Goal: Task Accomplishment & Management: Manage account settings

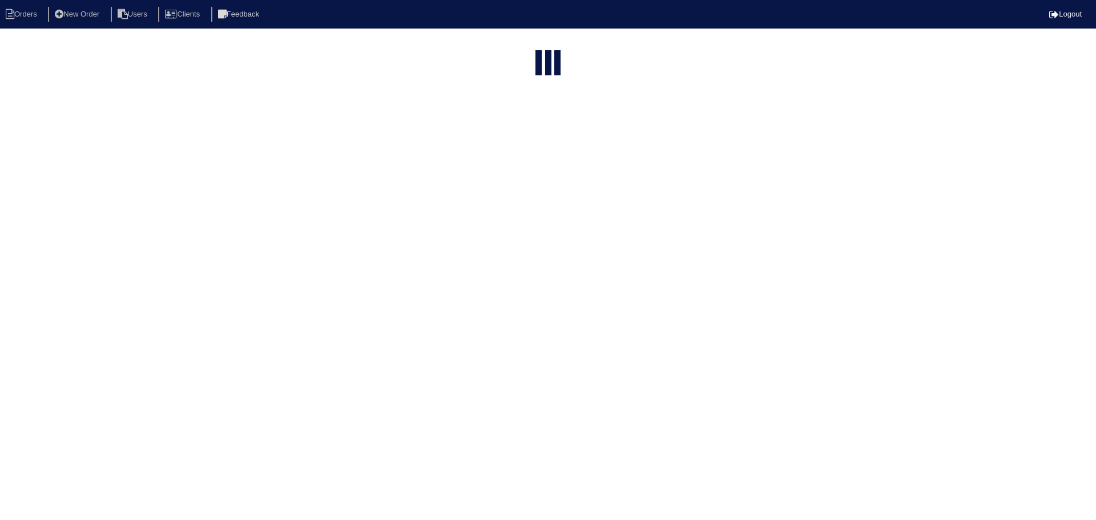
select select "15"
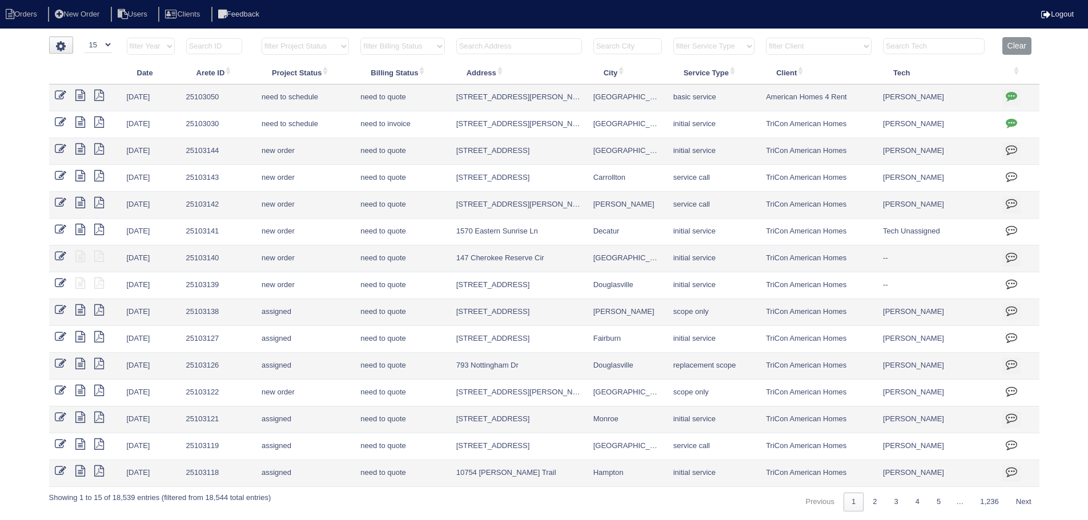
drag, startPoint x: 516, startPoint y: 43, endPoint x: 516, endPoint y: 50, distance: 6.9
click at [516, 49] on input "text" at bounding box center [519, 46] width 126 height 16
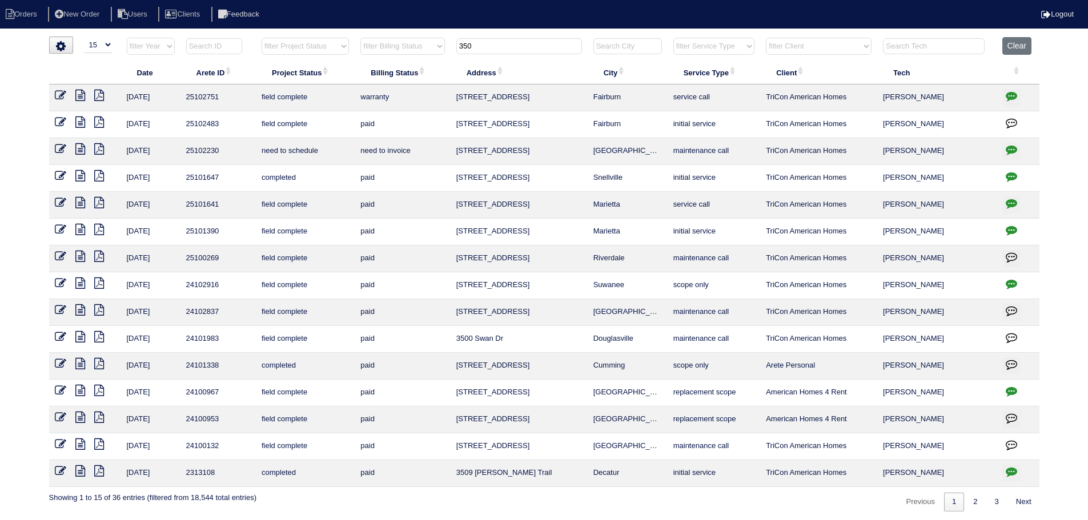
type input "350"
click at [514, 25] on nav "Orders New Order Users Clients Feedback Logout" at bounding box center [544, 14] width 1088 height 29
click at [79, 120] on icon at bounding box center [80, 121] width 10 height 11
click at [79, 95] on icon at bounding box center [80, 95] width 10 height 11
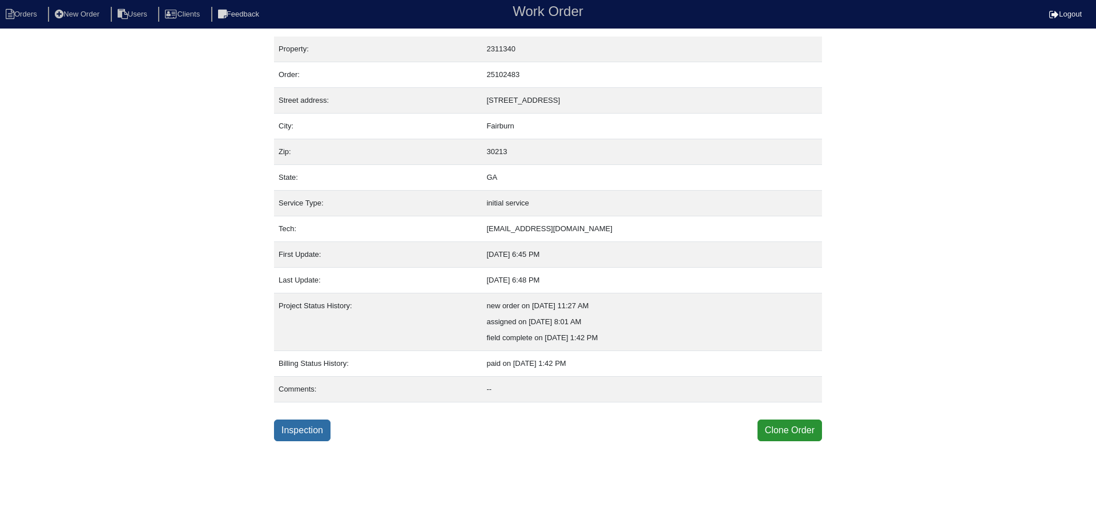
click at [300, 432] on link "Inspection" at bounding box center [302, 431] width 57 height 22
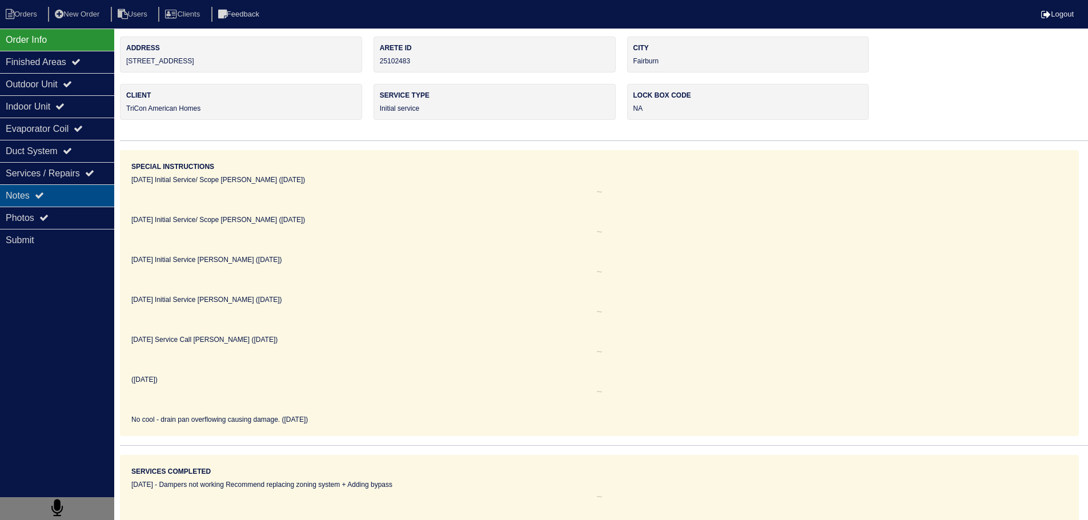
click at [70, 204] on div "Notes" at bounding box center [57, 195] width 114 height 22
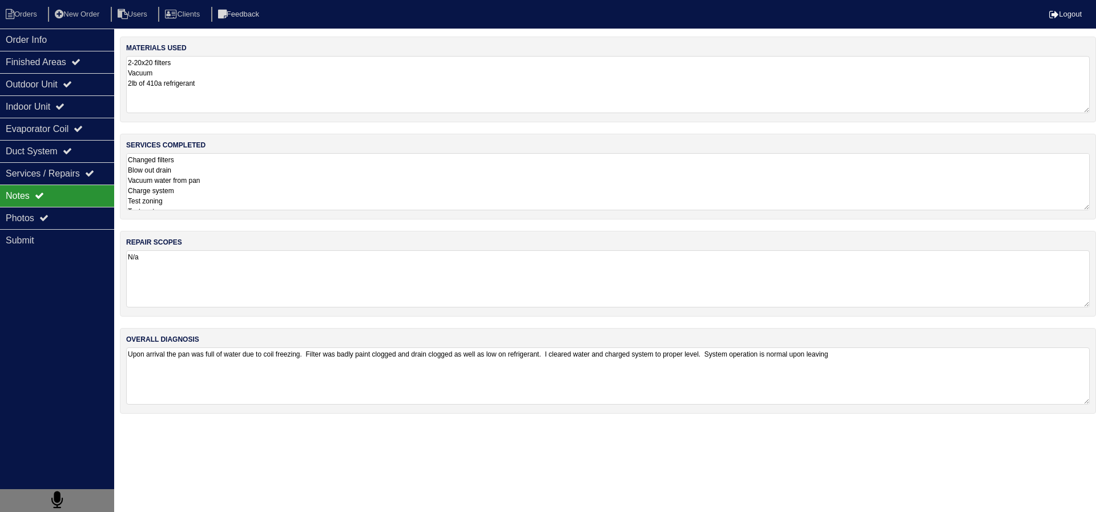
click at [251, 183] on textarea "Changed filters Blow out drain Vacuum water from pan Charge system Test zoning …" at bounding box center [608, 181] width 964 height 57
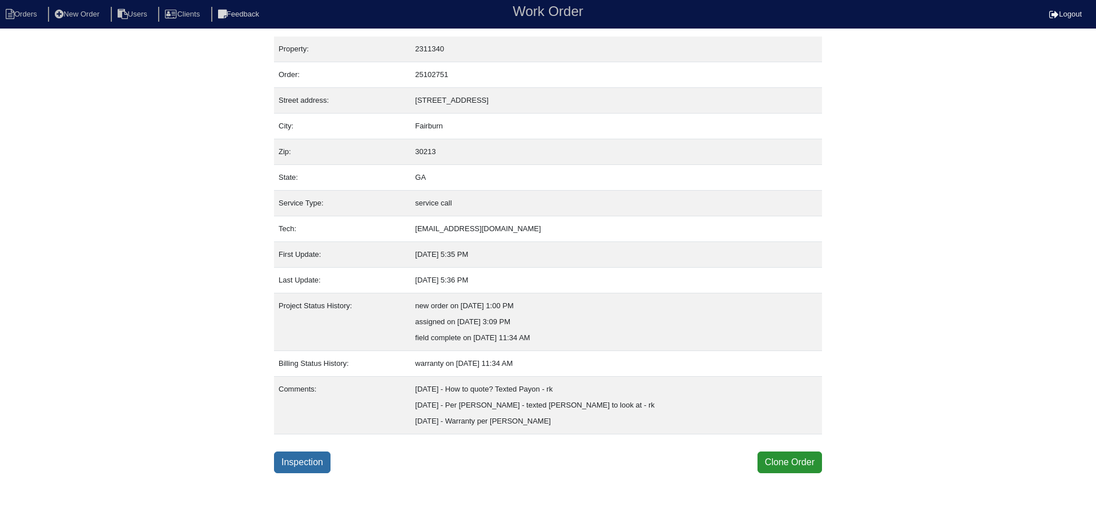
click at [302, 456] on link "Inspection" at bounding box center [302, 463] width 57 height 22
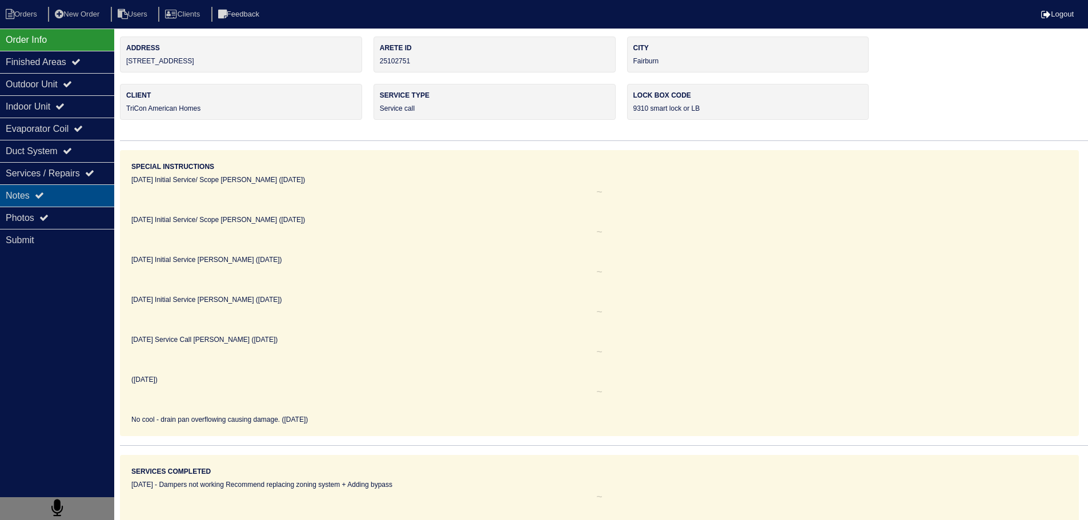
click at [81, 203] on div "Notes" at bounding box center [57, 195] width 114 height 22
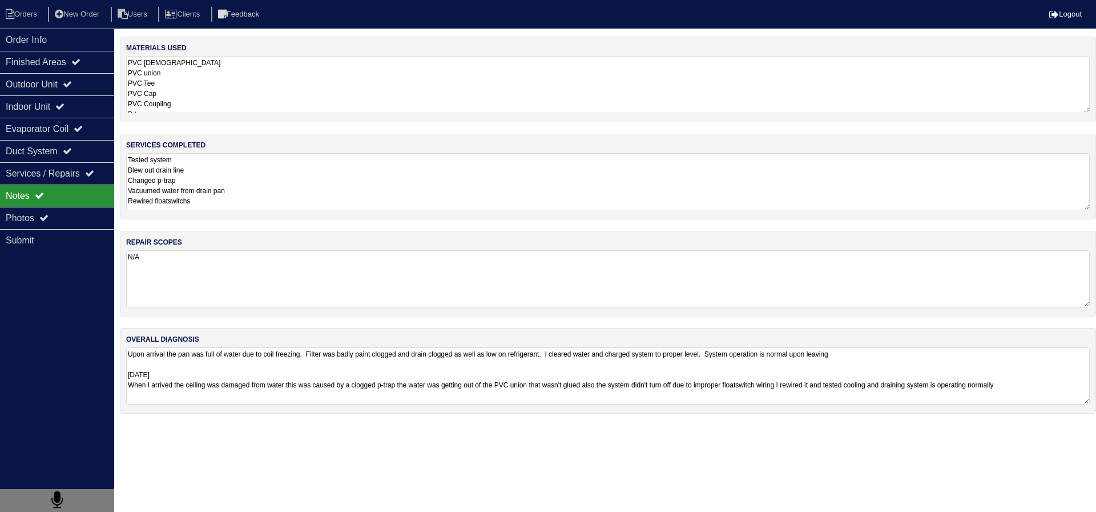
click at [343, 380] on textarea "Upon arrival the pan was full of water due to coil freezing. Filter was badly p…" at bounding box center [608, 375] width 964 height 57
click at [349, 373] on textarea "Upon arrival the pan was full of water due to coil freezing. Filter was badly p…" at bounding box center [608, 375] width 964 height 56
click at [33, 19] on li "Orders" at bounding box center [23, 14] width 46 height 15
select select "15"
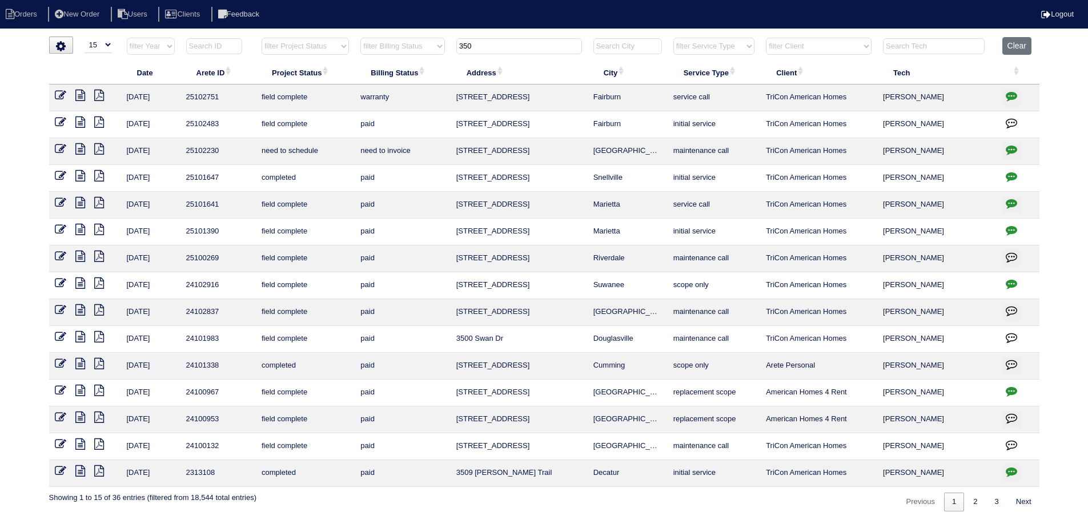
click at [485, 44] on input "350" at bounding box center [519, 46] width 126 height 16
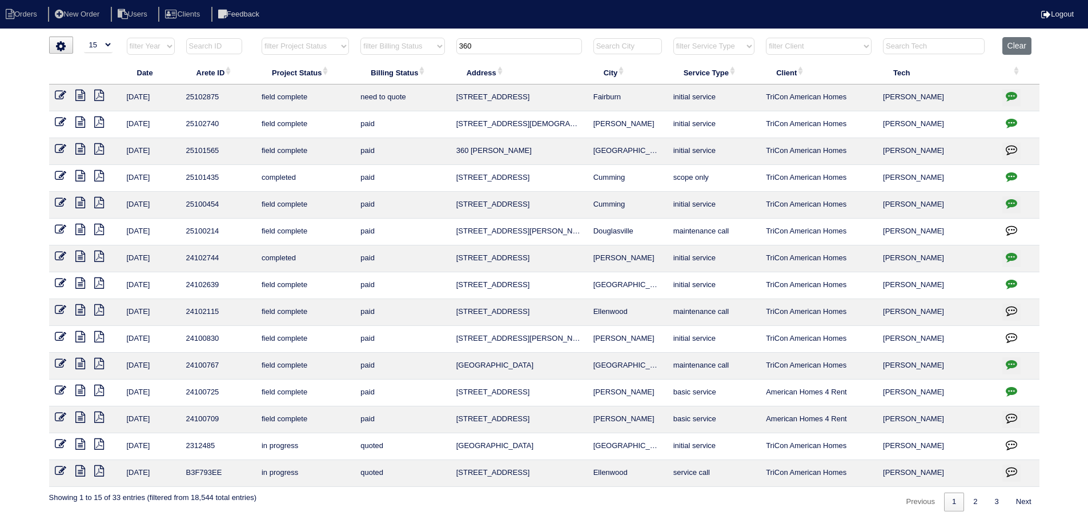
type input "360"
click at [81, 95] on icon at bounding box center [80, 95] width 10 height 11
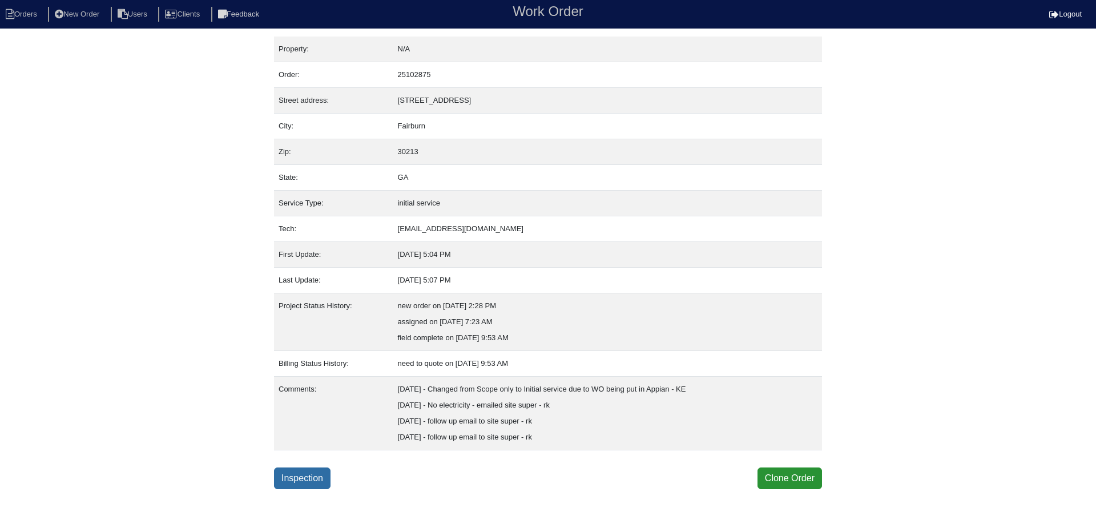
click at [299, 480] on link "Inspection" at bounding box center [302, 479] width 57 height 22
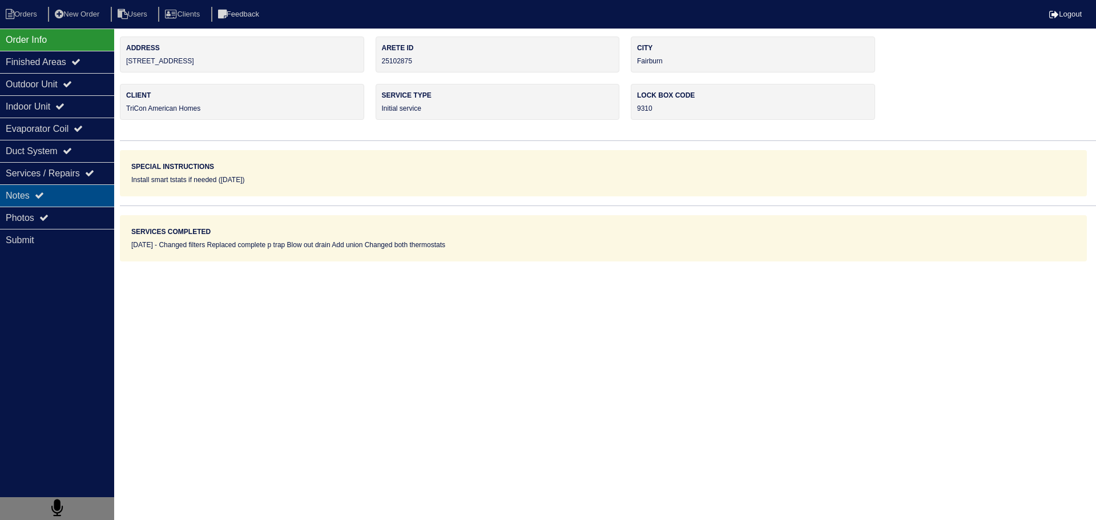
click at [72, 200] on div "Notes" at bounding box center [57, 195] width 114 height 22
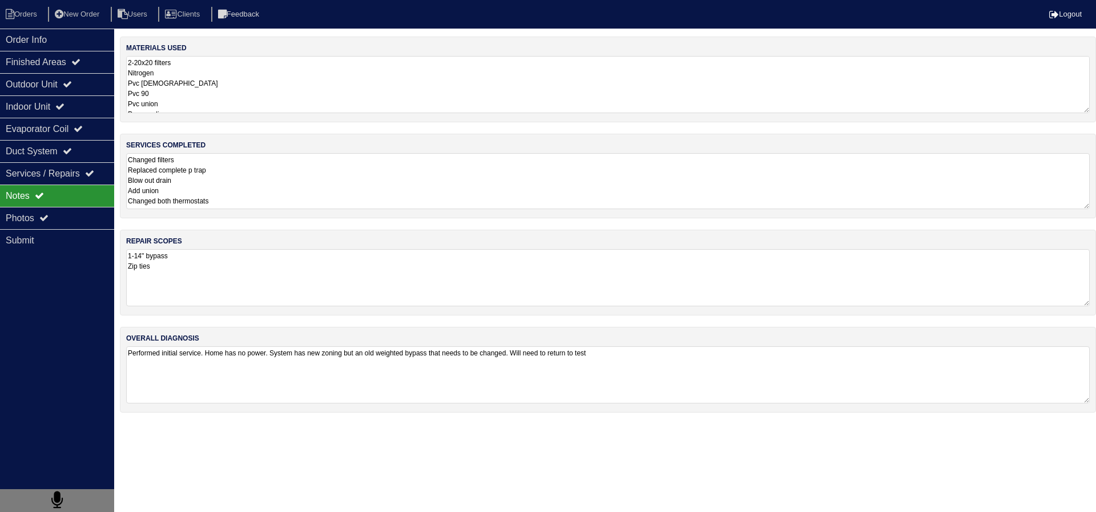
click at [345, 178] on textarea "Changed filters Replaced complete p trap Blow out drain Add union Changed both …" at bounding box center [608, 181] width 964 height 56
click at [85, 223] on div "Photos" at bounding box center [57, 218] width 114 height 22
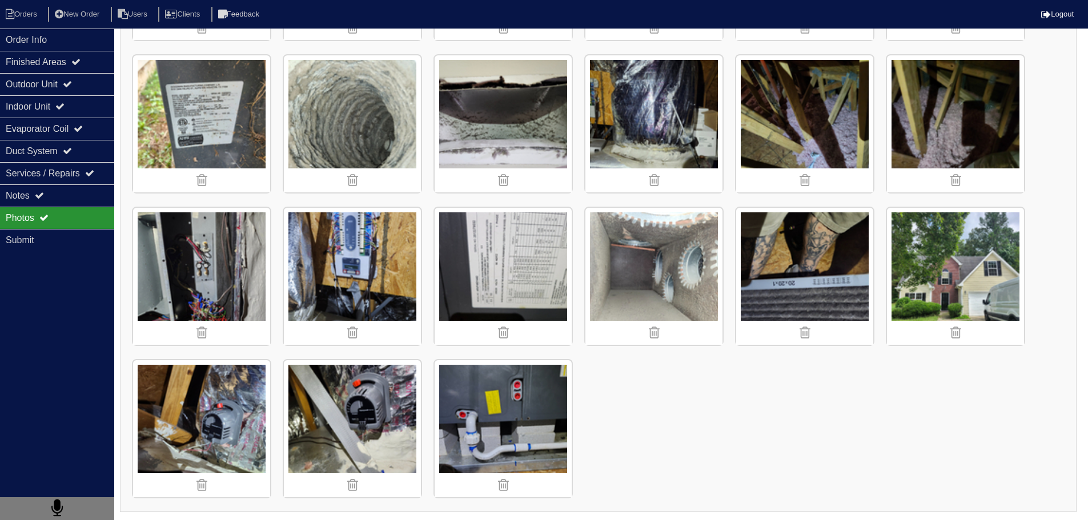
scroll to position [461, 0]
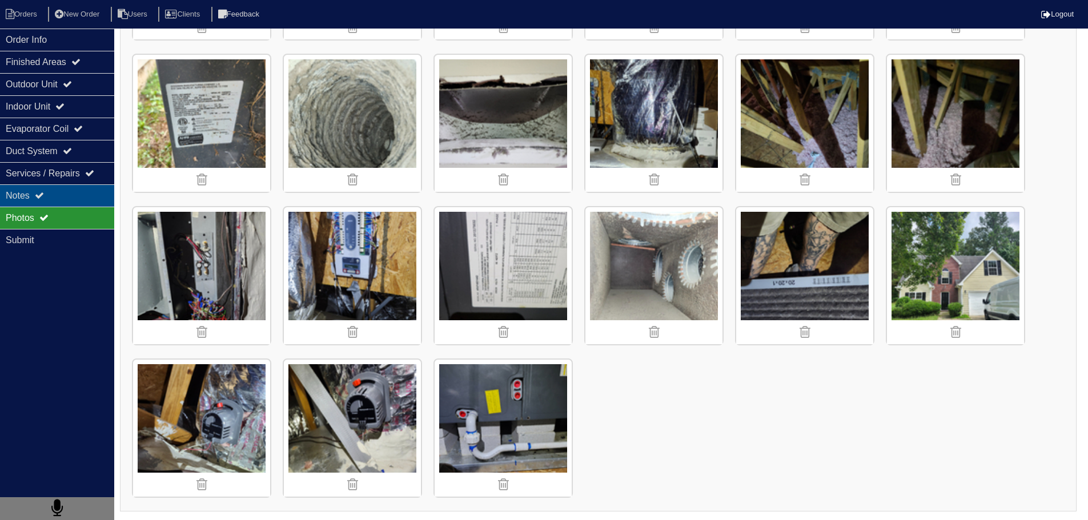
click at [41, 195] on icon at bounding box center [39, 195] width 9 height 9
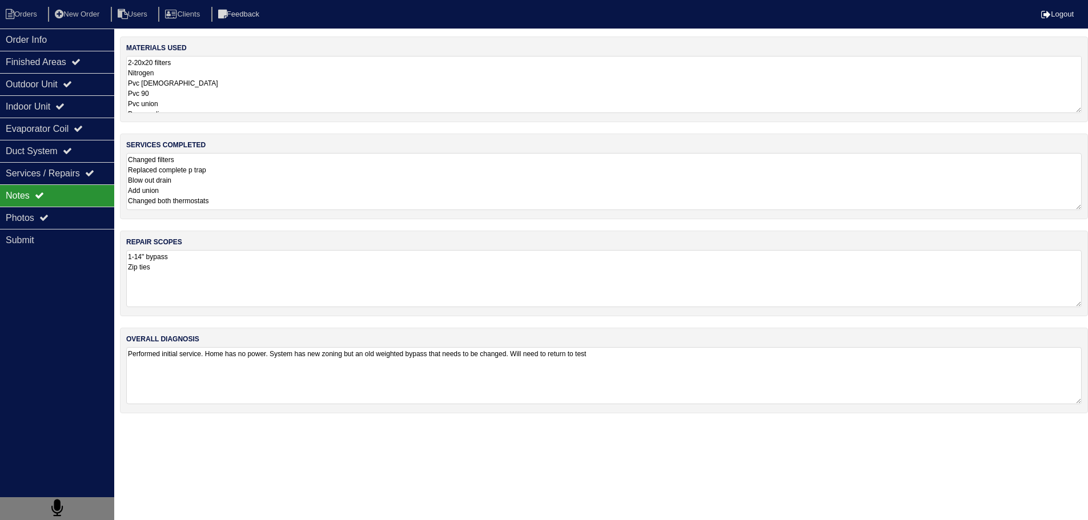
scroll to position [0, 0]
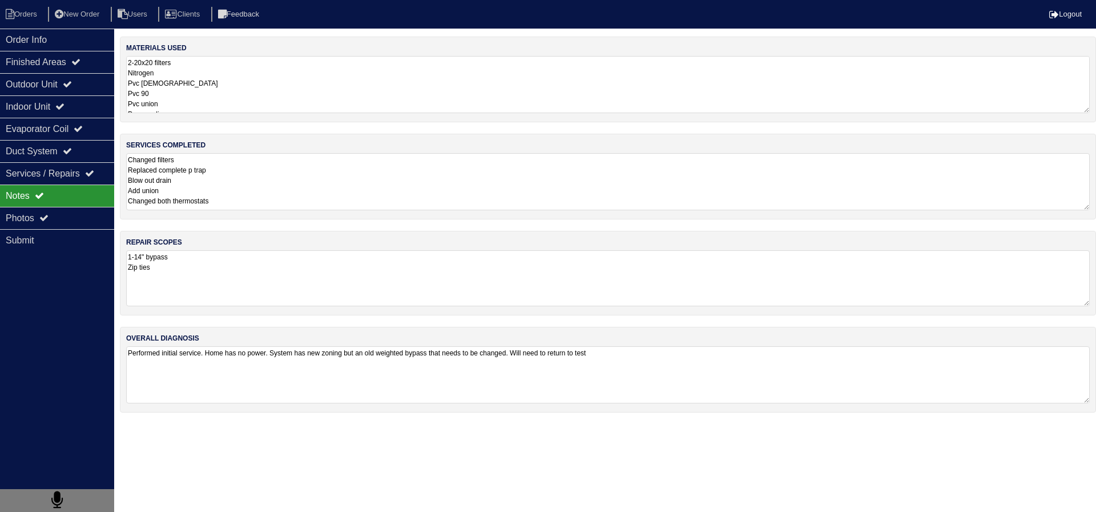
click at [206, 299] on textarea "1-14" bypass Zip ties" at bounding box center [608, 278] width 964 height 56
click at [70, 74] on div "Outdoor Unit" at bounding box center [57, 84] width 114 height 22
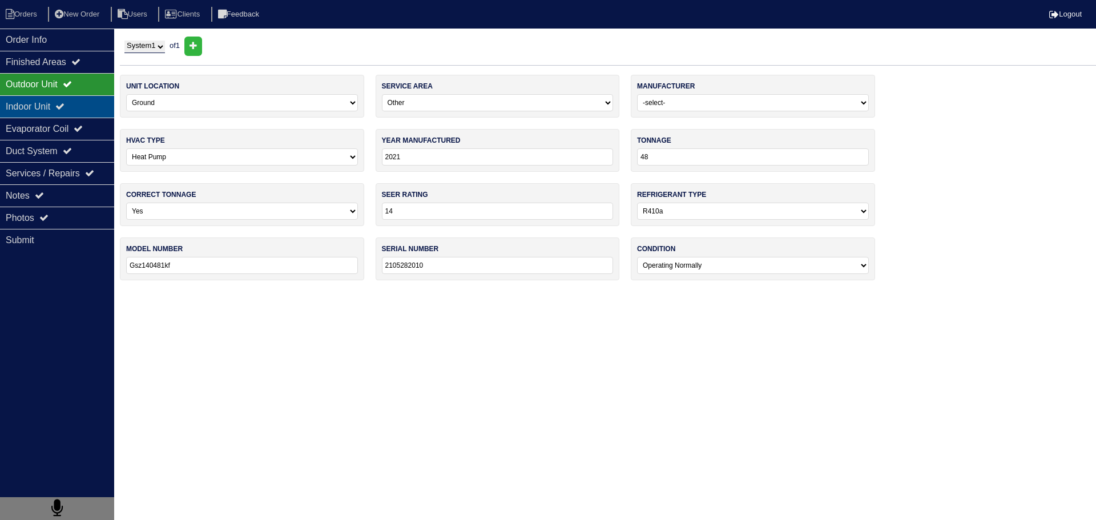
click at [70, 100] on div "Indoor Unit" at bounding box center [57, 106] width 114 height 22
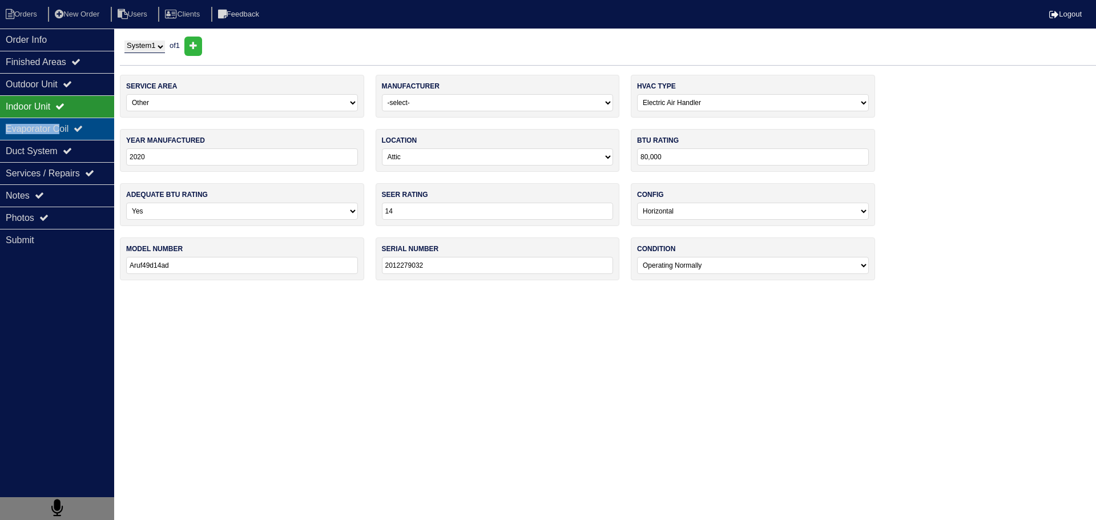
click at [64, 118] on div "Order Info Finished Areas Outdoor Unit Indoor Unit Evaporator Coil Duct System …" at bounding box center [57, 289] width 114 height 520
click at [89, 75] on div "Outdoor Unit" at bounding box center [57, 84] width 114 height 22
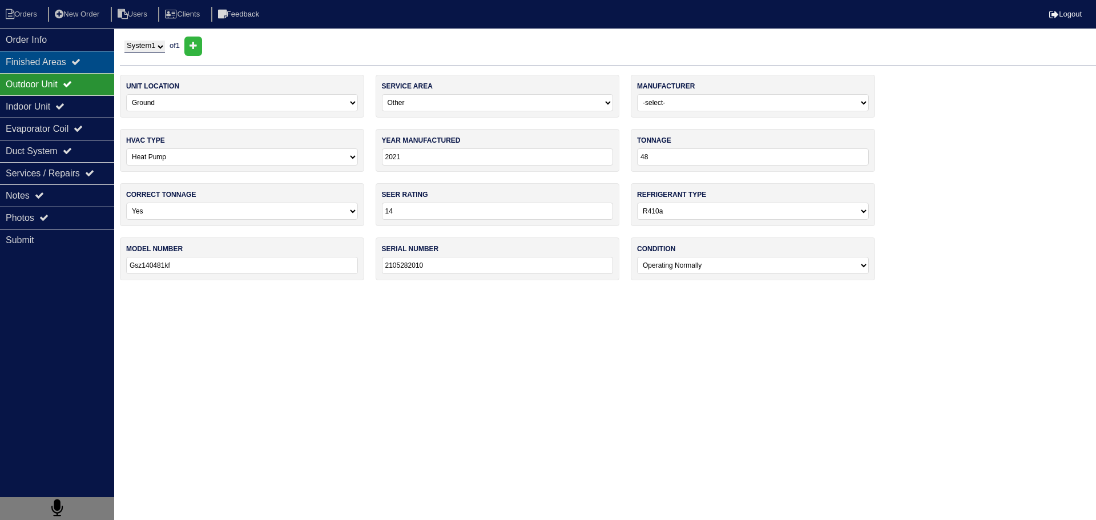
click at [90, 57] on div "Finished Areas" at bounding box center [57, 62] width 114 height 22
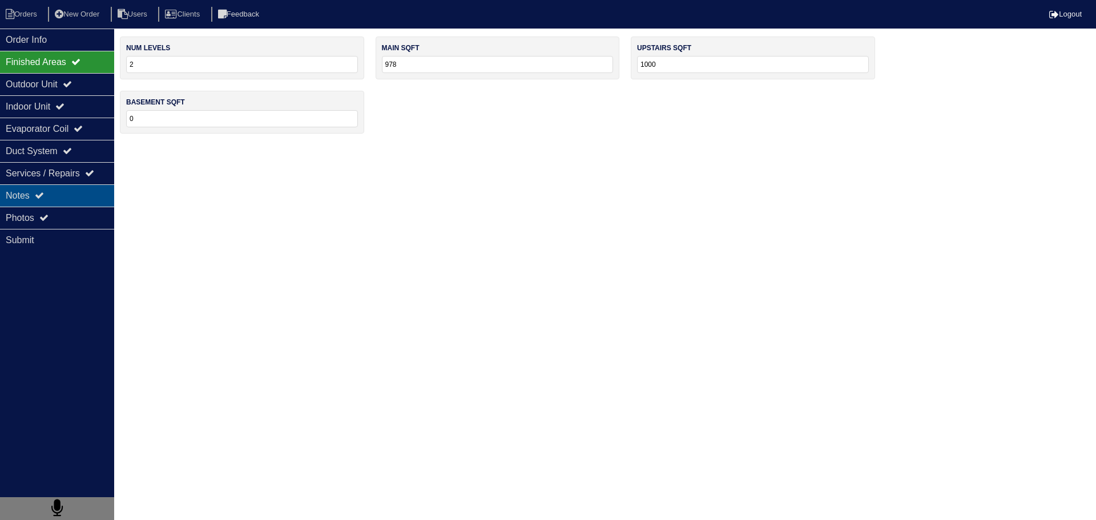
click at [65, 203] on div "Notes" at bounding box center [57, 195] width 114 height 22
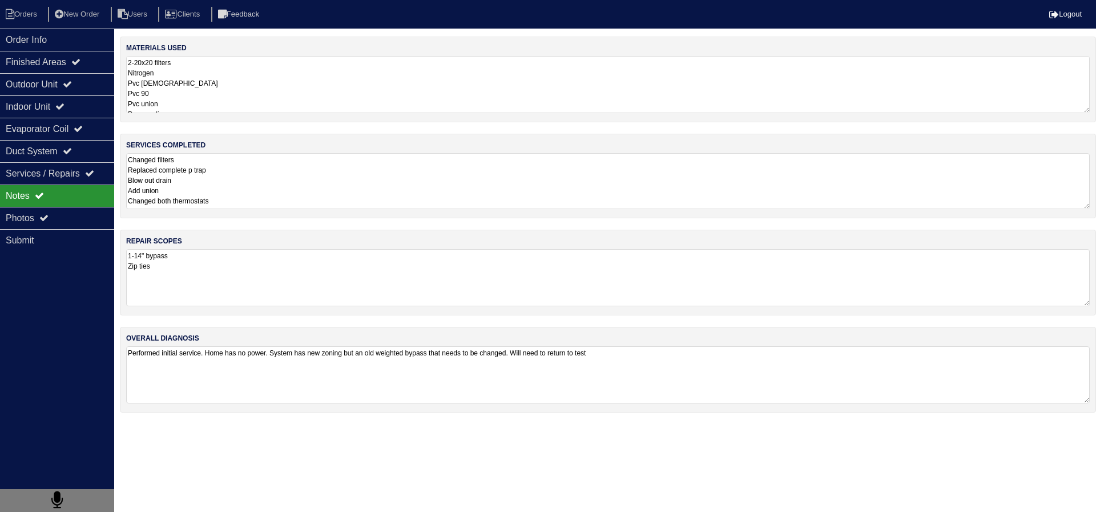
click at [201, 172] on textarea "Changed filters Replaced complete p trap Blow out drain Add union Changed both …" at bounding box center [608, 181] width 964 height 56
click at [64, 38] on div "Order Info" at bounding box center [57, 40] width 114 height 22
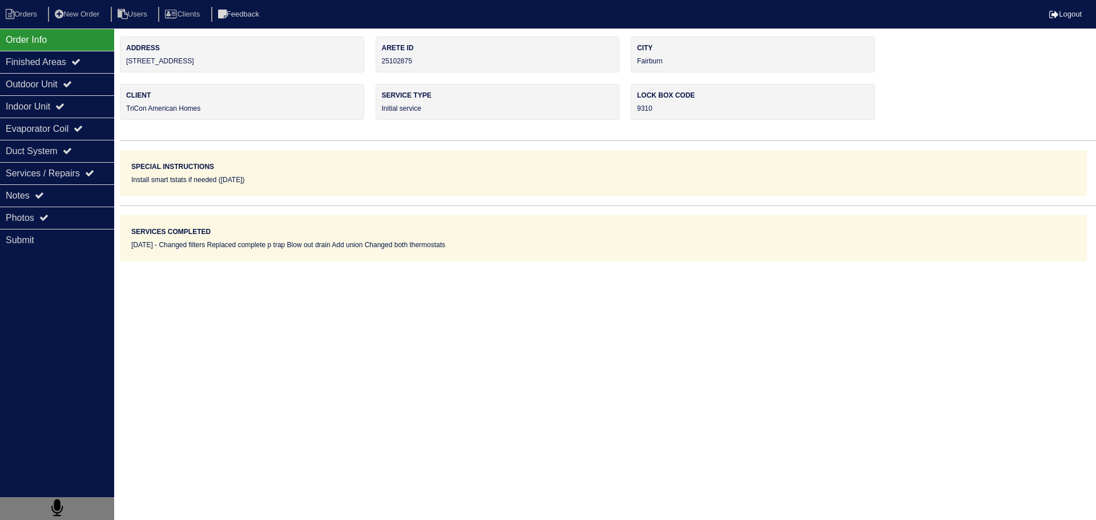
click at [16, 25] on nav "Orders New Order Users Clients Feedback Logout" at bounding box center [548, 14] width 1096 height 29
click at [16, 18] on li "Orders" at bounding box center [23, 14] width 46 height 15
select select "15"
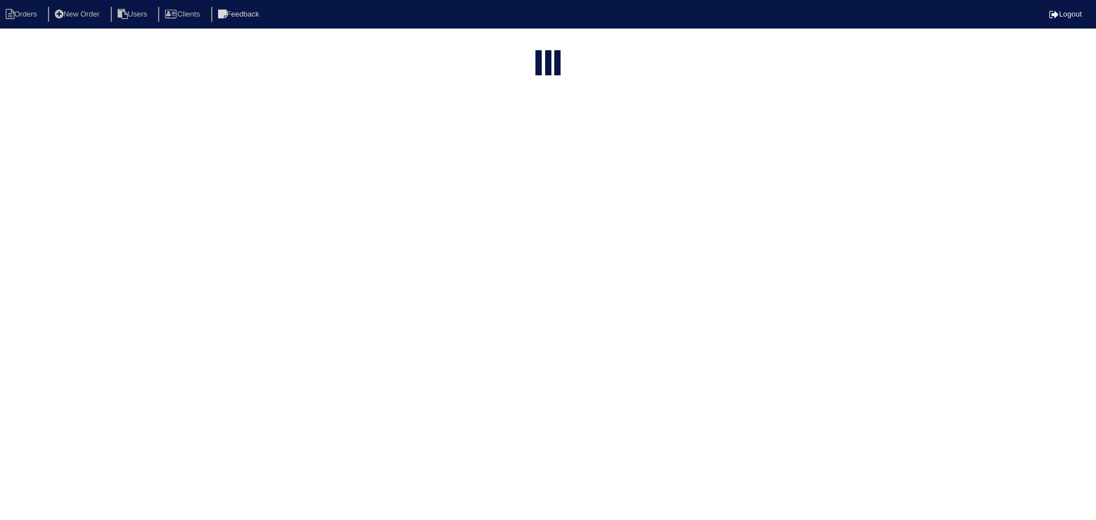
type input "360"
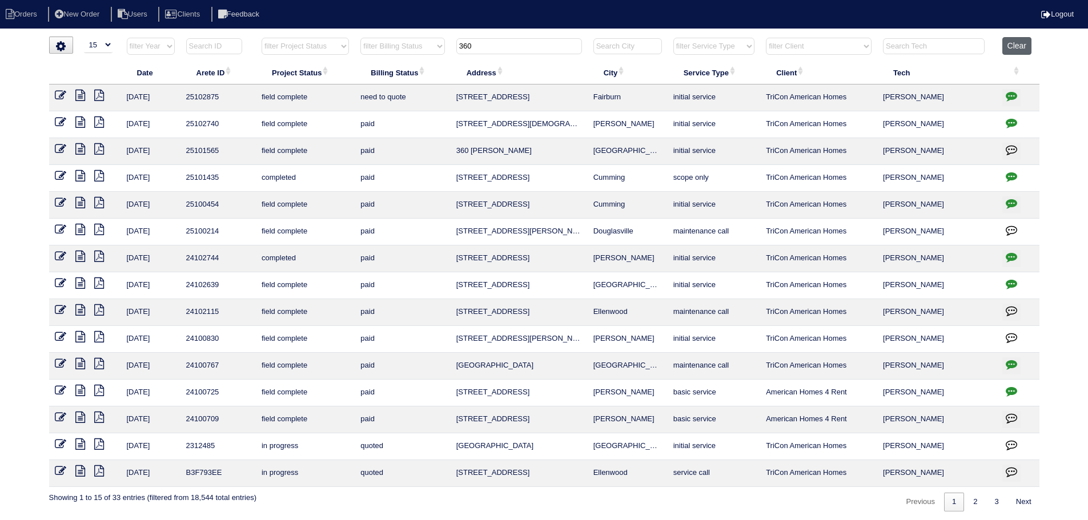
click at [1016, 46] on button "Clear" at bounding box center [1016, 46] width 29 height 18
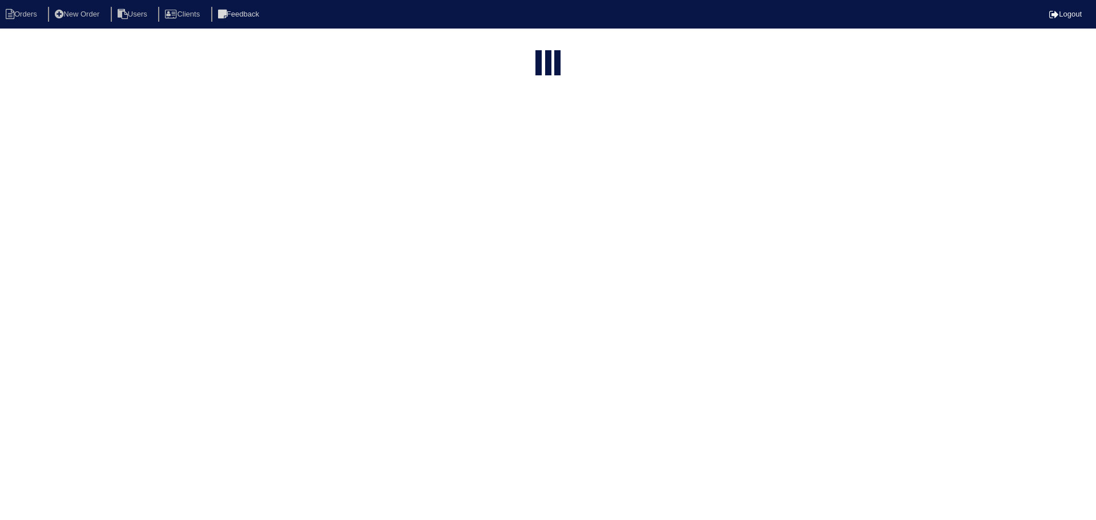
select select "15"
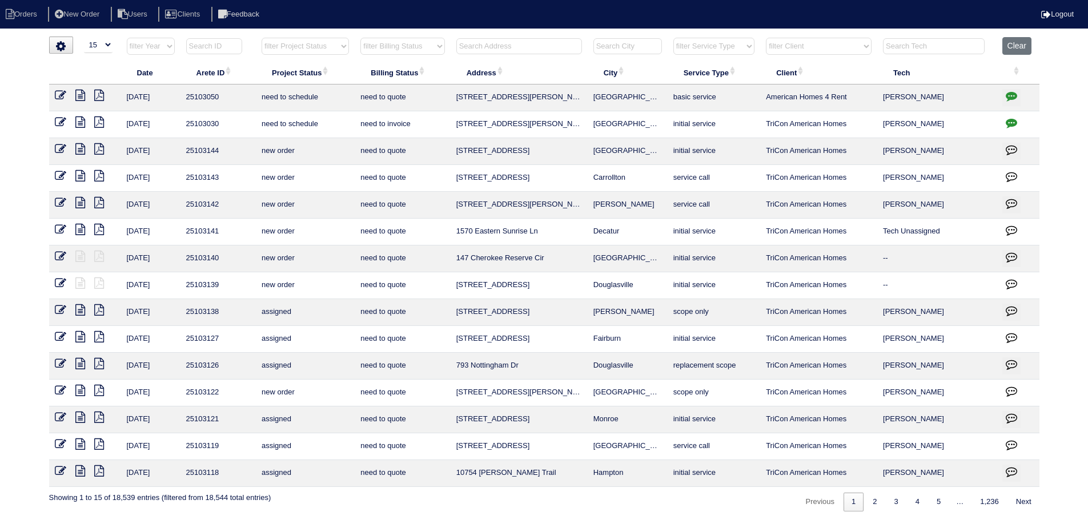
click at [909, 44] on input "text" at bounding box center [934, 46] width 102 height 16
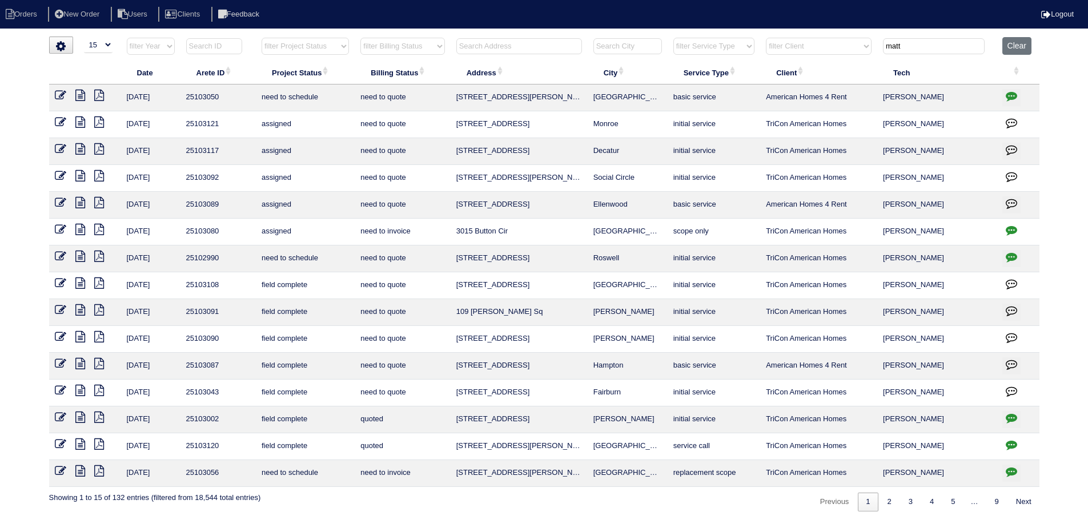
type input "matt"
click at [295, 47] on select "filter Project Status -- Any Project Status -- new order assigned in progress f…" at bounding box center [305, 46] width 87 height 17
select select "field complete"
click at [262, 38] on select "filter Project Status -- Any Project Status -- new order assigned in progress f…" at bounding box center [305, 46] width 87 height 17
type input "matt"
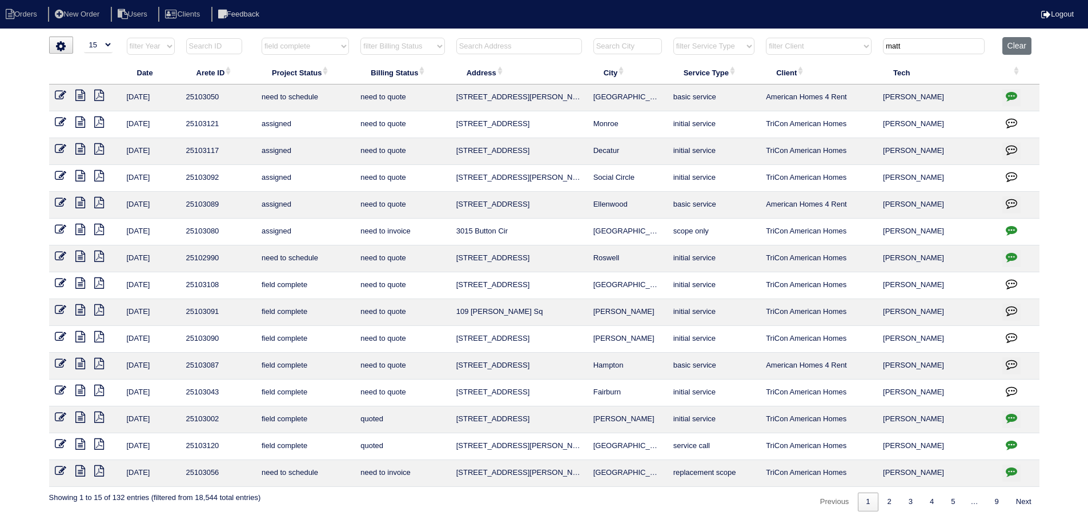
select select "field complete"
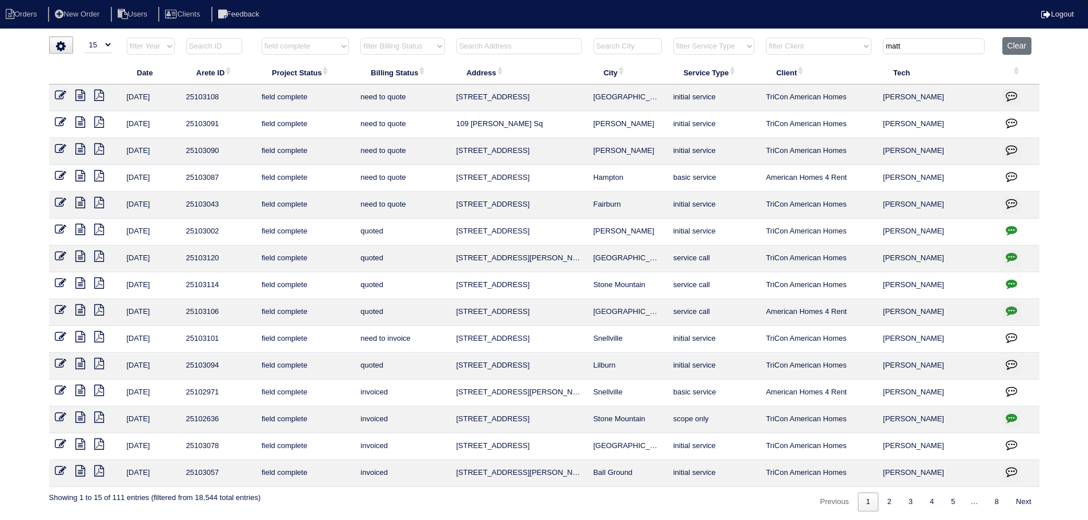
click at [81, 230] on icon at bounding box center [80, 229] width 10 height 11
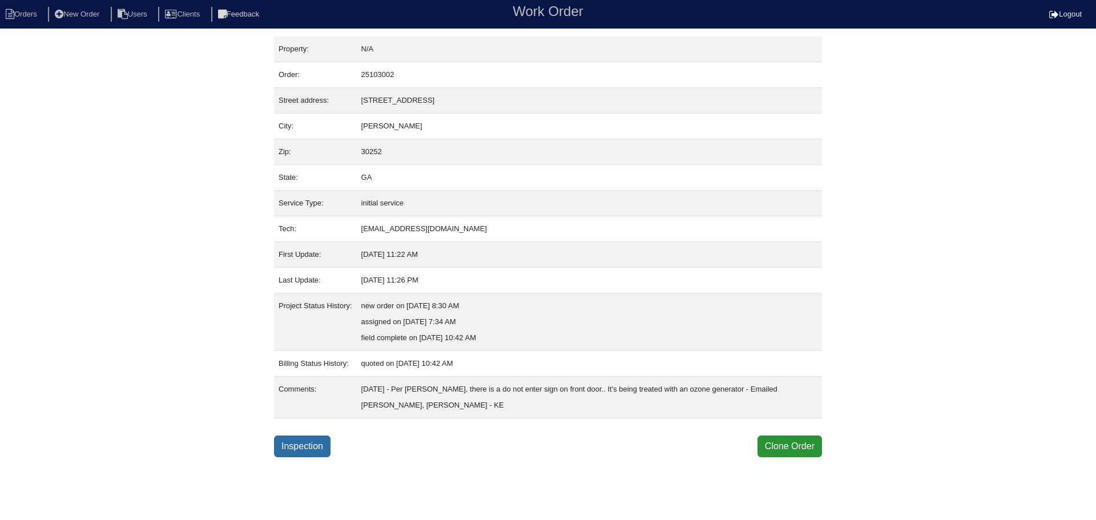
click at [313, 444] on link "Inspection" at bounding box center [302, 447] width 57 height 22
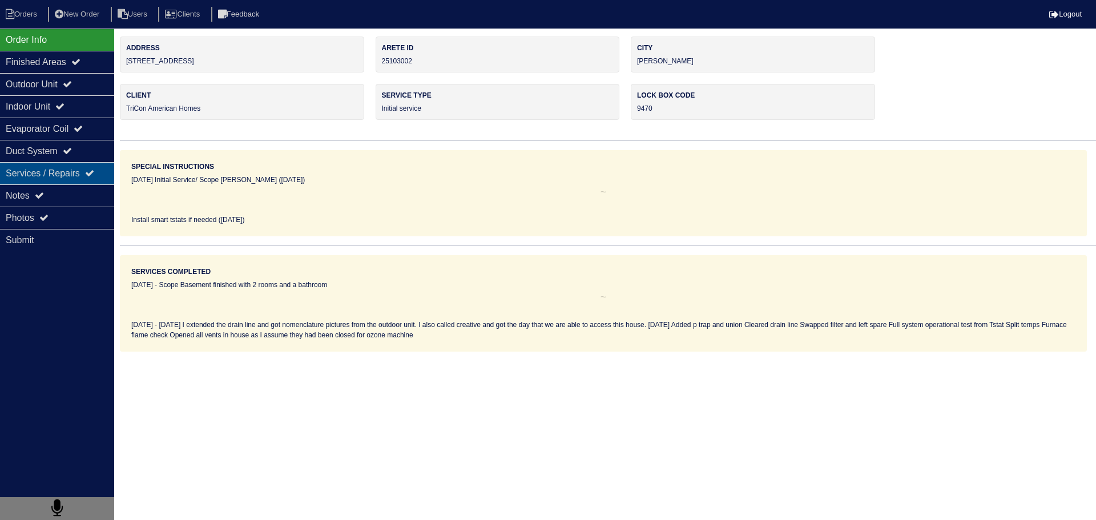
click at [81, 180] on div "Services / Repairs" at bounding box center [57, 173] width 114 height 22
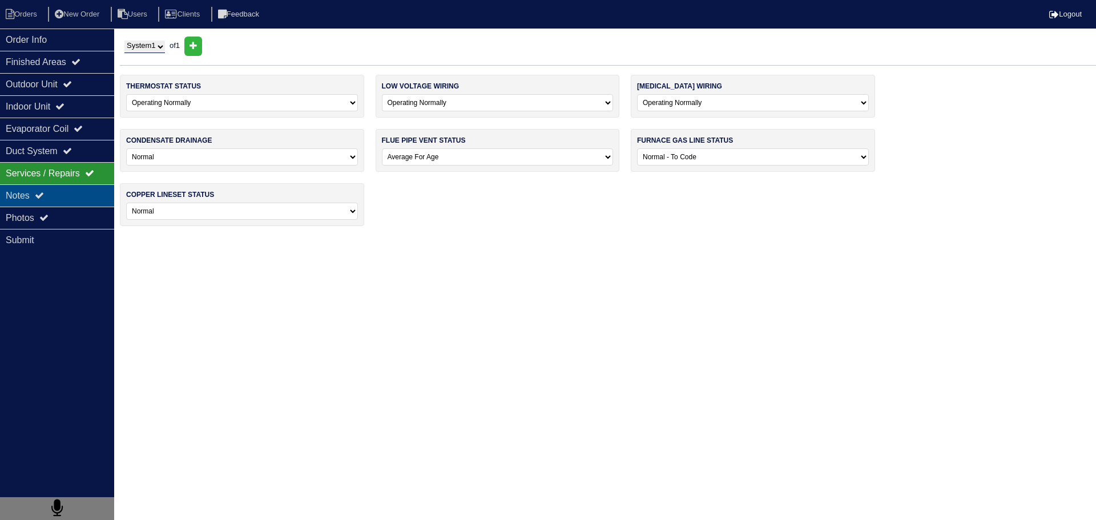
click at [77, 194] on div "Notes" at bounding box center [57, 195] width 114 height 22
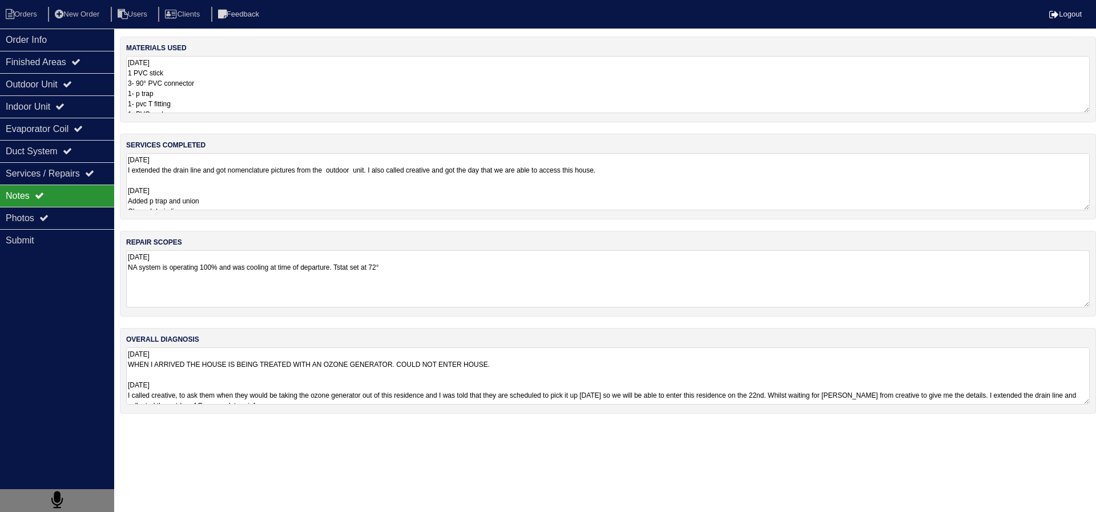
click at [212, 186] on textarea "8.20.25 I extended the drain line and got nomenclature pictures from the outdoo…" at bounding box center [608, 181] width 964 height 57
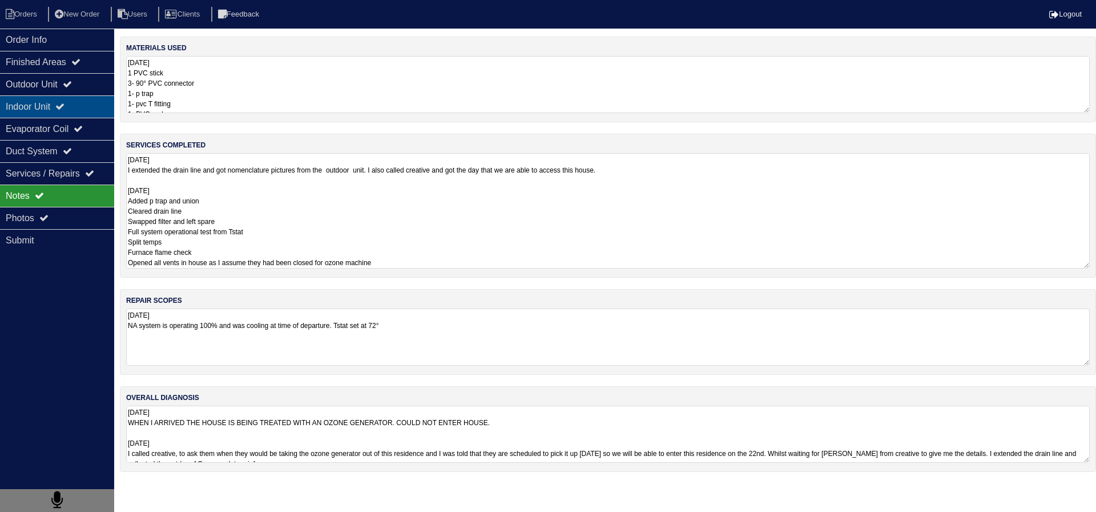
click at [65, 104] on icon at bounding box center [59, 106] width 9 height 9
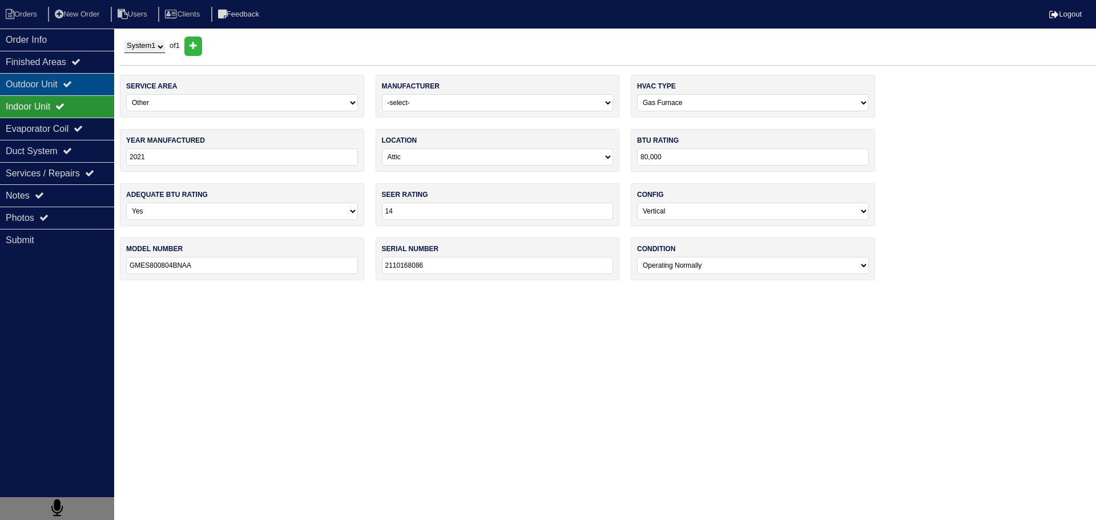
click at [78, 92] on div "Outdoor Unit" at bounding box center [57, 84] width 114 height 22
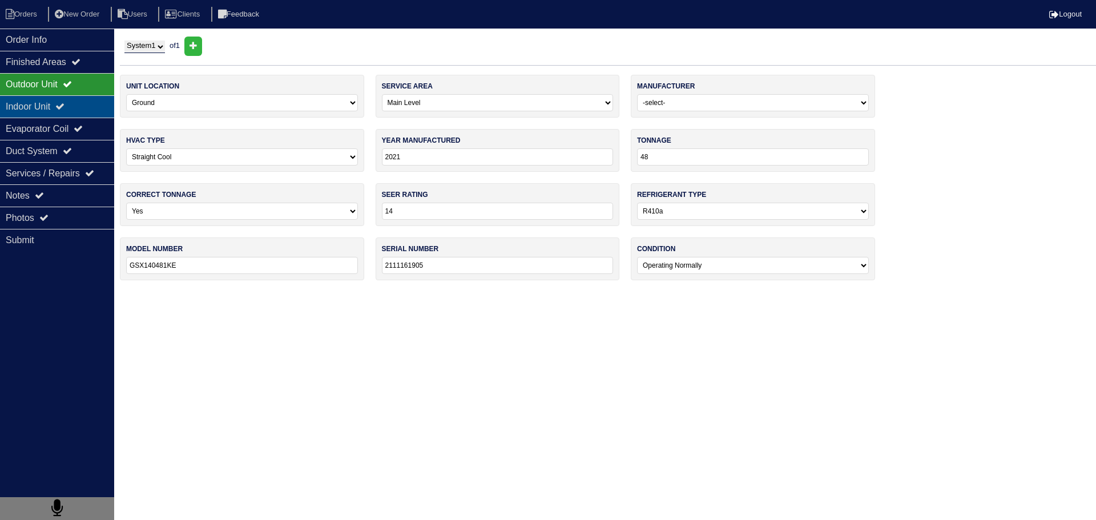
click at [65, 111] on icon at bounding box center [59, 106] width 9 height 9
click at [71, 132] on div "Evaporator Coil" at bounding box center [57, 129] width 114 height 22
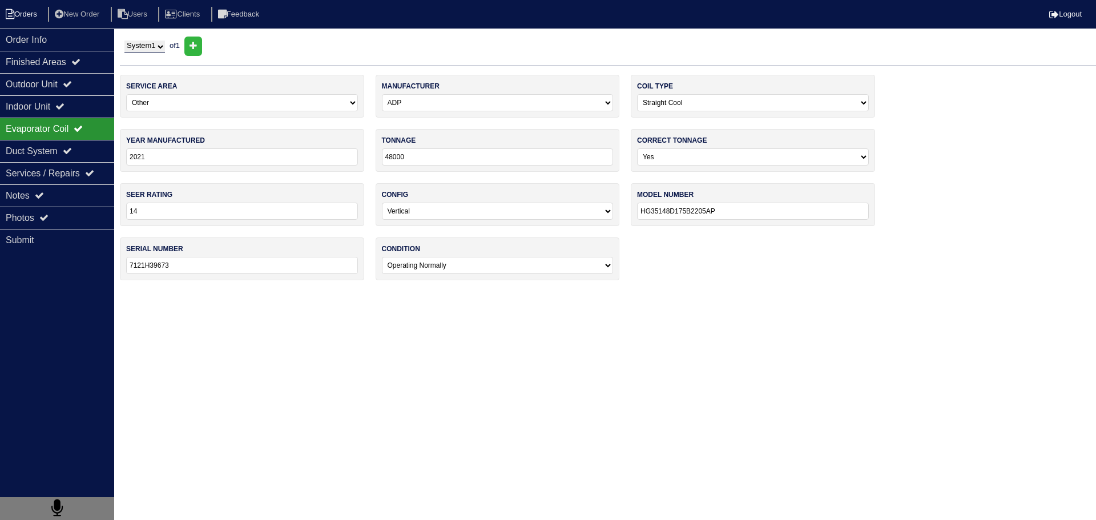
drag, startPoint x: 68, startPoint y: 46, endPoint x: 36, endPoint y: 20, distance: 41.0
click at [67, 45] on div "Order Info" at bounding box center [57, 40] width 114 height 22
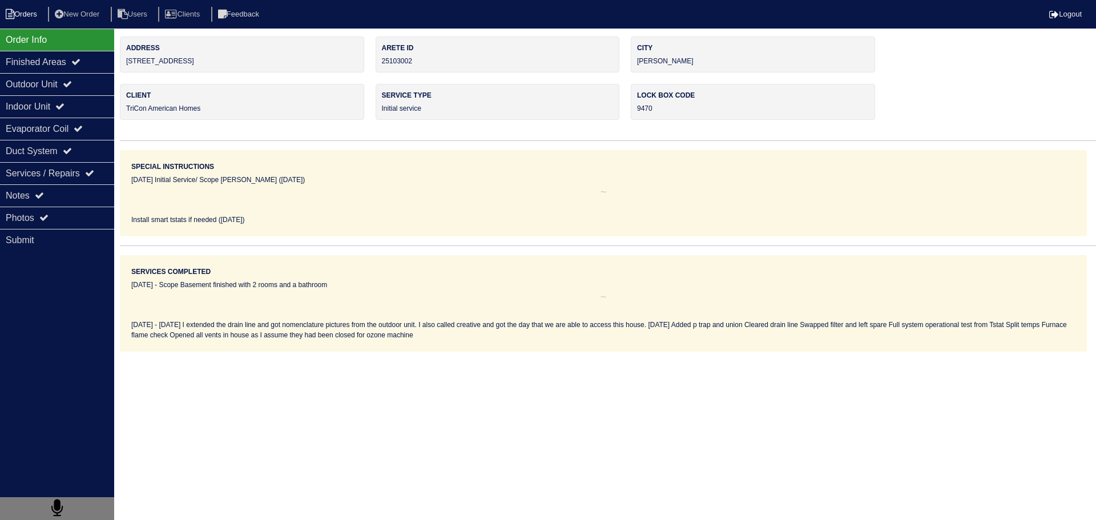
click at [31, 15] on li "Orders" at bounding box center [23, 14] width 46 height 15
select select "15"
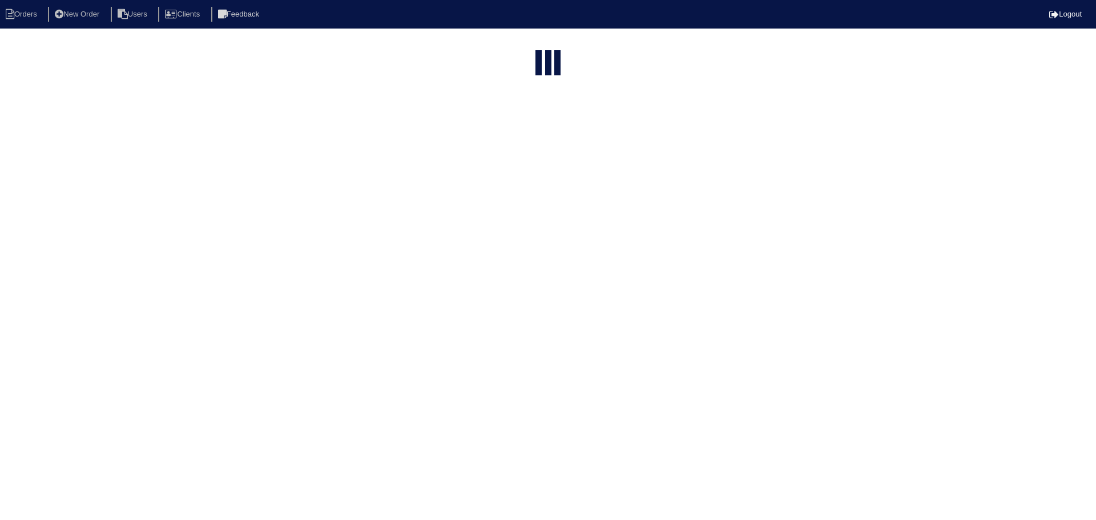
type input "matt"
select select "field complete"
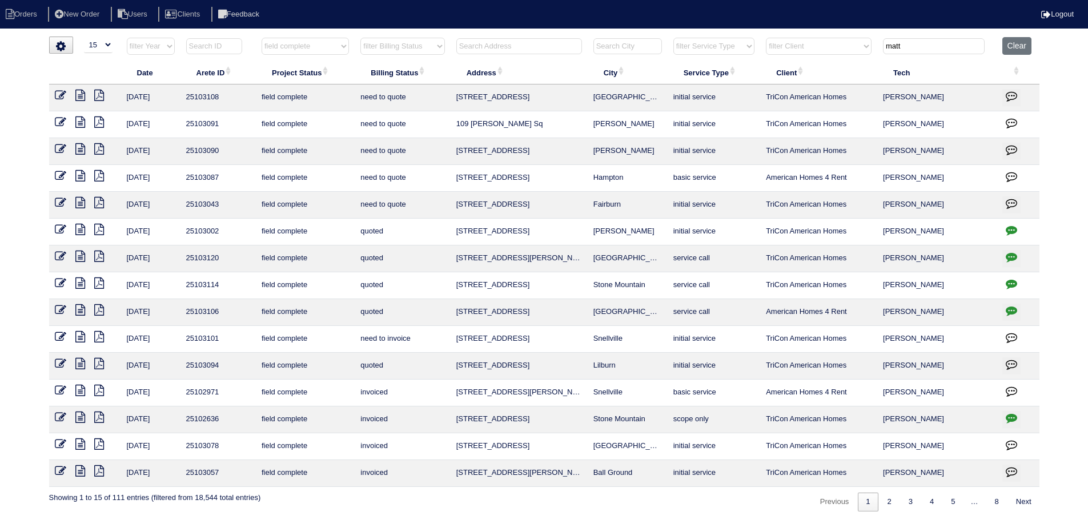
click at [79, 199] on icon at bounding box center [80, 202] width 10 height 11
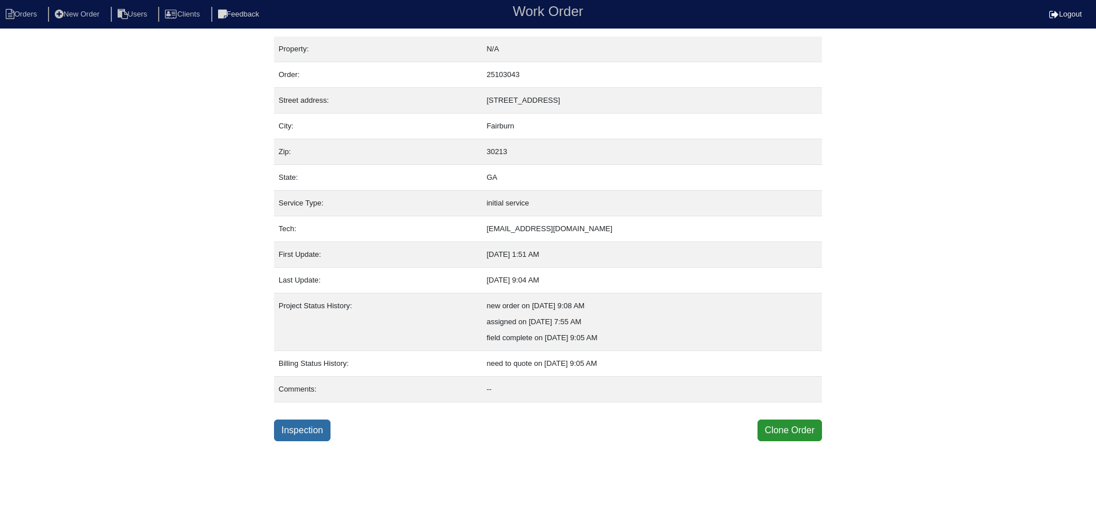
click at [323, 435] on link "Inspection" at bounding box center [302, 431] width 57 height 22
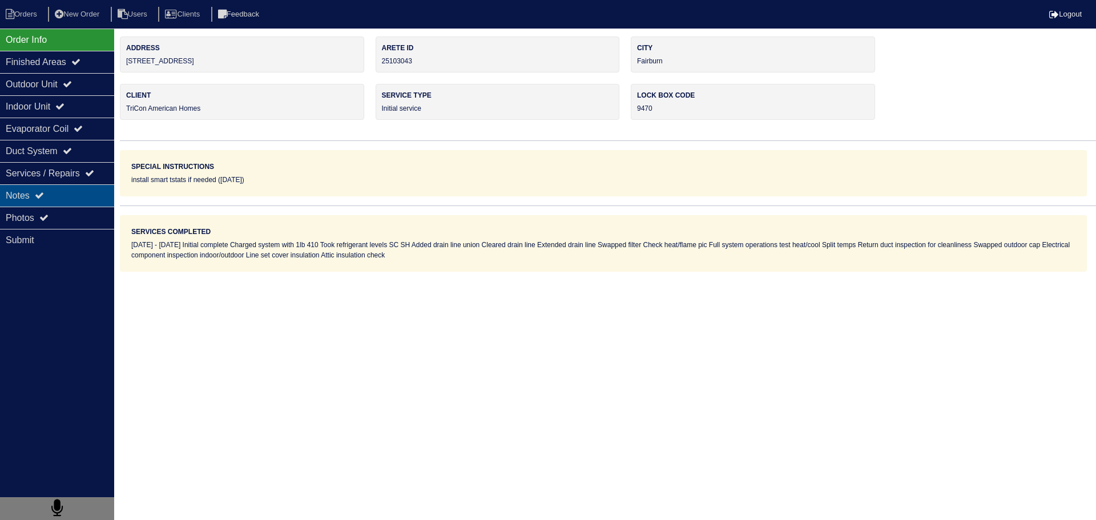
click at [75, 198] on div "Notes" at bounding box center [57, 195] width 114 height 22
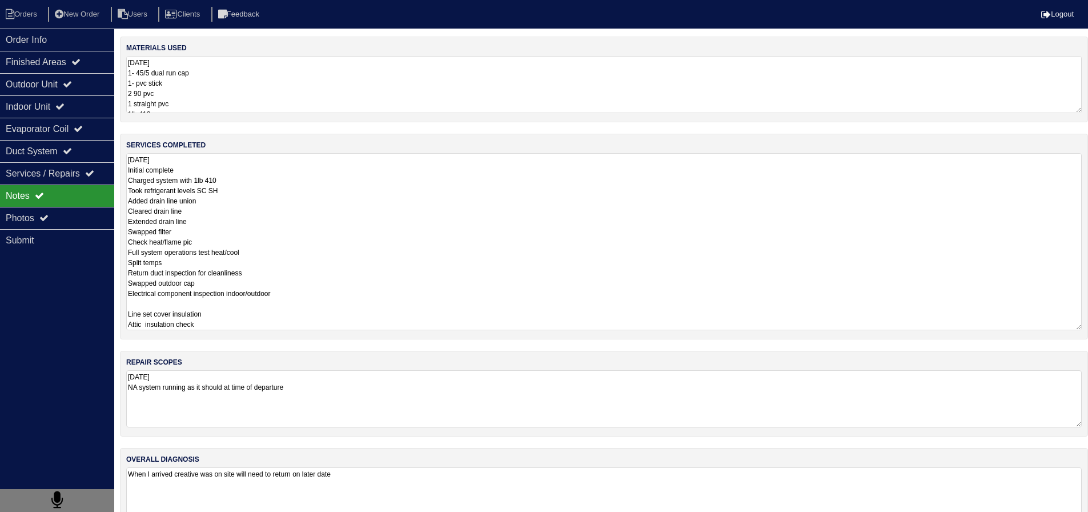
click at [280, 194] on textarea "8.25.25 Initial complete Charged system with 1lb 410 Took refrigerant levels SC…" at bounding box center [603, 241] width 955 height 177
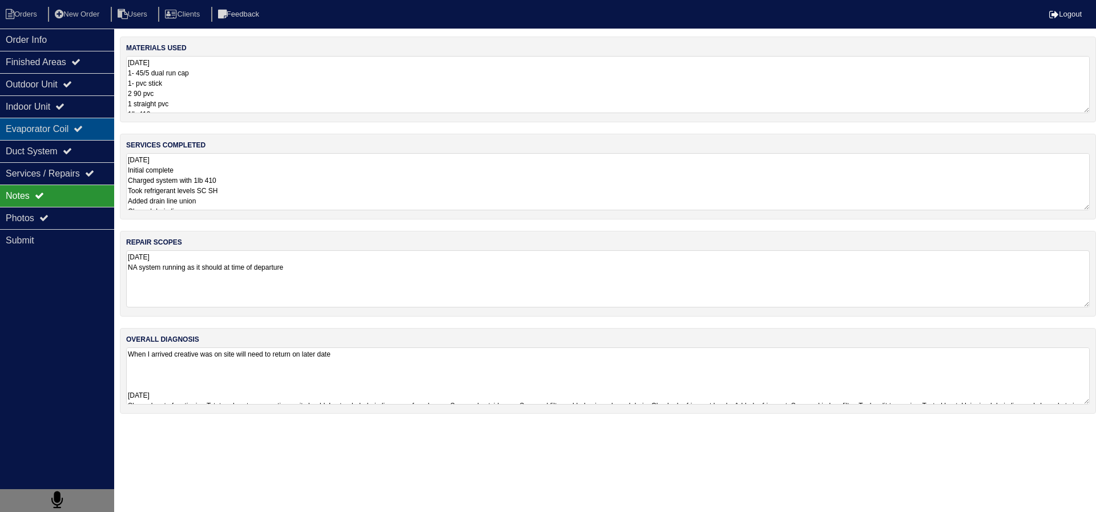
click at [100, 129] on div "Evaporator Coil" at bounding box center [57, 129] width 114 height 22
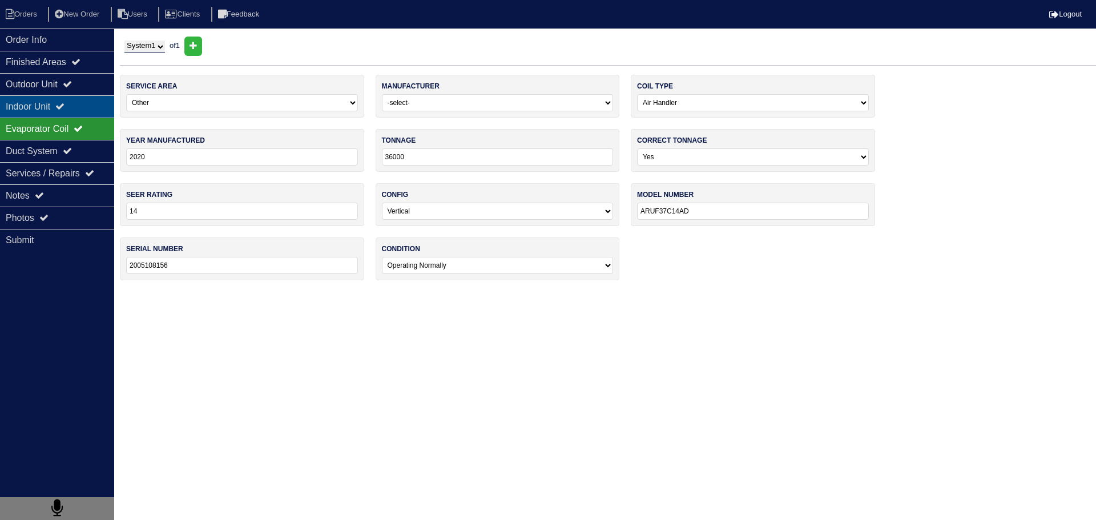
click at [84, 98] on div "Indoor Unit" at bounding box center [57, 106] width 114 height 22
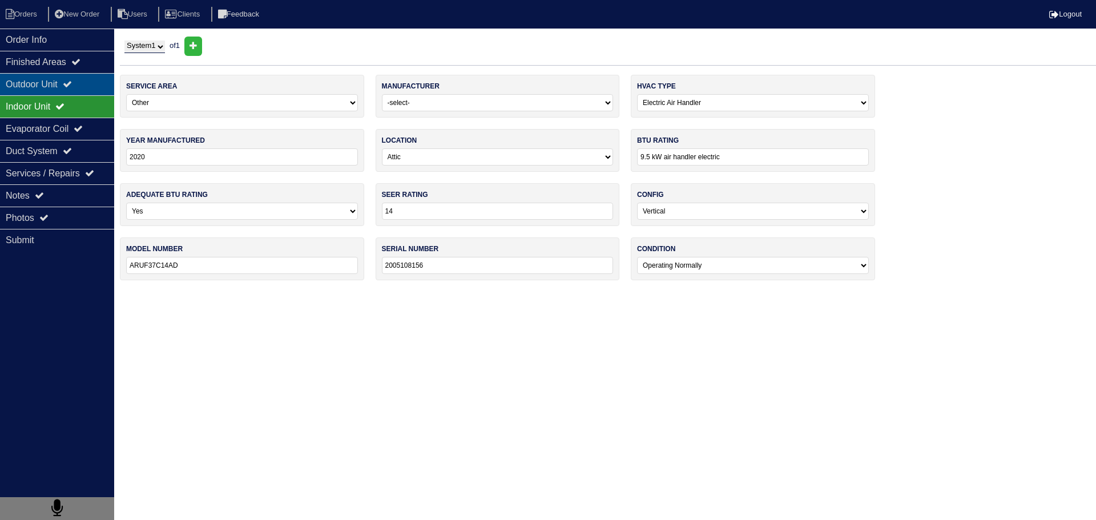
click at [72, 87] on icon at bounding box center [67, 83] width 9 height 9
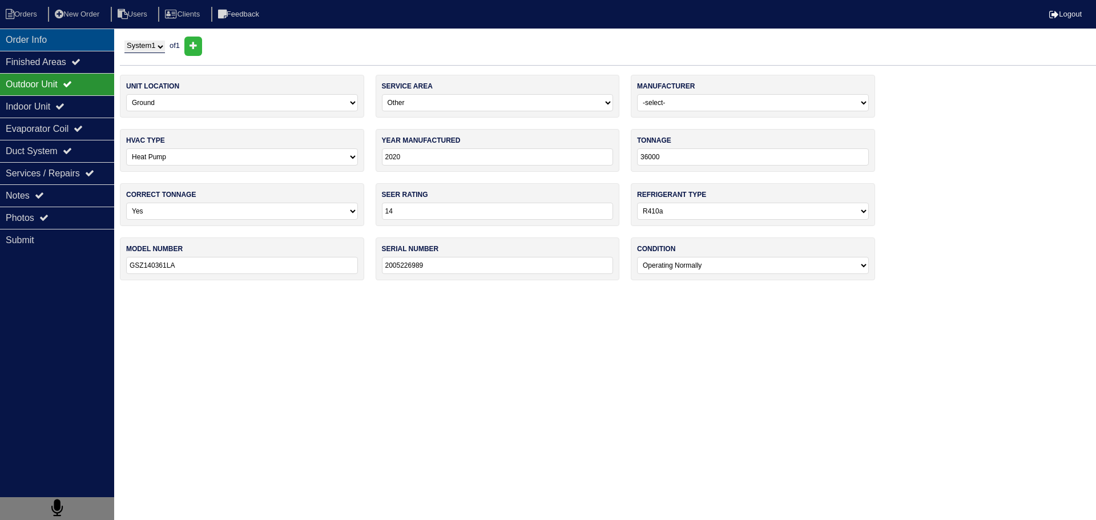
click at [63, 36] on div "Order Info" at bounding box center [57, 40] width 114 height 22
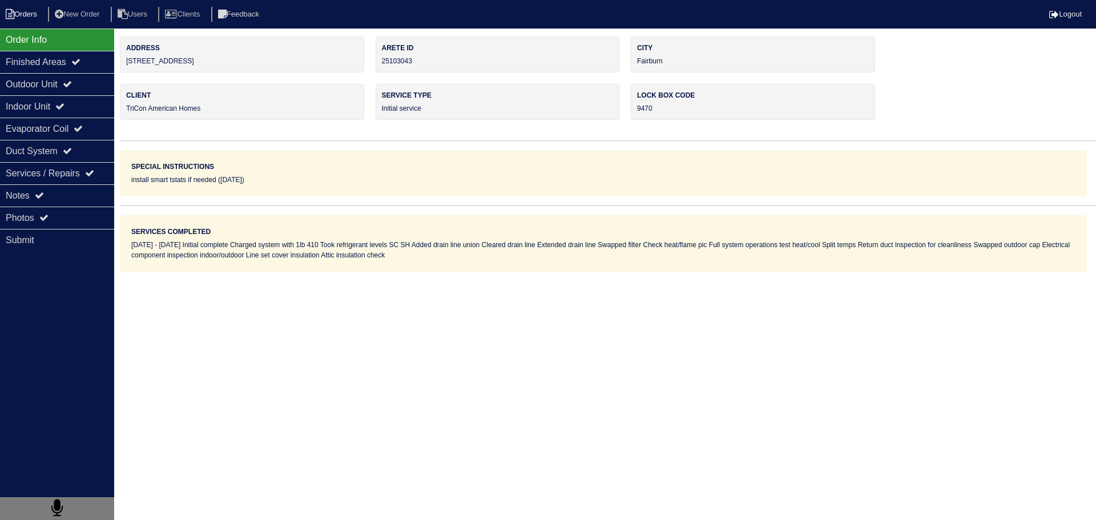
click at [22, 19] on li "Orders" at bounding box center [23, 14] width 46 height 15
select select "15"
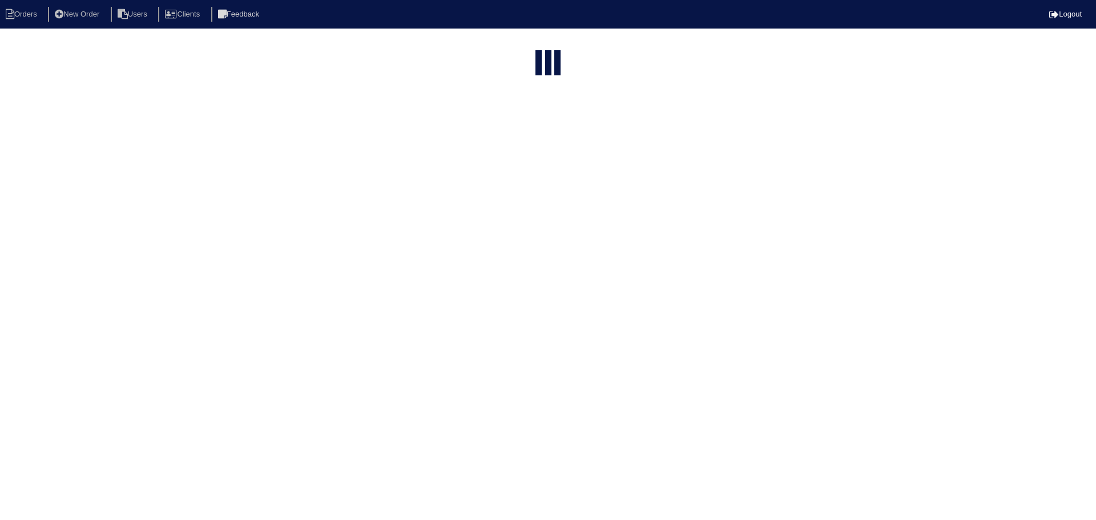
type input "matt"
select select "field complete"
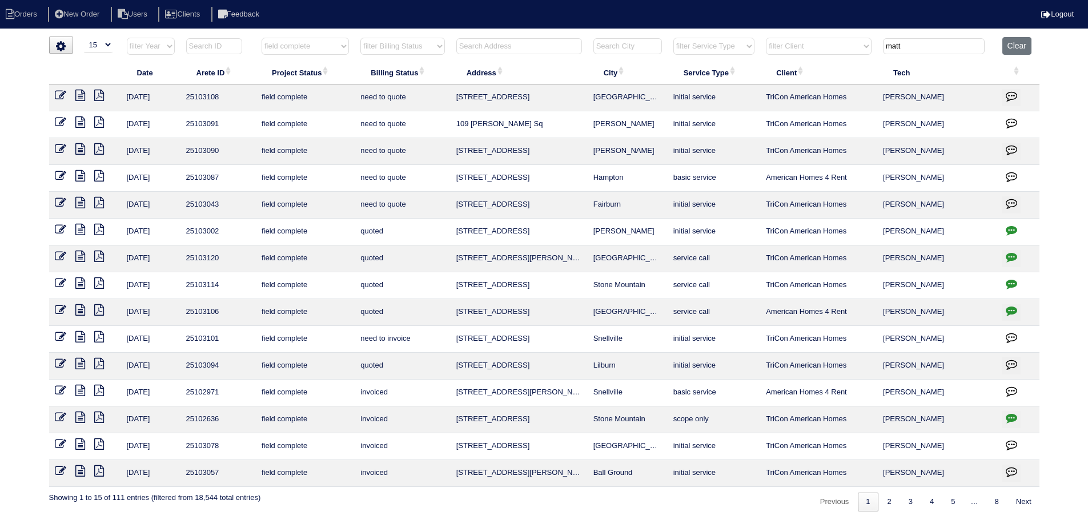
click at [81, 175] on icon at bounding box center [80, 175] width 10 height 11
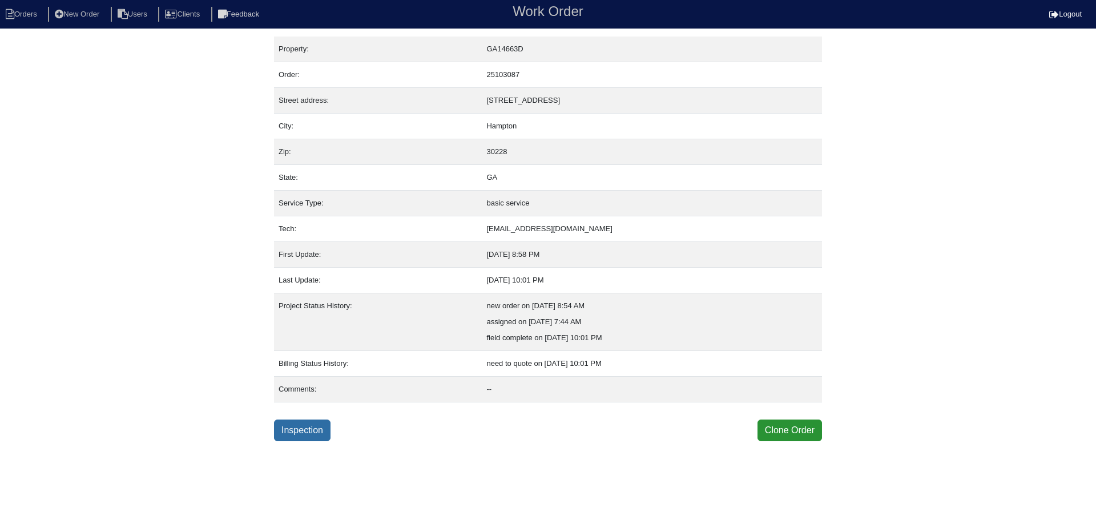
click at [299, 431] on link "Inspection" at bounding box center [302, 431] width 57 height 22
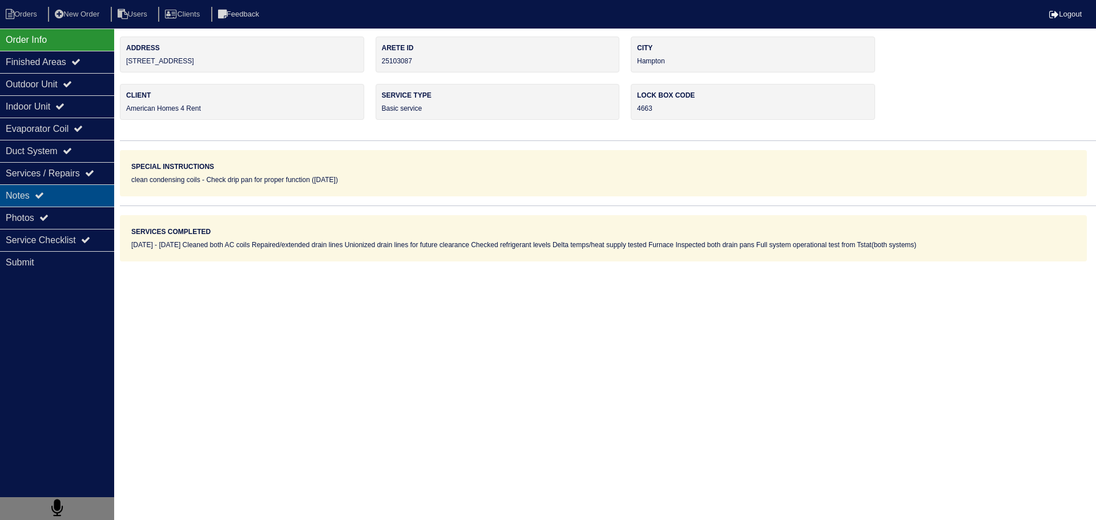
click at [79, 202] on div "Notes" at bounding box center [57, 195] width 114 height 22
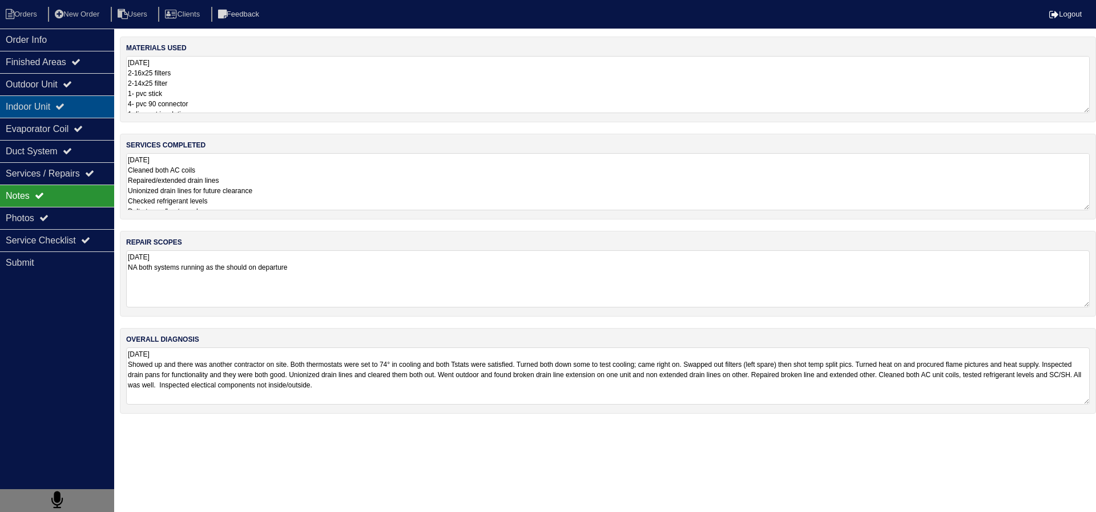
click at [44, 98] on div "Indoor Unit" at bounding box center [57, 106] width 114 height 22
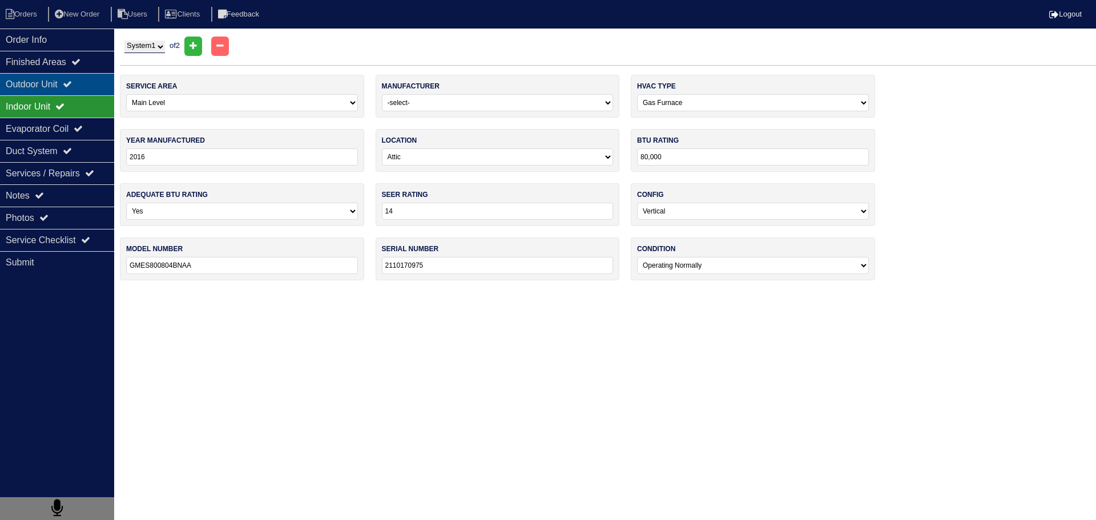
click at [53, 89] on div "Outdoor Unit" at bounding box center [57, 84] width 114 height 22
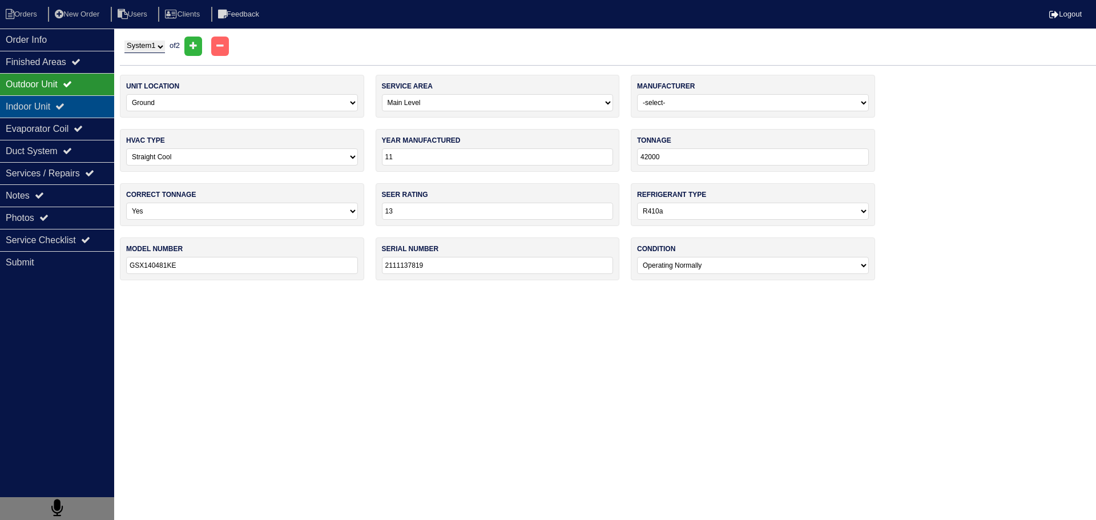
click at [54, 113] on div "Indoor Unit" at bounding box center [57, 106] width 114 height 22
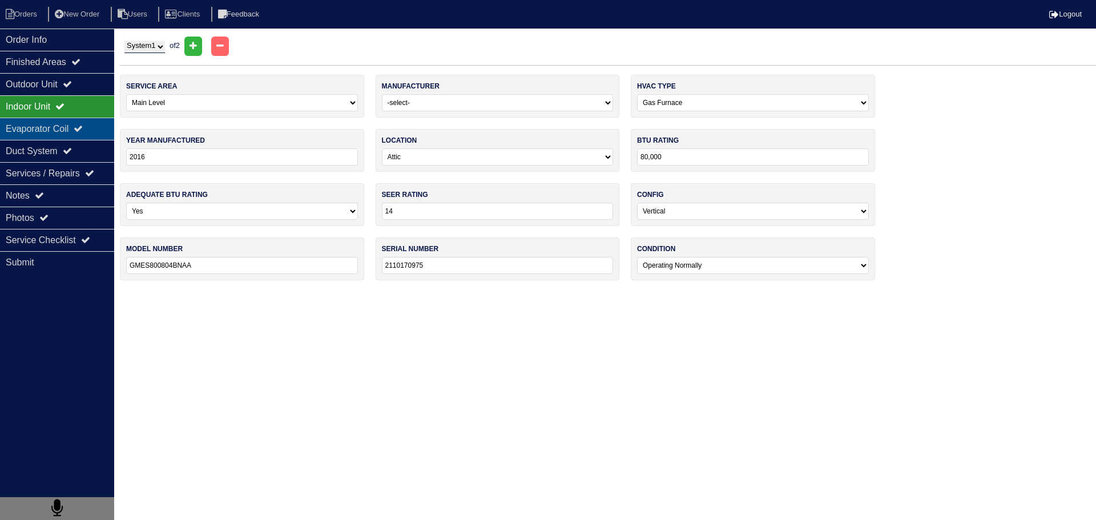
click at [58, 124] on div "Evaporator Coil" at bounding box center [57, 129] width 114 height 22
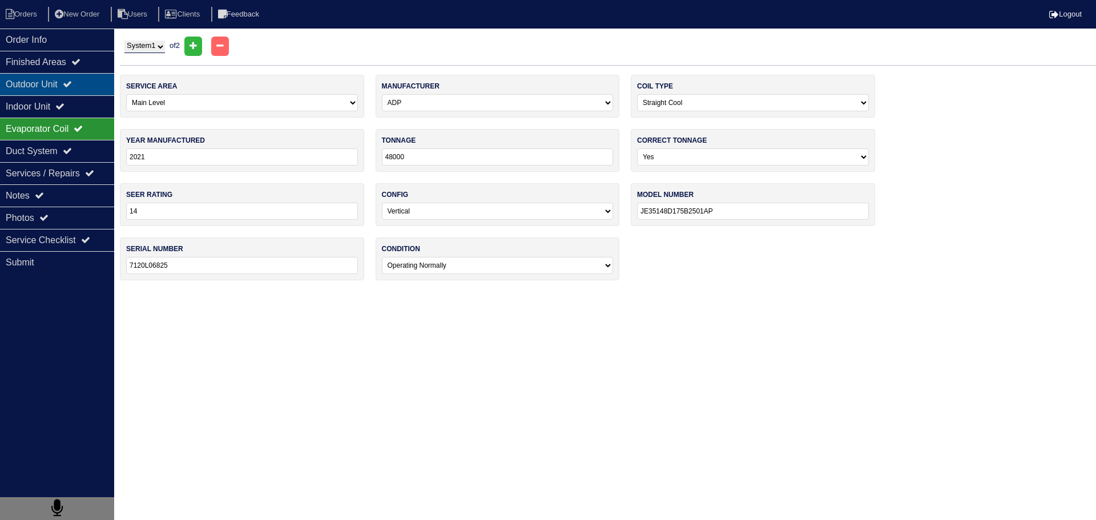
click at [58, 77] on div "Outdoor Unit" at bounding box center [57, 84] width 114 height 22
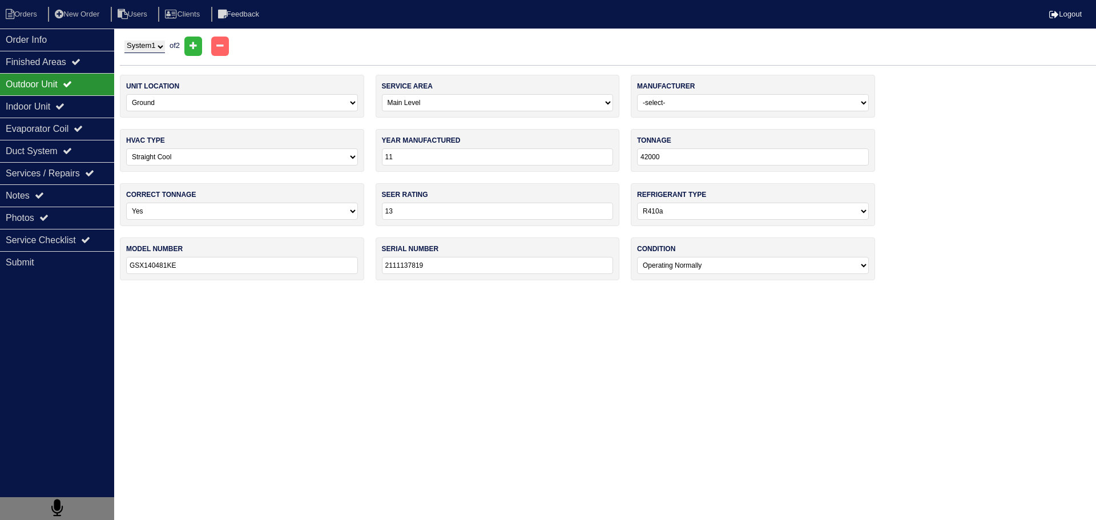
click at [154, 53] on select "System 1 System 2" at bounding box center [144, 47] width 41 height 13
select select "2"
click at [124, 41] on select "System 1 System 2" at bounding box center [144, 47] width 41 height 13
type input "21"
type input "24000"
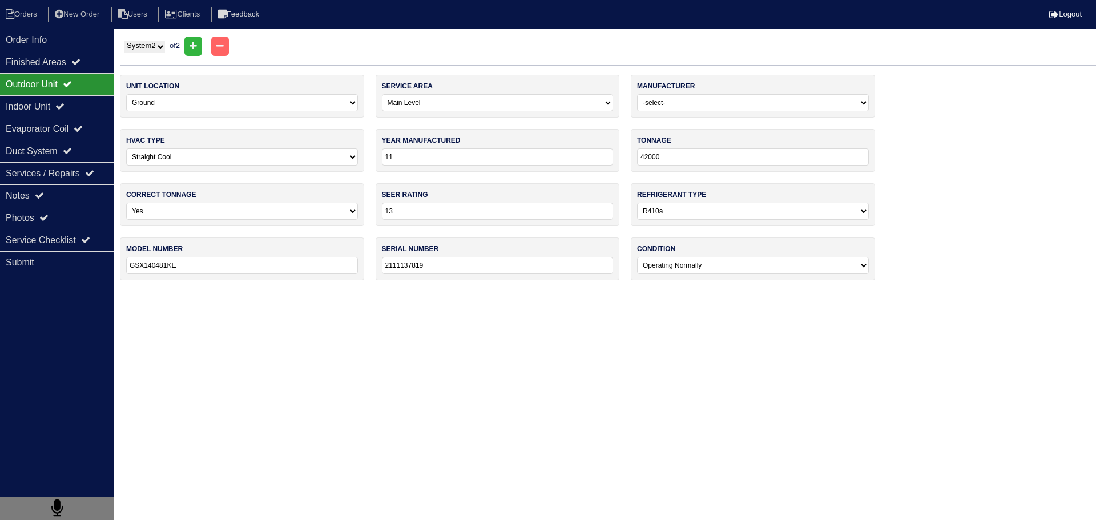
type input "GSX140241LE"
type input "2109031430"
click at [74, 106] on div "Indoor Unit" at bounding box center [57, 106] width 114 height 22
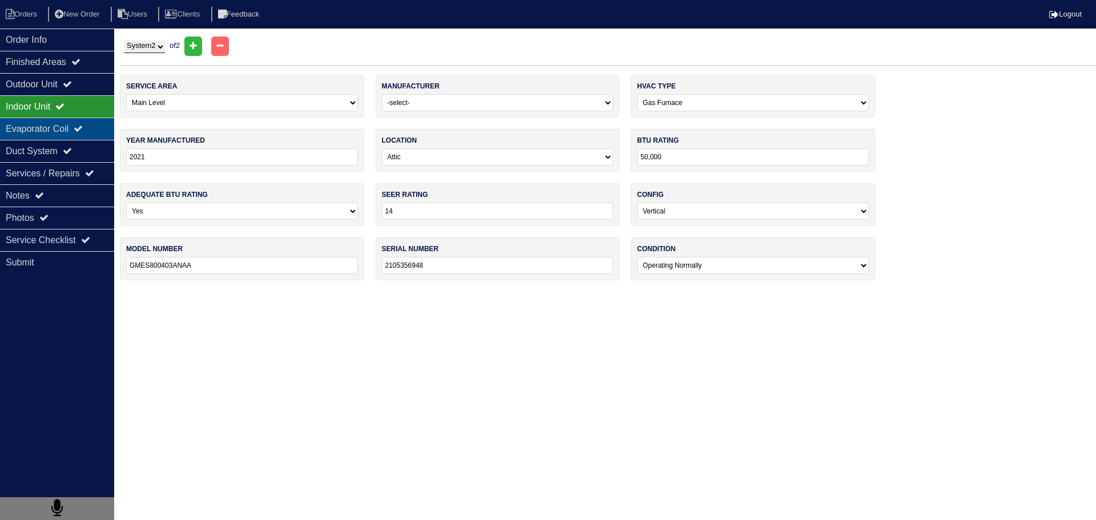
click at [76, 125] on div "Evaporator Coil" at bounding box center [57, 129] width 114 height 22
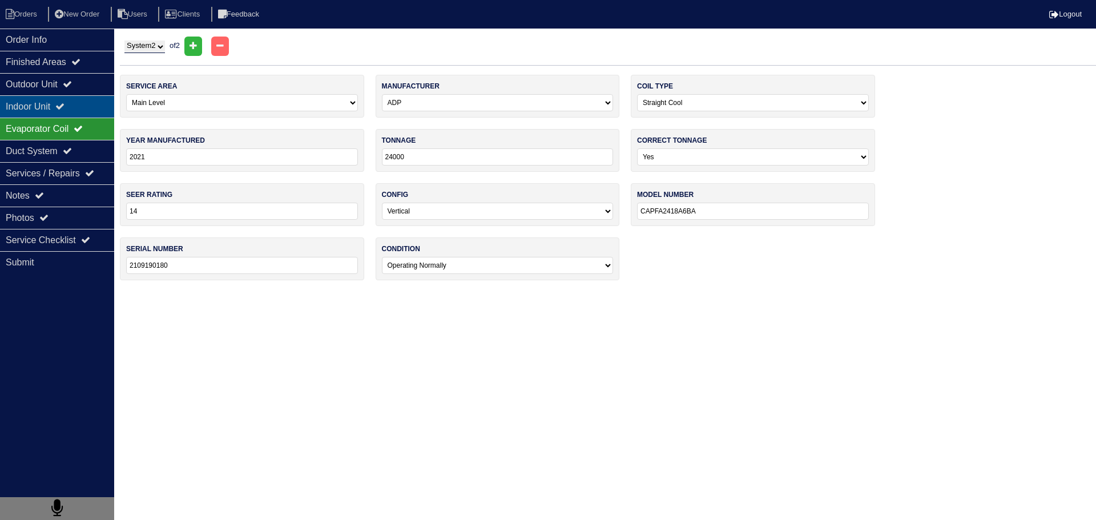
click at [75, 107] on div "Indoor Unit" at bounding box center [57, 106] width 114 height 22
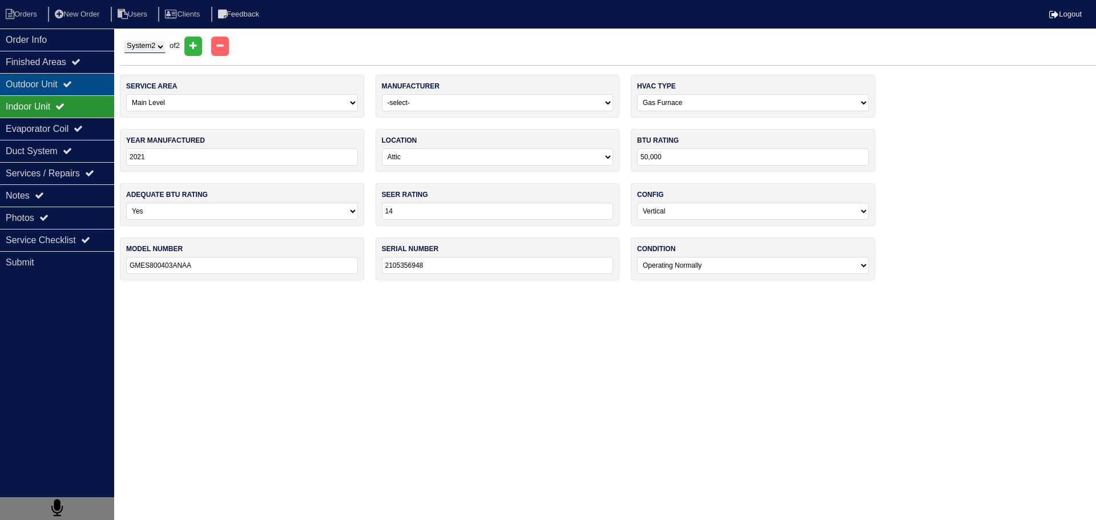
click at [70, 89] on div "Outdoor Unit" at bounding box center [57, 84] width 114 height 22
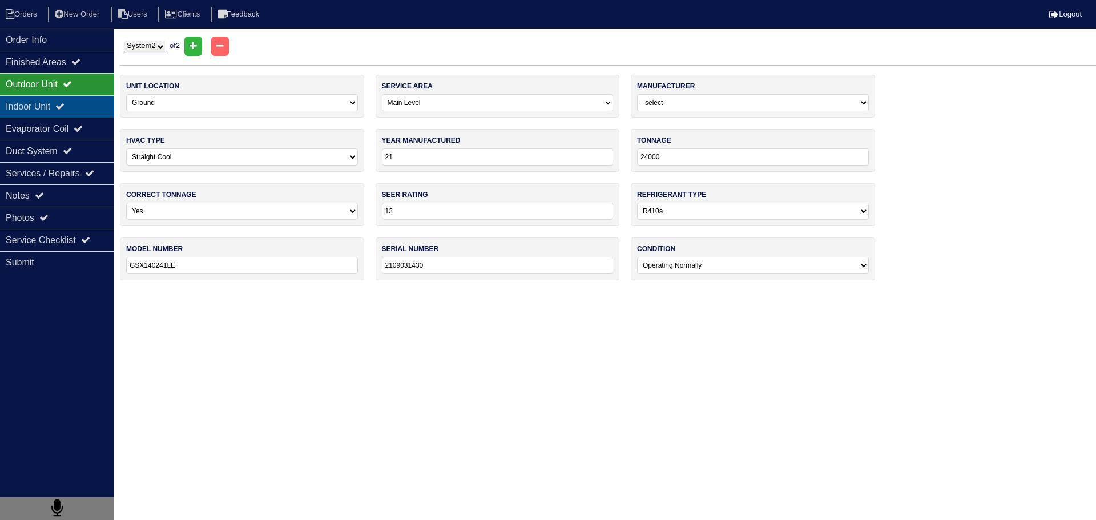
click at [65, 104] on icon at bounding box center [59, 106] width 9 height 9
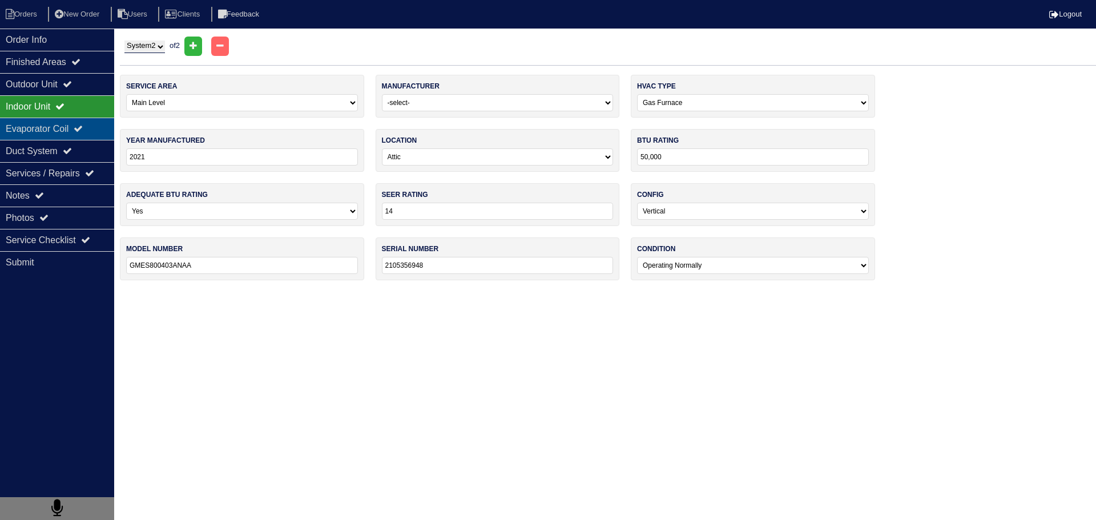
click at [66, 118] on div "Evaporator Coil" at bounding box center [57, 129] width 114 height 22
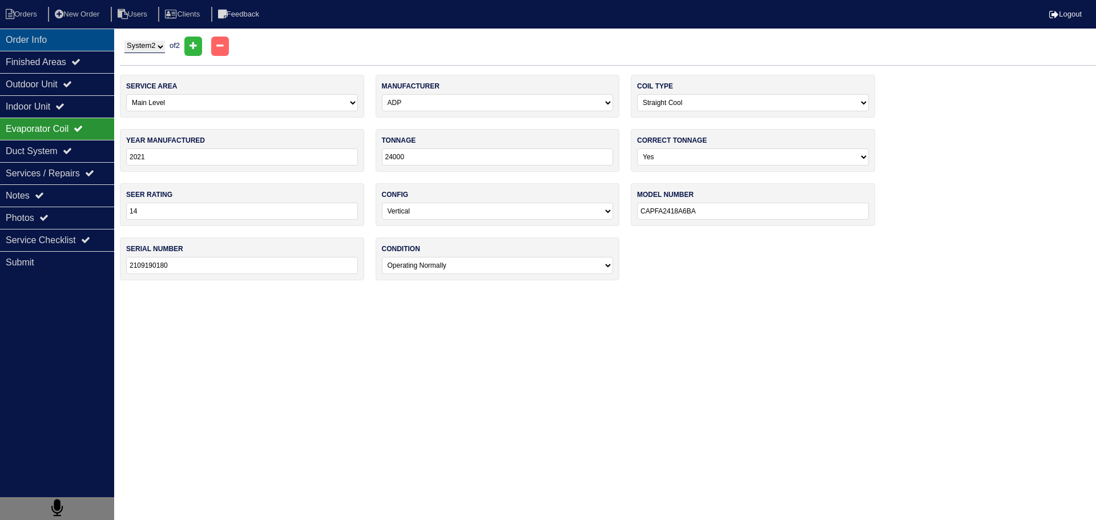
click at [68, 47] on div "Order Info" at bounding box center [57, 40] width 114 height 22
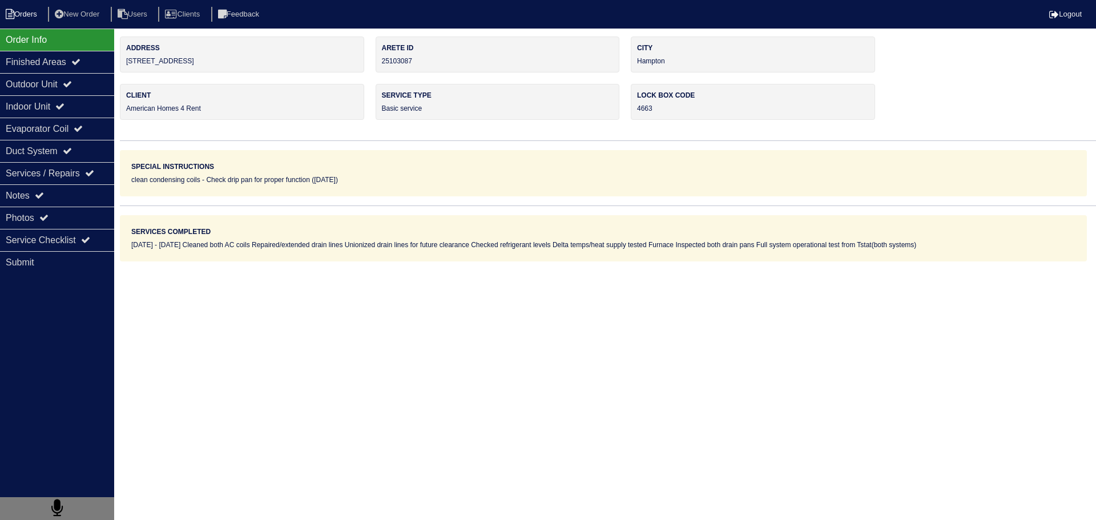
click at [23, 13] on li "Orders" at bounding box center [23, 14] width 46 height 15
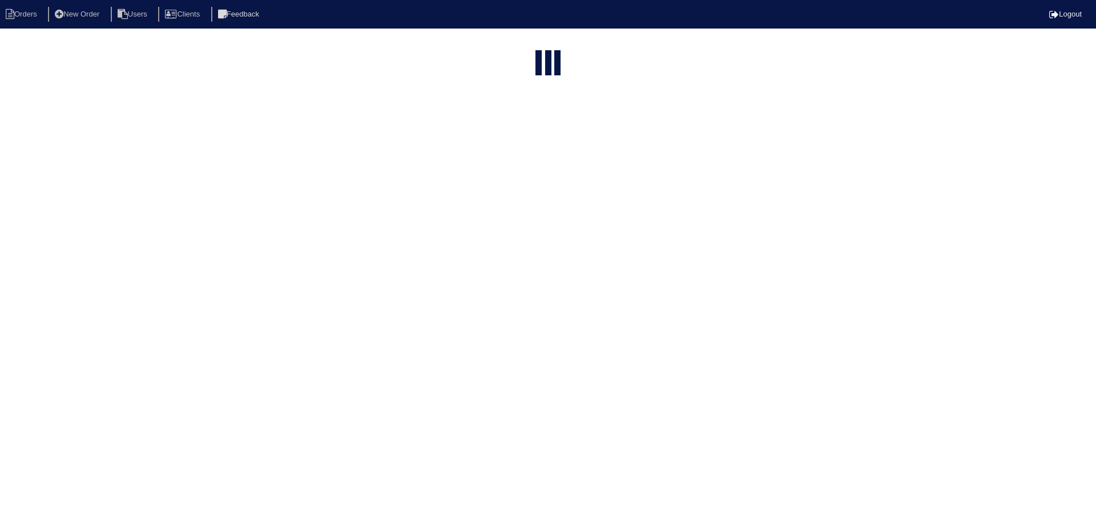
select select "15"
select select "field complete"
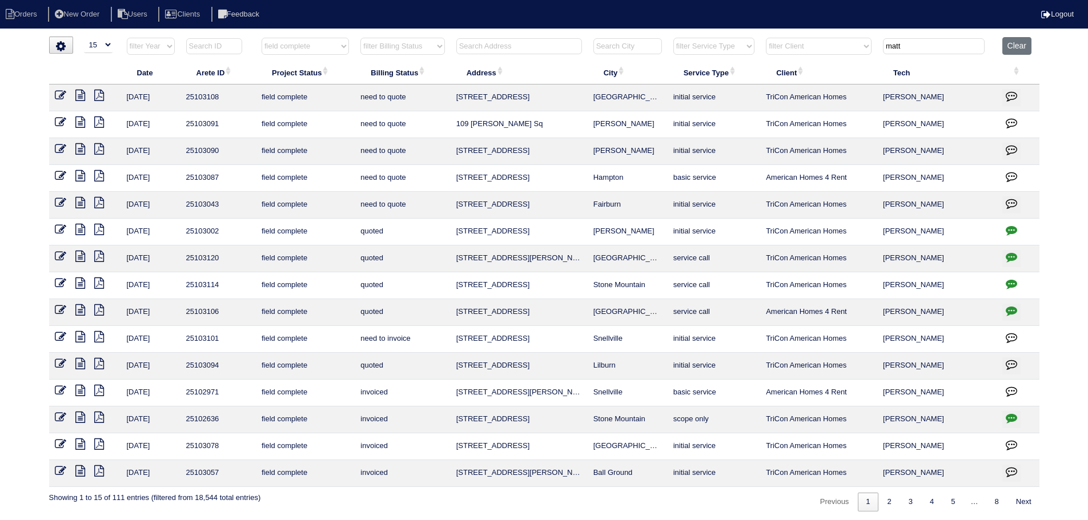
click at [82, 122] on icon at bounding box center [80, 121] width 10 height 11
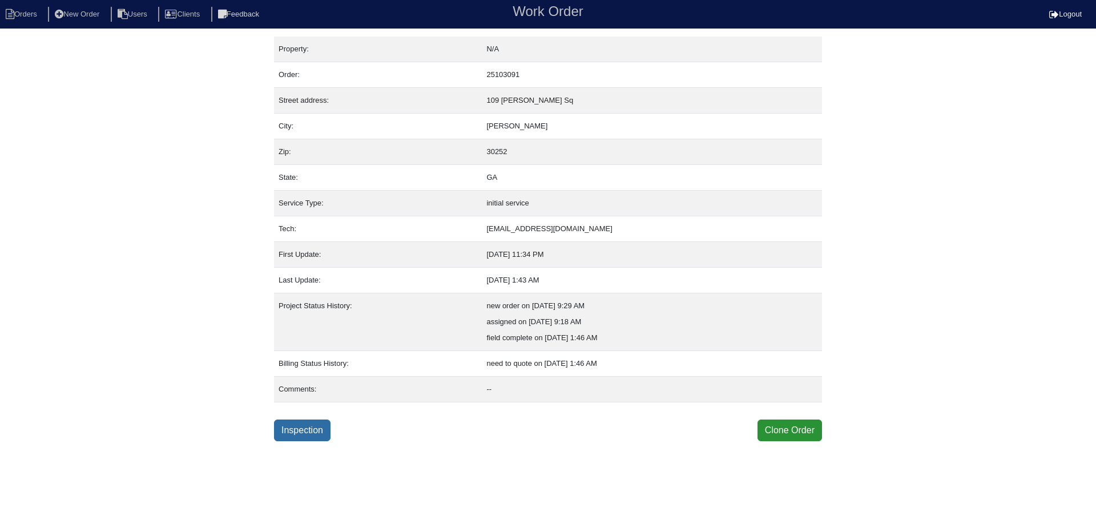
click at [296, 428] on link "Inspection" at bounding box center [302, 431] width 57 height 22
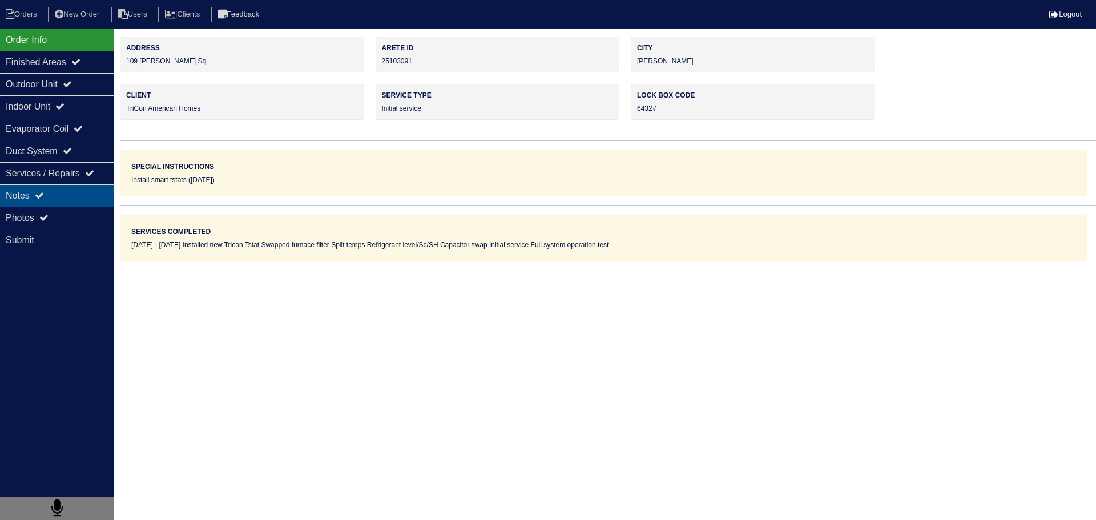
click at [68, 197] on div "Notes" at bounding box center [57, 195] width 114 height 22
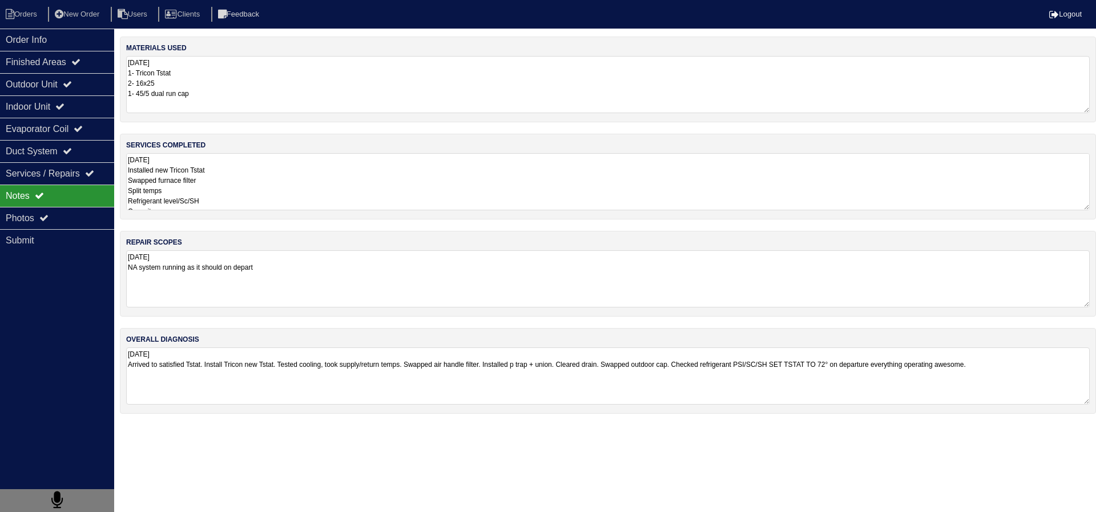
click at [241, 182] on textarea "[DATE] Installed new Tricon Tstat Swapped furnace filter Split temps Refrigeran…" at bounding box center [608, 181] width 964 height 57
click at [99, 94] on div "Outdoor Unit" at bounding box center [57, 84] width 114 height 22
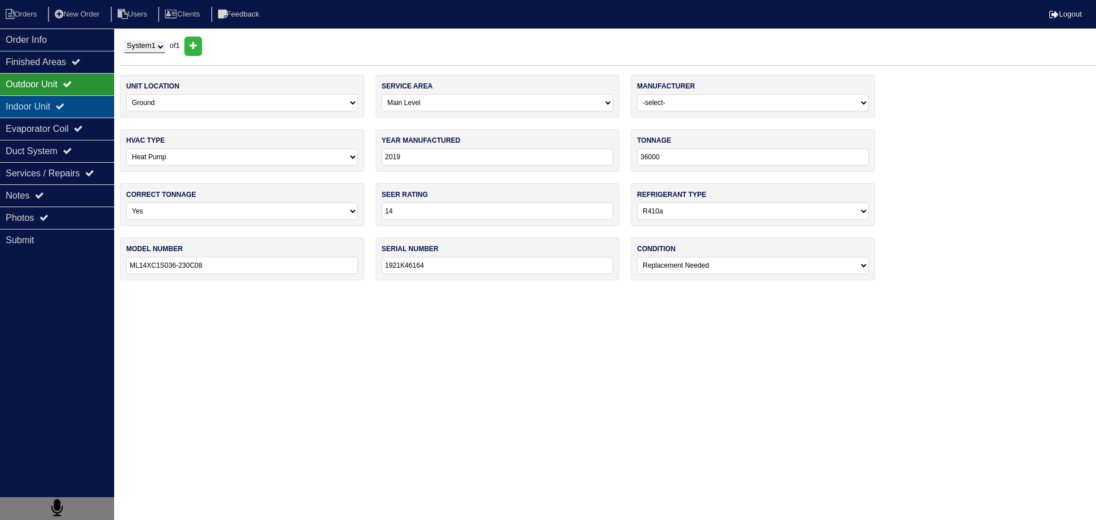
click at [74, 106] on div "Indoor Unit" at bounding box center [57, 106] width 114 height 22
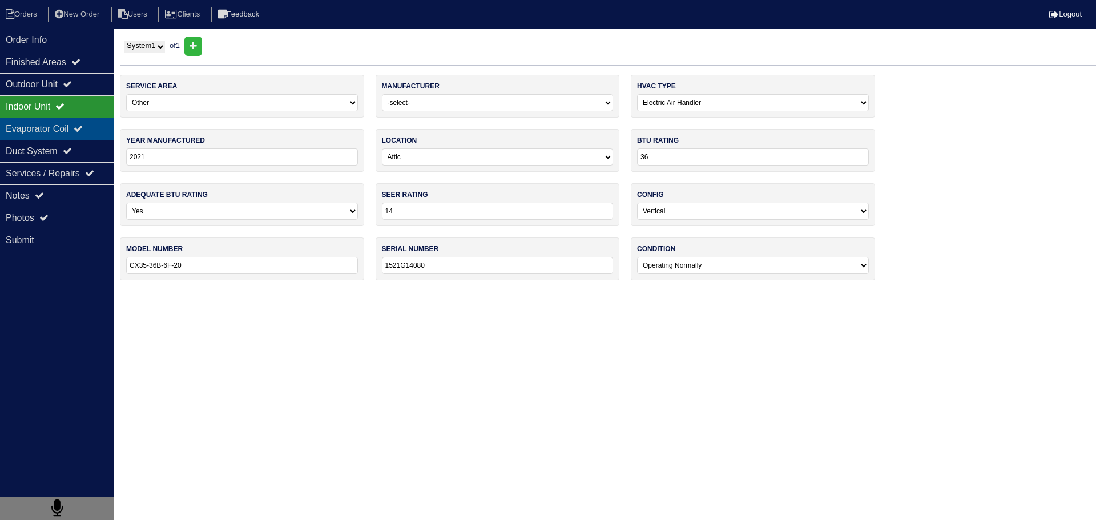
click at [74, 120] on div "Evaporator Coil" at bounding box center [57, 129] width 114 height 22
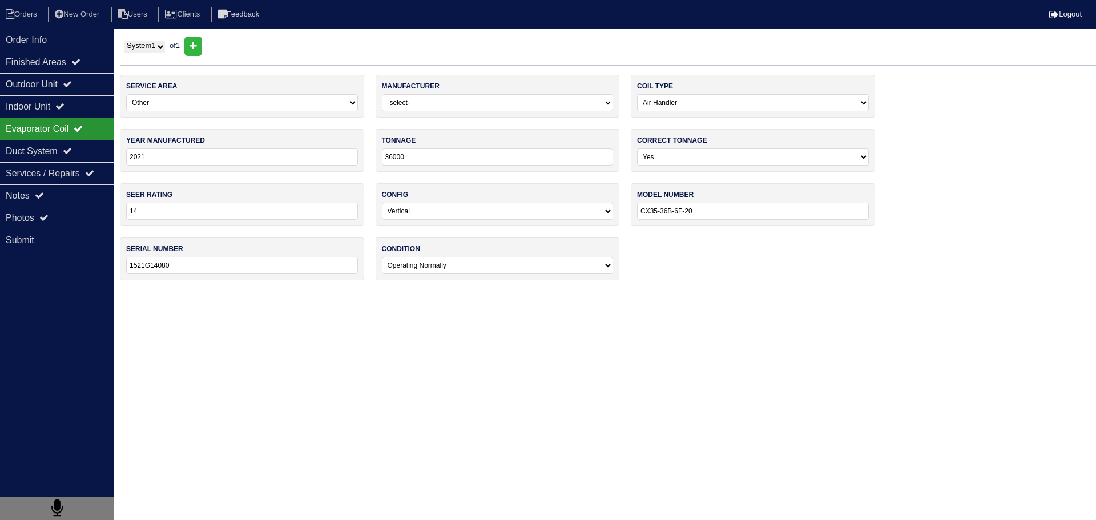
click at [126, 49] on select "System 1" at bounding box center [144, 47] width 41 height 13
click at [71, 50] on div "Order Info" at bounding box center [57, 40] width 114 height 22
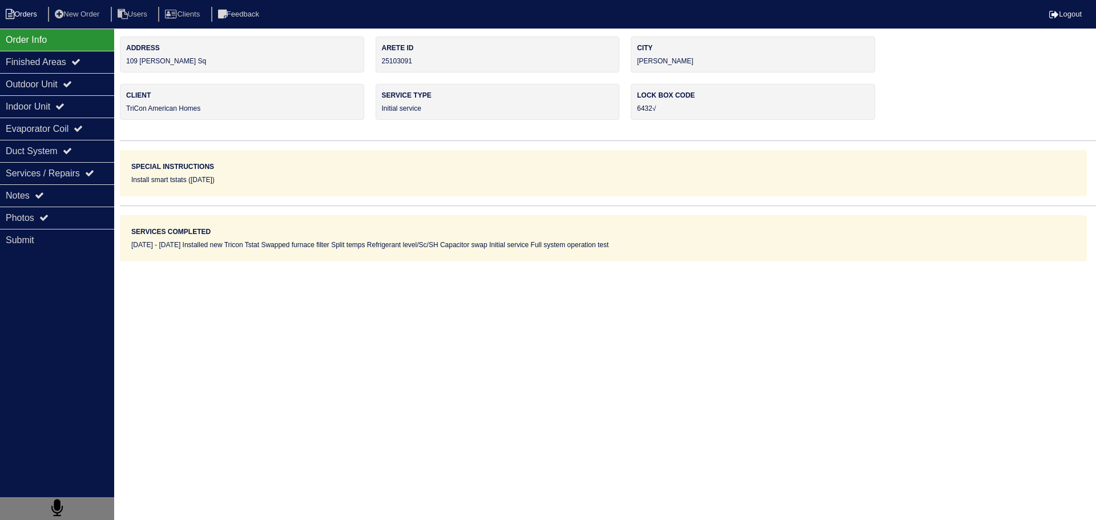
click at [25, 12] on li "Orders" at bounding box center [23, 14] width 46 height 15
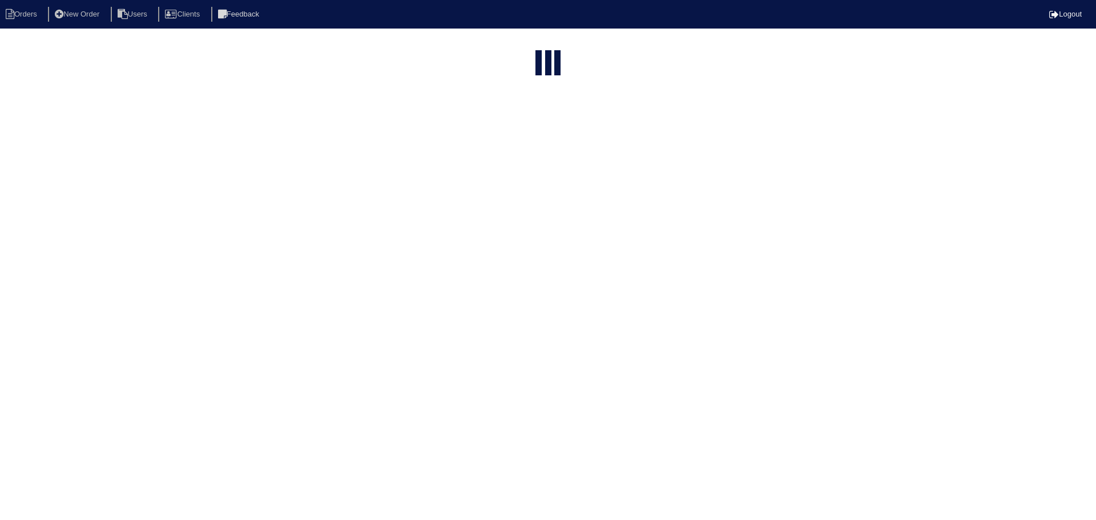
select select "15"
select select "field complete"
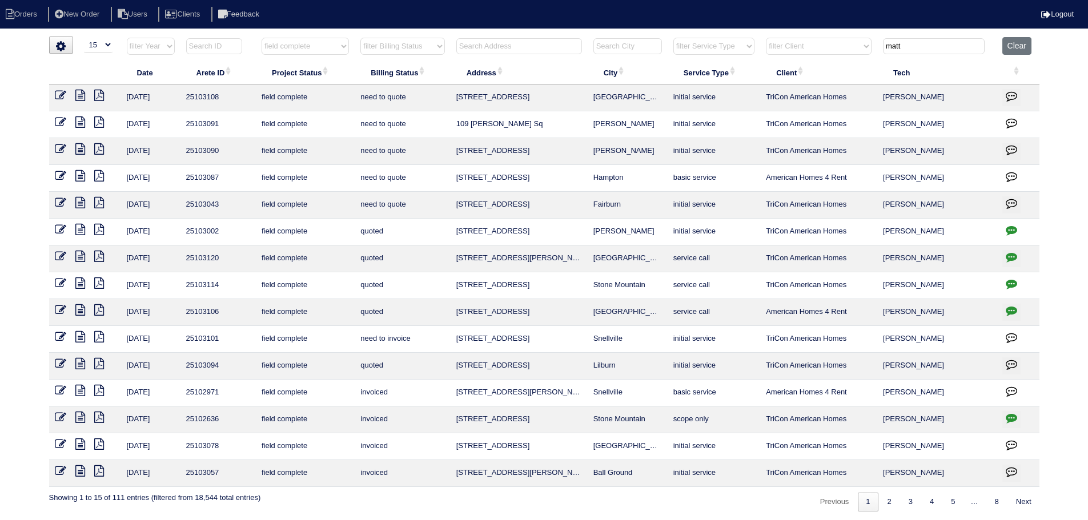
click at [84, 92] on icon at bounding box center [80, 95] width 10 height 11
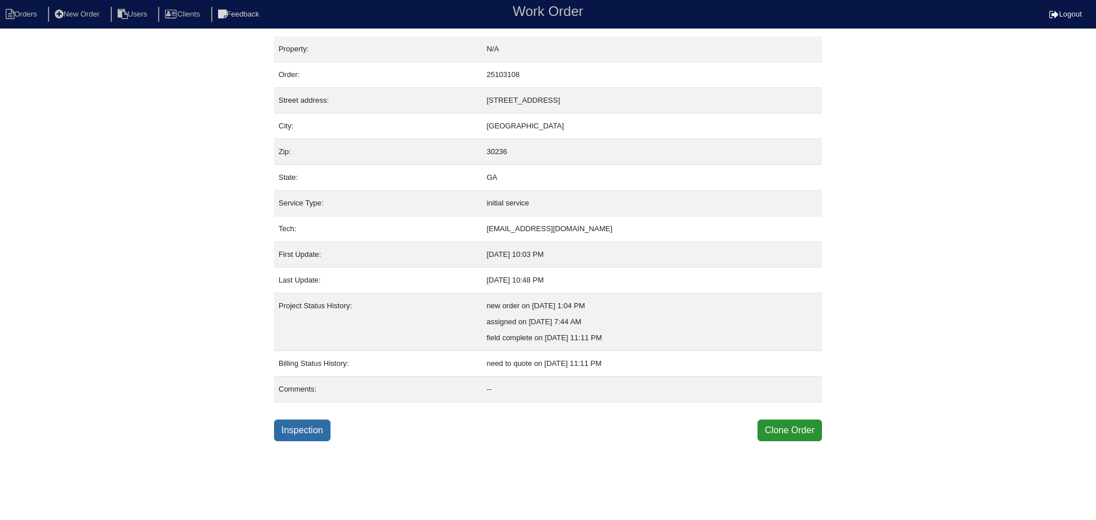
click at [317, 425] on link "Inspection" at bounding box center [302, 431] width 57 height 22
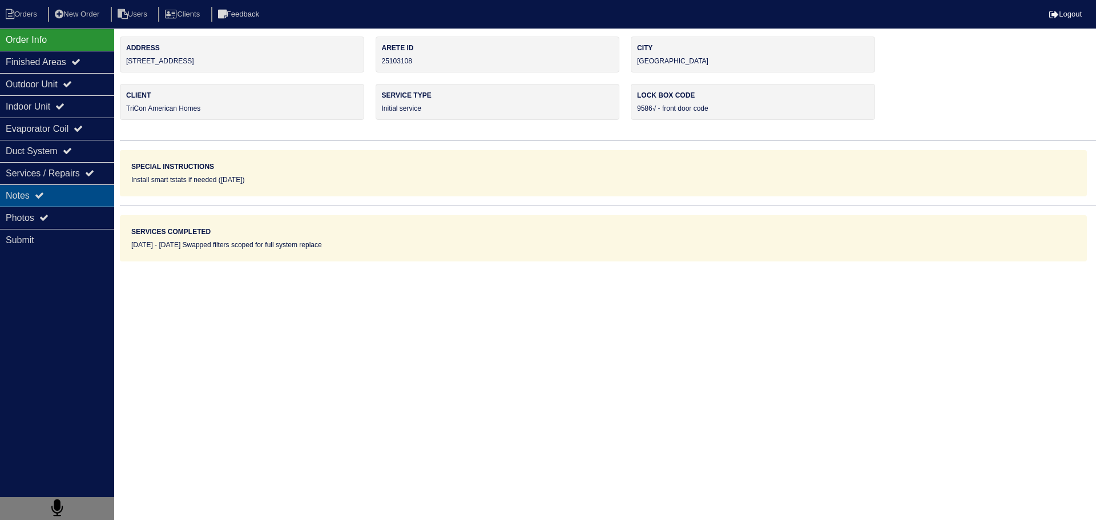
click at [63, 199] on div "Notes" at bounding box center [57, 195] width 114 height 22
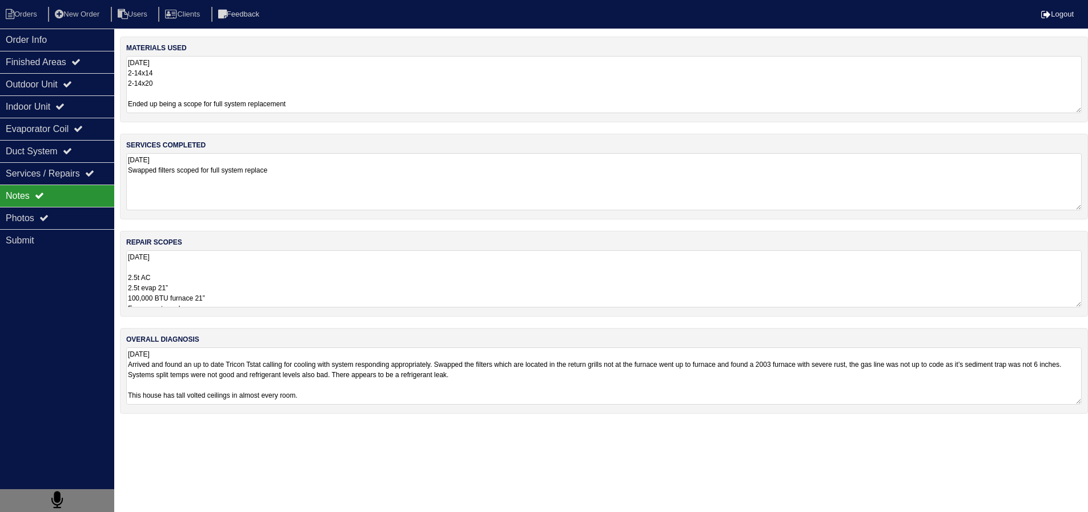
click at [218, 288] on textarea "8.25.25 2.5t AC 2.5t evap 21” 100,000 BTU furnace 21” Furnace return plenum 10”…" at bounding box center [603, 278] width 955 height 57
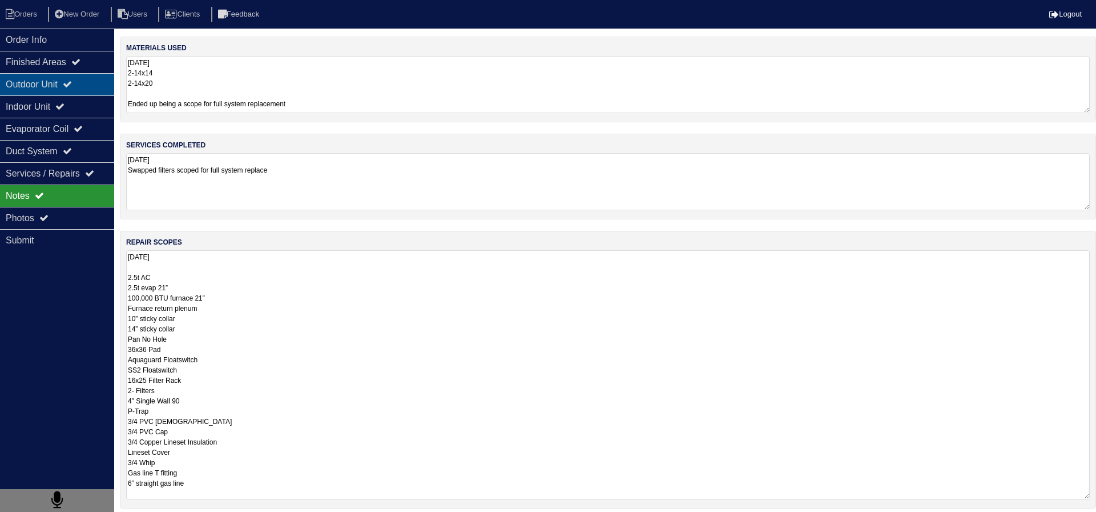
click at [72, 87] on icon at bounding box center [67, 83] width 9 height 9
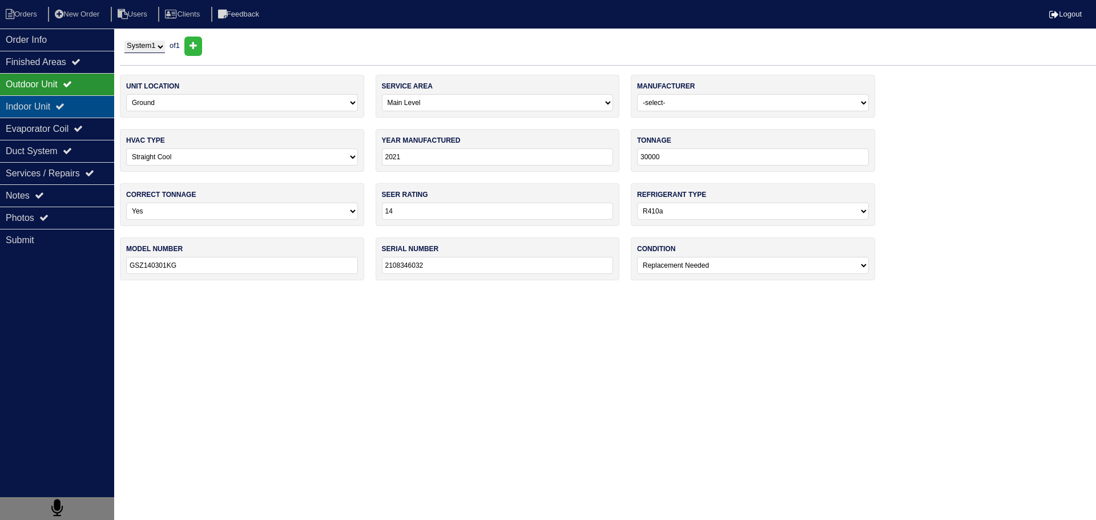
click at [72, 116] on div "Indoor Unit" at bounding box center [57, 106] width 114 height 22
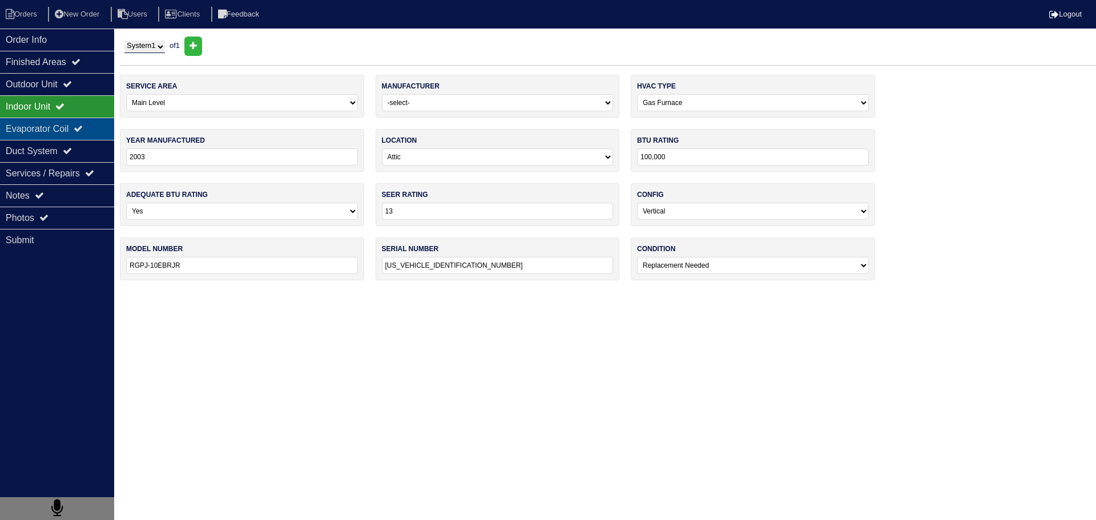
click at [62, 128] on div "Evaporator Coil" at bounding box center [57, 129] width 114 height 22
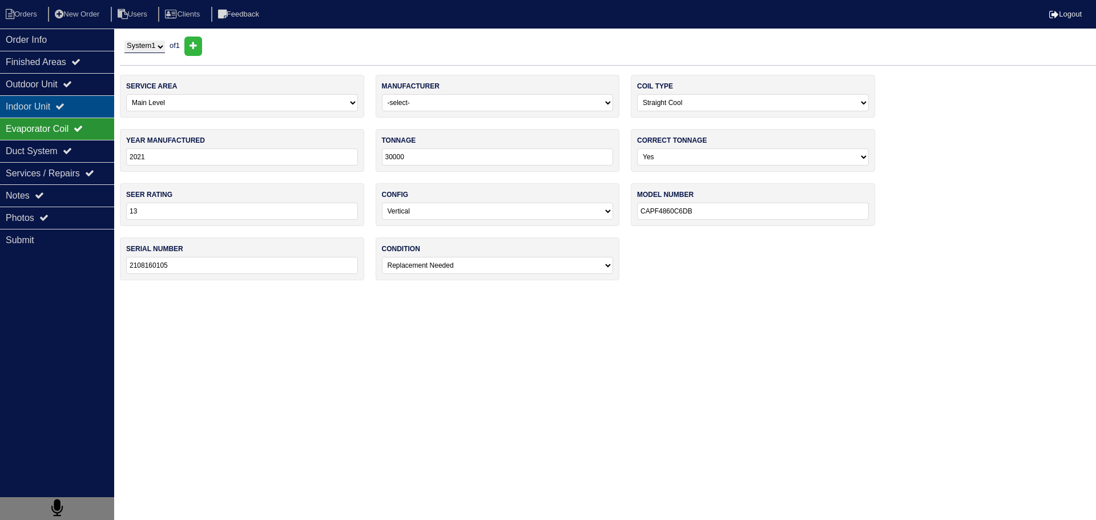
click at [65, 113] on div "Indoor Unit" at bounding box center [57, 106] width 114 height 22
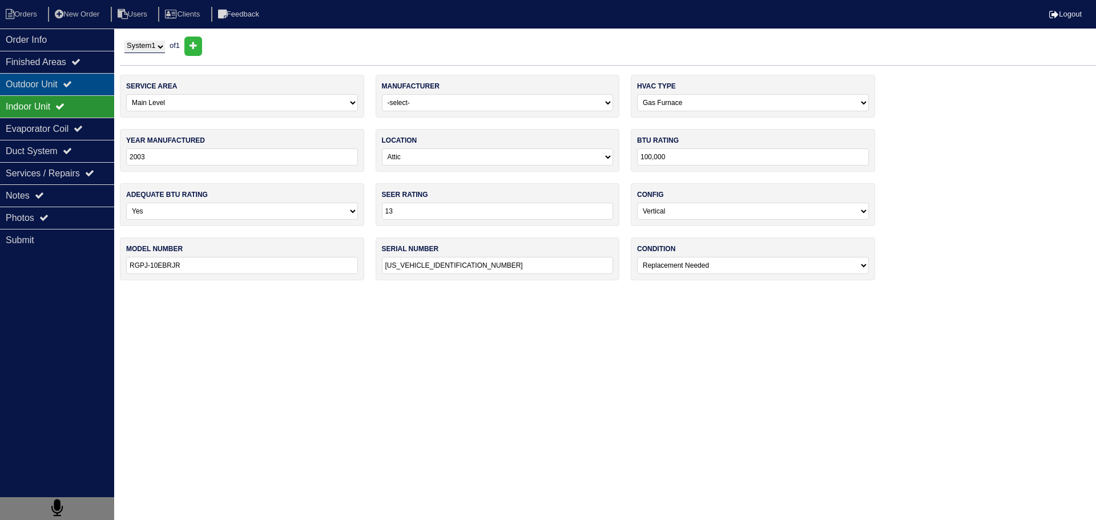
click at [68, 86] on div "Outdoor Unit" at bounding box center [57, 84] width 114 height 22
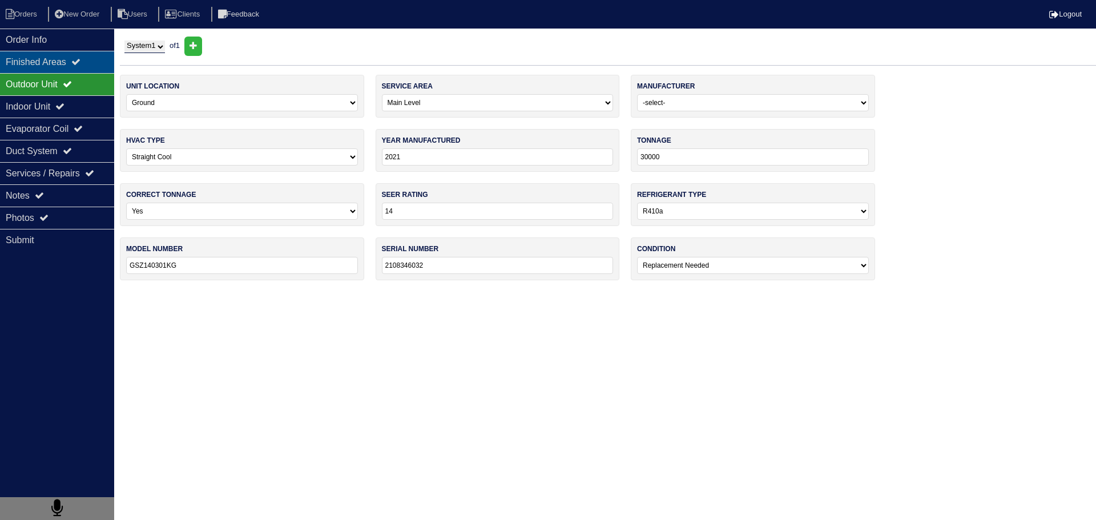
click at [70, 71] on div "Finished Areas" at bounding box center [57, 62] width 114 height 22
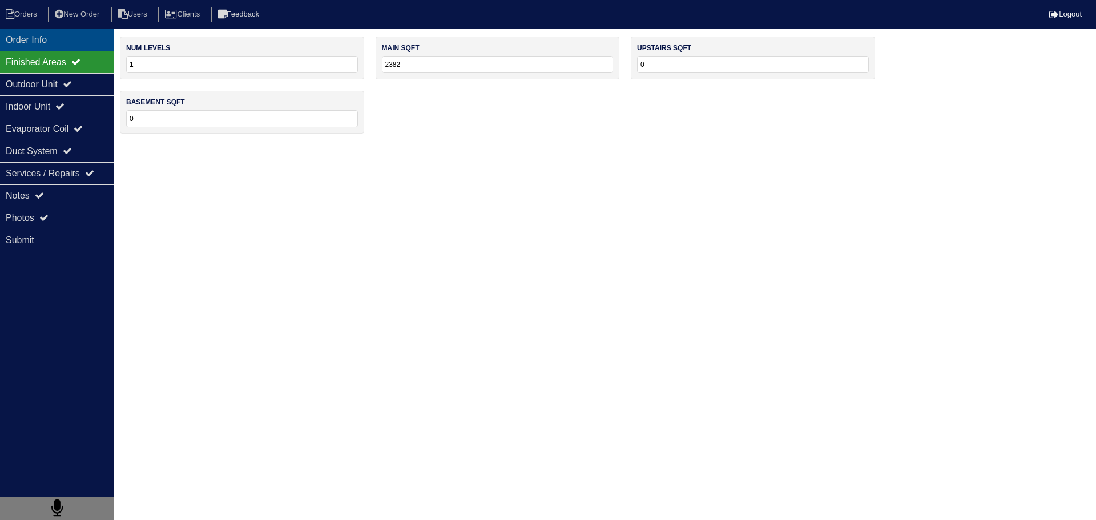
click at [80, 41] on div "Order Info" at bounding box center [57, 40] width 114 height 22
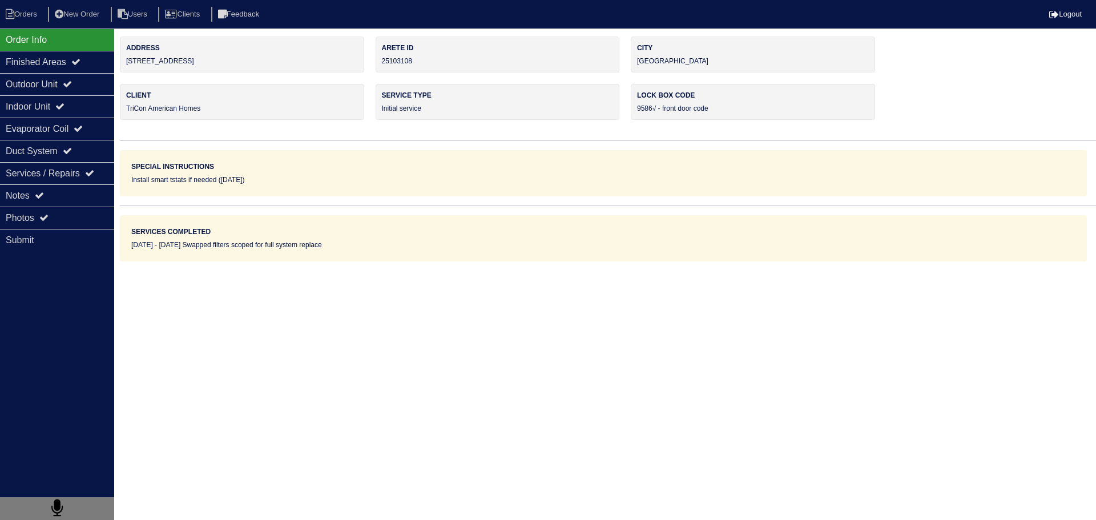
drag, startPoint x: 187, startPoint y: 66, endPoint x: 132, endPoint y: 59, distance: 55.8
click at [124, 62] on div "Address 9466 Deer Crossing Dr" at bounding box center [242, 55] width 244 height 36
click at [81, 66] on icon at bounding box center [75, 61] width 9 height 9
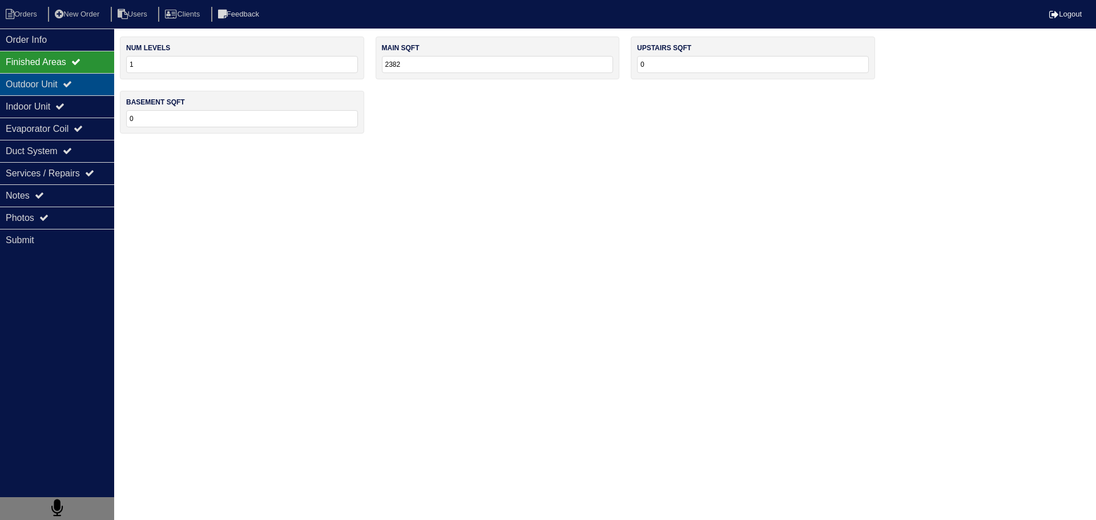
drag, startPoint x: 85, startPoint y: 83, endPoint x: 89, endPoint y: 91, distance: 9.5
click at [85, 83] on div "Outdoor Unit" at bounding box center [57, 84] width 114 height 22
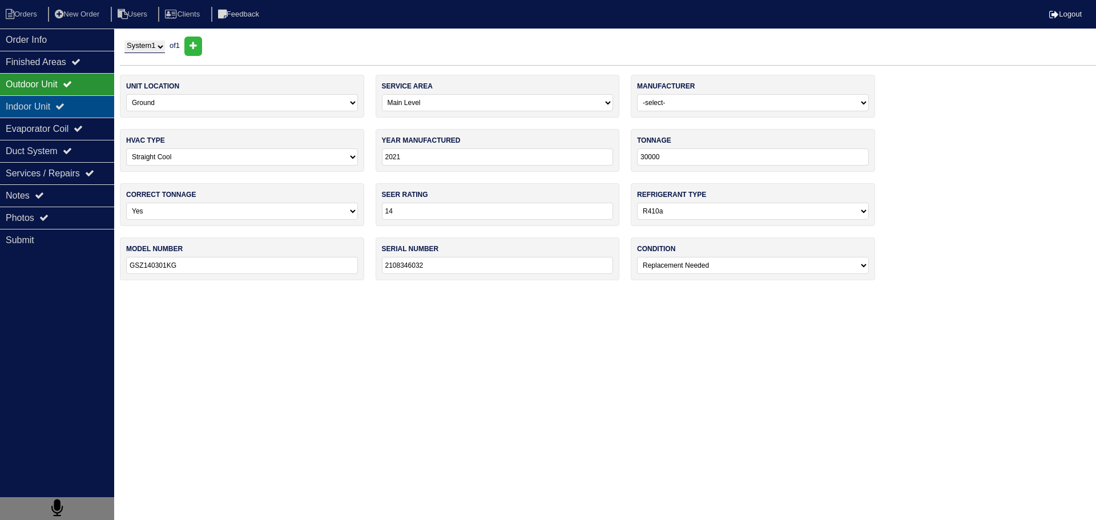
click at [88, 100] on div "Indoor Unit" at bounding box center [57, 106] width 114 height 22
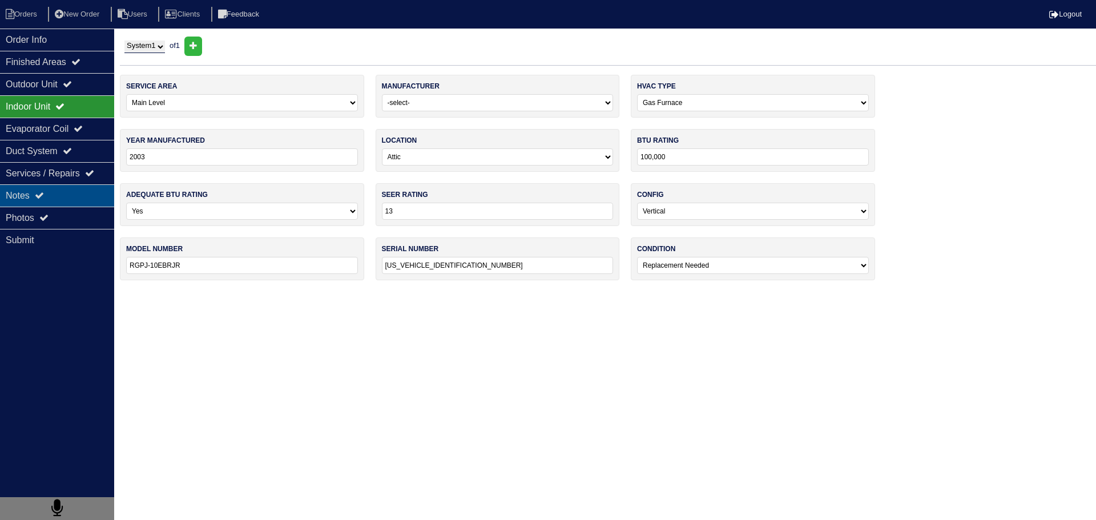
click at [75, 188] on div "Notes" at bounding box center [57, 195] width 114 height 22
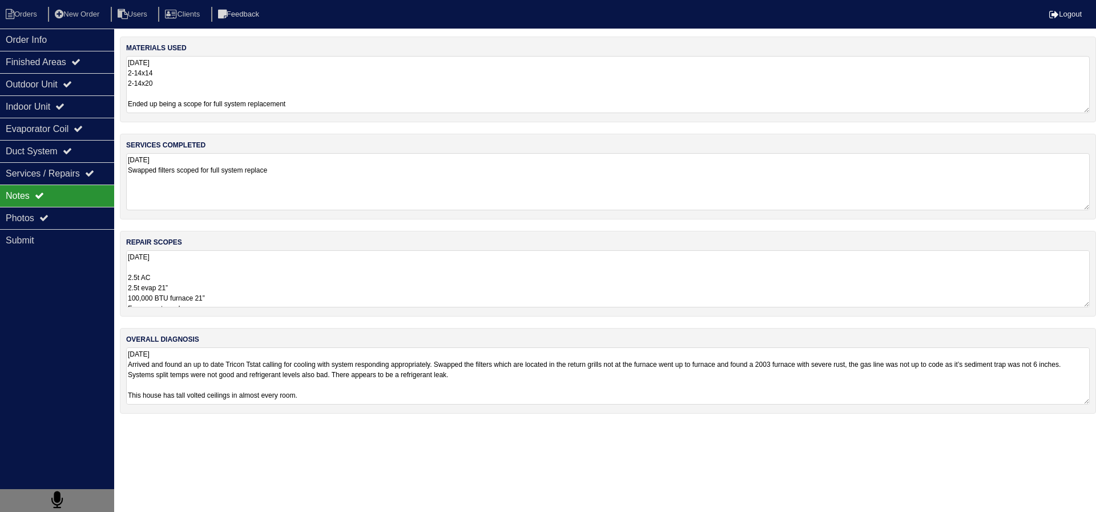
click at [279, 403] on textarea "8.25.25 Arrived and found an up to date Tricon Tstat calling for cooling with s…" at bounding box center [608, 375] width 964 height 57
click at [367, 61] on textarea "8.25.25 2-14x14 2-14x20 Ended up being a scope for full system replacement" at bounding box center [608, 84] width 964 height 56
click at [496, 363] on textarea "8.25.25 Arrived and found an up to date Tricon Tstat calling for cooling with s…" at bounding box center [608, 374] width 964 height 57
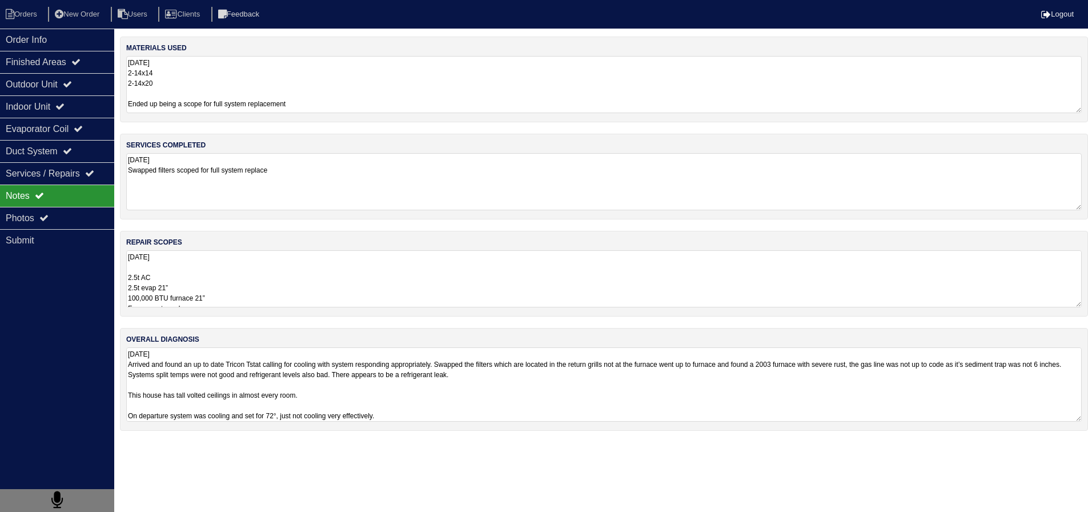
click at [282, 291] on textarea "8.25.25 2.5t AC 2.5t evap 21” 100,000 BTU furnace 21” Furnace return plenum 10”…" at bounding box center [603, 278] width 955 height 57
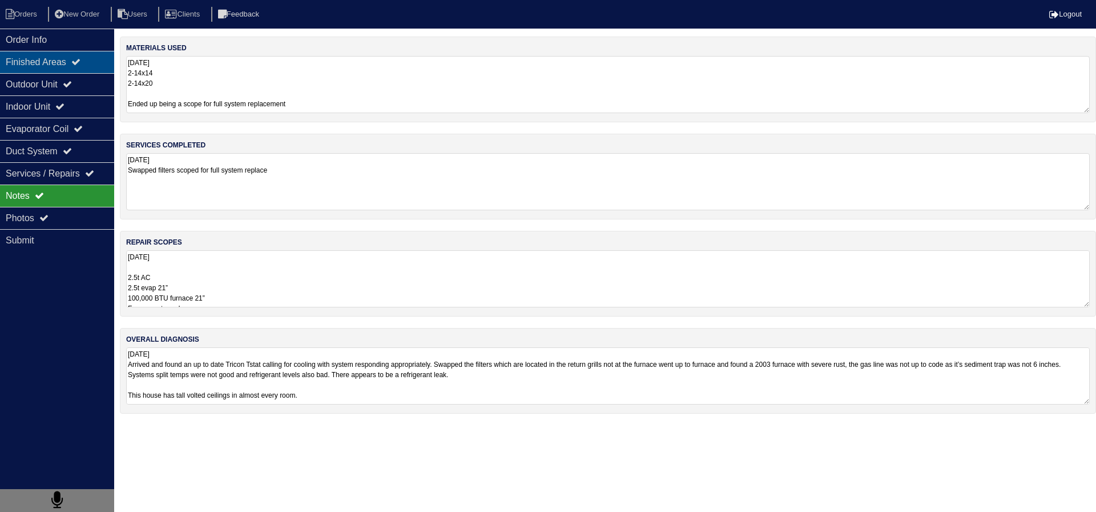
click at [48, 63] on div "Finished Areas" at bounding box center [57, 62] width 114 height 22
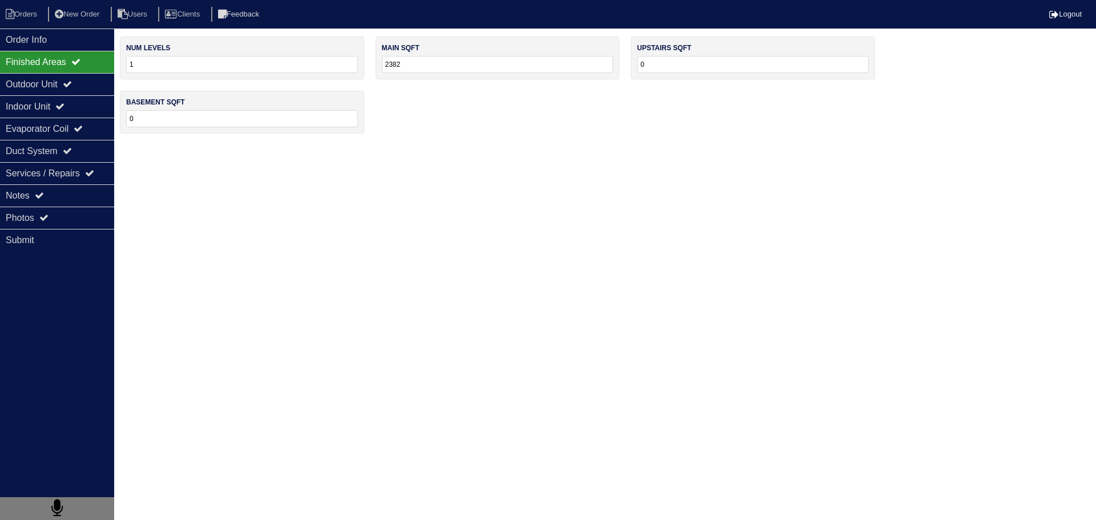
drag, startPoint x: 385, startPoint y: 62, endPoint x: 351, endPoint y: 68, distance: 34.8
click at [351, 68] on div "num levels 1 main sqft 2382 upstairs sqft 0 basement sqft 0" at bounding box center [608, 91] width 976 height 108
type input "2000"
drag, startPoint x: 357, startPoint y: 152, endPoint x: 312, endPoint y: 155, distance: 44.7
click at [355, 145] on html "Orders New Order Users Clients Feedback Logout Orders New Order Users Clients M…" at bounding box center [548, 72] width 1096 height 145
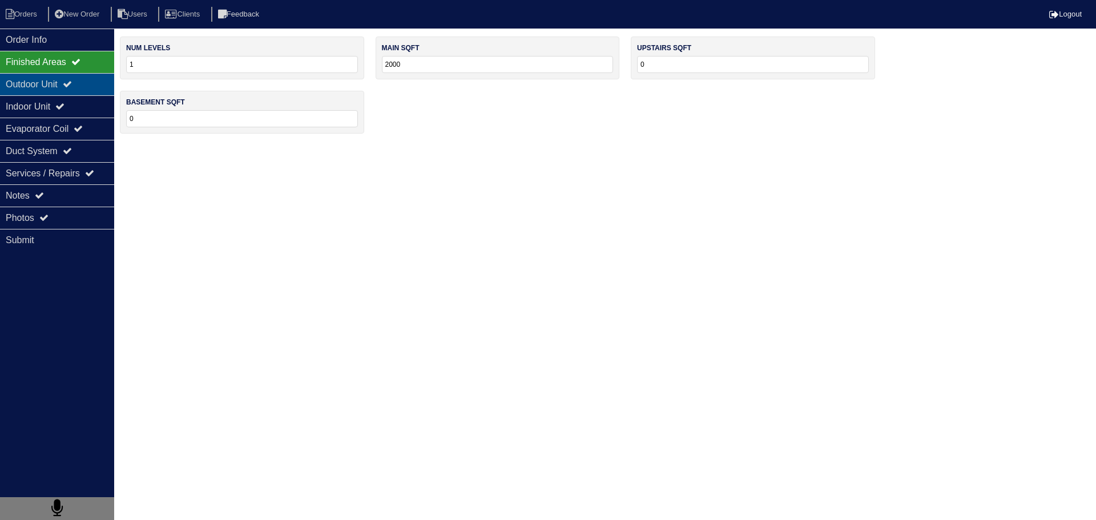
click at [99, 78] on div "Outdoor Unit" at bounding box center [57, 84] width 114 height 22
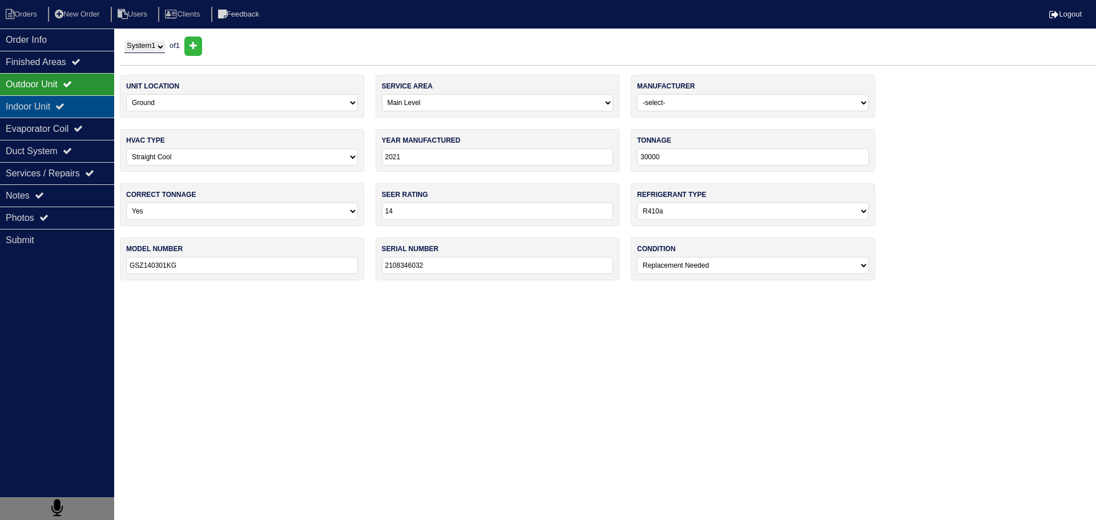
click at [83, 110] on div "Indoor Unit" at bounding box center [57, 106] width 114 height 22
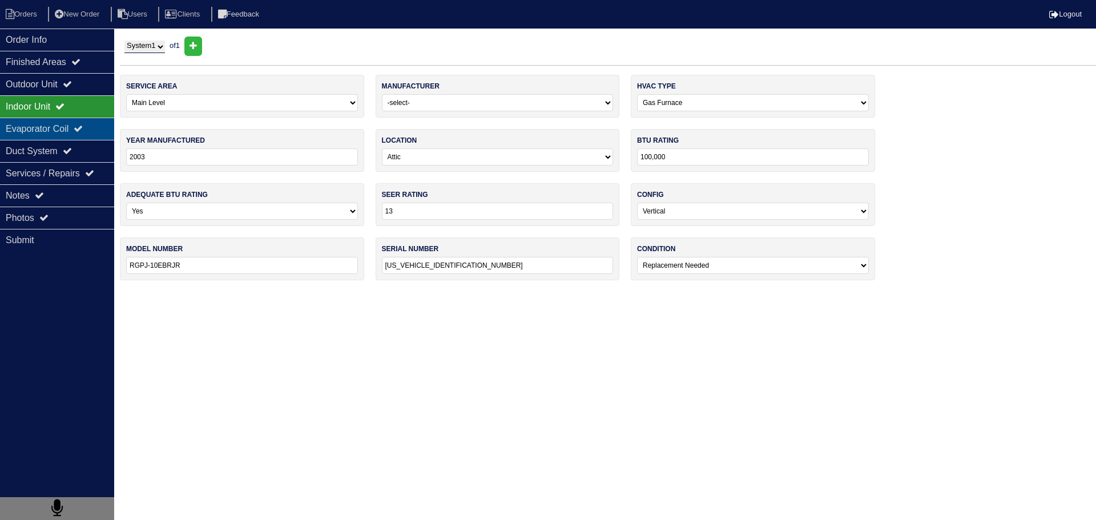
click at [83, 126] on icon at bounding box center [78, 128] width 9 height 9
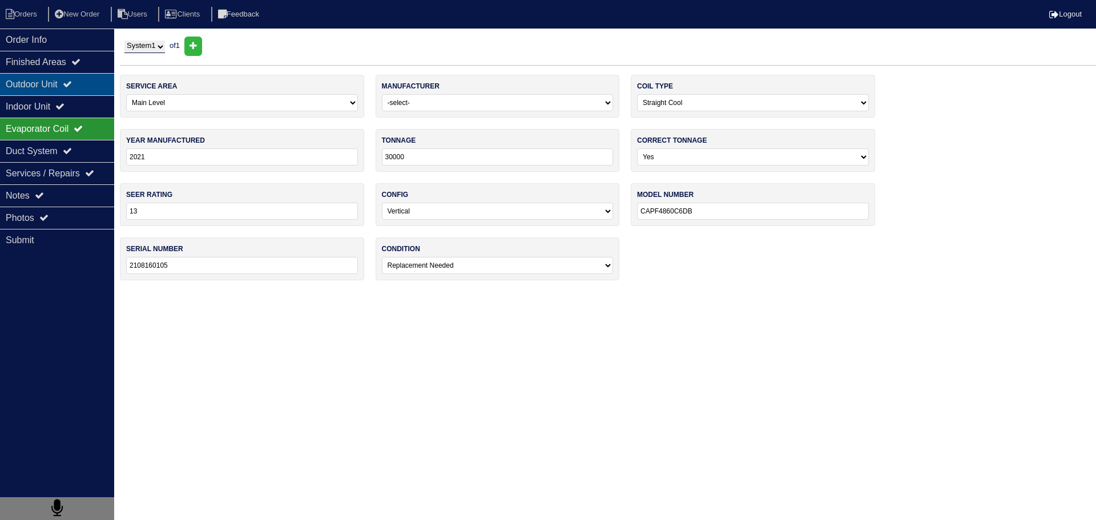
click at [84, 76] on div "Outdoor Unit" at bounding box center [57, 84] width 114 height 22
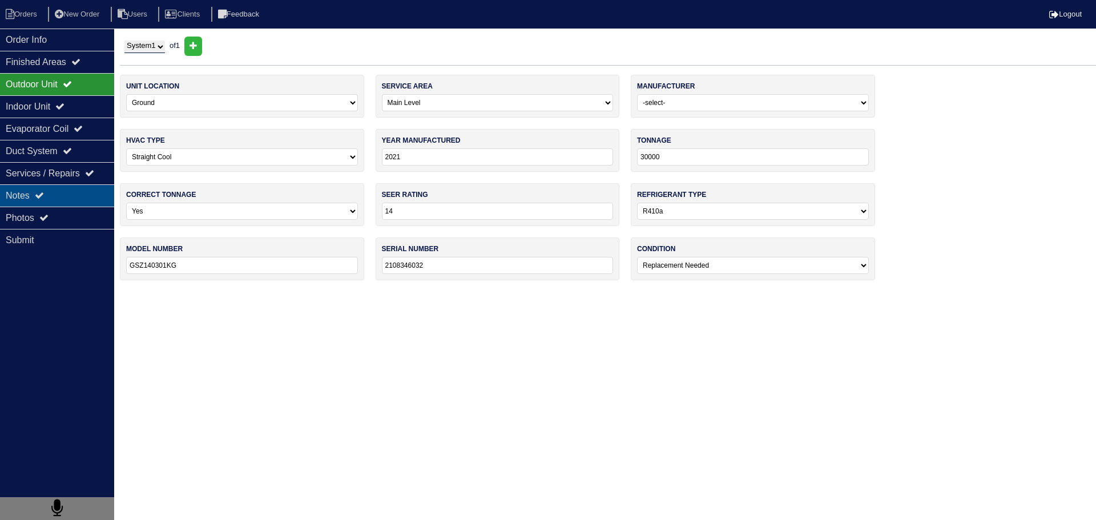
click at [50, 194] on div "Notes" at bounding box center [57, 195] width 114 height 22
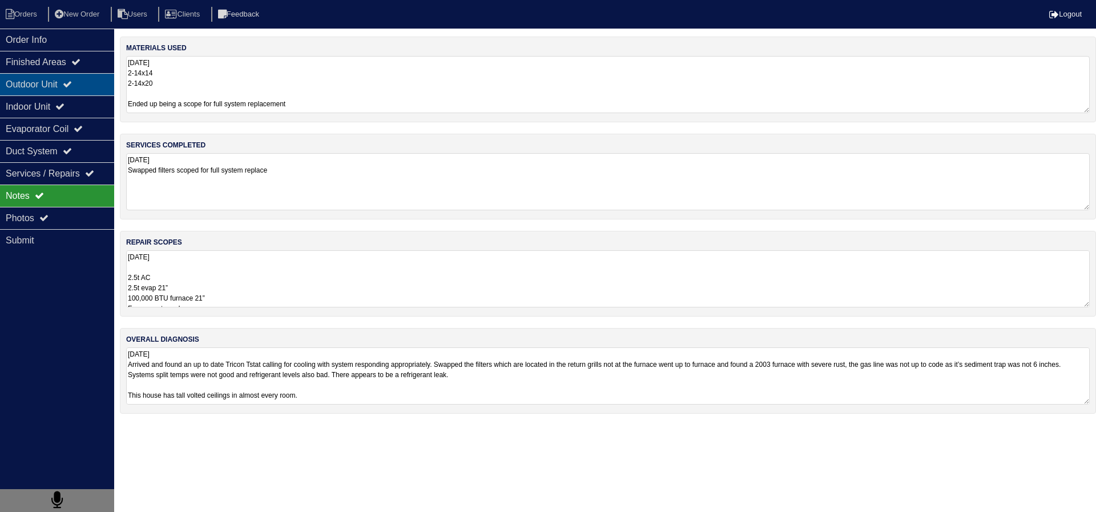
click at [89, 88] on div "Outdoor Unit" at bounding box center [57, 84] width 114 height 22
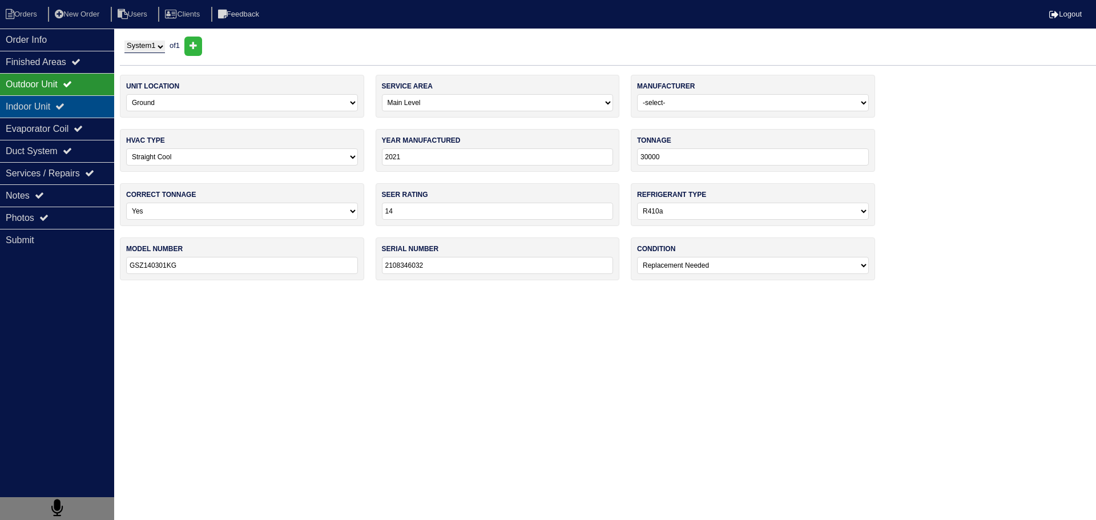
click at [87, 107] on div "Indoor Unit" at bounding box center [57, 106] width 114 height 22
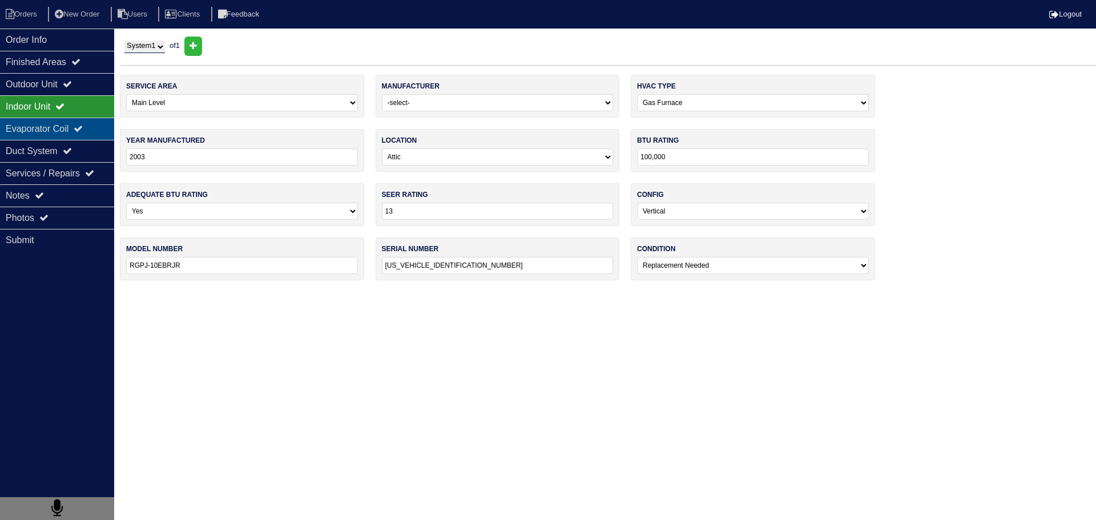
click at [83, 126] on icon at bounding box center [78, 128] width 9 height 9
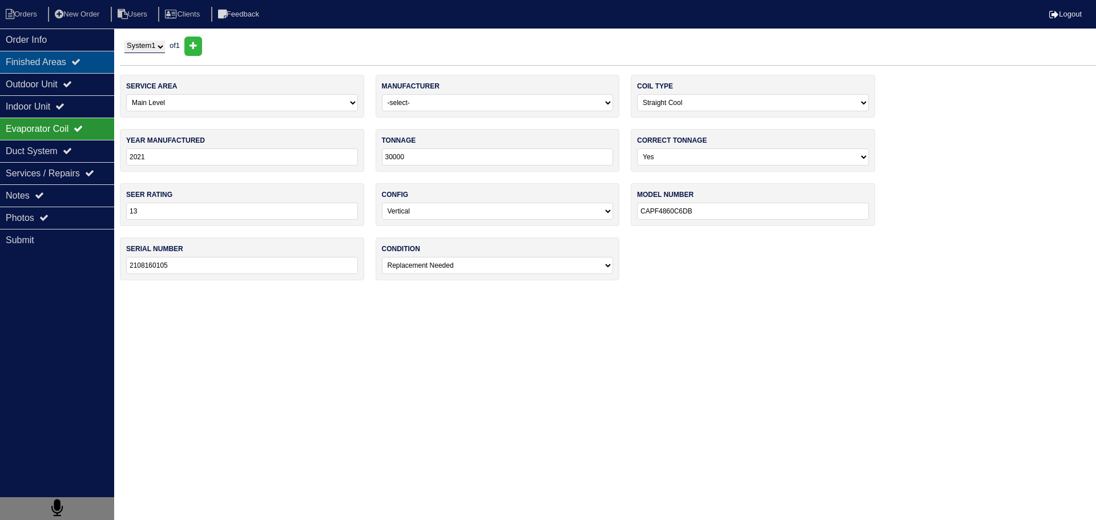
click at [81, 62] on icon at bounding box center [75, 61] width 9 height 9
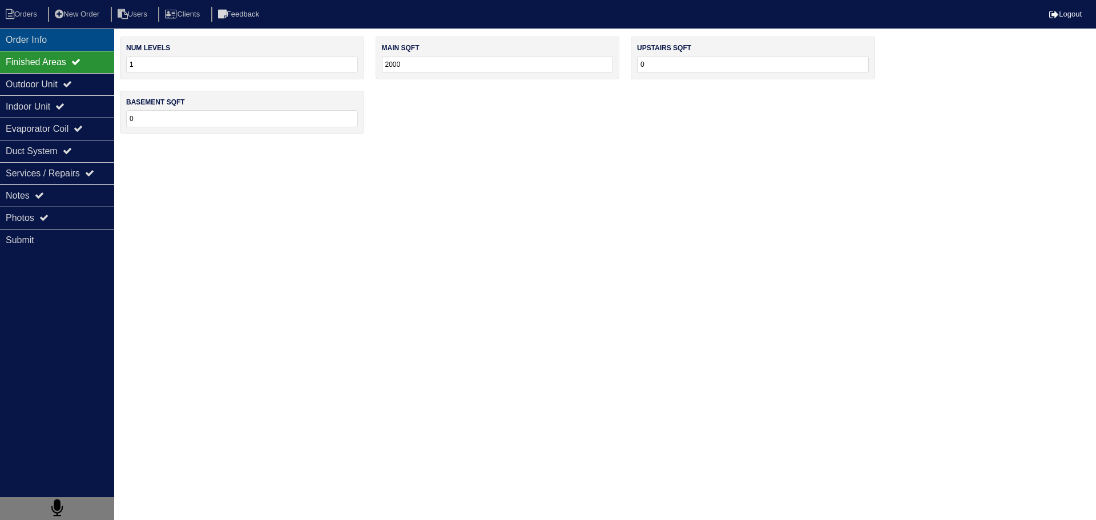
click at [79, 34] on div "Order Info" at bounding box center [57, 40] width 114 height 22
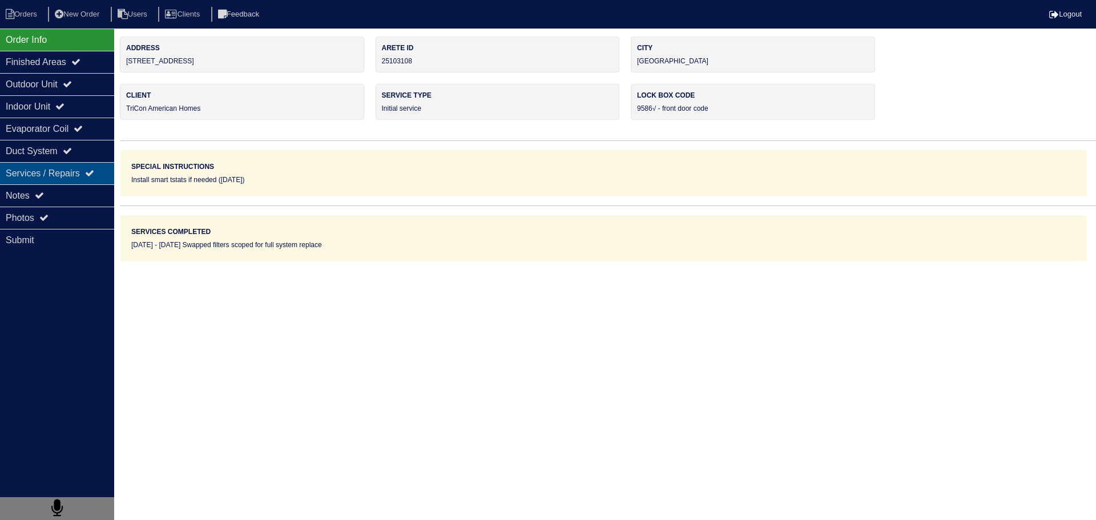
click at [80, 170] on div "Services / Repairs" at bounding box center [57, 173] width 114 height 22
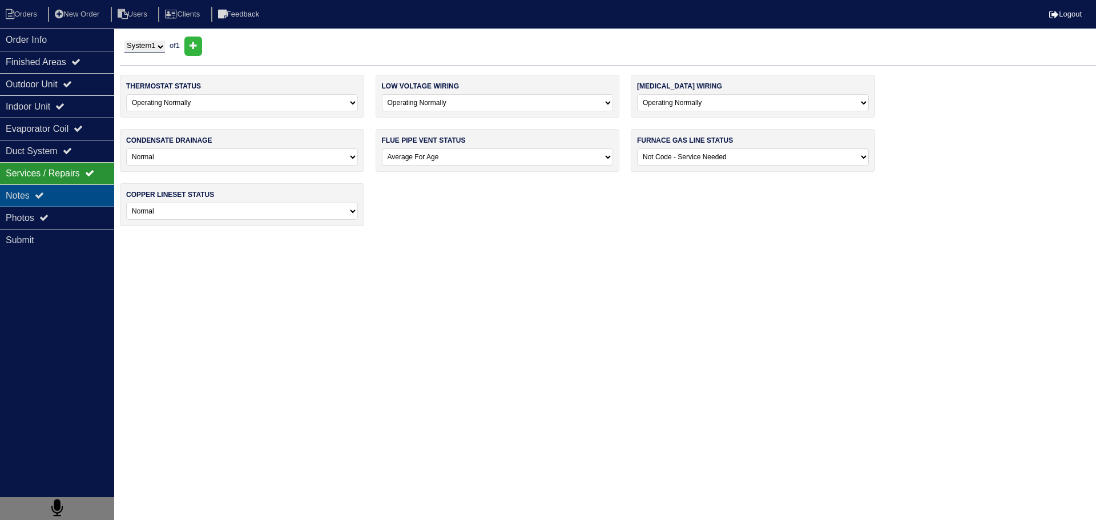
click at [75, 186] on div "Notes" at bounding box center [57, 195] width 114 height 22
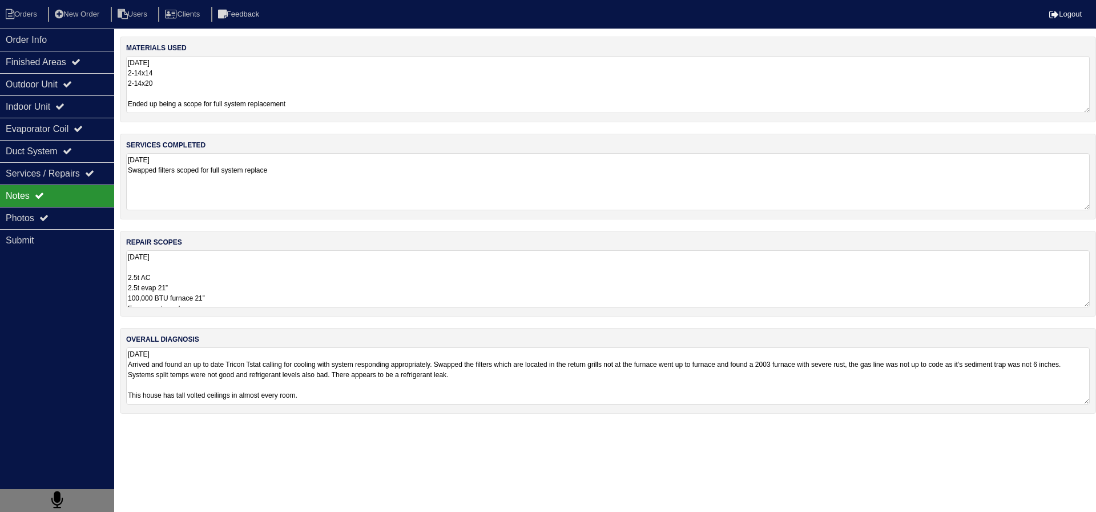
click at [284, 313] on div "repair scopes 8.25.25 2.5t AC 2.5t evap 21” 100,000 BTU furnace 21” Furnace ret…" at bounding box center [608, 274] width 976 height 86
click at [273, 300] on textarea "8.25.25 2.5t AC 2.5t evap 21” 100,000 BTU furnace 21” Furnace return plenum 10”…" at bounding box center [603, 278] width 955 height 57
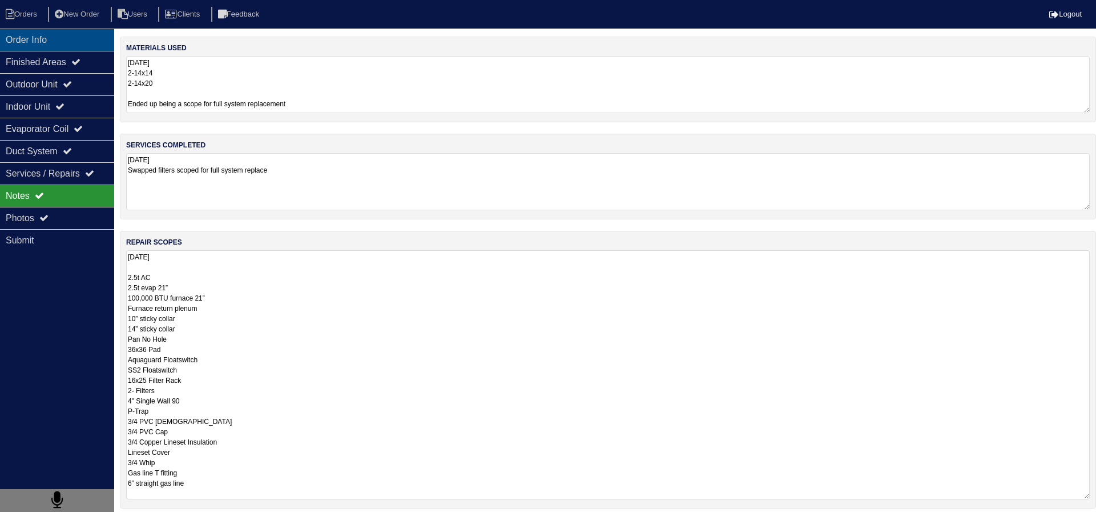
click at [61, 43] on div "Order Info" at bounding box center [57, 40] width 114 height 22
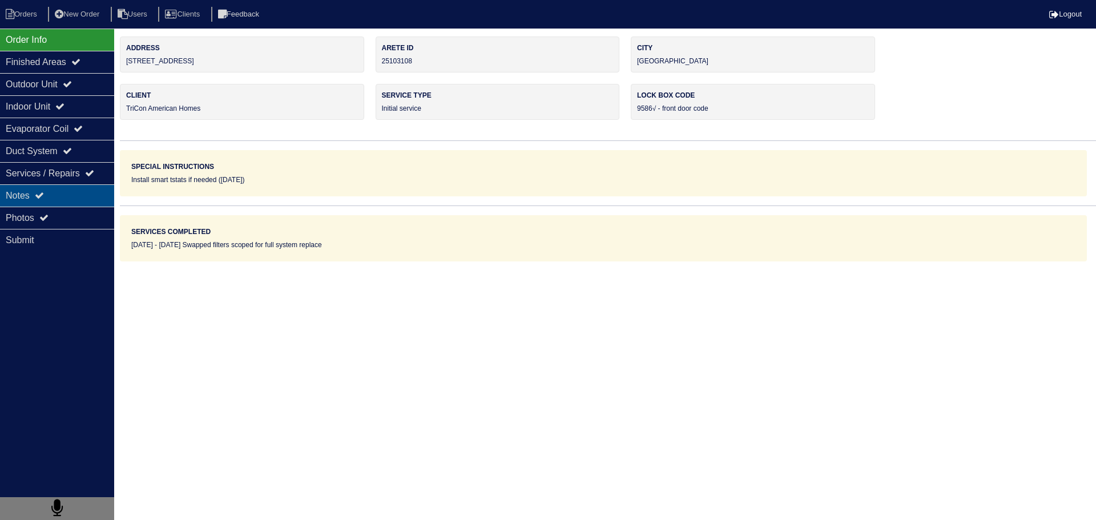
click at [87, 205] on div "Notes" at bounding box center [57, 195] width 114 height 22
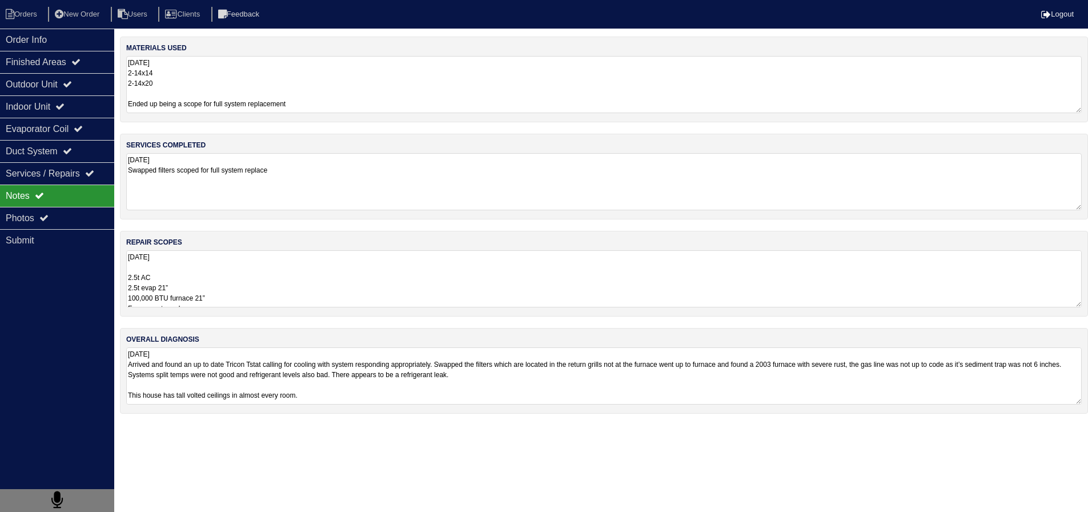
click at [207, 258] on textarea "8.25.25 2.5t AC 2.5t evap 21” 100,000 BTU furnace 21” Furnace return plenum 10”…" at bounding box center [603, 278] width 955 height 57
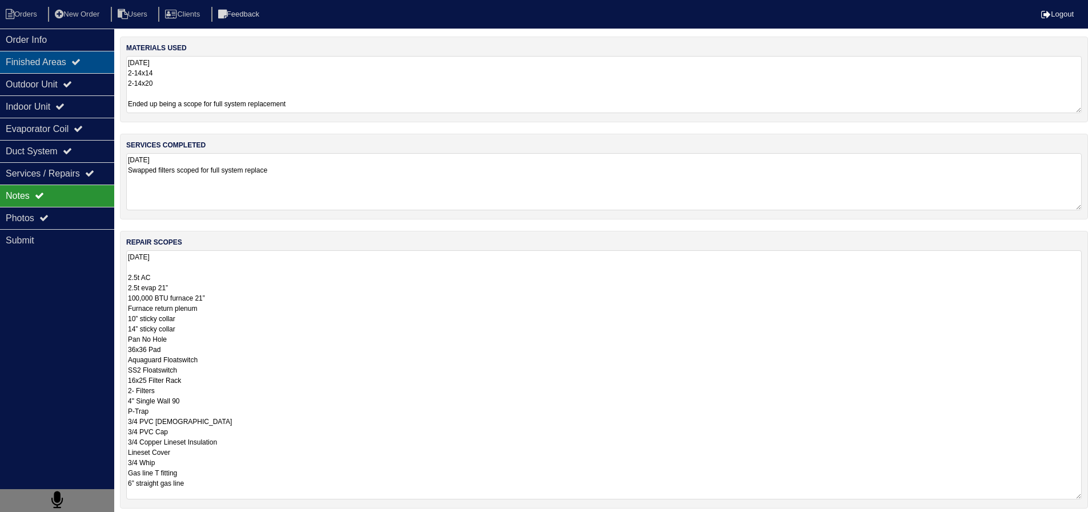
click at [92, 61] on div "Finished Areas" at bounding box center [57, 62] width 114 height 22
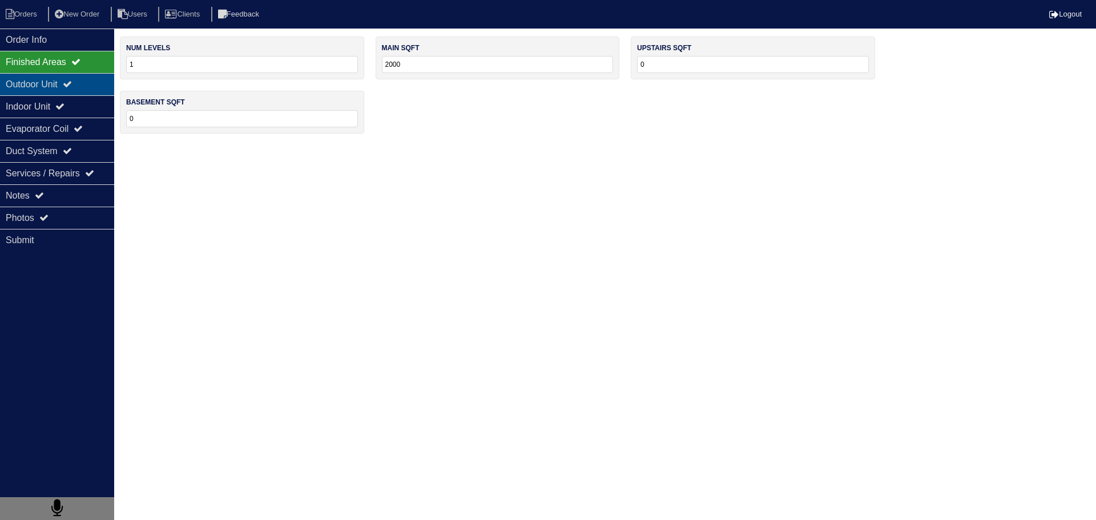
click at [104, 85] on div "Outdoor Unit" at bounding box center [57, 84] width 114 height 22
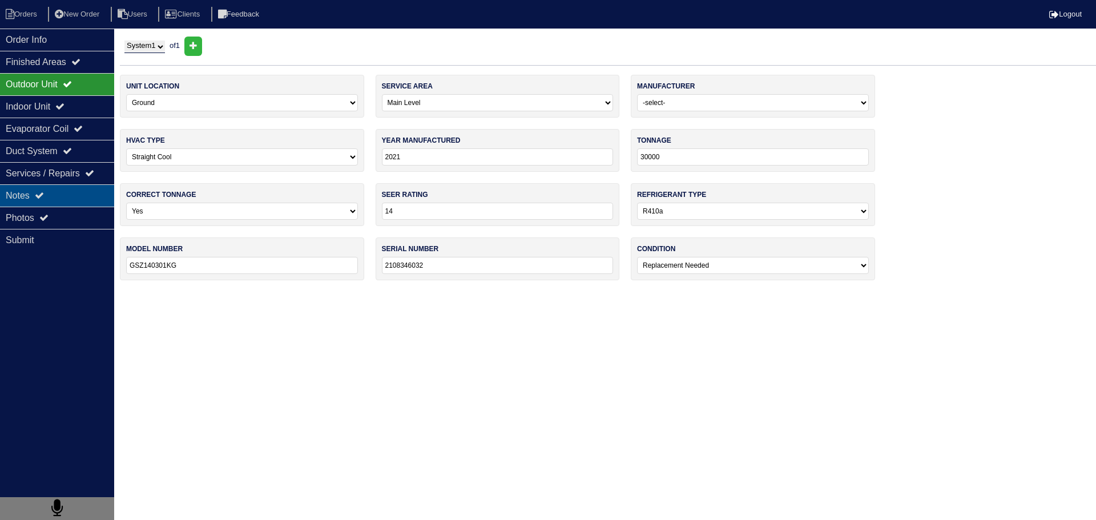
click at [90, 188] on div "Notes" at bounding box center [57, 195] width 114 height 22
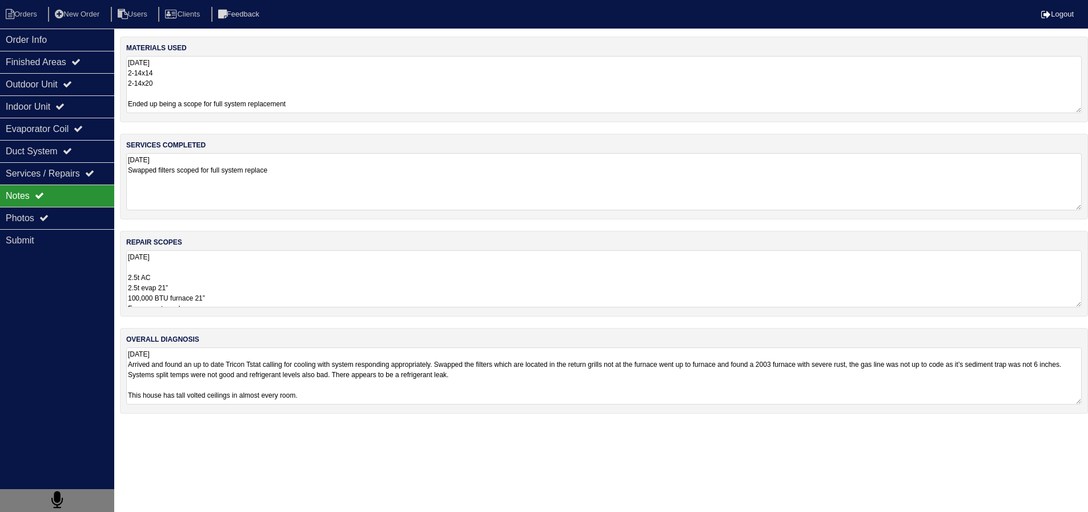
click at [203, 272] on textarea "8.25.25 2.5t AC 2.5t evap 21” 100,000 BTU furnace 21” Furnace return plenum 10”…" at bounding box center [603, 278] width 955 height 57
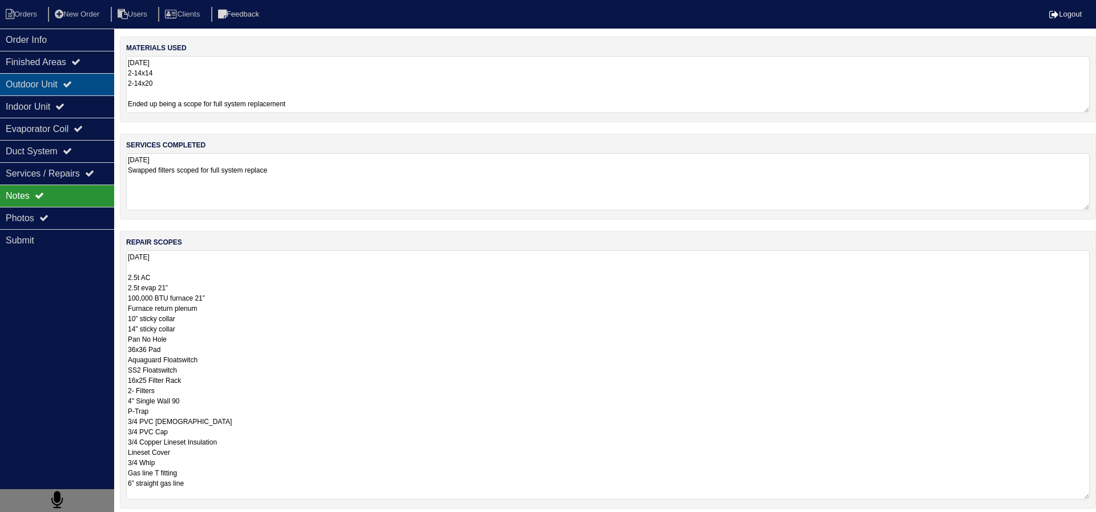
click at [87, 85] on div "Outdoor Unit" at bounding box center [57, 84] width 114 height 22
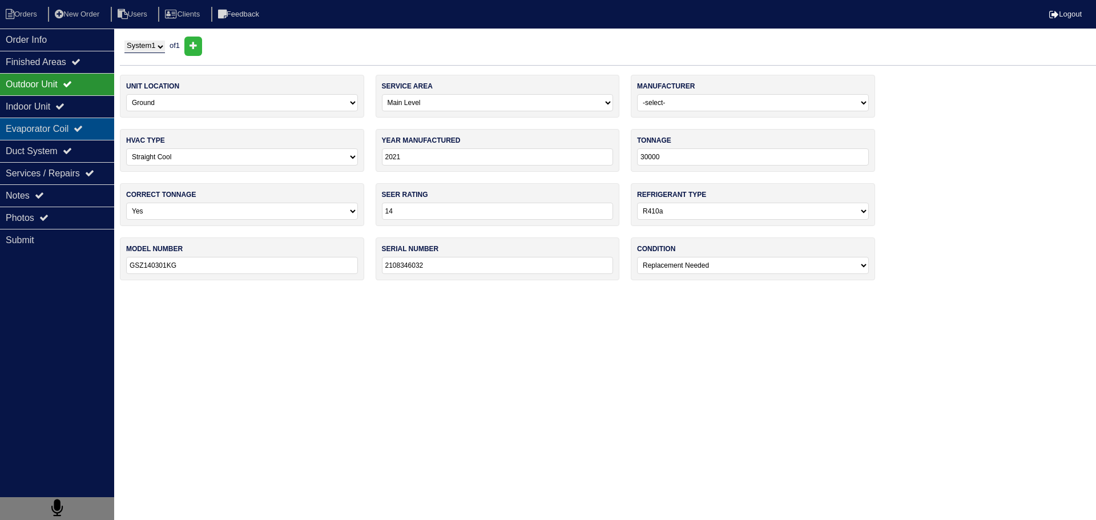
click at [107, 134] on div "Evaporator Coil" at bounding box center [57, 129] width 114 height 22
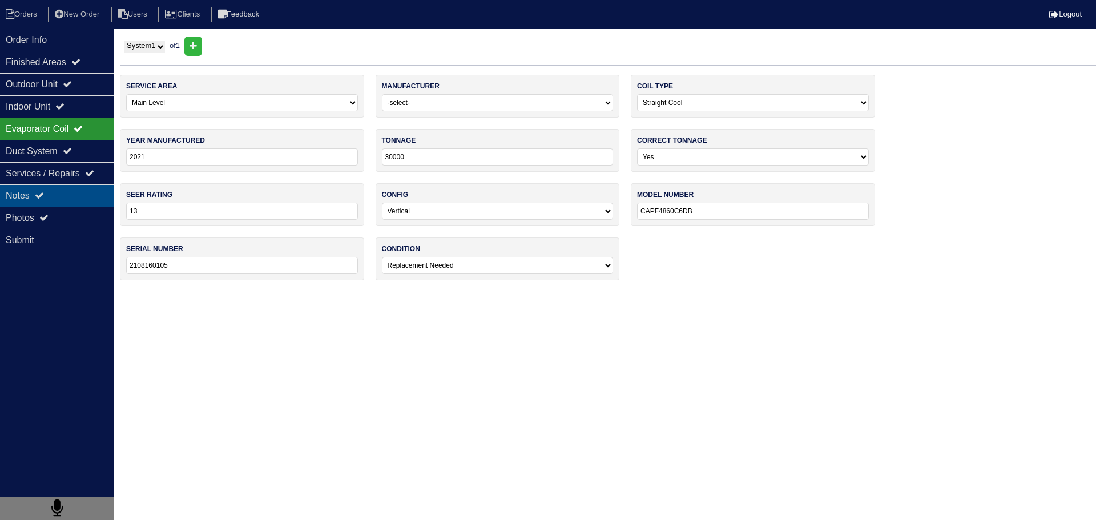
click at [66, 194] on div "Notes" at bounding box center [57, 195] width 114 height 22
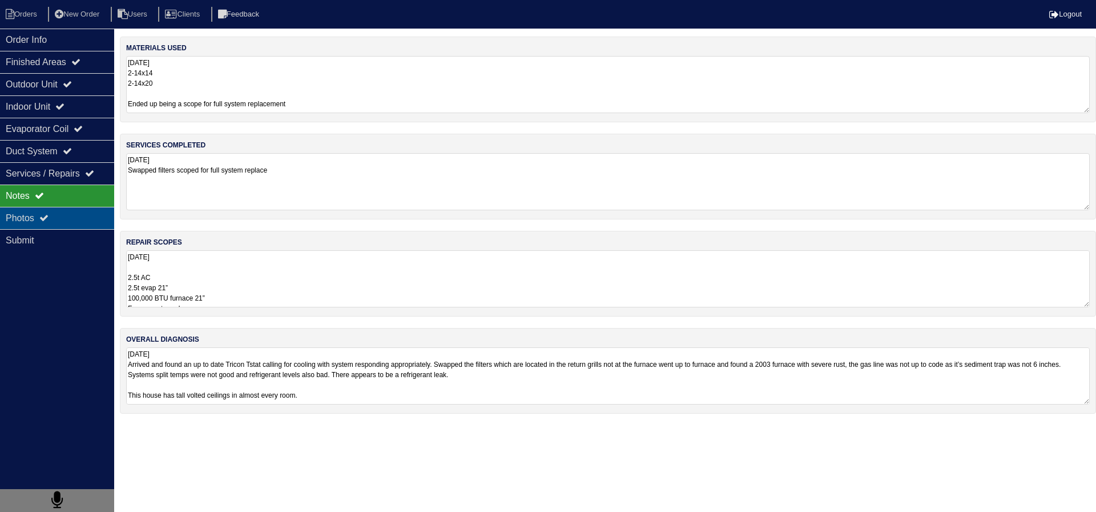
click at [107, 225] on div "Photos" at bounding box center [57, 218] width 114 height 22
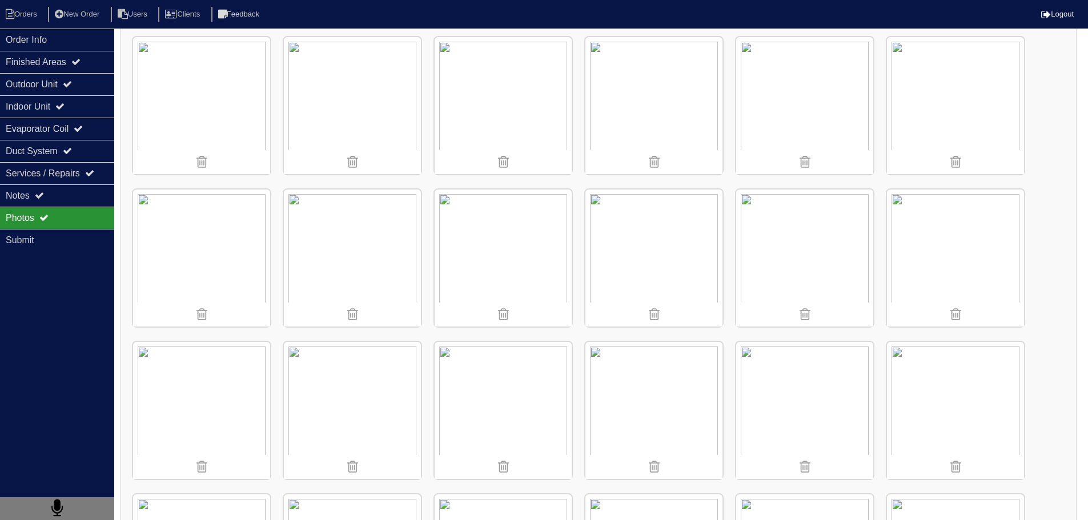
scroll to position [1028, 0]
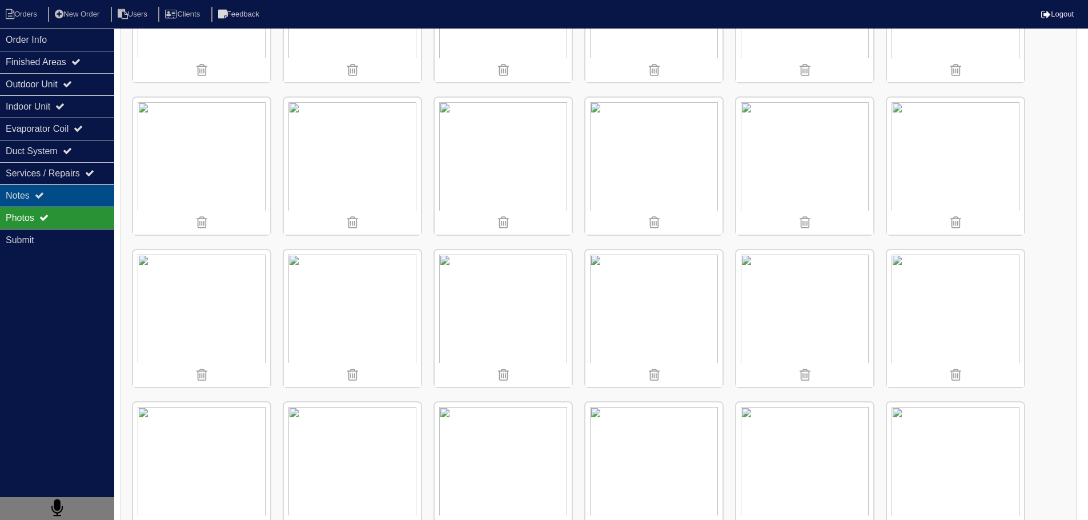
click at [34, 203] on div "Notes" at bounding box center [57, 195] width 114 height 22
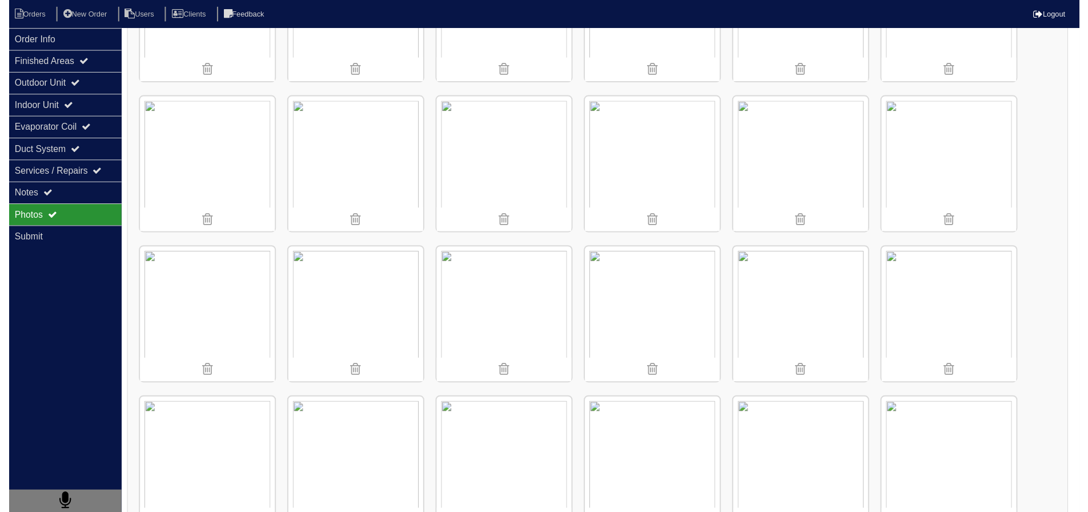
scroll to position [0, 0]
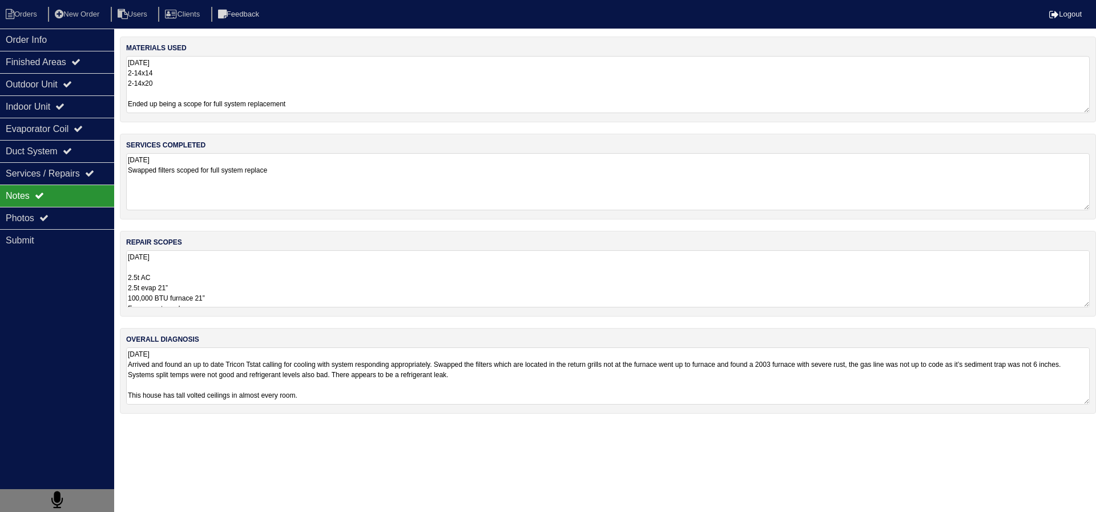
click at [268, 286] on textarea "8.25.25 2.5t AC 2.5t evap 21” 100,000 BTU furnace 21” Furnace return plenum 10”…" at bounding box center [608, 278] width 964 height 57
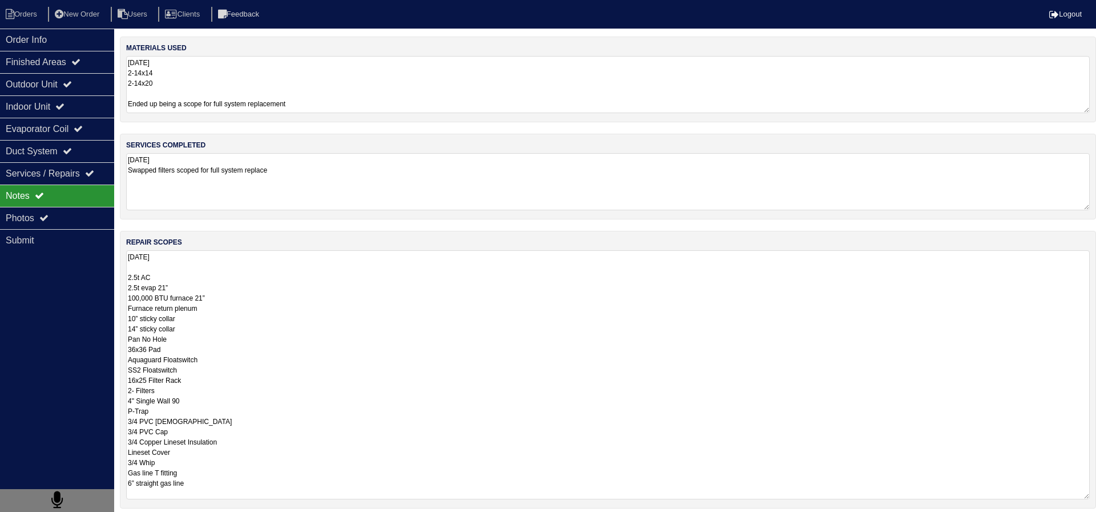
click at [327, 477] on html "Orders New Order Users Clients Feedback Logout Orders New Order Users Clients M…" at bounding box center [548, 308] width 1096 height 617
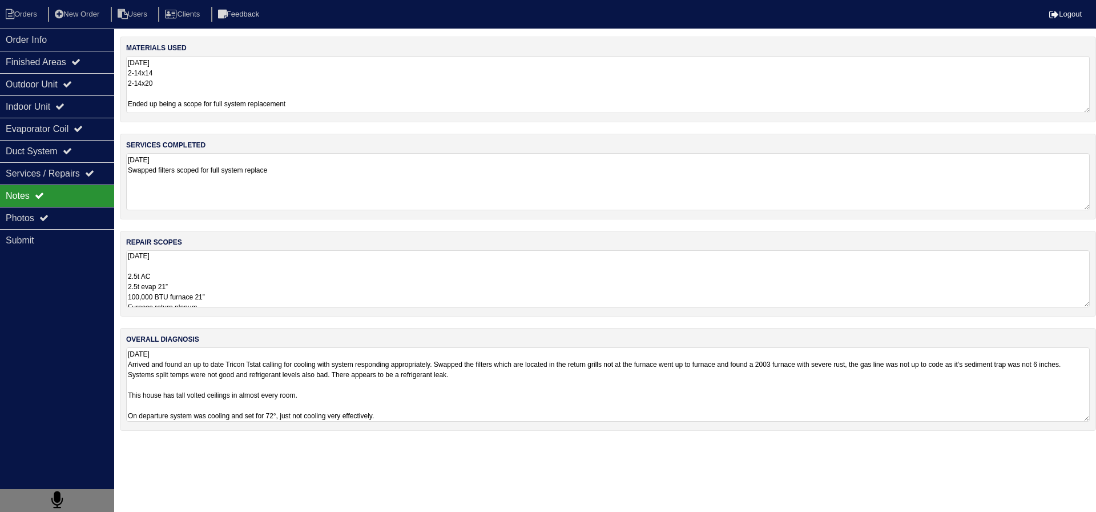
click at [254, 400] on textarea "8.25.25 Arrived and found an up to date Tricon Tstat calling for cooling with s…" at bounding box center [608, 384] width 964 height 74
click at [235, 407] on textarea "8.25.25 Arrived and found an up to date Tricon Tstat calling for cooling with s…" at bounding box center [608, 384] width 964 height 74
click at [219, 383] on textarea "8.25.25 Arrived and found an up to date Tricon Tstat calling for cooling with s…" at bounding box center [608, 384] width 964 height 74
click at [253, 267] on textarea "8.25.25 2.5t AC 2.5t evap 21” 100,000 BTU furnace 21” Furnace return plenum 10”…" at bounding box center [608, 278] width 964 height 57
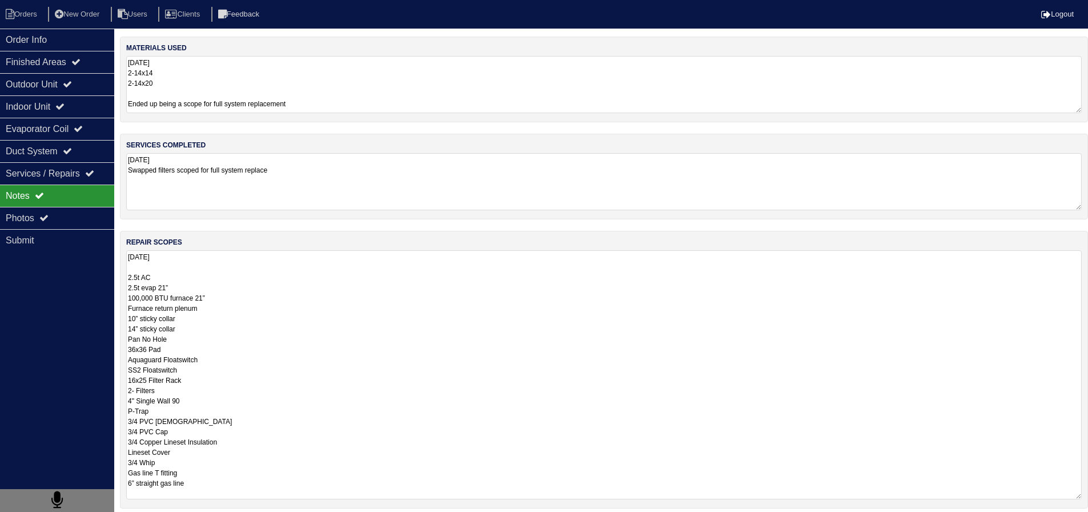
click at [302, 167] on textarea "8.25.25 Swapped filters scoped for full system replace" at bounding box center [603, 181] width 955 height 57
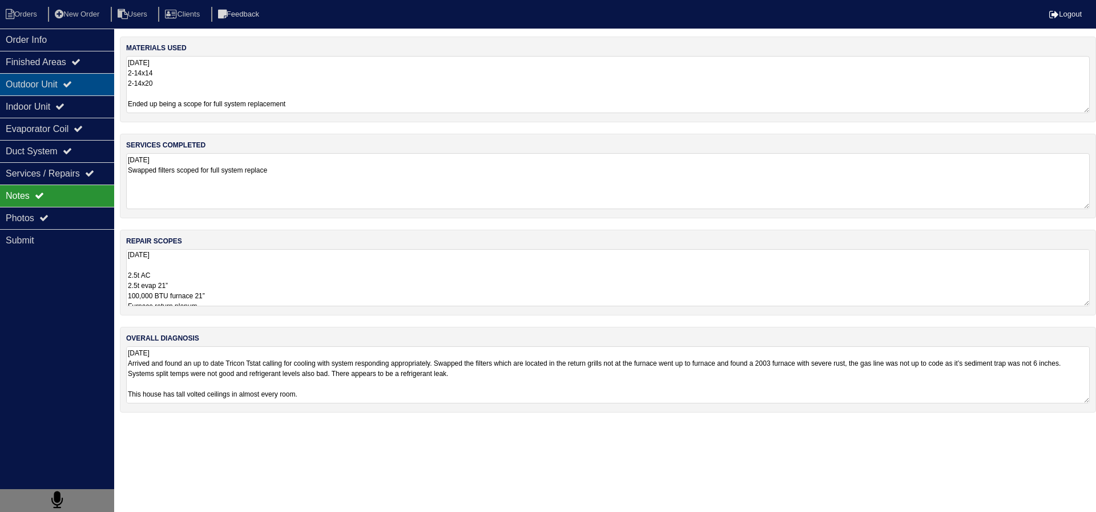
click at [82, 76] on div "Outdoor Unit" at bounding box center [57, 84] width 114 height 22
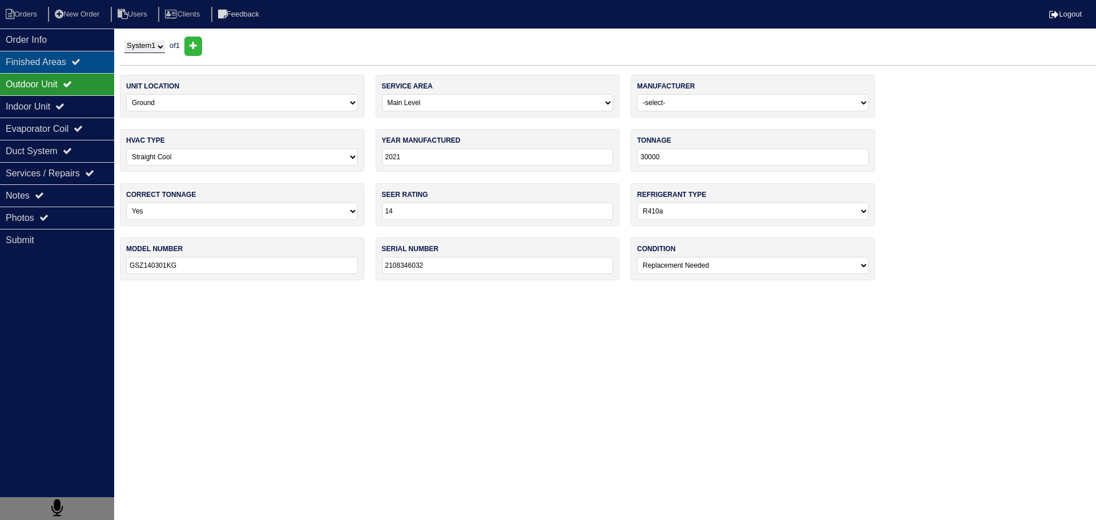
click at [82, 54] on div "Finished Areas" at bounding box center [57, 62] width 114 height 22
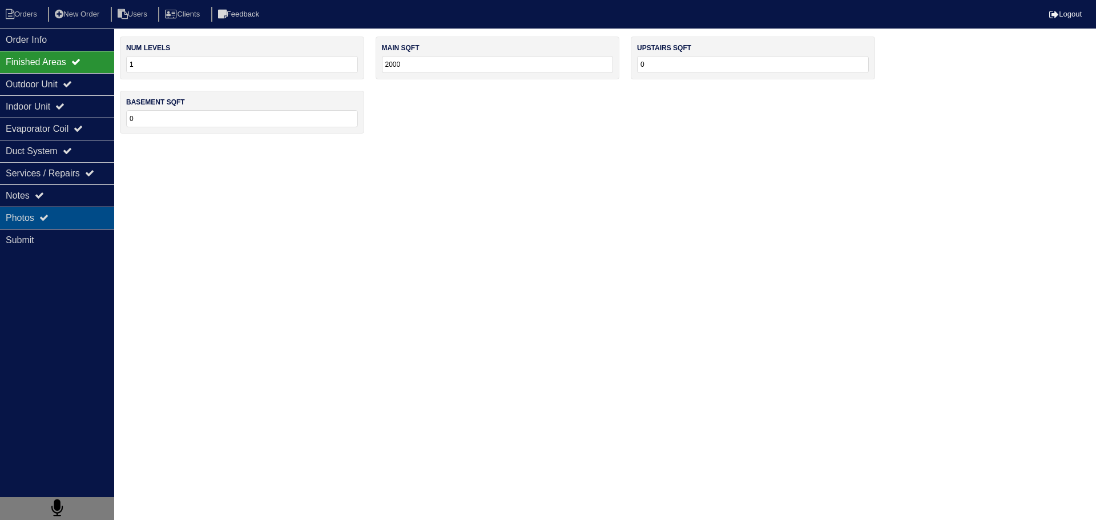
click at [58, 223] on div "Photos" at bounding box center [57, 218] width 114 height 22
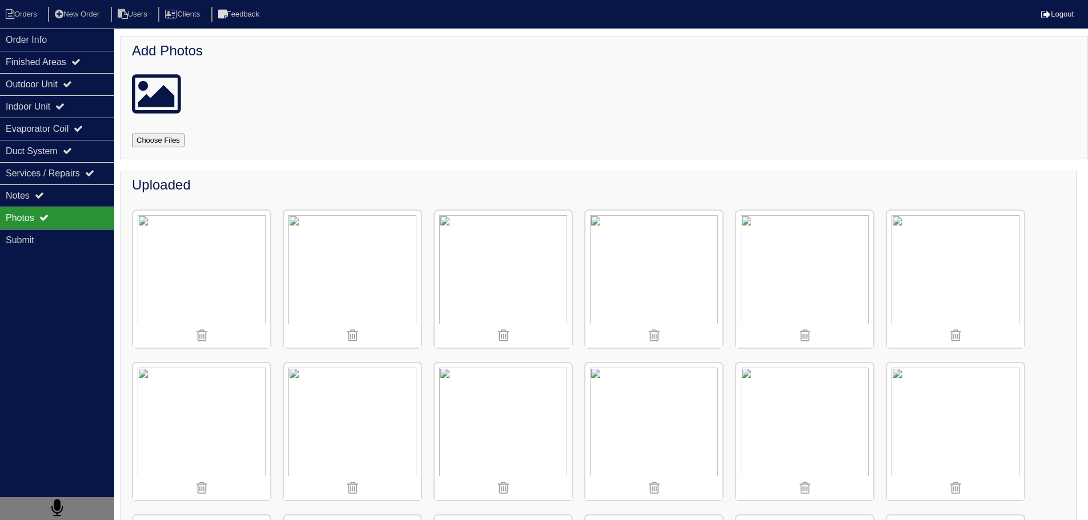
click at [492, 224] on img at bounding box center [503, 279] width 137 height 137
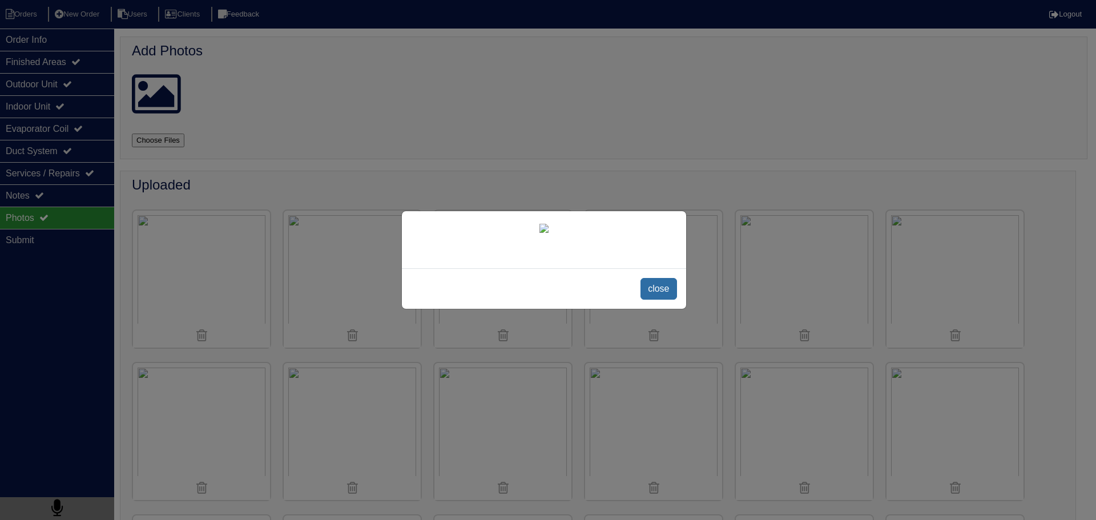
click at [662, 300] on span "close" at bounding box center [659, 289] width 36 height 22
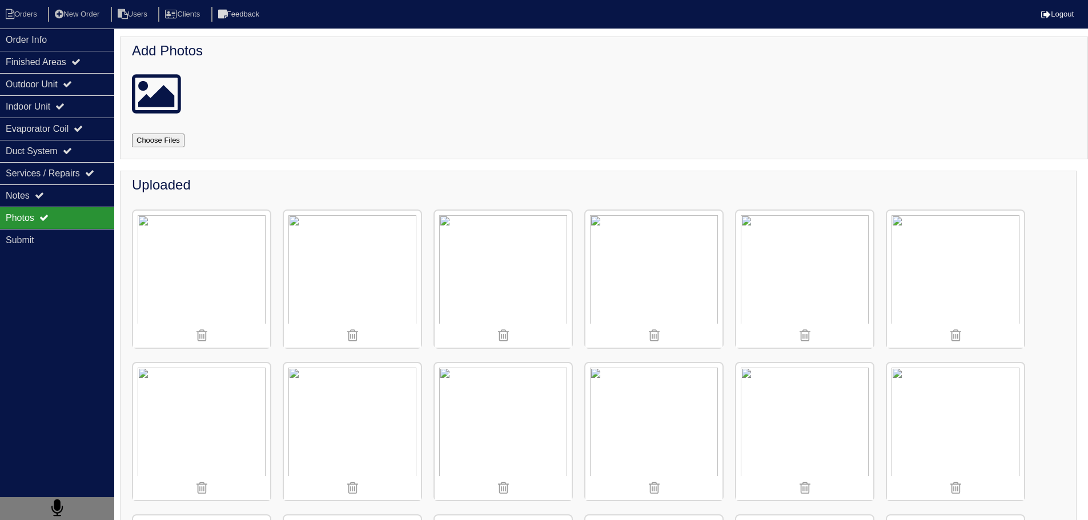
click at [393, 244] on img at bounding box center [352, 279] width 137 height 137
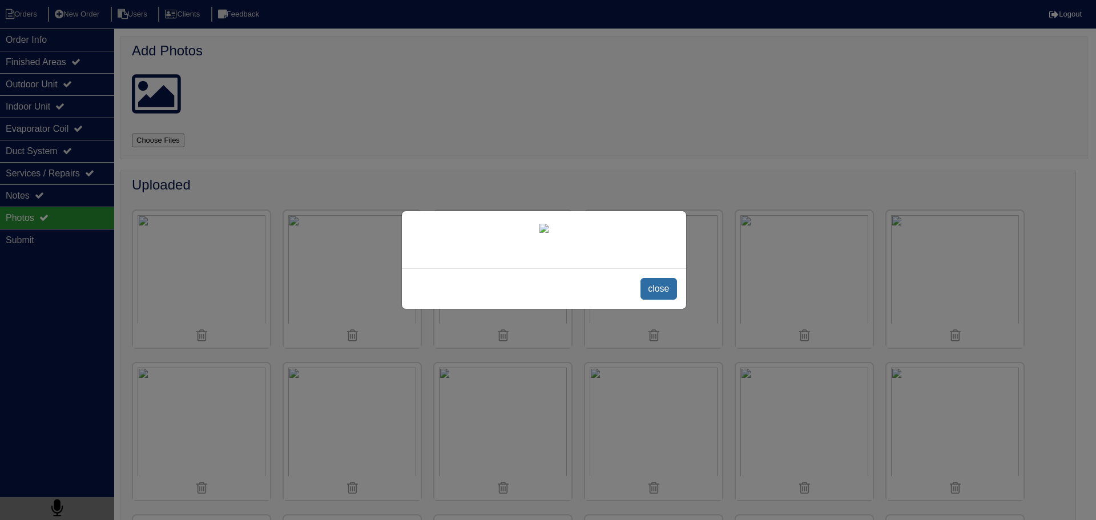
click at [656, 300] on span "close" at bounding box center [659, 289] width 36 height 22
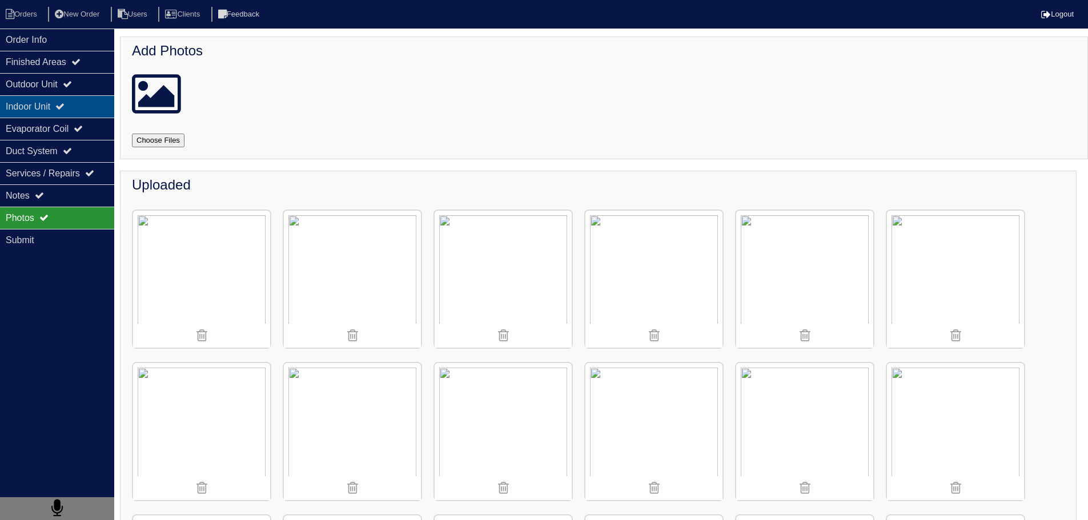
click at [27, 112] on div "Indoor Unit" at bounding box center [57, 106] width 114 height 22
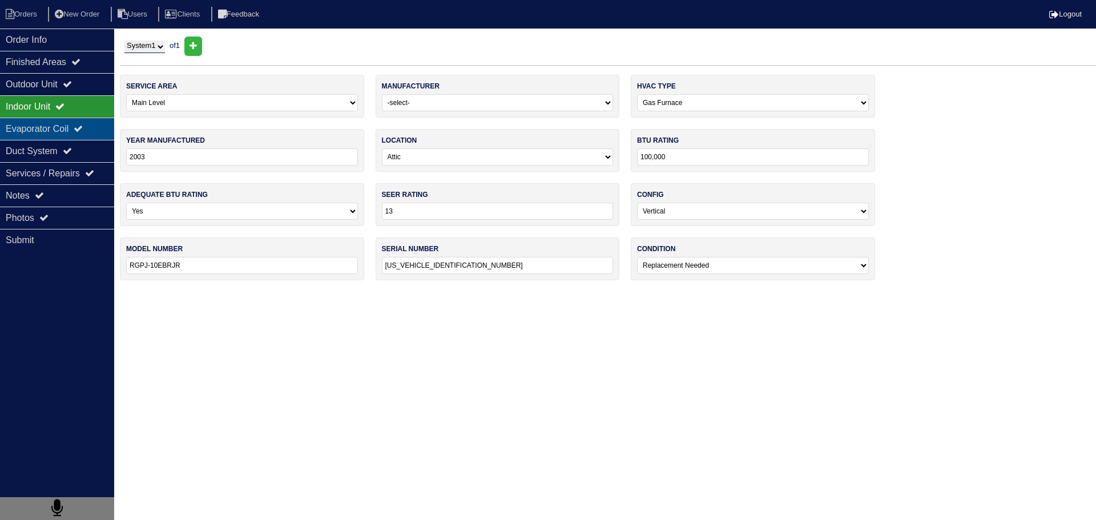
click at [42, 122] on div "Evaporator Coil" at bounding box center [57, 129] width 114 height 22
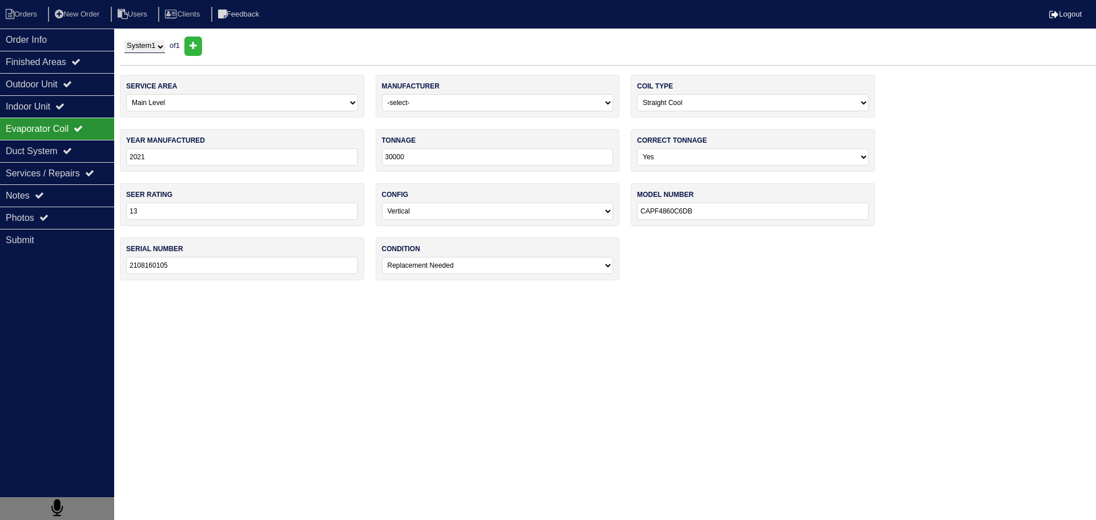
click at [49, 119] on div "Evaporator Coil" at bounding box center [57, 129] width 114 height 22
click at [63, 79] on div "Outdoor Unit" at bounding box center [57, 84] width 114 height 22
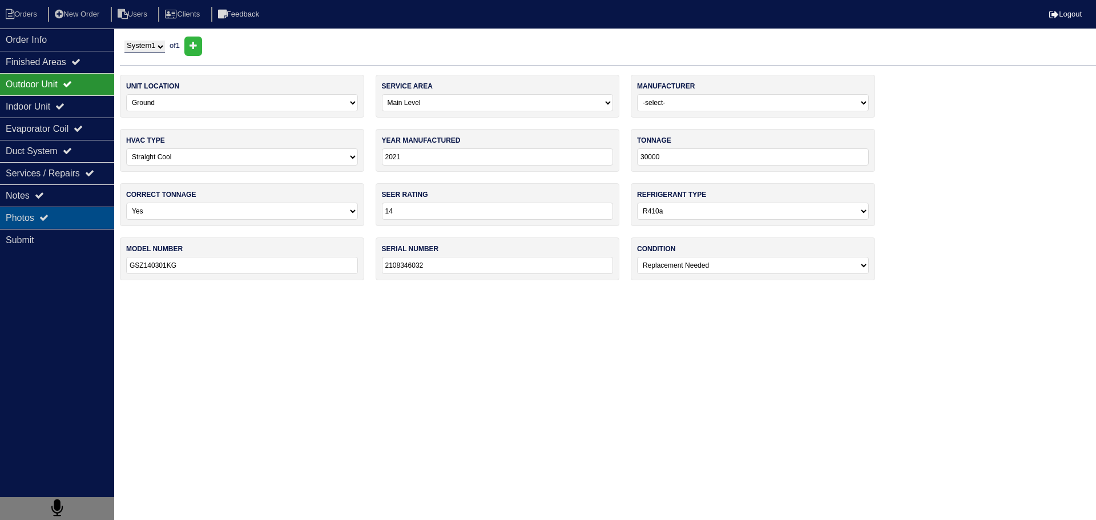
click at [56, 237] on div "Submit" at bounding box center [57, 240] width 114 height 22
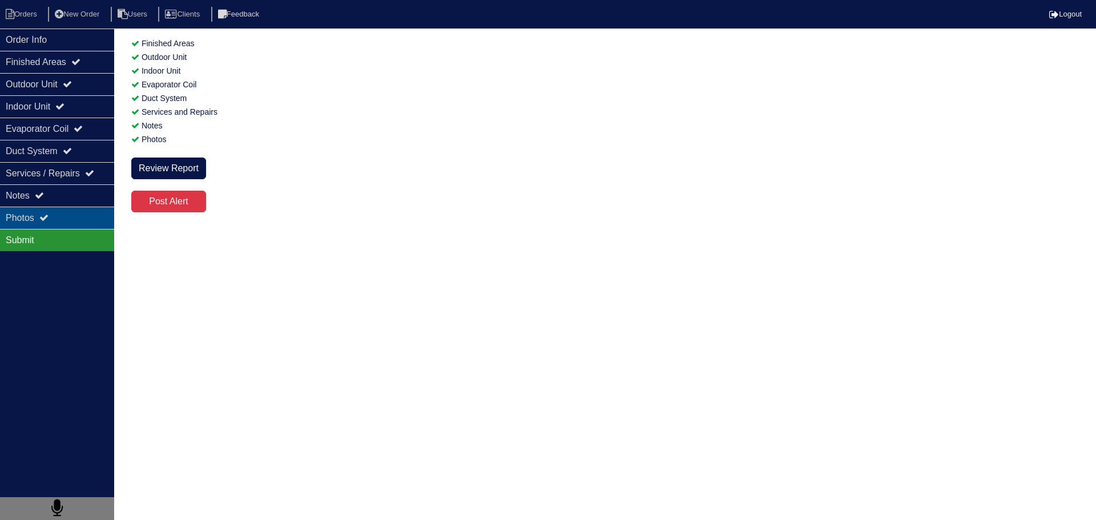
click at [69, 219] on div "Photos" at bounding box center [57, 218] width 114 height 22
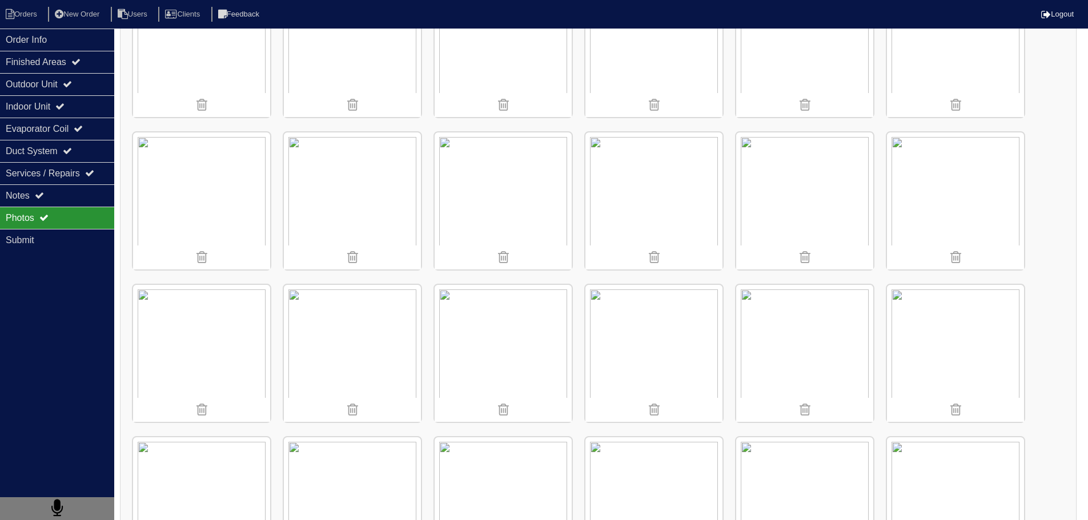
scroll to position [685, 0]
click at [493, 209] on img at bounding box center [503, 203] width 137 height 137
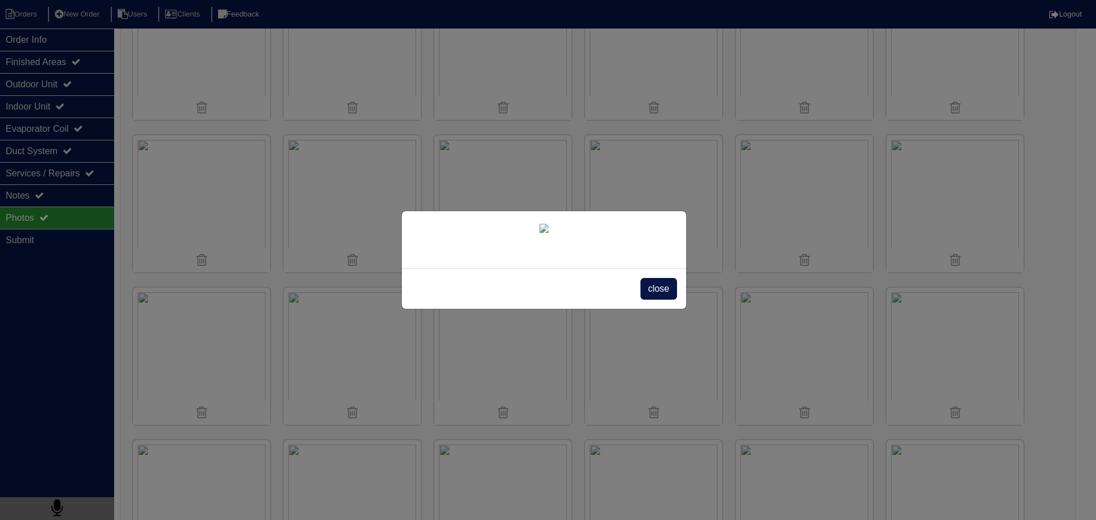
click at [665, 300] on span "close" at bounding box center [659, 289] width 36 height 22
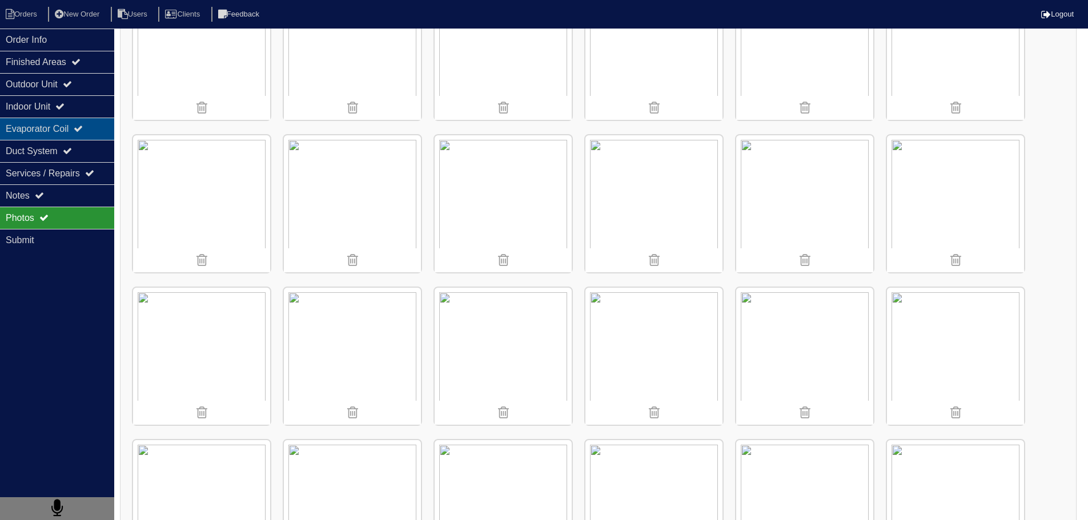
click at [53, 136] on div "Evaporator Coil" at bounding box center [57, 129] width 114 height 22
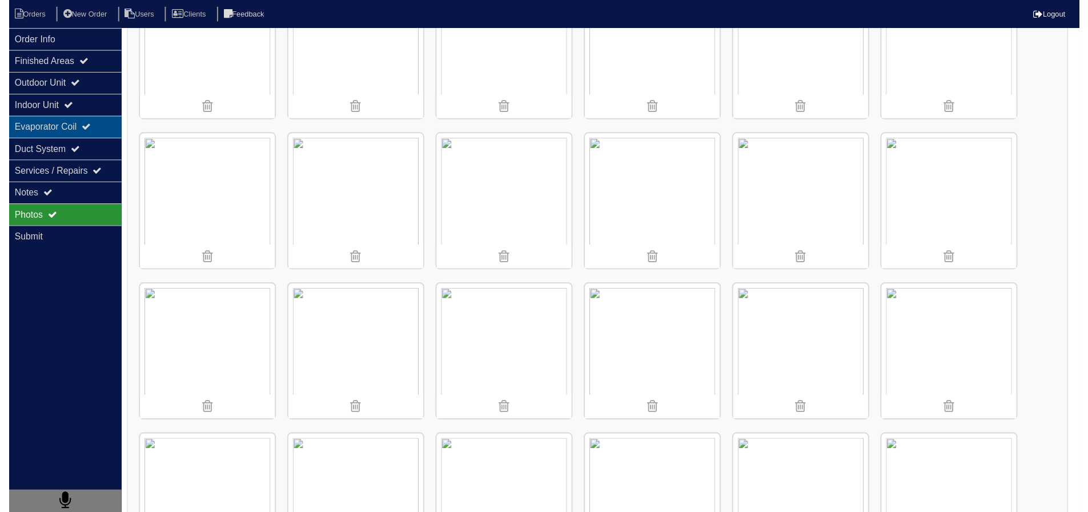
scroll to position [0, 0]
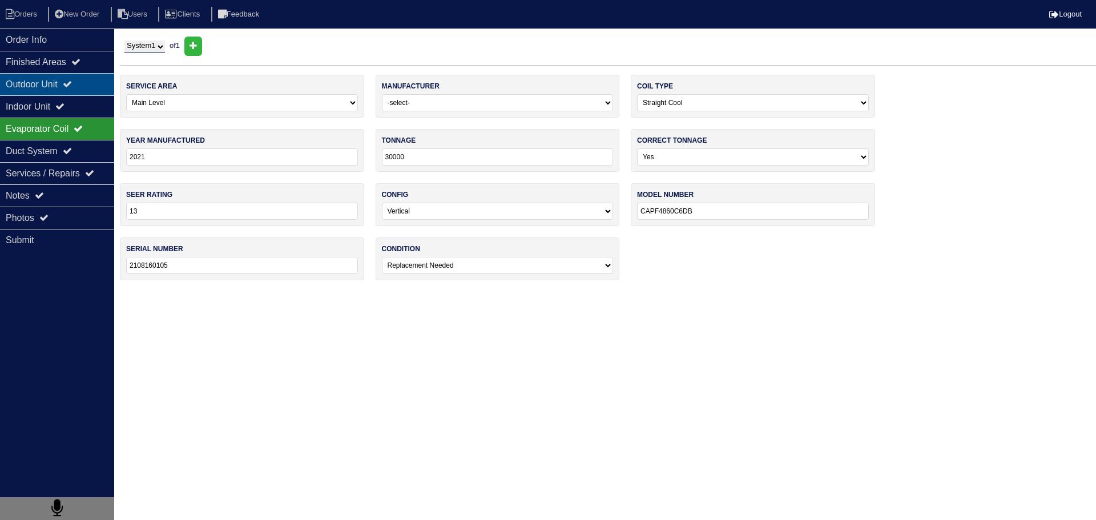
click at [72, 81] on icon at bounding box center [67, 83] width 9 height 9
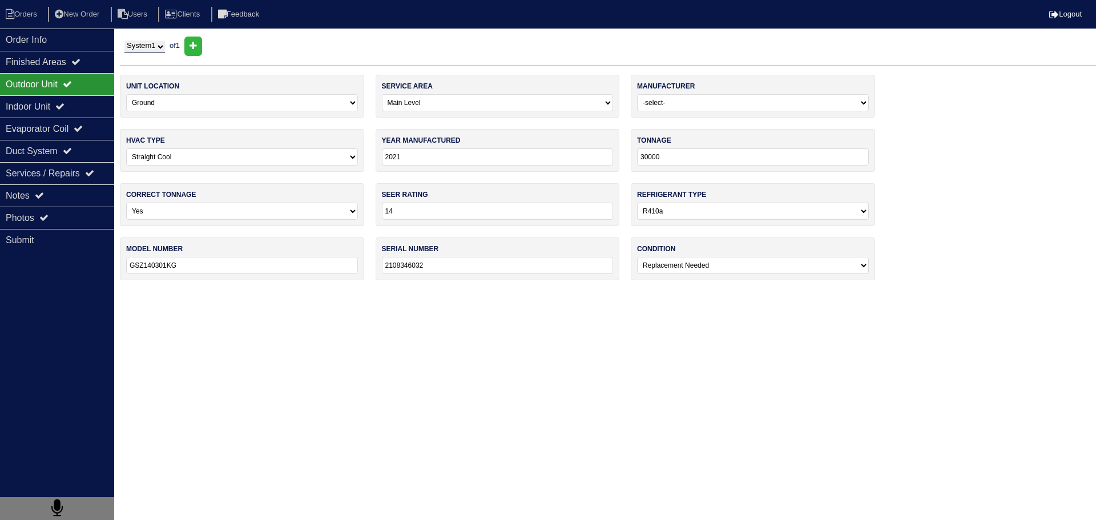
click at [535, 209] on input "14" at bounding box center [498, 211] width 232 height 17
drag, startPoint x: 36, startPoint y: 191, endPoint x: 42, endPoint y: 194, distance: 6.9
click at [36, 191] on div "Notes" at bounding box center [57, 195] width 114 height 22
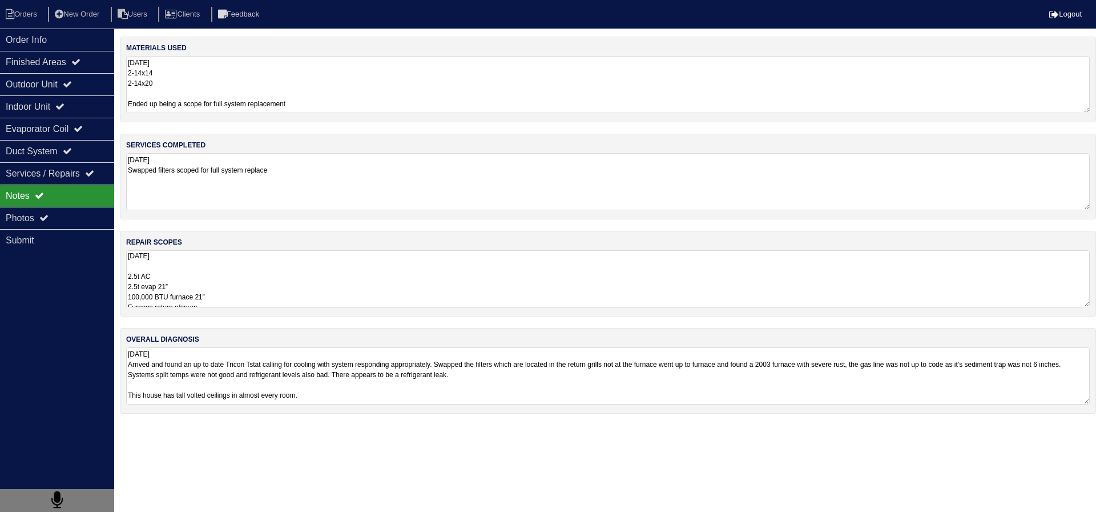
click at [222, 270] on textarea "8.25.25 2.5t AC 2.5t evap 21” 100,000 BTU furnace 21” Furnace return plenum 10”…" at bounding box center [608, 278] width 964 height 57
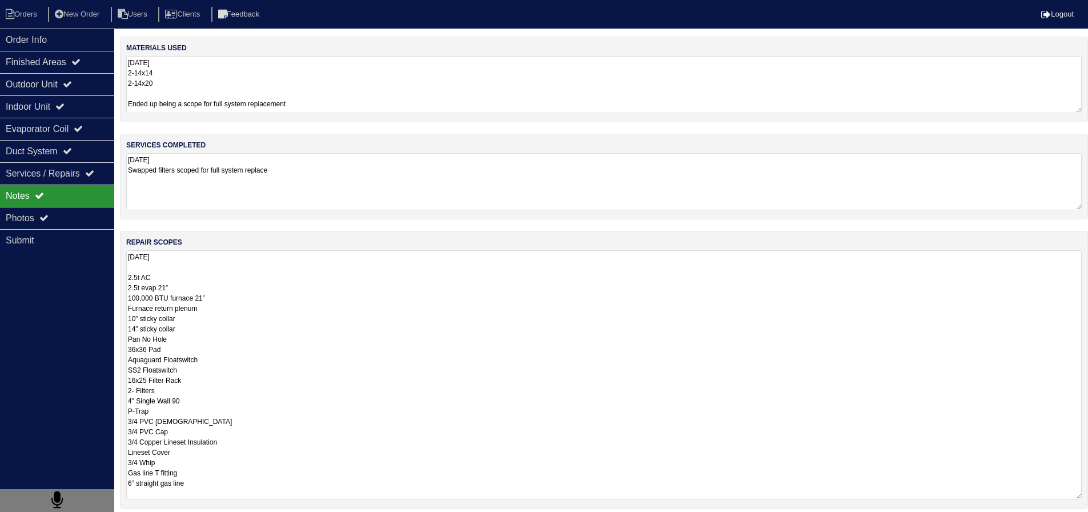
click at [256, 297] on textarea "8.25.25 2.5t AC 2.5t evap 21” 100,000 BTU furnace 21” Furnace return plenum 10”…" at bounding box center [603, 374] width 955 height 249
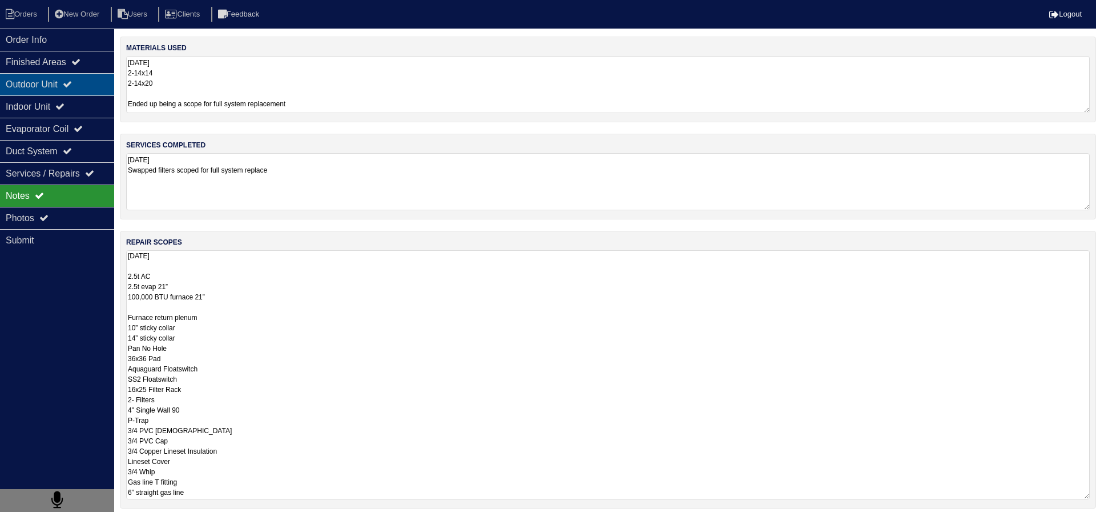
click at [82, 85] on div "Outdoor Unit" at bounding box center [57, 84] width 114 height 22
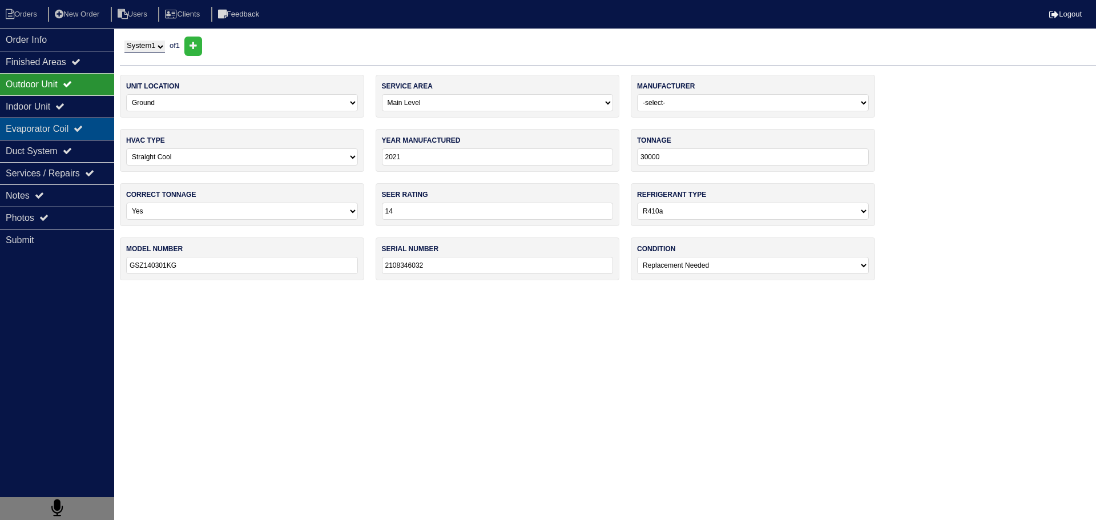
click at [104, 133] on div "Evaporator Coil" at bounding box center [57, 129] width 114 height 22
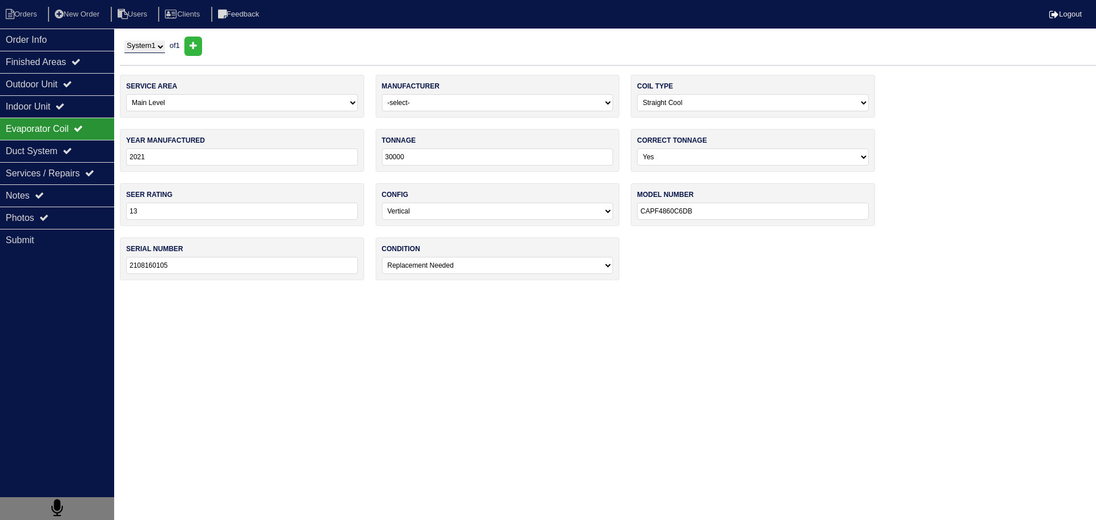
click at [276, 216] on input "13" at bounding box center [242, 211] width 232 height 17
click at [420, 155] on input "30000" at bounding box center [498, 156] width 232 height 17
click at [714, 212] on input "CAPF4860C6DB" at bounding box center [753, 211] width 232 height 17
click at [672, 210] on input "CAPF4860C6DB" at bounding box center [753, 211] width 232 height 17
click at [674, 212] on input "CAPF4860C6DB" at bounding box center [753, 211] width 232 height 17
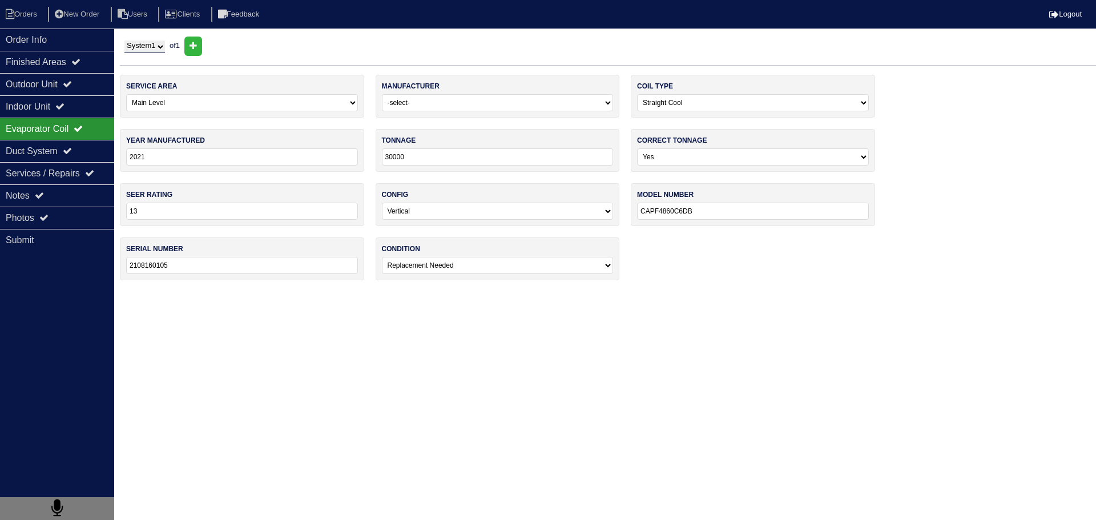
click at [451, 157] on input "30000" at bounding box center [498, 156] width 232 height 17
click at [456, 151] on input "30000" at bounding box center [498, 156] width 232 height 17
drag, startPoint x: 460, startPoint y: 150, endPoint x: 422, endPoint y: 156, distance: 38.8
click at [422, 155] on input "30000" at bounding box center [498, 156] width 232 height 17
drag, startPoint x: 71, startPoint y: 145, endPoint x: 66, endPoint y: 152, distance: 9.4
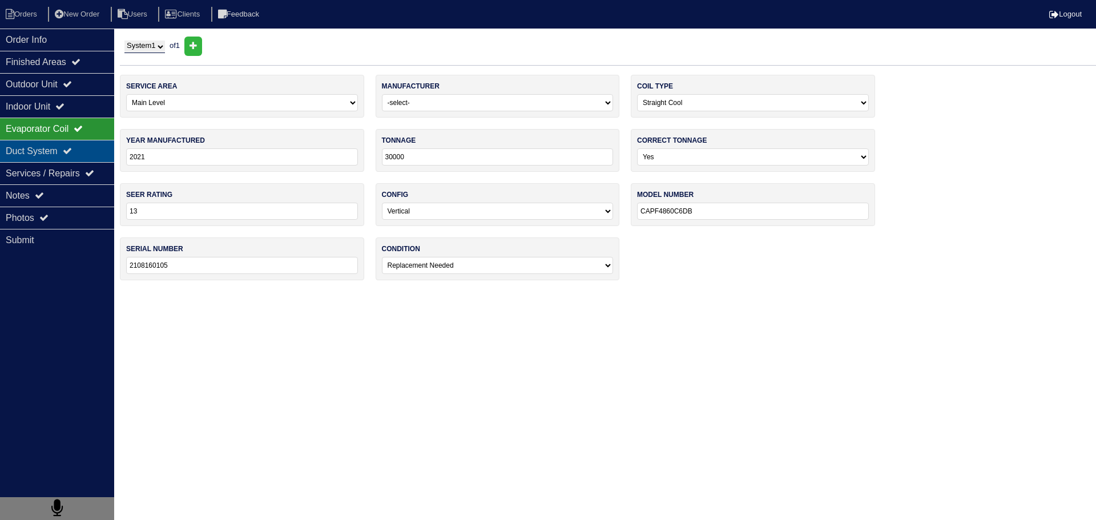
click at [71, 145] on div "Duct System" at bounding box center [57, 151] width 114 height 22
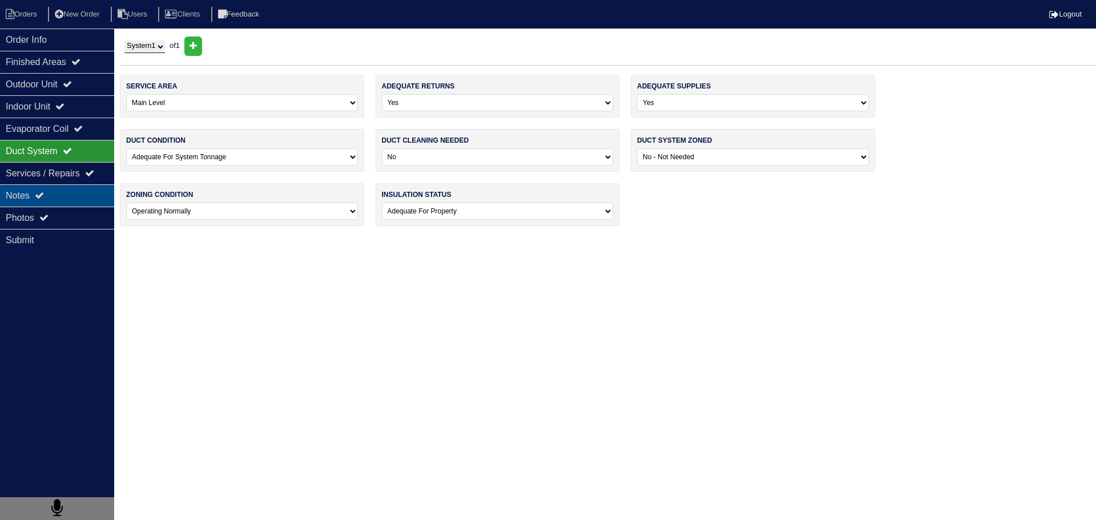
click at [64, 190] on div "Notes" at bounding box center [57, 195] width 114 height 22
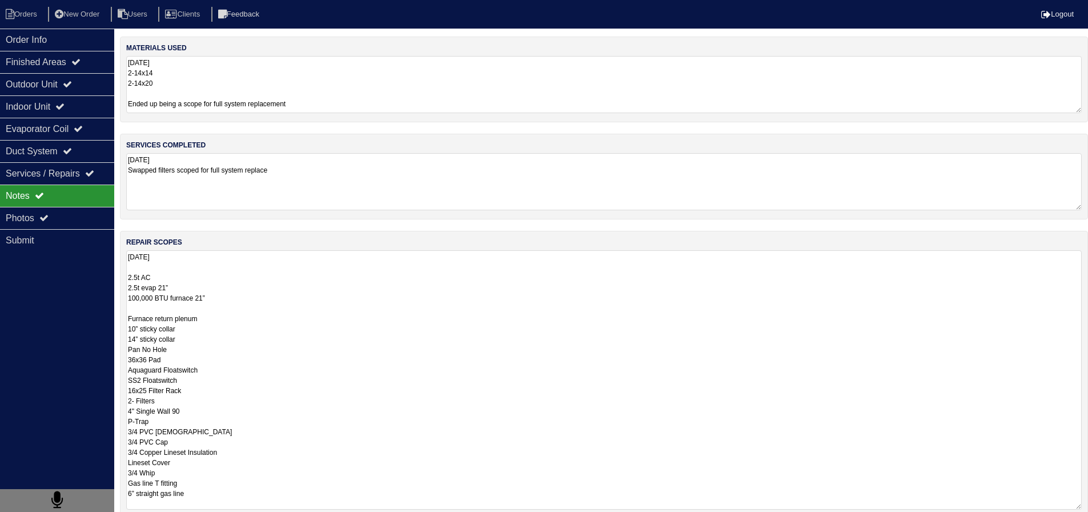
click at [271, 251] on textarea "8.25.25 2.5t AC 2.5t evap 21” 100,000 BTU furnace 21” Furnace return plenum 10”…" at bounding box center [603, 379] width 955 height 259
click at [263, 299] on textarea "8.25.25 2.5t AC 2.5t evap 21” 100,000 BTU furnace 21” Furnace return plenum 10”…" at bounding box center [603, 379] width 955 height 259
click at [184, 286] on textarea "8.25.25 2.5t AC 2.5t evap 21” 100,000 BTU furnace 21” Furnace return plenum 10”…" at bounding box center [603, 379] width 955 height 259
click at [274, 296] on textarea "8.25.25 2.5t AC 2.5t evap 21” 100,000 BTU furnace 21” Furnace return plenum 10”…" at bounding box center [603, 379] width 955 height 259
click at [140, 289] on textarea "8.25.25 2.5t AC 2.5t evap 21” 100,000 BTU furnace 21” Furnace return plenum 10”…" at bounding box center [603, 379] width 955 height 259
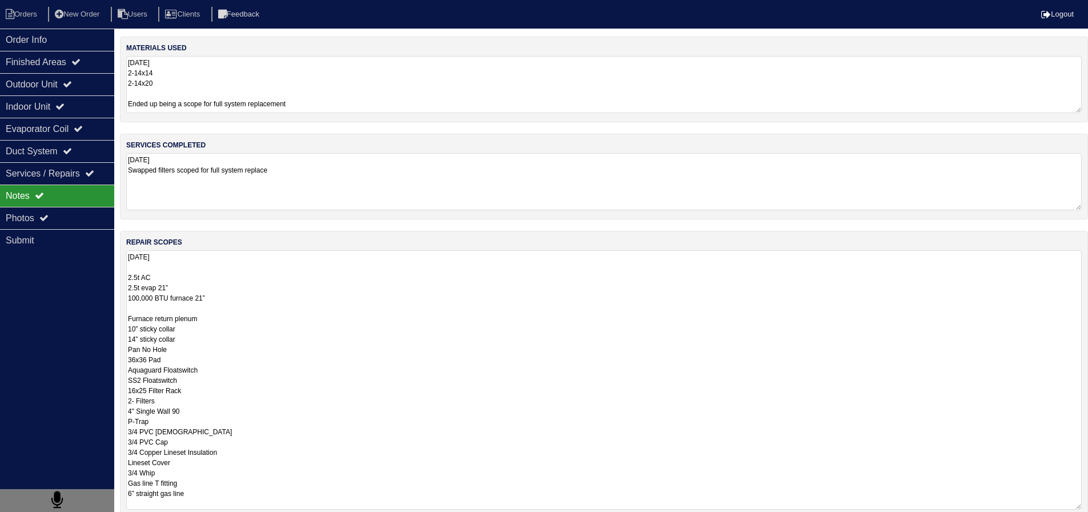
click at [244, 308] on textarea "8.25.25 2.5t AC 2.5t evap 21” 100,000 BTU furnace 21” Furnace return plenum 10”…" at bounding box center [603, 379] width 955 height 259
click at [80, 55] on div "Finished Areas" at bounding box center [57, 62] width 114 height 22
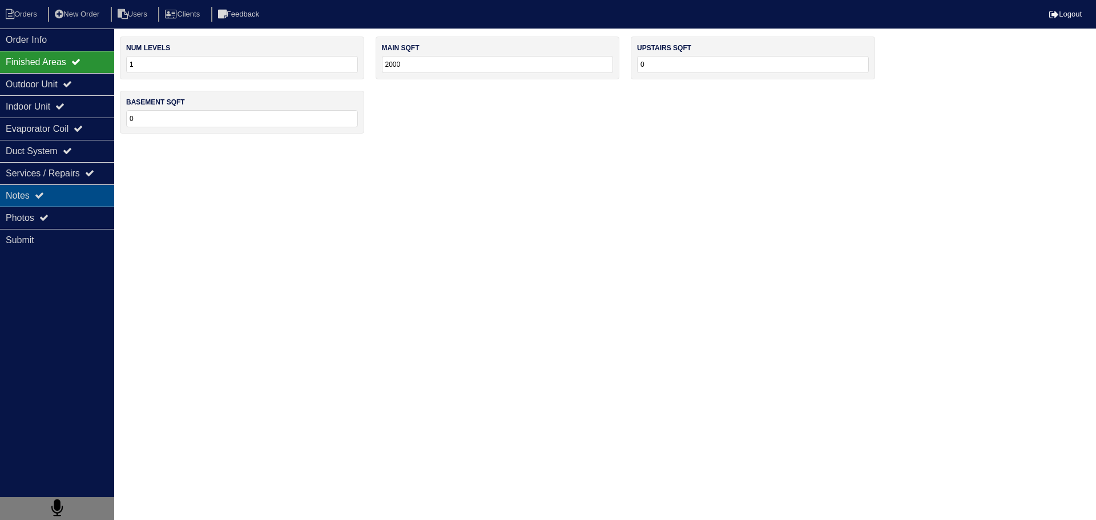
click at [43, 196] on icon at bounding box center [39, 195] width 9 height 9
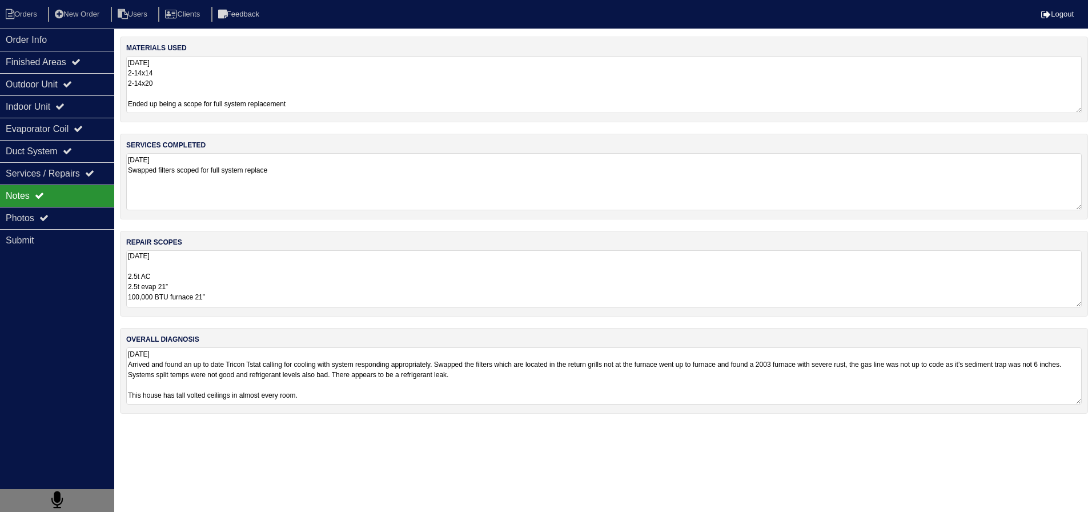
drag, startPoint x: 255, startPoint y: 282, endPoint x: 249, endPoint y: 275, distance: 9.4
click at [250, 275] on textarea "8.25.25 2.5t AC 2.5t evap 21” 100,000 BTU furnace 21” Furnace return plenum 10”…" at bounding box center [603, 278] width 955 height 57
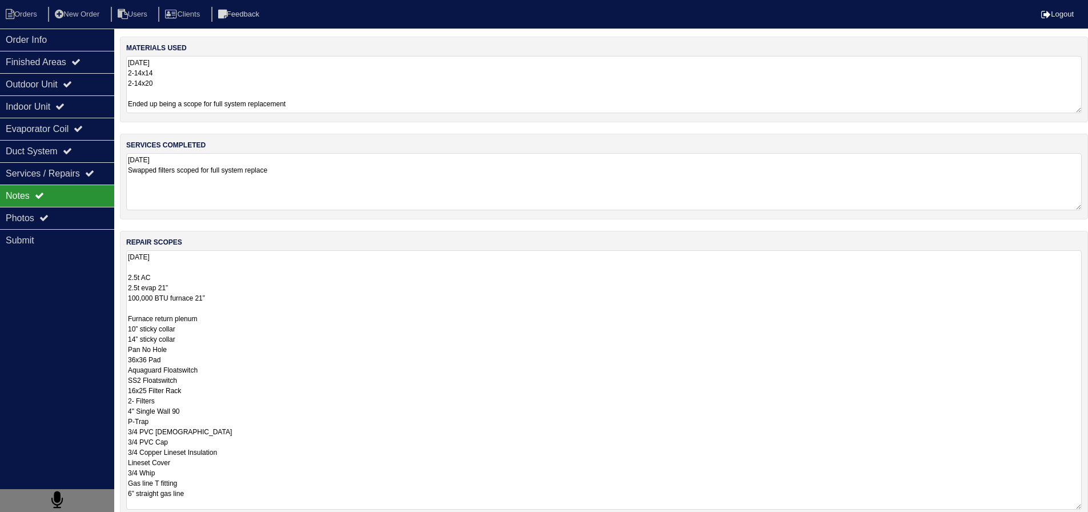
click at [254, 289] on textarea "8.25.25 2.5t AC 2.5t evap 21” 100,000 BTU furnace 21” Furnace return plenum 10”…" at bounding box center [603, 379] width 955 height 259
click at [255, 296] on textarea "8.25.25 2.5t AC 2.5t evap 21” 100,000 BTU furnace 21” Furnace return plenum 10”…" at bounding box center [603, 379] width 955 height 259
drag, startPoint x: 229, startPoint y: 295, endPoint x: 126, endPoint y: 279, distance: 104.0
click at [126, 279] on textarea "8.25.25 2.5t AC 2.5t evap 21” 100,000 BTU furnace 21” Furnace return plenum 10”…" at bounding box center [603, 379] width 955 height 259
click at [196, 274] on textarea "8.25.25 90,000 4 Ton A/C 4 Ton Coil 21" Furnace return plenum 10” sticky collar…" at bounding box center [603, 379] width 955 height 259
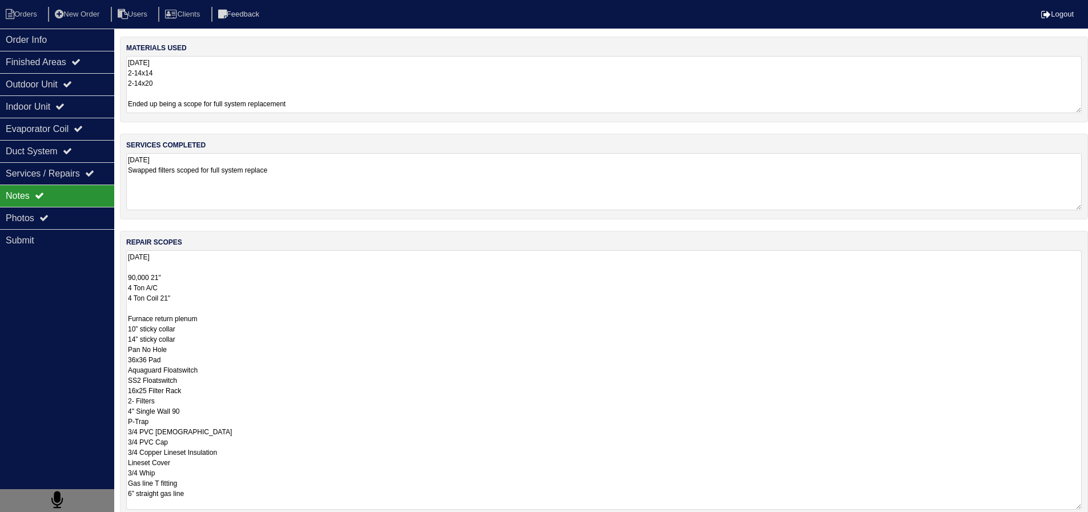
click at [200, 276] on textarea "8.25.25 90,000 21" 4 Ton A/C 4 Ton Coil 21" Furnace return plenum 10” sticky co…" at bounding box center [603, 379] width 955 height 259
click at [211, 290] on textarea "8.25.25 90,000 21" 4 Ton A/C 4 Ton Coil 21" Furnace return plenum 10” sticky co…" at bounding box center [603, 379] width 955 height 259
click at [215, 299] on textarea "8.25.25 90,000 21" 4 Ton A/C 4 Ton Coil 21" Furnace return plenum 10” sticky co…" at bounding box center [603, 379] width 955 height 259
click at [237, 305] on textarea "8.25.25 90,000 21" 4 Ton A/C 4 Ton Coil 21" Furnace return plenum 10” sticky co…" at bounding box center [603, 379] width 955 height 259
click at [231, 285] on textarea "8.25.25 90,000 21" 4 Ton A/C 4 Ton Coil 21" Furnace return plenum 10” sticky co…" at bounding box center [603, 379] width 955 height 259
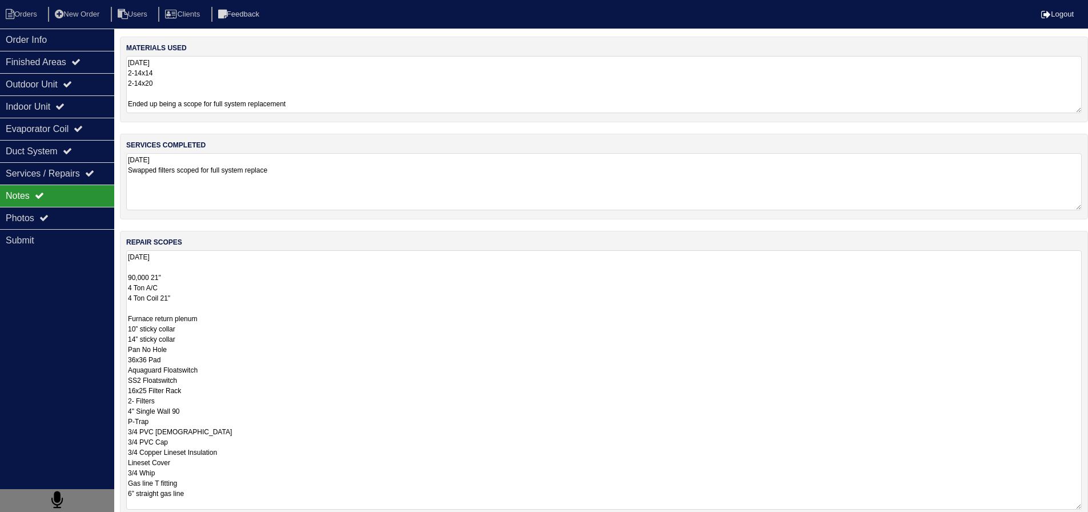
click at [238, 302] on textarea "8.25.25 90,000 21" 4 Ton A/C 4 Ton Coil 21" Furnace return plenum 10” sticky co…" at bounding box center [603, 379] width 955 height 259
click at [239, 312] on textarea "8.25.25 90,000 21" 4 Ton A/C 4 Ton Coil 21" Furnace return plenum 10” sticky co…" at bounding box center [603, 379] width 955 height 259
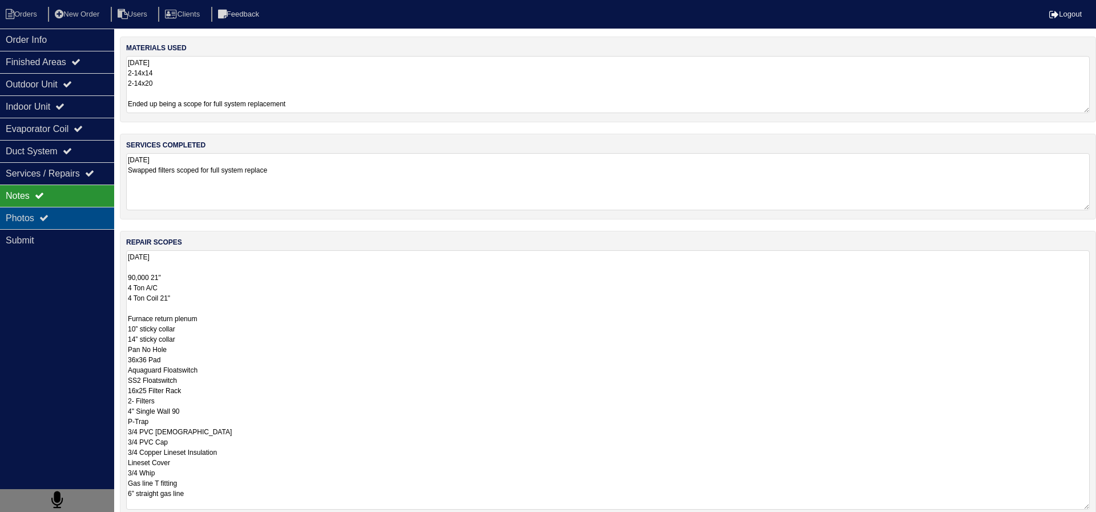
drag, startPoint x: 119, startPoint y: 223, endPoint x: 112, endPoint y: 223, distance: 6.9
click at [119, 223] on div "Order Info Finished Areas Outdoor Unit Indoor Unit Evaporator Coil Duct System …" at bounding box center [548, 332] width 1096 height 590
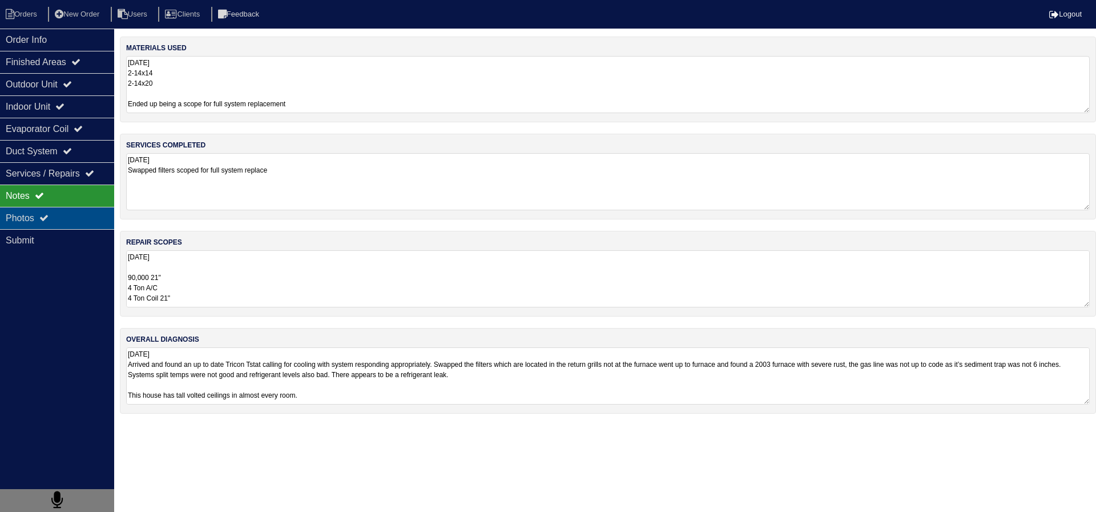
click at [102, 222] on div "Photos" at bounding box center [57, 218] width 114 height 22
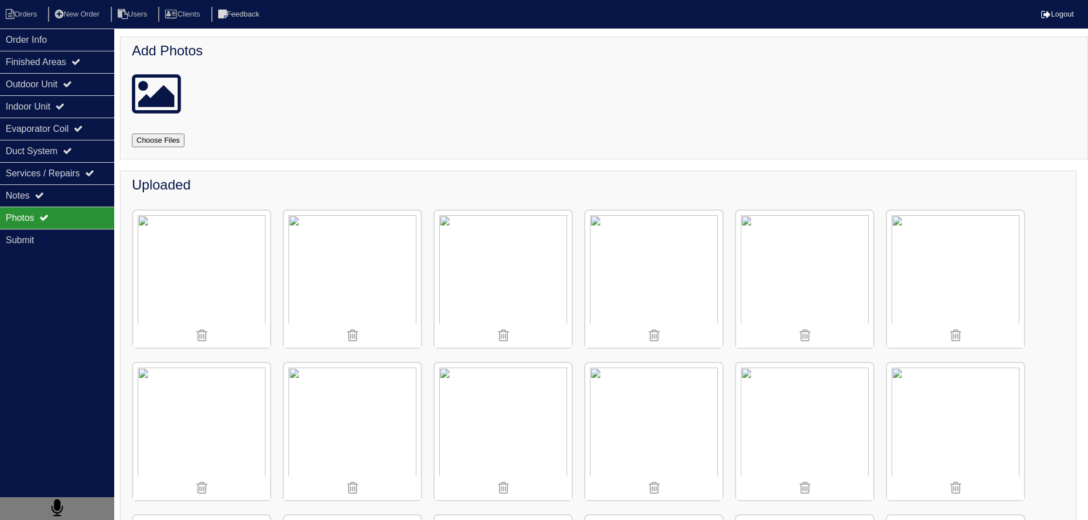
click at [360, 294] on img at bounding box center [352, 279] width 137 height 137
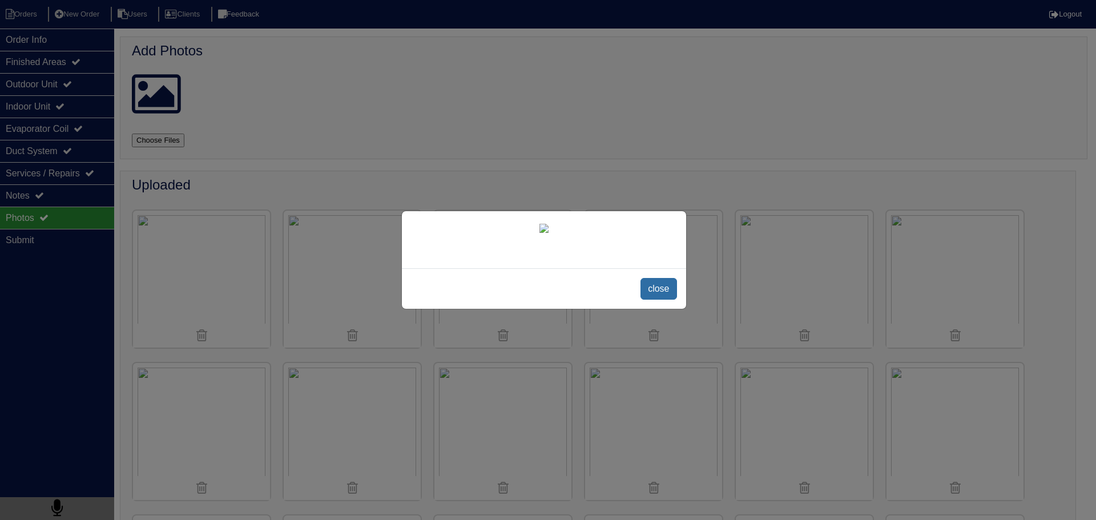
click at [676, 300] on span "close" at bounding box center [659, 289] width 36 height 22
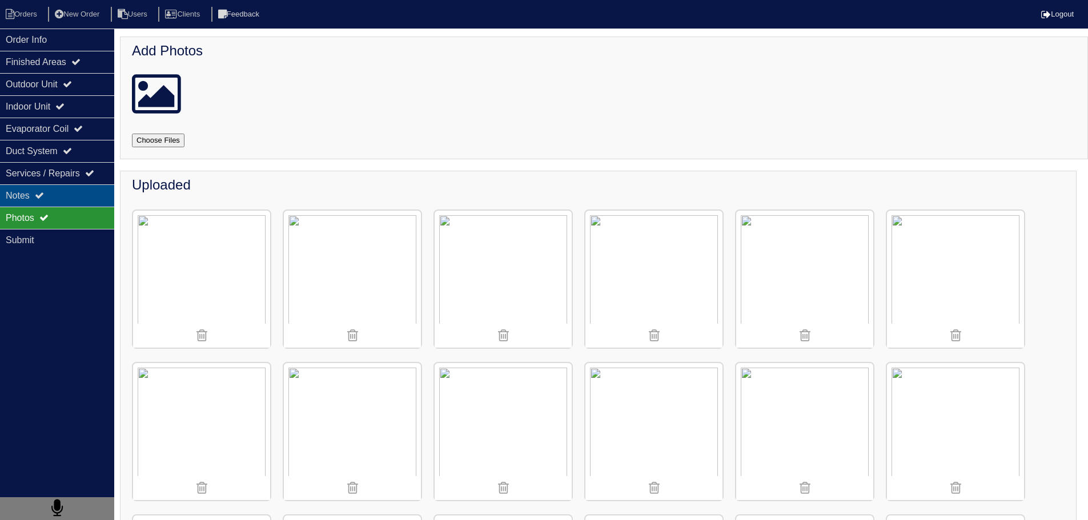
click at [42, 189] on div "Notes" at bounding box center [57, 195] width 114 height 22
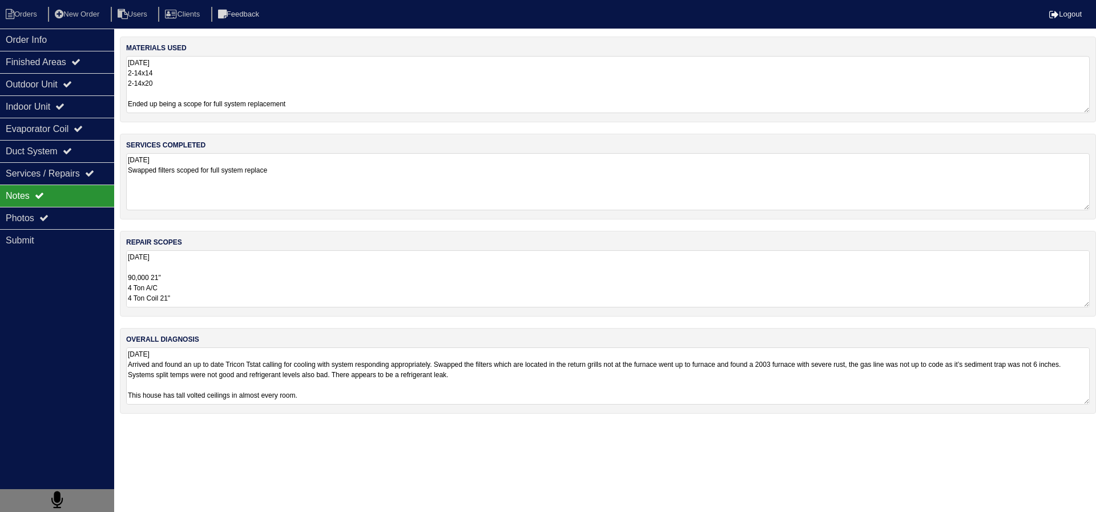
click at [201, 279] on textarea "8.25.25 90,000 21" 4 Ton A/C 4 Ton Coil 21" Furnace return plenum 10” sticky co…" at bounding box center [608, 278] width 964 height 57
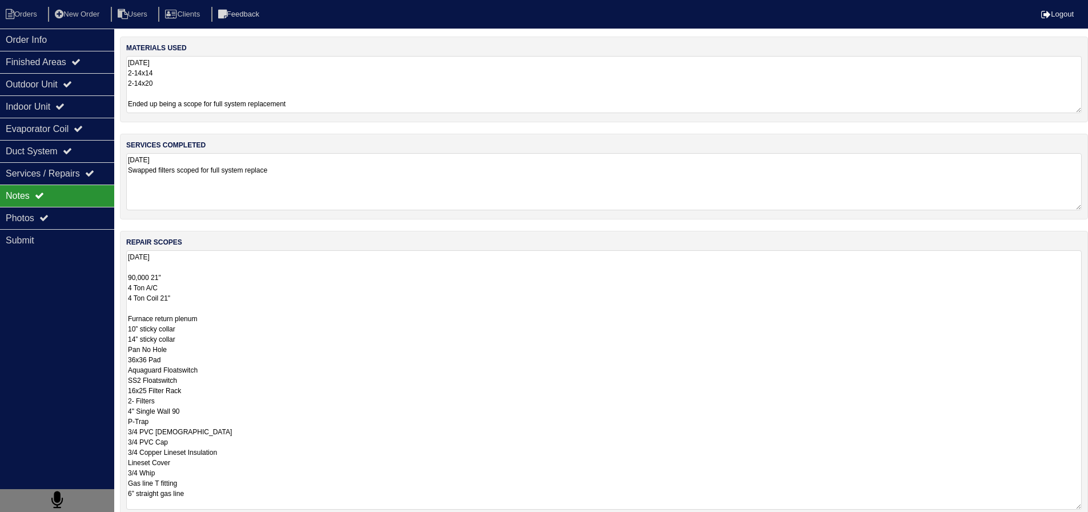
click at [128, 319] on textarea "8.25.25 90,000 21" 4 Ton A/C 4 Ton Coil 21" Furnace return plenum 10” sticky co…" at bounding box center [603, 379] width 955 height 259
click at [263, 329] on textarea "8.25.25 90,000 21" 4 Ton A/C 4 Ton Coil 21" Side mount Furnace return plenum 10…" at bounding box center [603, 379] width 955 height 259
click at [257, 323] on textarea "8.25.25 90,000 21" 4 Ton A/C 4 Ton Coil 21" Side mount Furnace return plenum 10…" at bounding box center [603, 379] width 955 height 259
click at [195, 344] on textarea "8.25.25 90,000 21" 4 Ton A/C 4 Ton Coil 21" Side mount Furnace return plenum 10…" at bounding box center [603, 379] width 955 height 259
click at [147, 356] on textarea "8.25.25 90,000 21" 4 Ton A/C 4 Ton Coil 21" Side mount Furnace return plenum 10…" at bounding box center [603, 379] width 955 height 259
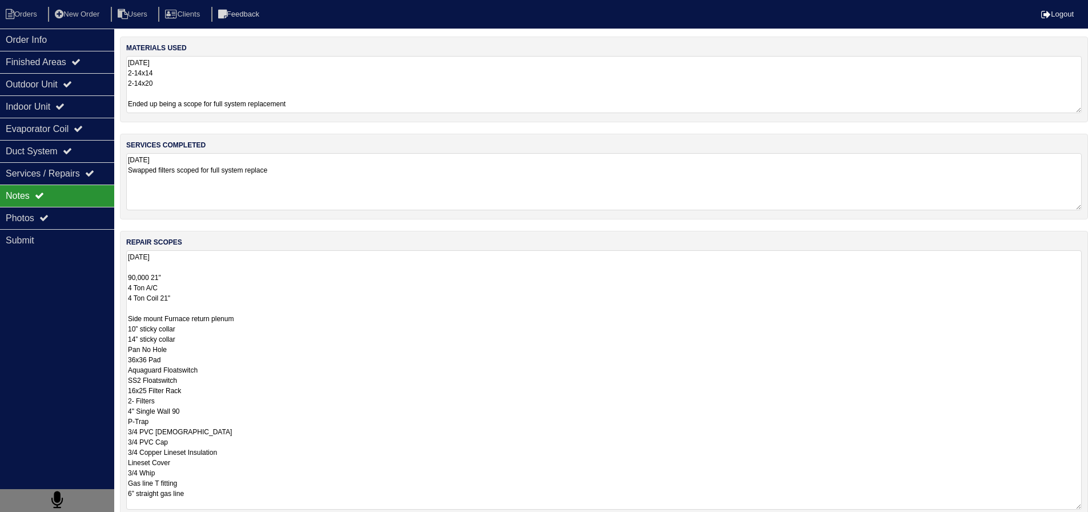
drag, startPoint x: 147, startPoint y: 357, endPoint x: 120, endPoint y: 360, distance: 26.5
click at [120, 360] on div "repair scopes 8.25.25 90,000 21" 4 Ton A/C 4 Ton Coil 21" Side mount Furnace re…" at bounding box center [604, 375] width 968 height 288
drag, startPoint x: 148, startPoint y: 357, endPoint x: 126, endPoint y: 361, distance: 22.1
click at [127, 361] on textarea "8.25.25 90,000 21" 4 Ton A/C 4 Ton Coil 21" Side mount Furnace return plenum 10…" at bounding box center [603, 379] width 955 height 259
click at [207, 371] on textarea "8.25.25 90,000 21" 4 Ton A/C 4 Ton Coil 21" Side mount Furnace return plenum 10…" at bounding box center [603, 379] width 955 height 259
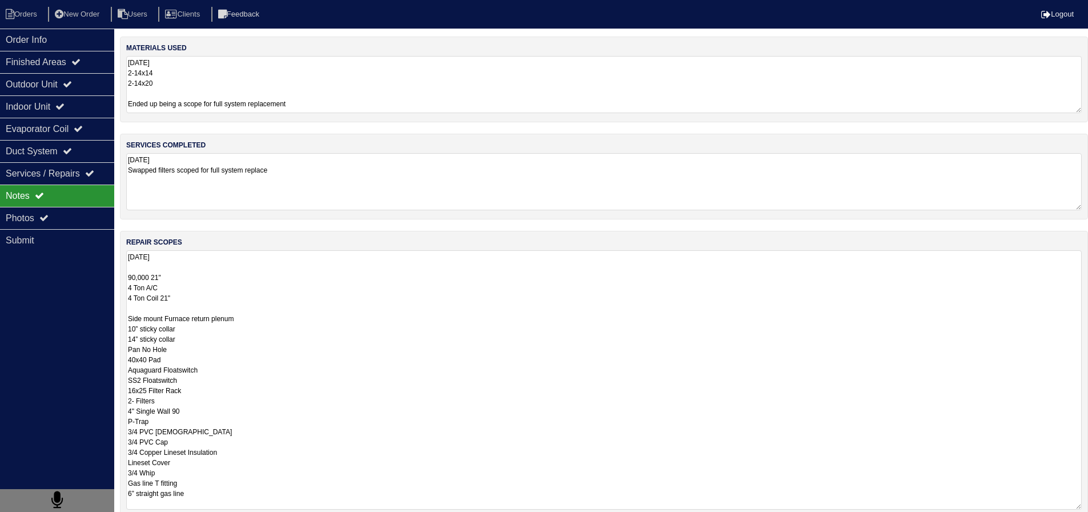
click at [208, 391] on textarea "8.25.25 90,000 21" 4 Ton A/C 4 Ton Coil 21" Side mount Furnace return plenum 10…" at bounding box center [603, 379] width 955 height 259
drag, startPoint x: 200, startPoint y: 388, endPoint x: 126, endPoint y: 389, distance: 74.2
click at [126, 389] on div "repair scopes 8.25.25 90,000 21" 4 Ton A/C 4 Ton Coil 21" Side mount Furnace re…" at bounding box center [604, 375] width 968 height 288
drag, startPoint x: 158, startPoint y: 412, endPoint x: 115, endPoint y: 412, distance: 42.3
click at [115, 412] on div "Order Info Finished Areas Outdoor Unit Indoor Unit Evaporator Coil Duct System …" at bounding box center [544, 332] width 1088 height 590
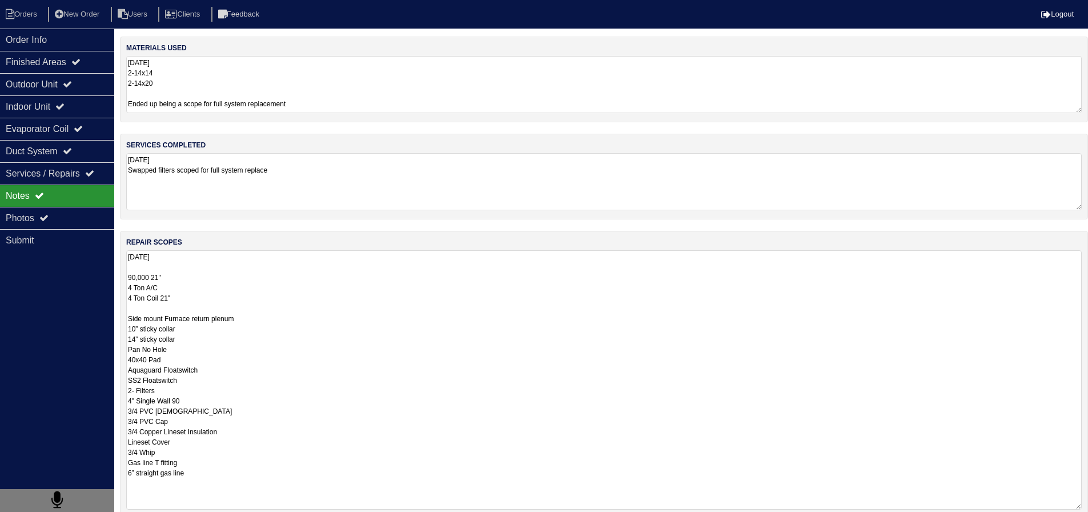
drag, startPoint x: 184, startPoint y: 422, endPoint x: 114, endPoint y: 424, distance: 70.3
click at [114, 424] on div "Order Info Finished Areas Outdoor Unit Indoor Unit Evaporator Coil Duct System …" at bounding box center [544, 332] width 1088 height 590
drag, startPoint x: 227, startPoint y: 459, endPoint x: 119, endPoint y: 439, distance: 109.7
click at [119, 439] on div "Order Info Finished Areas Outdoor Unit Indoor Unit Evaporator Coil Duct System …" at bounding box center [544, 332] width 1088 height 590
click at [243, 380] on textarea "8.25.25 90,000 21" 4 Ton A/C 4 Ton Coil 21" Side mount Furnace return plenum 10…" at bounding box center [603, 379] width 955 height 259
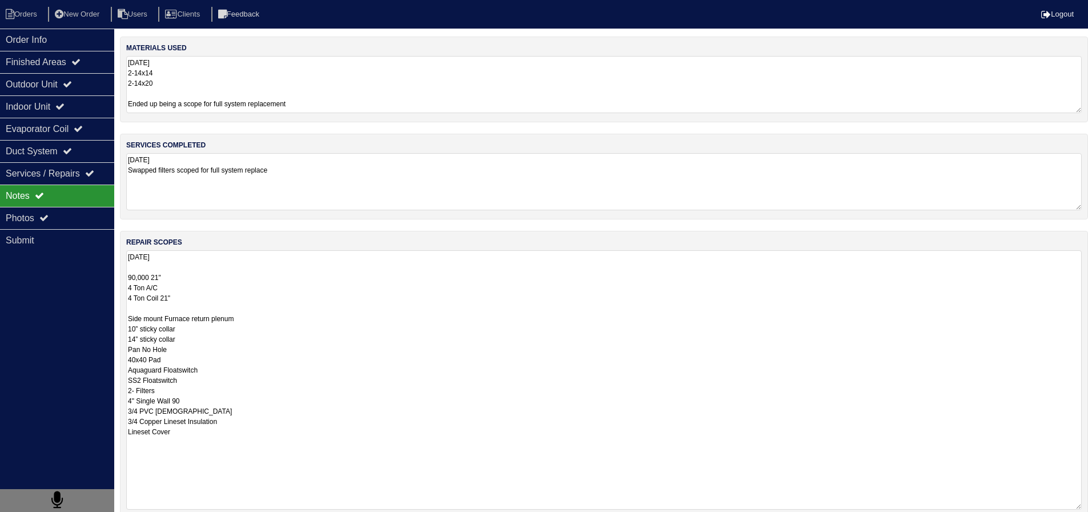
type textarea "8.25.25 90,000 21" 4 Ton A/C 4 Ton Coil 21" Side mount Furnace return plenum 10…"
click at [239, 212] on div "services completed 8.25.25 Swapped filters scoped for full system replace" at bounding box center [608, 177] width 976 height 86
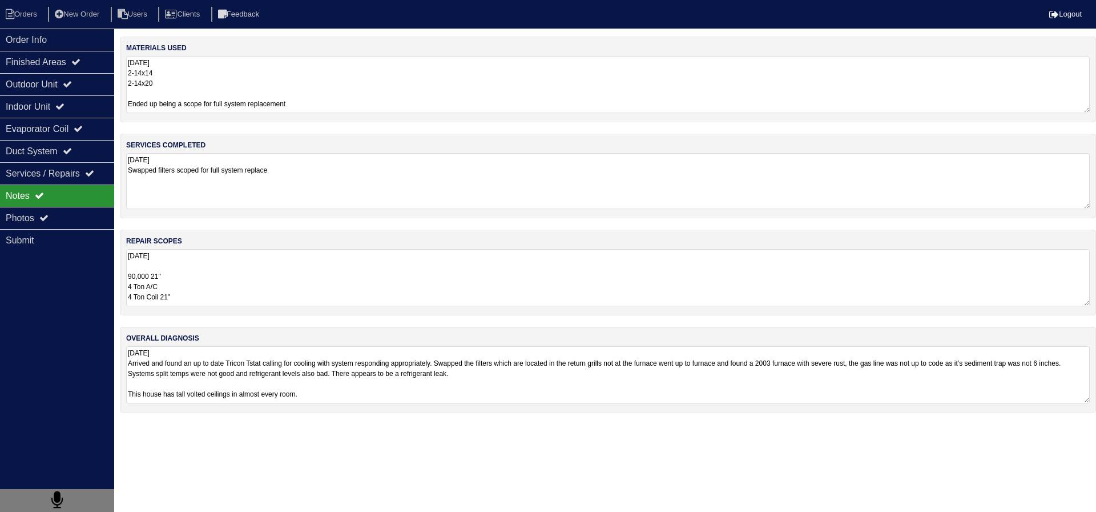
click at [218, 201] on textarea "8.25.25 Swapped filters scoped for full system replace" at bounding box center [608, 181] width 964 height 56
click at [195, 298] on textarea "8.25.25 90,000 21" 4 Ton A/C 4 Ton Coil 21" Side mount Furnace return plenum 10…" at bounding box center [603, 277] width 955 height 57
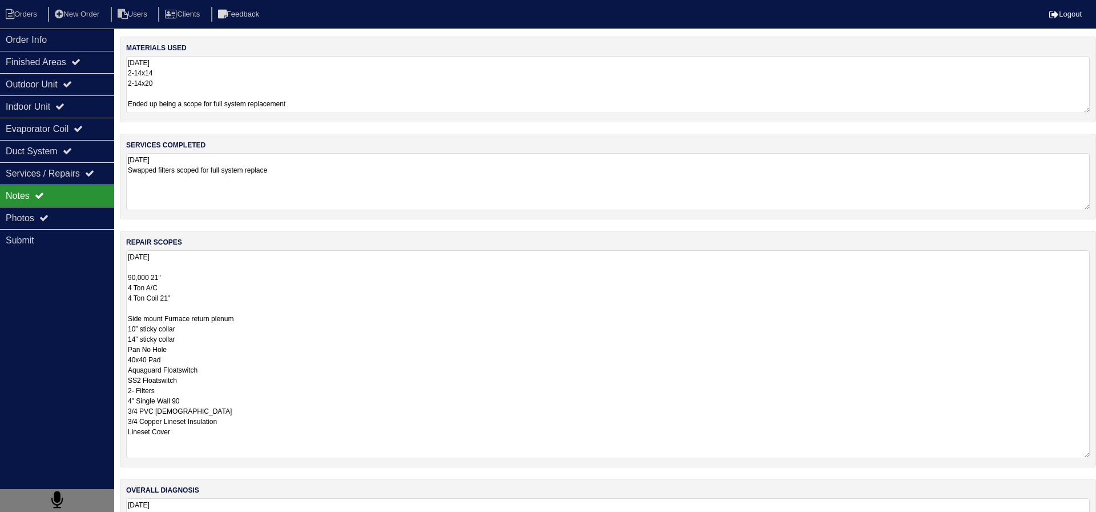
click at [334, 186] on textarea "8.25.25 Swapped filters scoped for full system replace" at bounding box center [608, 181] width 964 height 57
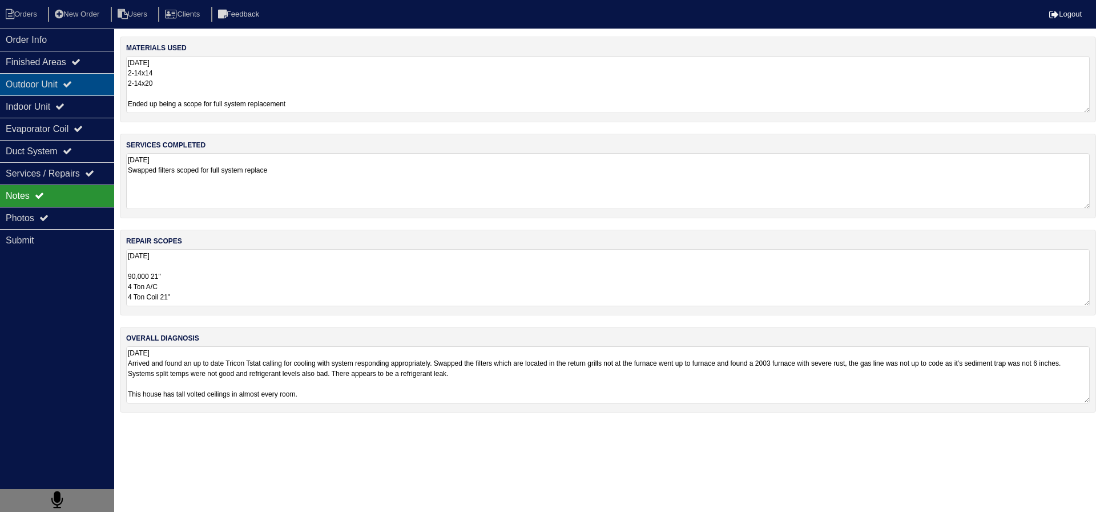
click at [39, 90] on div "Outdoor Unit" at bounding box center [57, 84] width 114 height 22
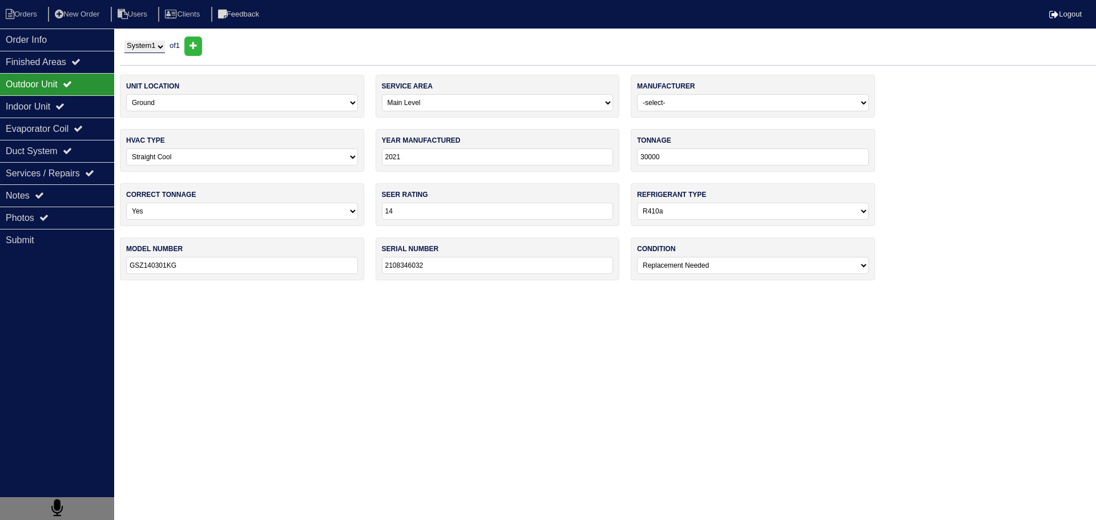
click at [220, 214] on select "-select- Yes No - Unit Undersized No - Unit Oversized" at bounding box center [242, 211] width 232 height 17
select select "1"
click at [126, 203] on select "-select- Yes No - Unit Undersized No - Unit Oversized" at bounding box center [242, 211] width 232 height 17
click at [34, 120] on div "Evaporator Coil" at bounding box center [57, 129] width 114 height 22
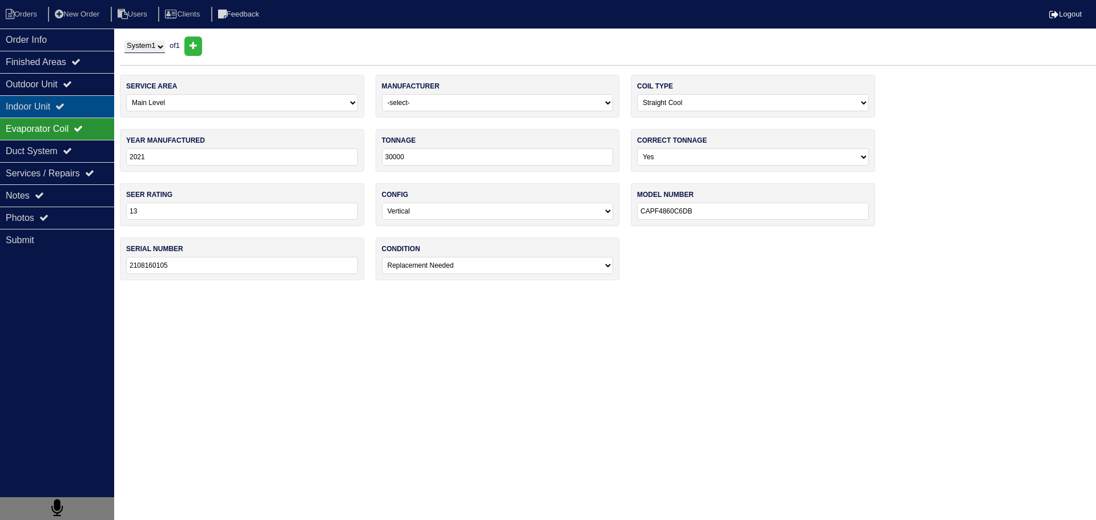
click at [42, 106] on div "Indoor Unit" at bounding box center [57, 106] width 114 height 22
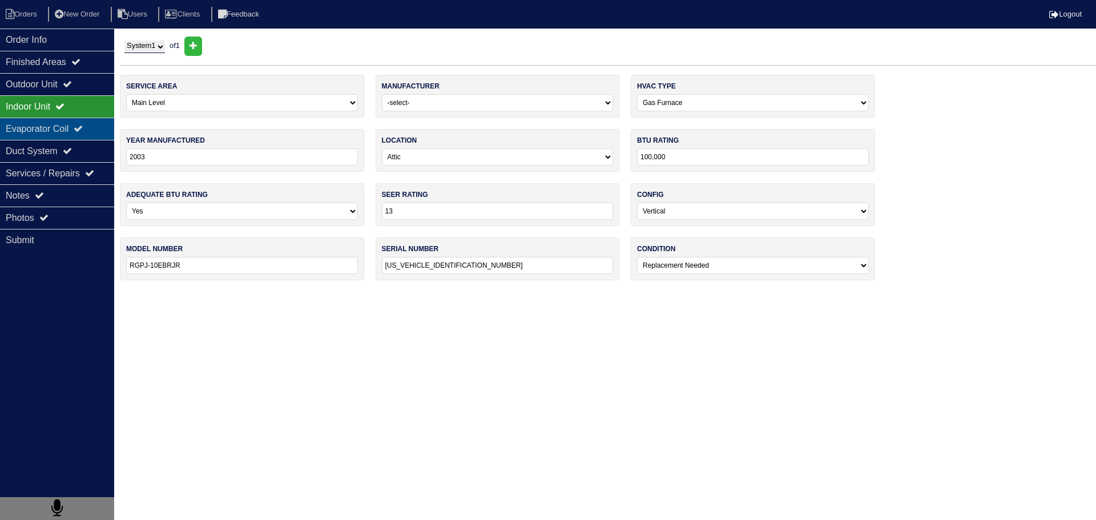
click at [41, 121] on div "Evaporator Coil" at bounding box center [57, 129] width 114 height 22
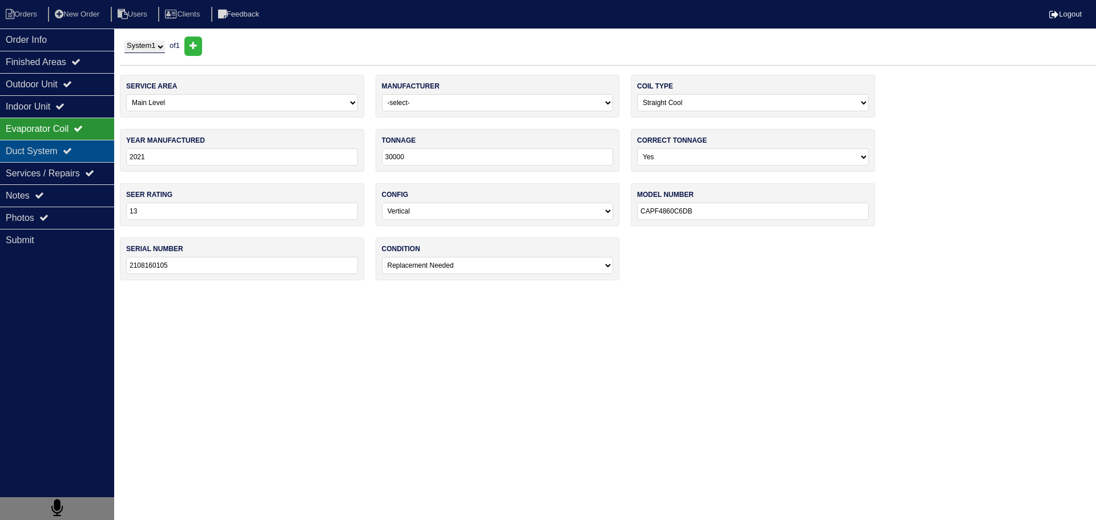
click at [38, 154] on div "Duct System" at bounding box center [57, 151] width 114 height 22
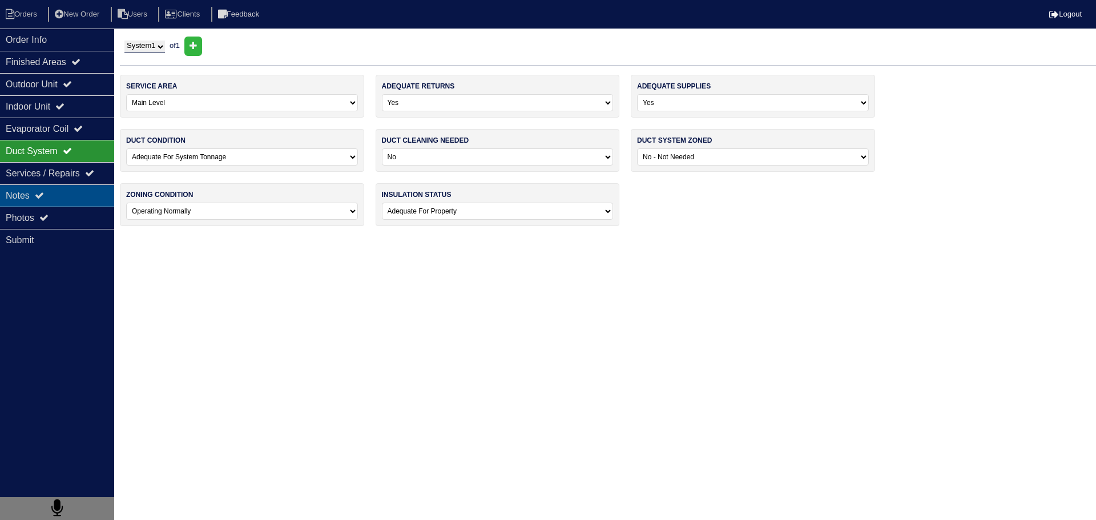
click at [39, 193] on icon at bounding box center [39, 195] width 9 height 9
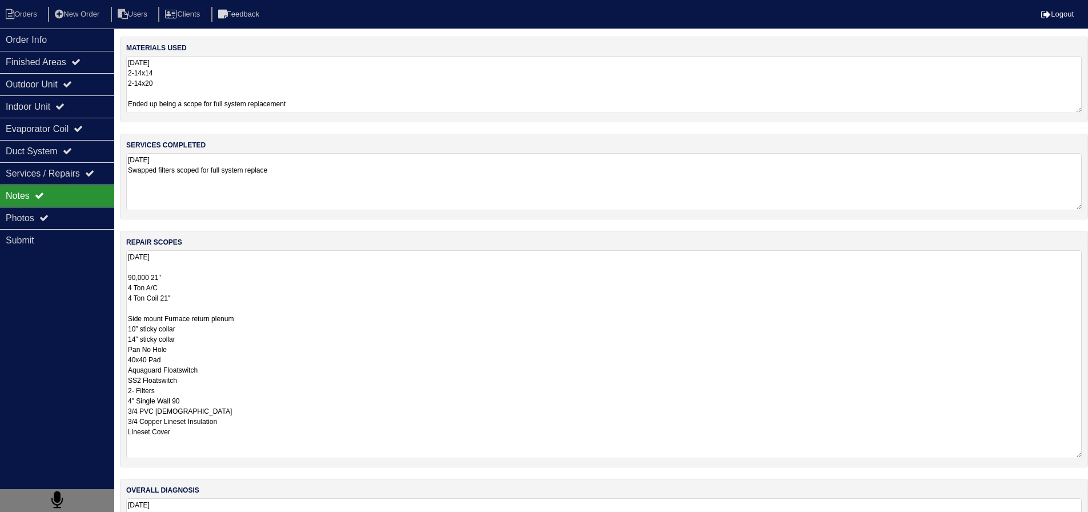
click at [242, 288] on textarea "8.25.25 90,000 21" 4 Ton A/C 4 Ton Coil 21" Side mount Furnace return plenum 10…" at bounding box center [603, 354] width 955 height 208
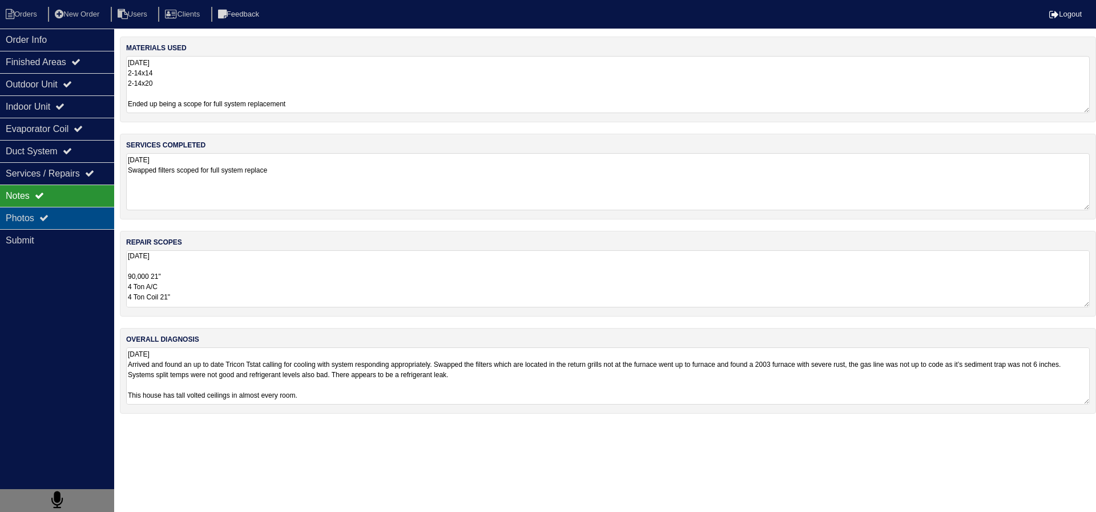
click at [79, 214] on div "Photos" at bounding box center [57, 218] width 114 height 22
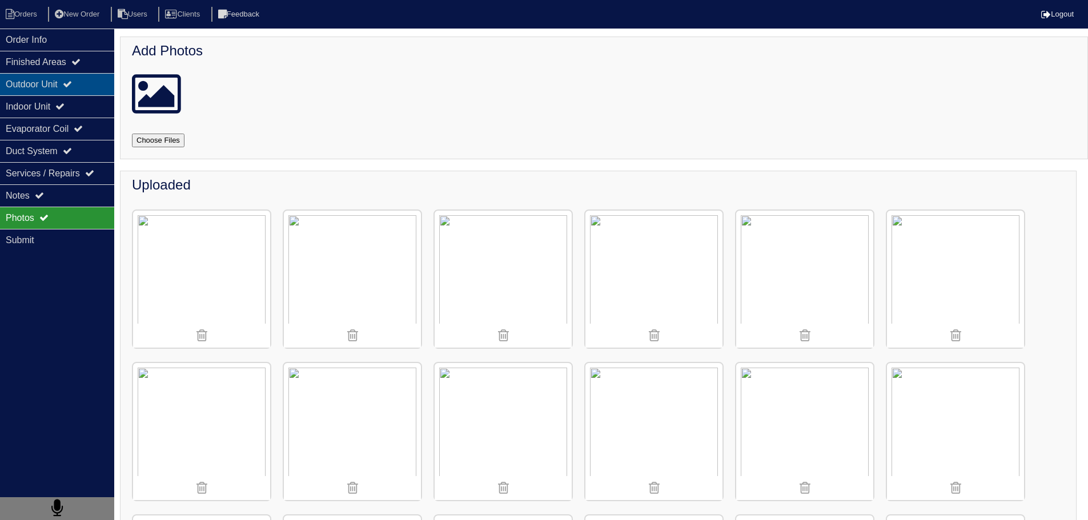
click at [89, 86] on div "Outdoor Unit" at bounding box center [57, 84] width 114 height 22
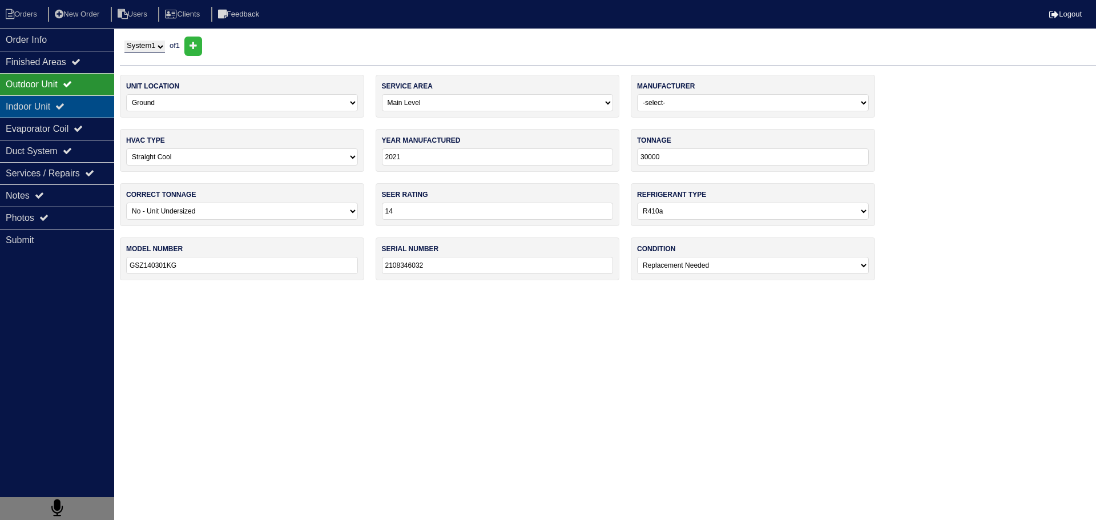
click at [90, 108] on div "Indoor Unit" at bounding box center [57, 106] width 114 height 22
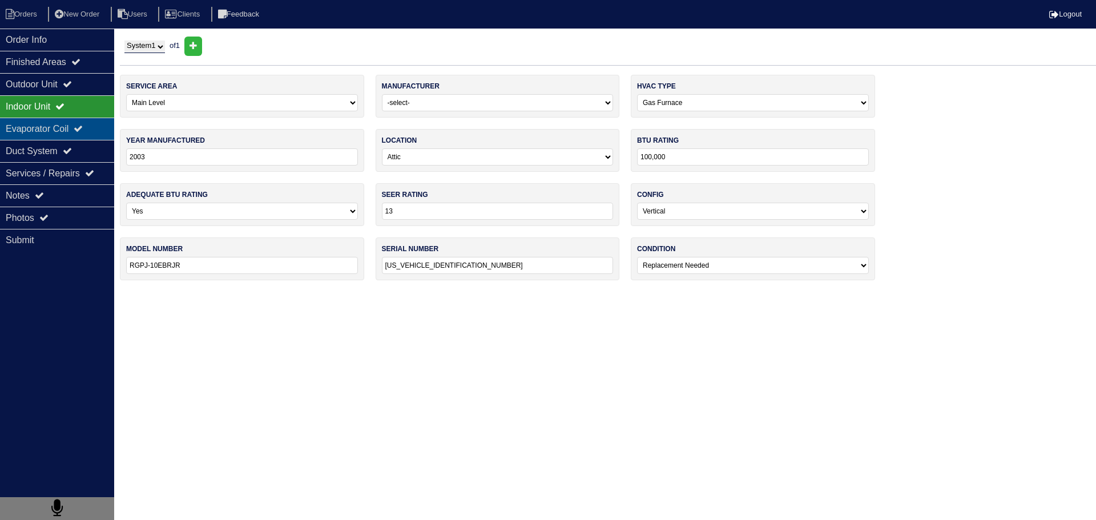
click at [77, 128] on div "Evaporator Coil" at bounding box center [57, 129] width 114 height 22
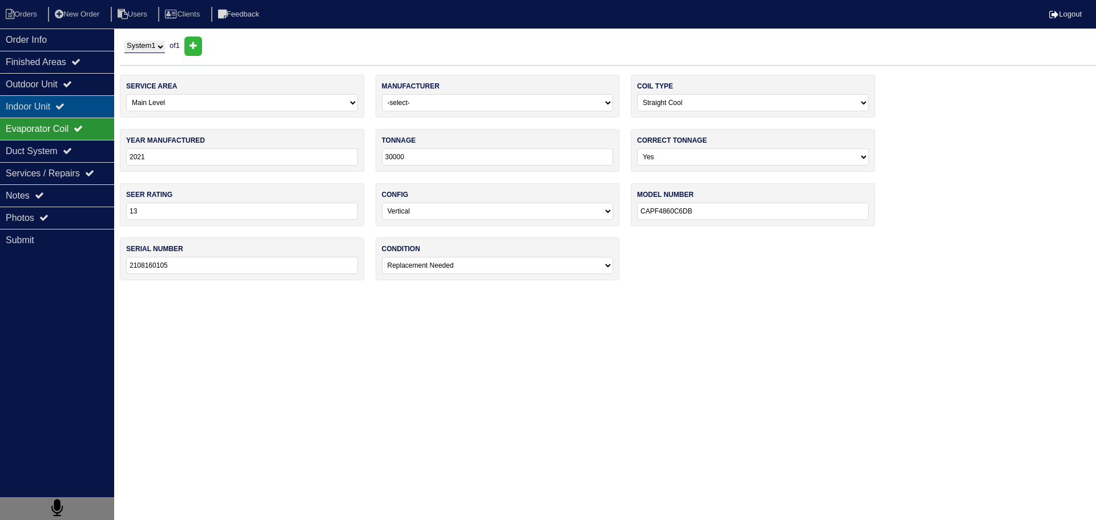
click at [85, 99] on div "Indoor Unit" at bounding box center [57, 106] width 114 height 22
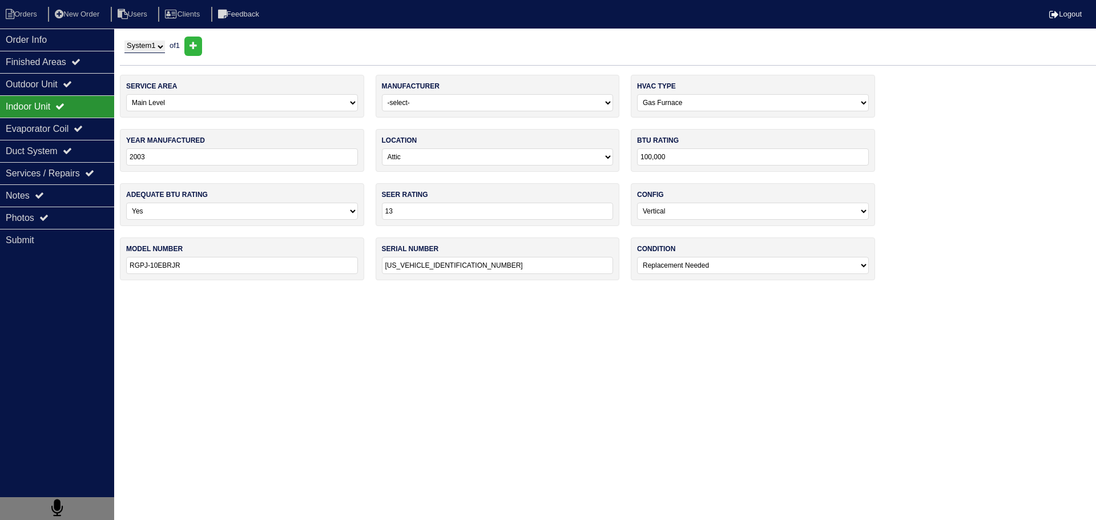
click at [84, 117] on div "Indoor Unit" at bounding box center [57, 106] width 114 height 22
click at [85, 118] on div "Evaporator Coil" at bounding box center [57, 129] width 114 height 22
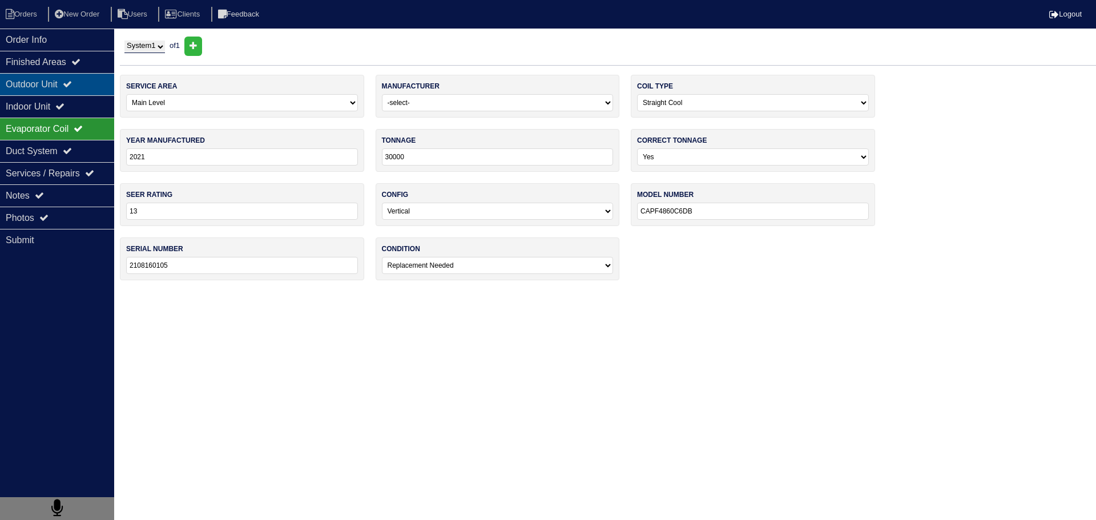
click at [85, 85] on div "Outdoor Unit" at bounding box center [57, 84] width 114 height 22
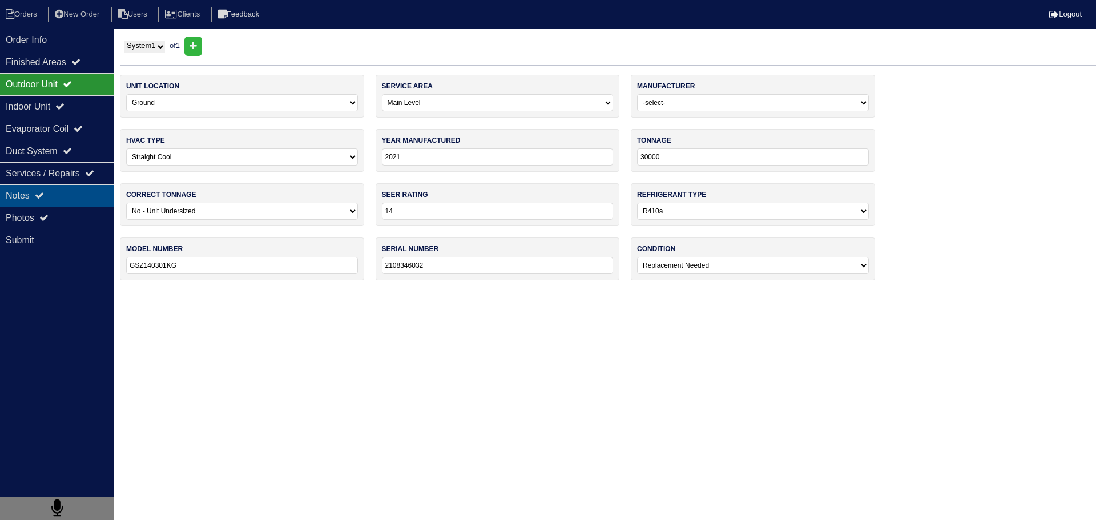
click at [82, 195] on div "Notes" at bounding box center [57, 195] width 114 height 22
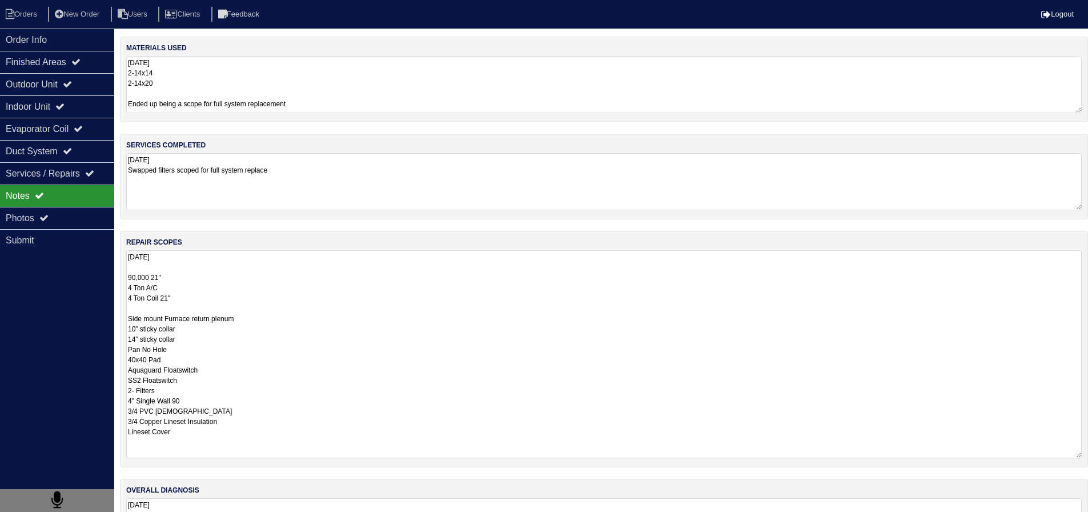
click at [224, 282] on textarea "8.25.25 90,000 21" 4 Ton A/C 4 Ton Coil 21" Side mount Furnace return plenum 10…" at bounding box center [603, 354] width 955 height 208
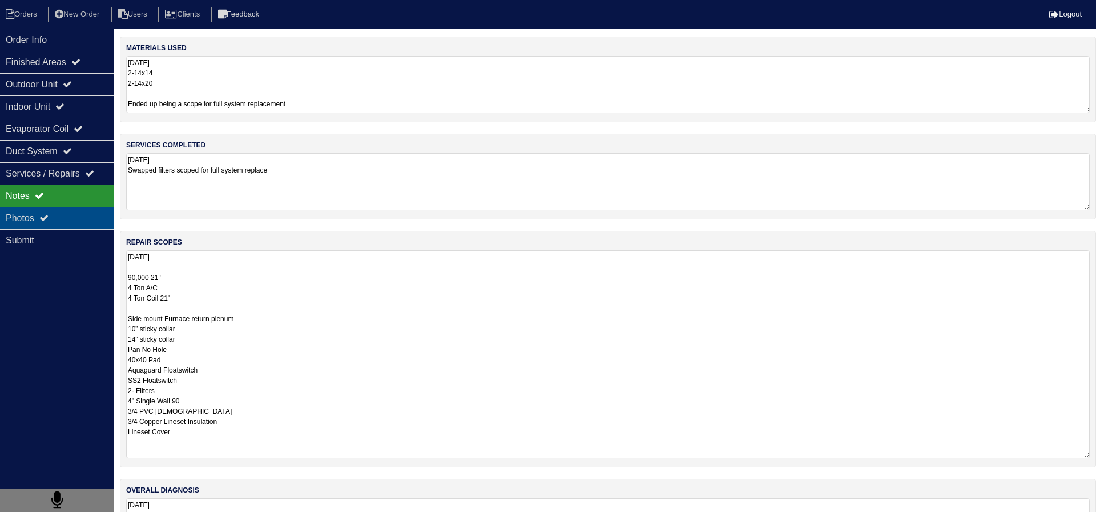
click at [102, 210] on div "Photos" at bounding box center [57, 218] width 114 height 22
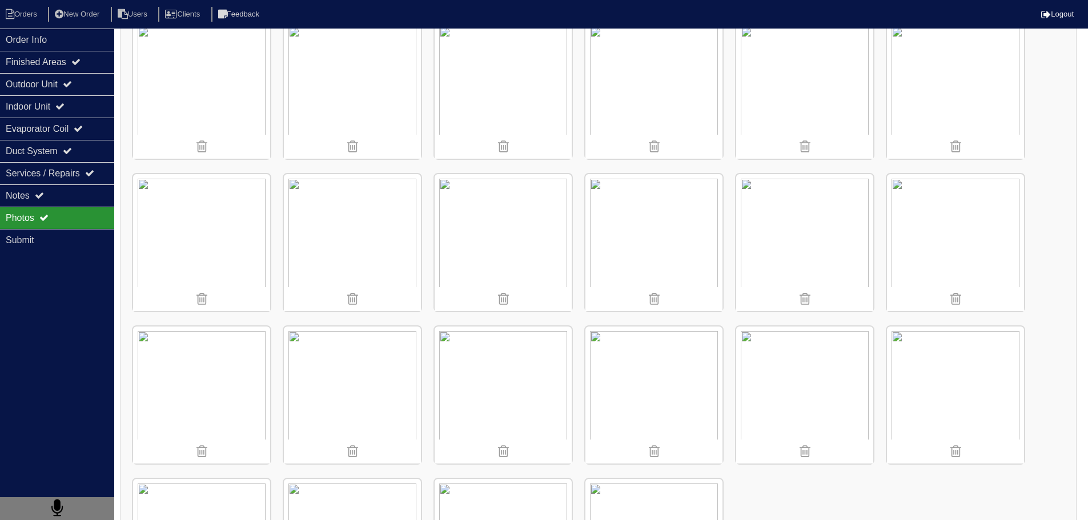
scroll to position [1372, 0]
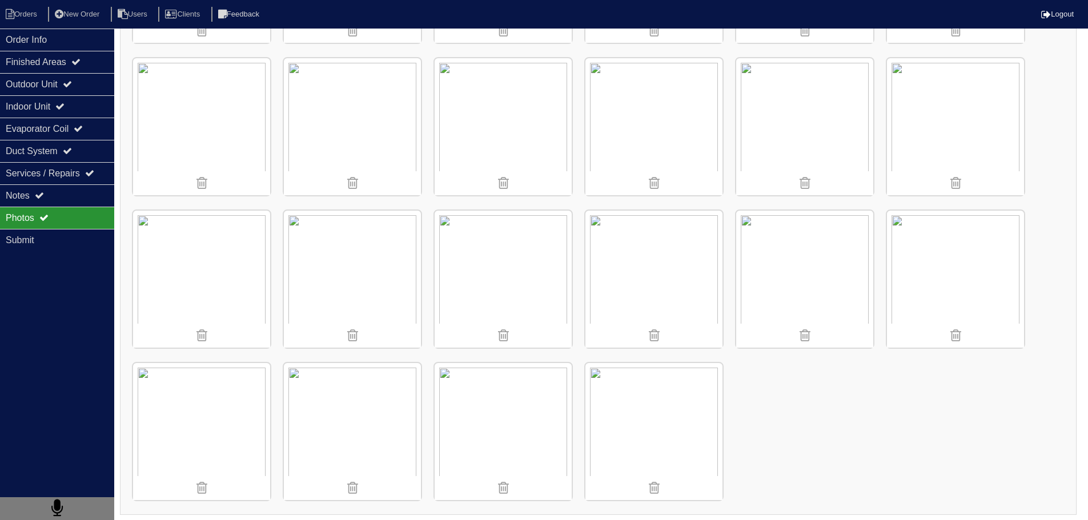
click at [486, 259] on img at bounding box center [503, 279] width 137 height 137
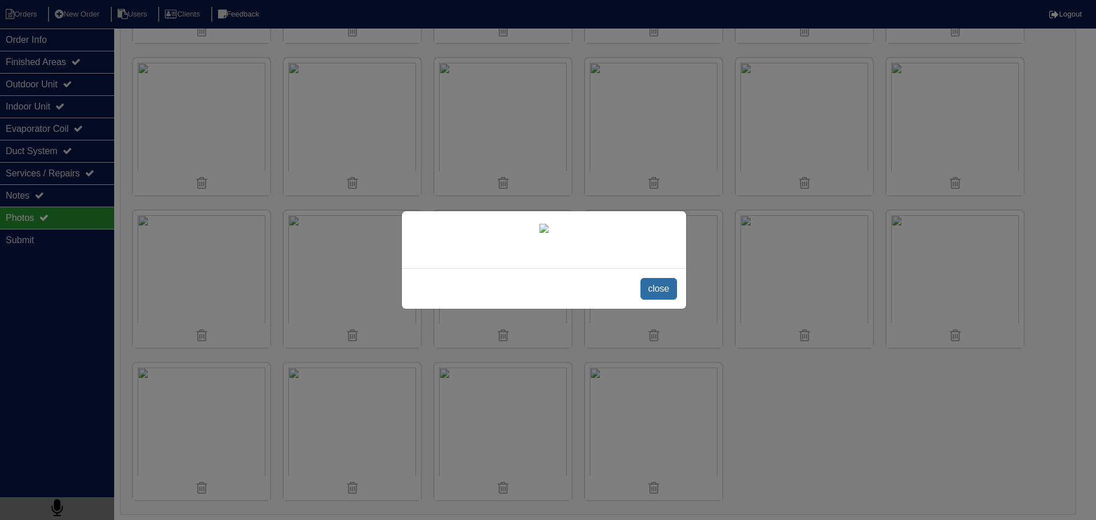
click at [670, 284] on span "close" at bounding box center [659, 289] width 36 height 22
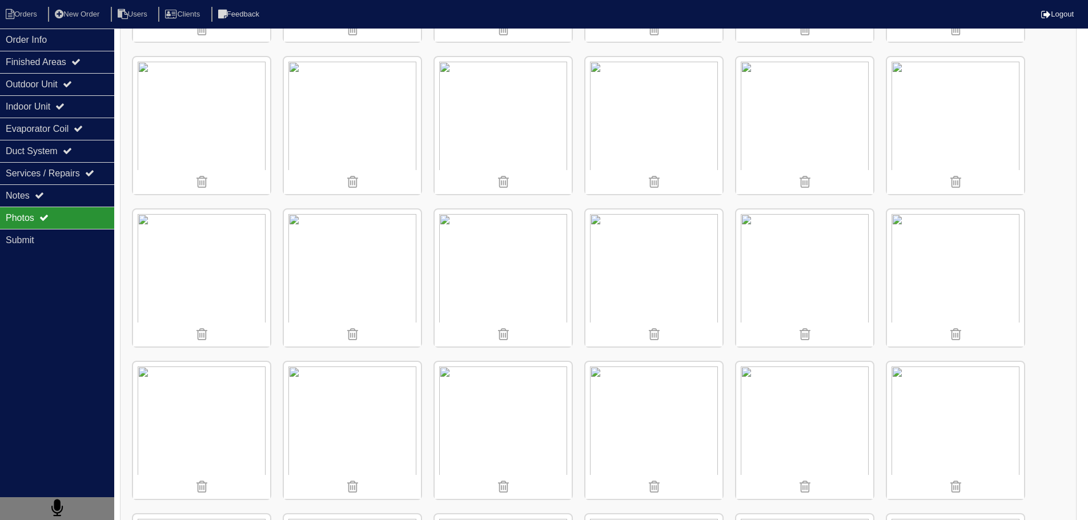
scroll to position [287, 0]
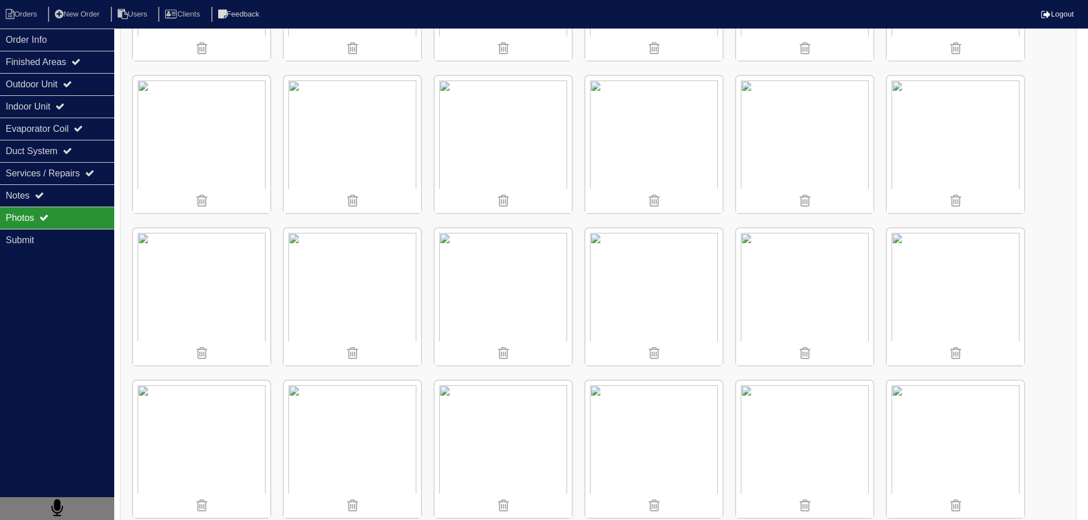
click at [781, 291] on img at bounding box center [804, 296] width 137 height 137
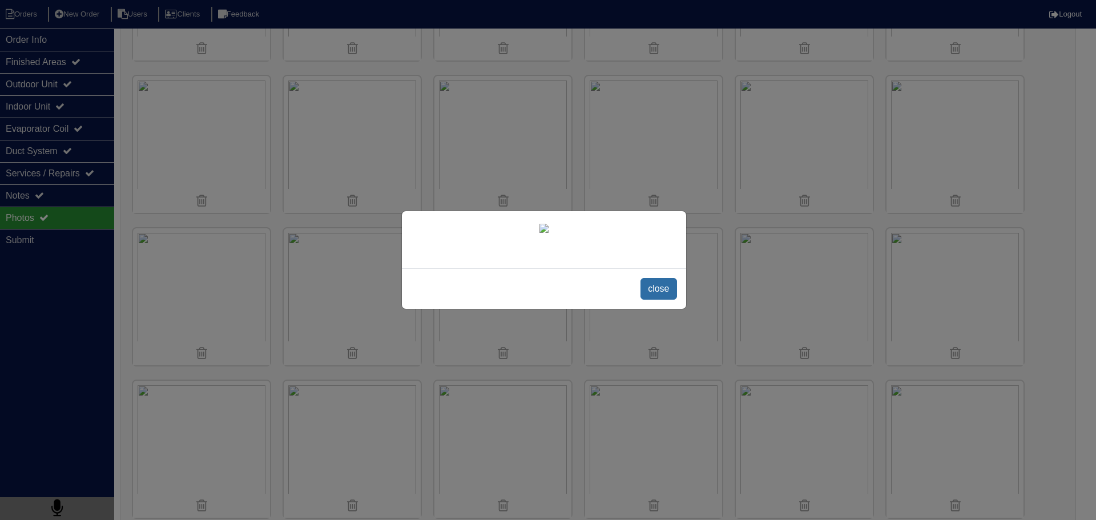
click at [646, 282] on span "close" at bounding box center [659, 289] width 36 height 22
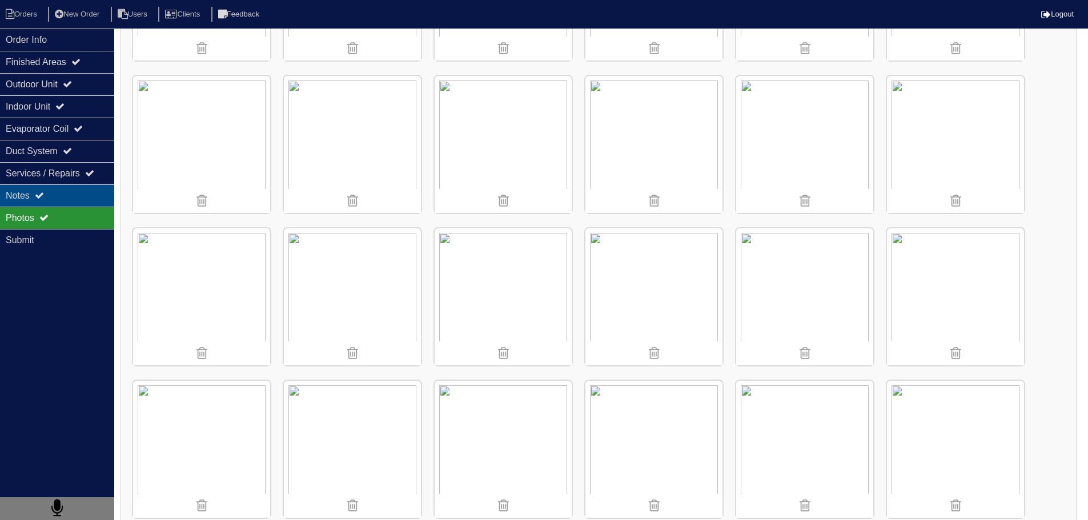
click at [94, 187] on div "Notes" at bounding box center [57, 195] width 114 height 22
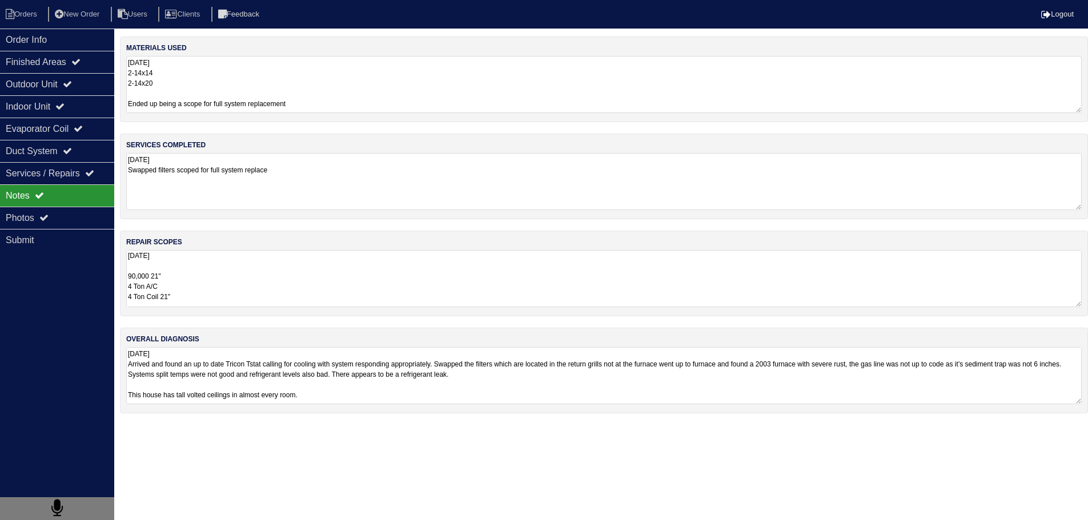
scroll to position [0, 0]
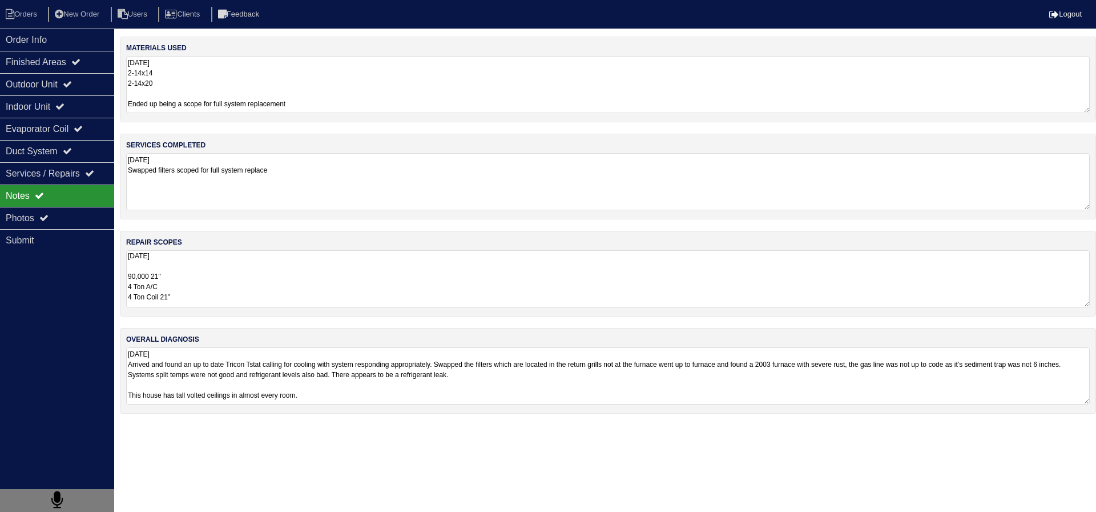
click at [218, 242] on div "repair scopes 8.25.25 90,000 21" 4 Ton A/C 4 Ton Coil 21" Side mount Furnace re…" at bounding box center [608, 274] width 976 height 86
click at [232, 266] on textarea "8.25.25 90,000 21" 4 Ton A/C 4 Ton Coil 21" Side mount Furnace return plenum 10…" at bounding box center [603, 278] width 955 height 57
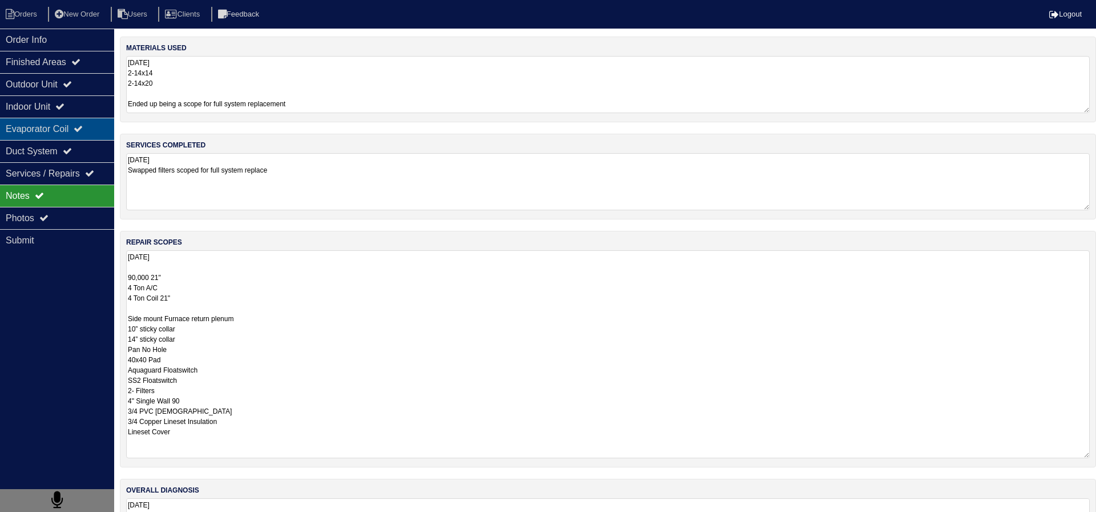
click at [56, 119] on div "Evaporator Coil" at bounding box center [57, 129] width 114 height 22
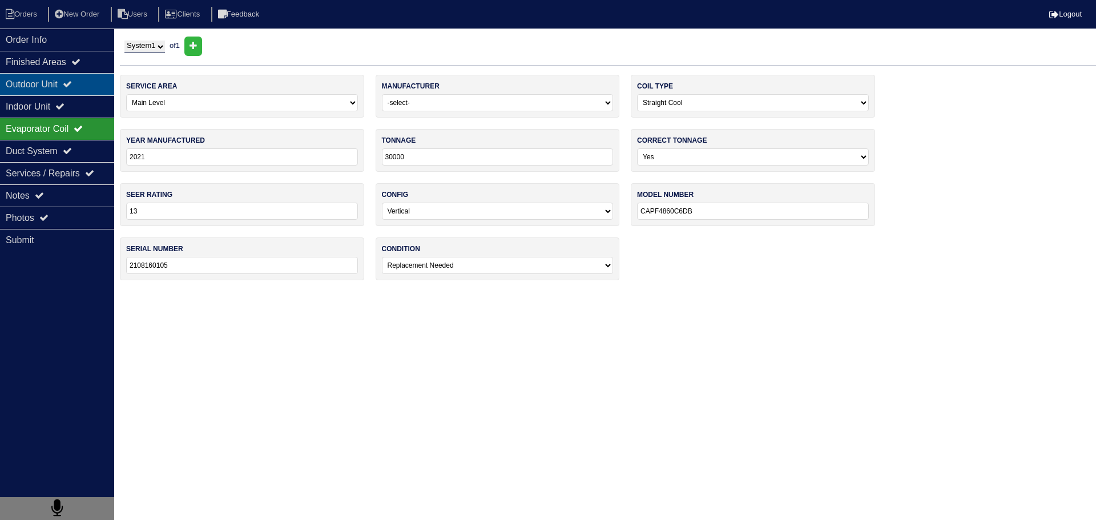
click at [57, 75] on div "Outdoor Unit" at bounding box center [57, 84] width 114 height 22
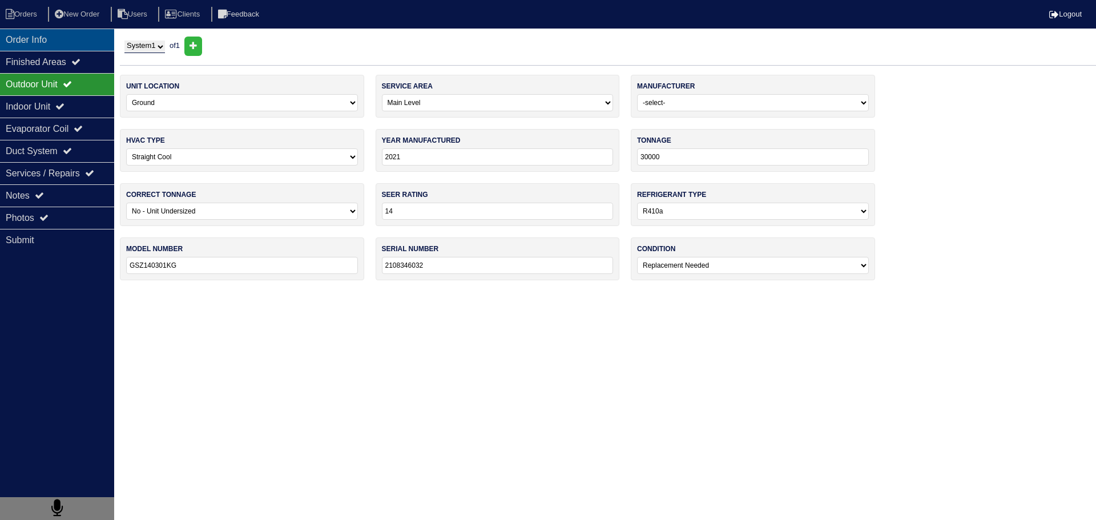
click at [66, 37] on div "Order Info" at bounding box center [57, 40] width 114 height 22
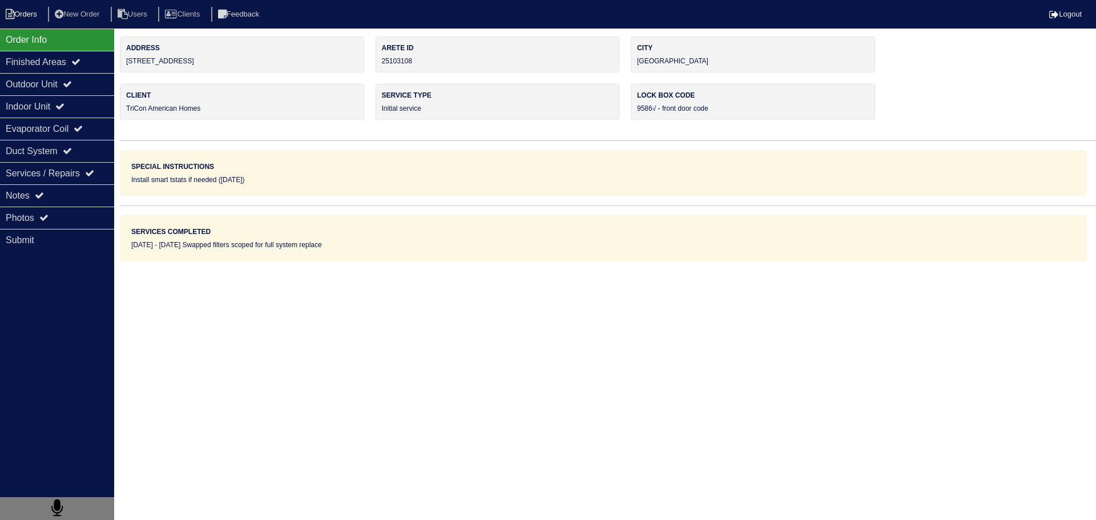
click at [30, 15] on li "Orders" at bounding box center [23, 14] width 46 height 15
select select "15"
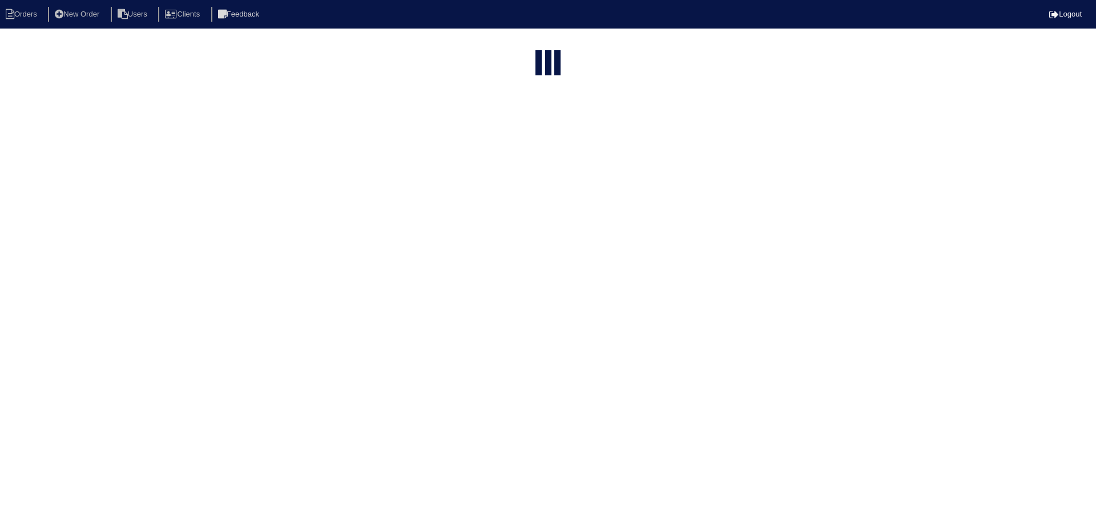
type input "matt"
select select "field complete"
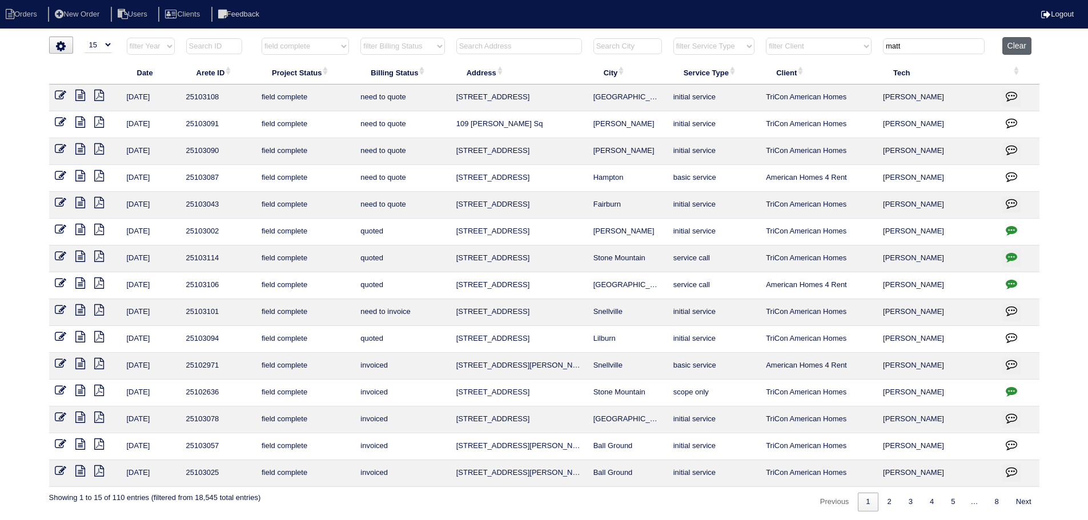
click at [1016, 51] on button "Clear" at bounding box center [1016, 46] width 29 height 18
select select
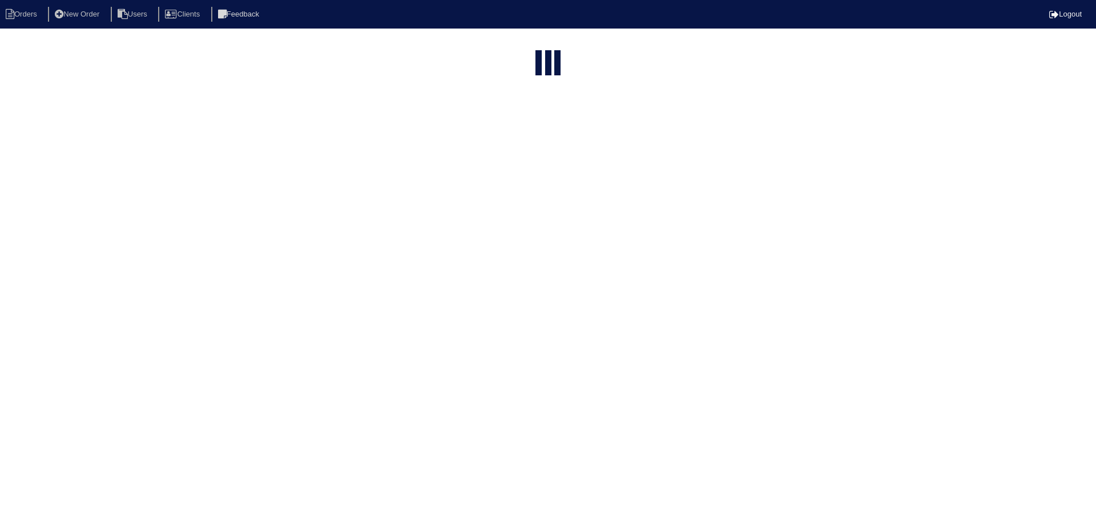
select select "15"
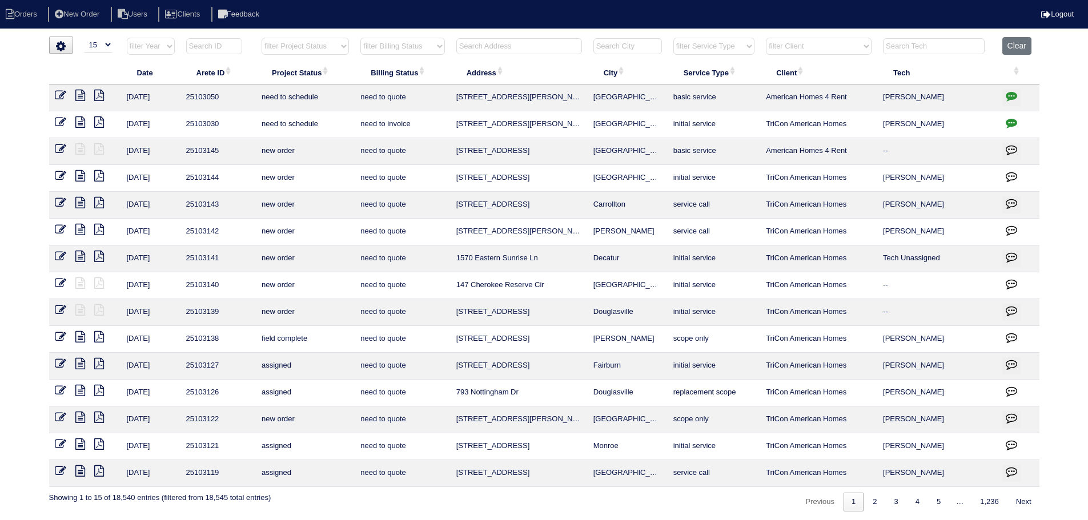
click at [929, 45] on input "text" at bounding box center [934, 46] width 102 height 16
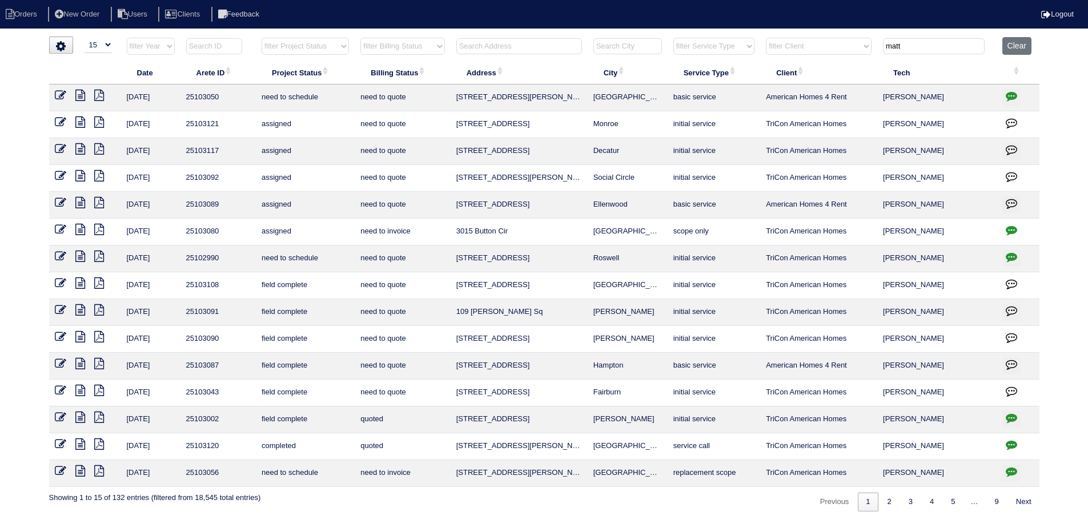
type input "matt"
click at [535, 35] on html "Orders New Order Users Clients Feedback Logout Orders New Order Users Clients M…" at bounding box center [544, 261] width 1088 height 523
click at [533, 48] on input "text" at bounding box center [519, 46] width 126 height 16
type input "158"
type input "matt"
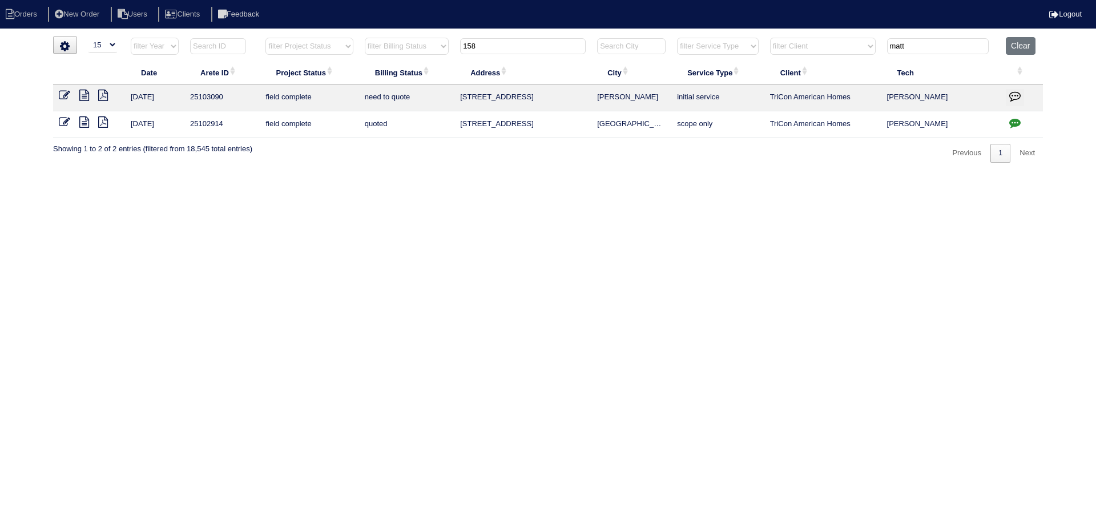
type input "158"
click at [87, 95] on icon at bounding box center [84, 95] width 10 height 11
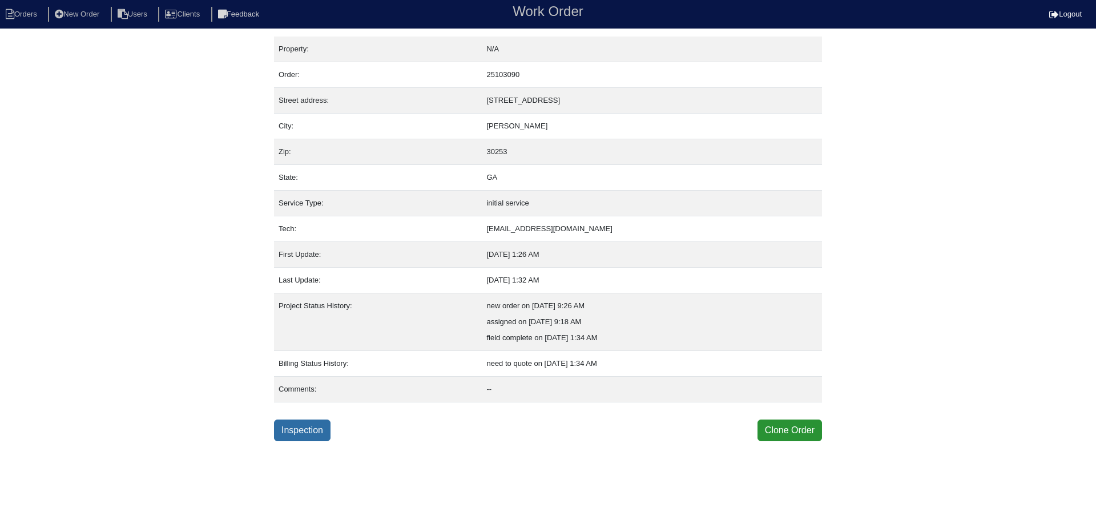
click at [309, 423] on link "Inspection" at bounding box center [302, 431] width 57 height 22
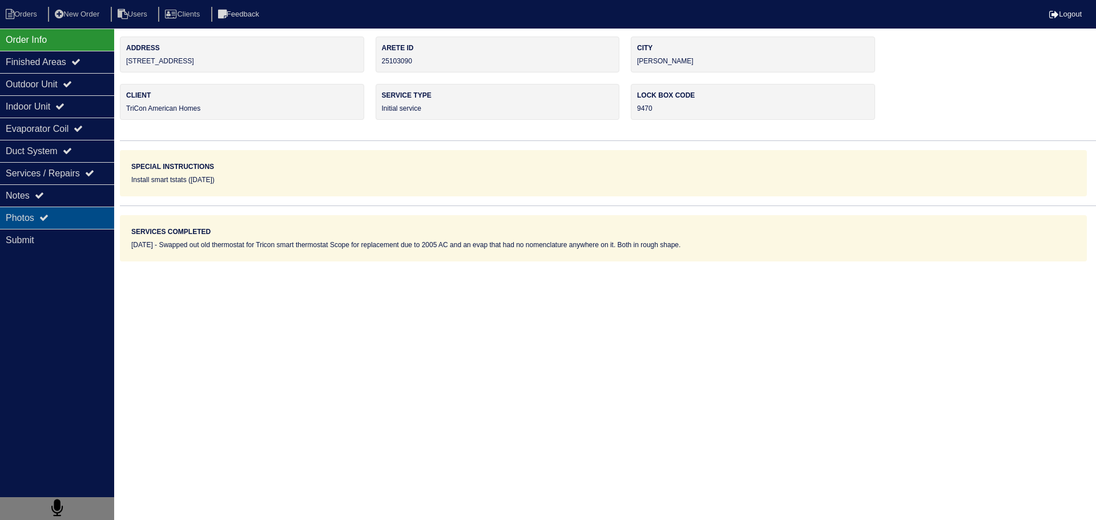
click at [80, 210] on div "Photos" at bounding box center [57, 218] width 114 height 22
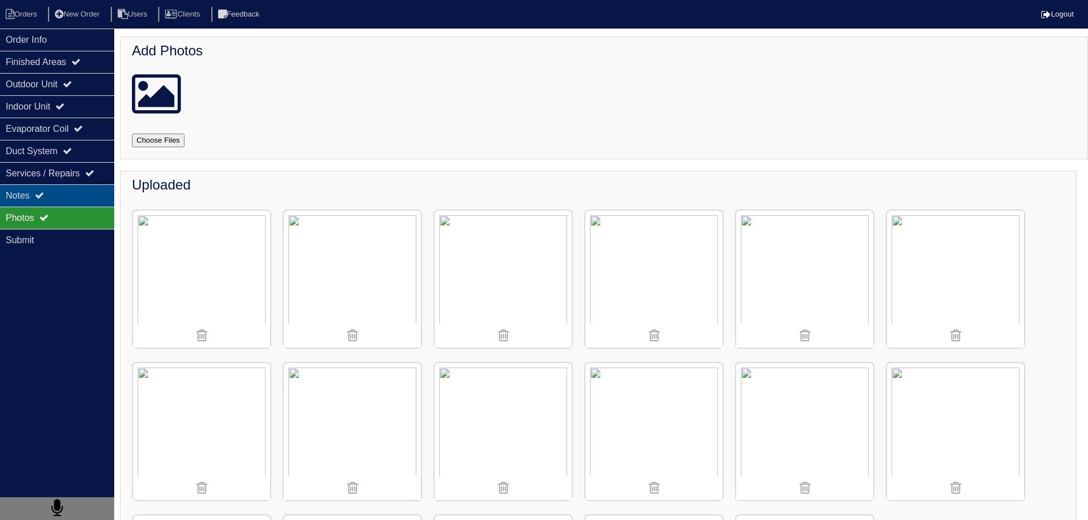
click at [81, 196] on div "Notes" at bounding box center [57, 195] width 114 height 22
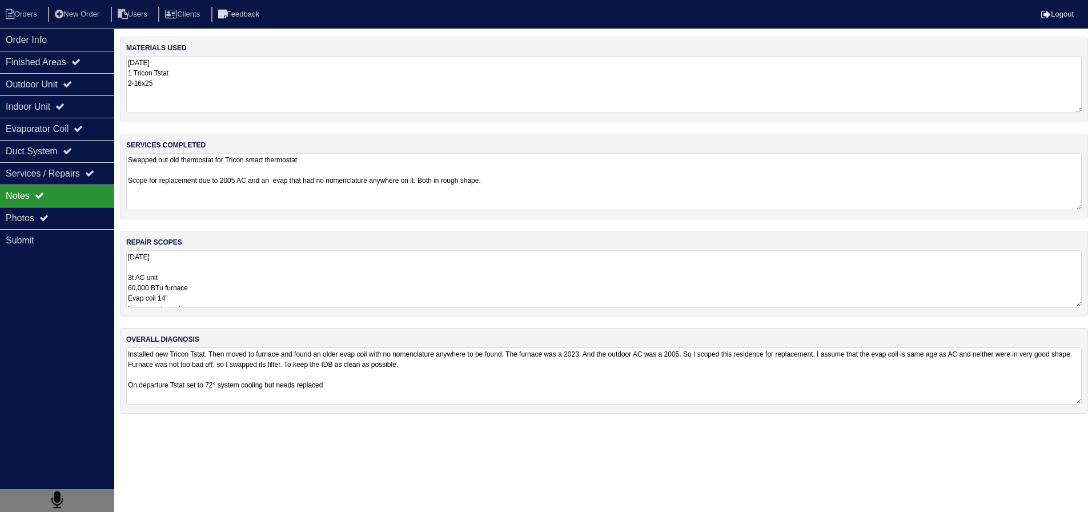
click at [196, 283] on textarea "8.25.25 3t AC unit 60,000 BTu furnace Evap coil 14” Furnace return plenum 8” st…" at bounding box center [603, 278] width 955 height 57
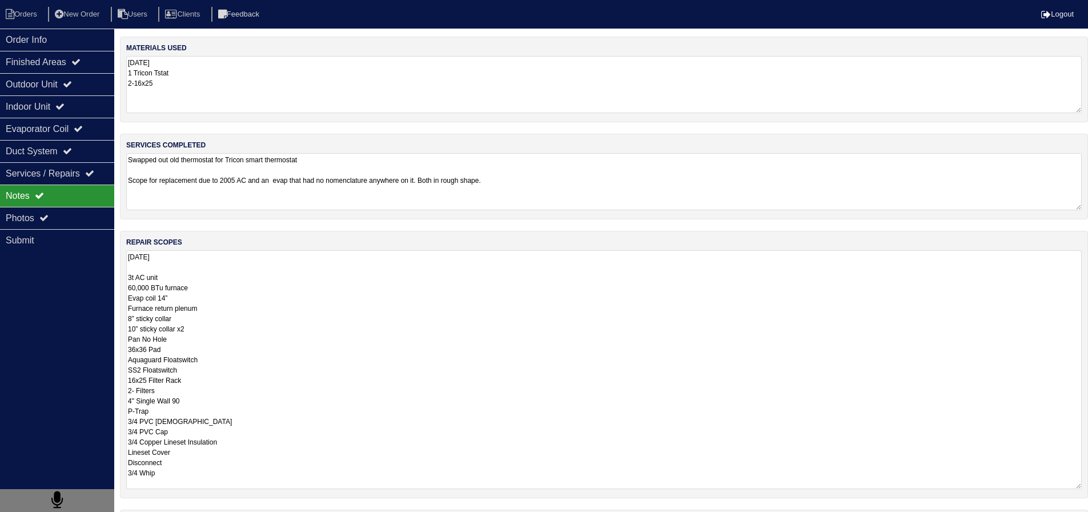
click at [243, 284] on textarea "8.25.25 3t AC unit 60,000 BTu furnace Evap coil 14” Furnace return plenum 8” st…" at bounding box center [603, 369] width 955 height 239
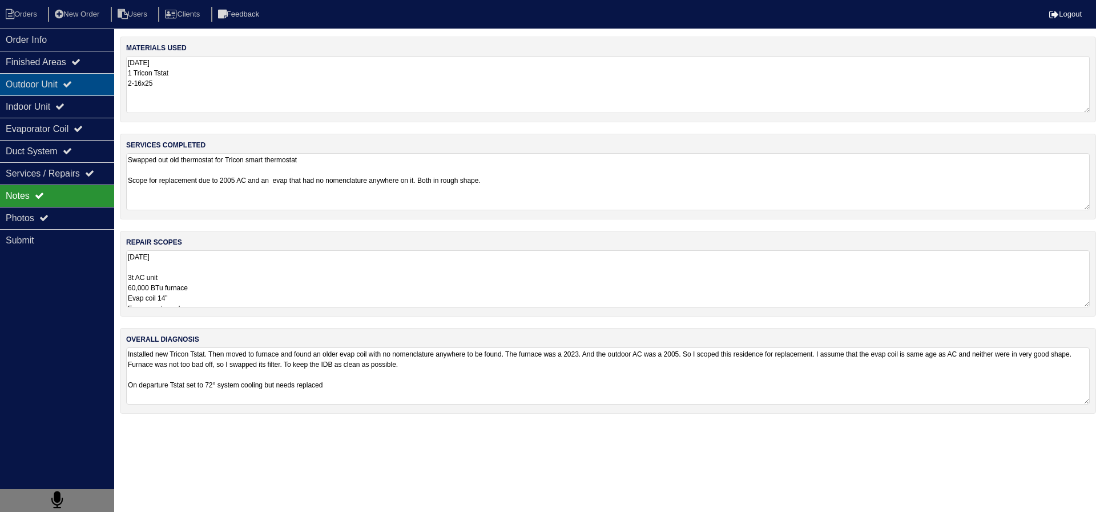
click at [72, 83] on icon at bounding box center [67, 83] width 9 height 9
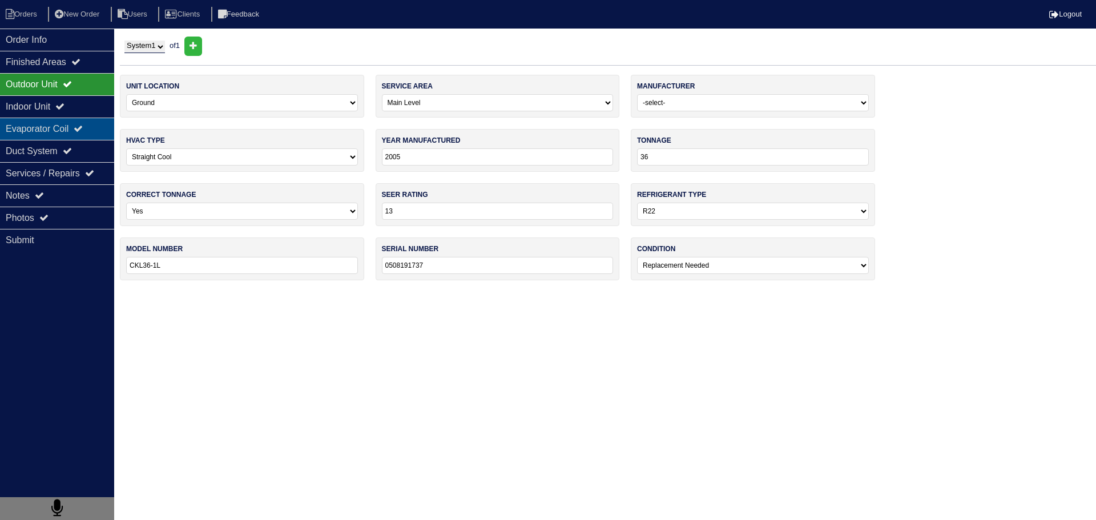
click at [74, 130] on div "Evaporator Coil" at bounding box center [57, 129] width 114 height 22
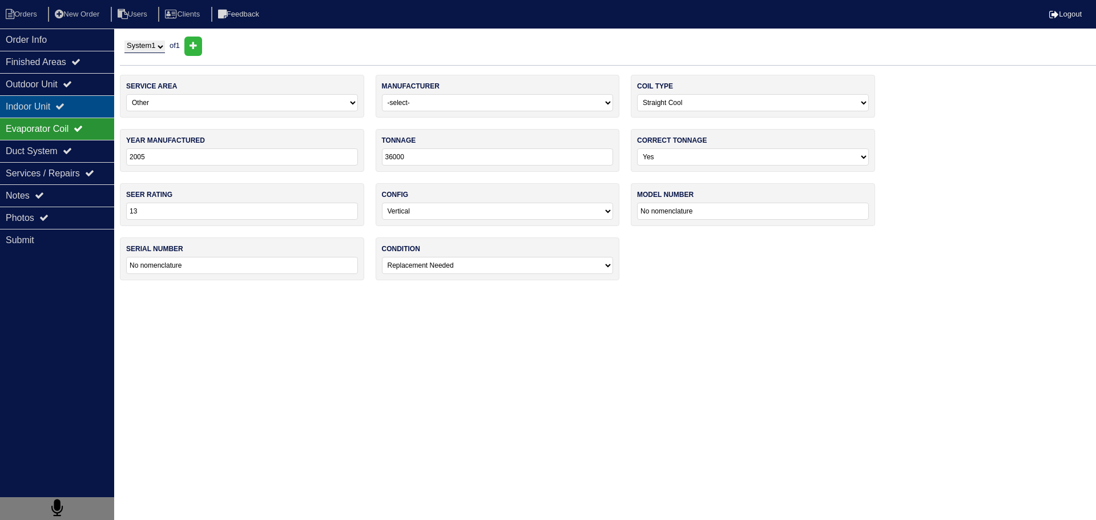
click at [82, 109] on div "Indoor Unit" at bounding box center [57, 106] width 114 height 22
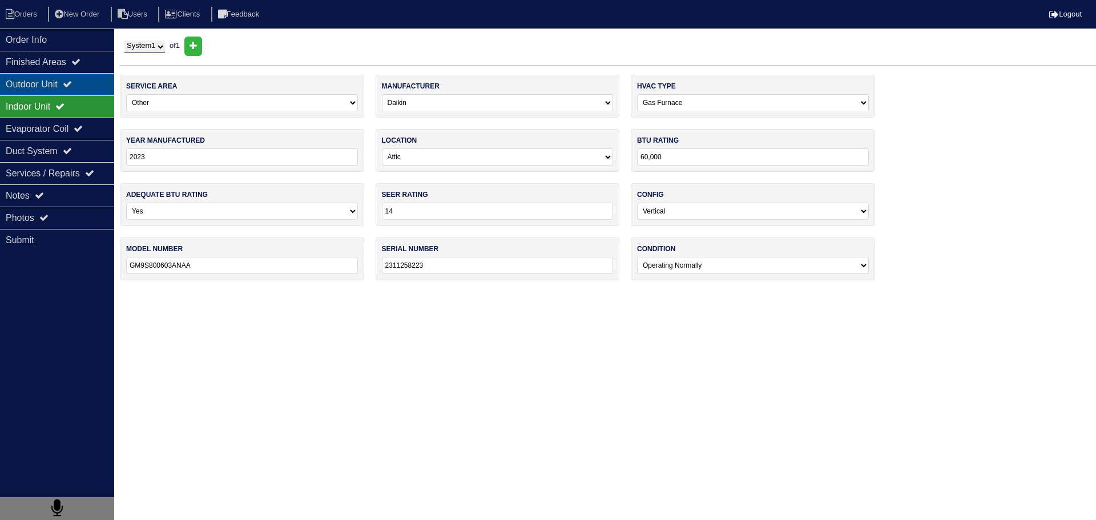
click at [88, 84] on div "Outdoor Unit" at bounding box center [57, 84] width 114 height 22
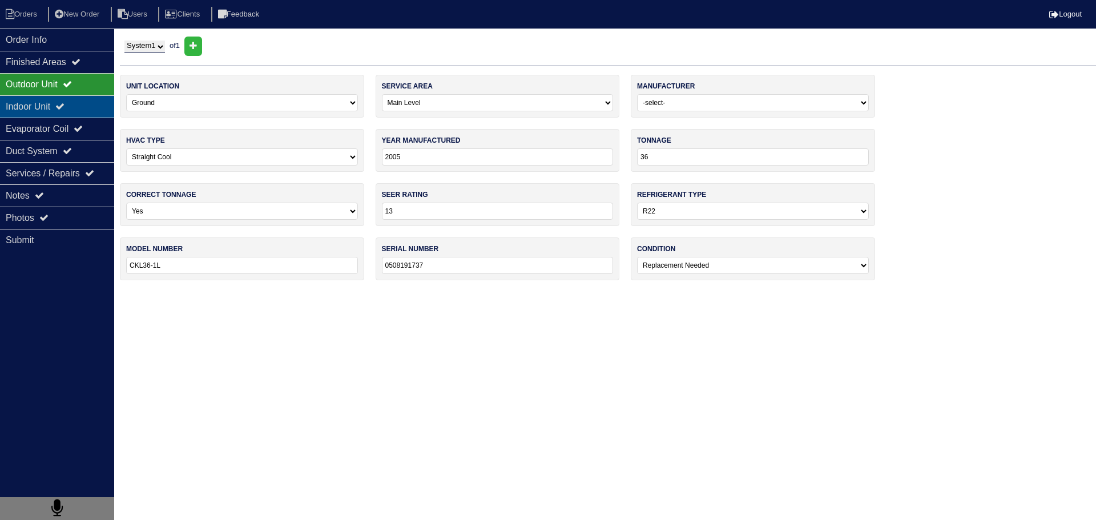
click at [73, 95] on div "Indoor Unit" at bounding box center [57, 106] width 114 height 22
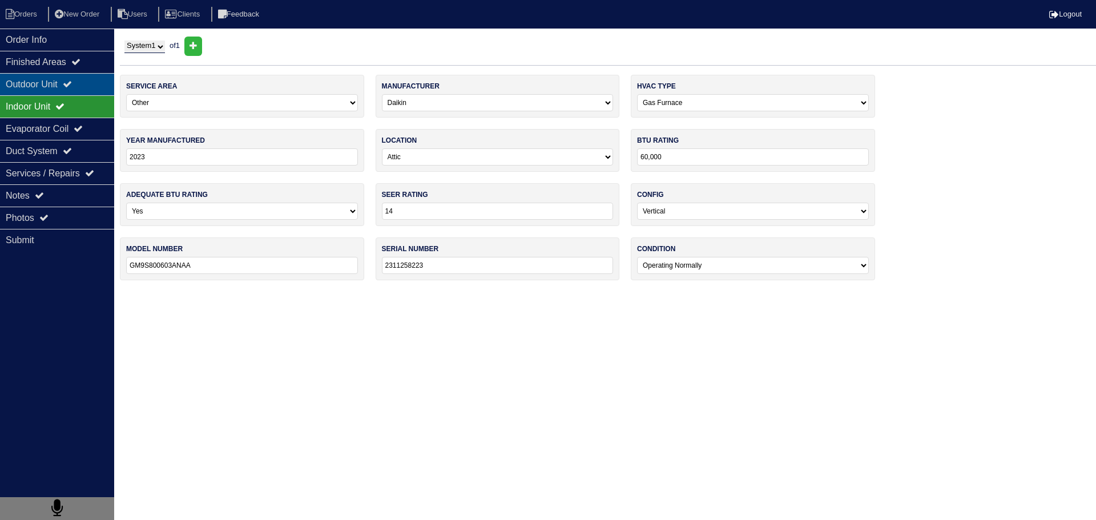
click at [84, 78] on div "Outdoor Unit" at bounding box center [57, 84] width 114 height 22
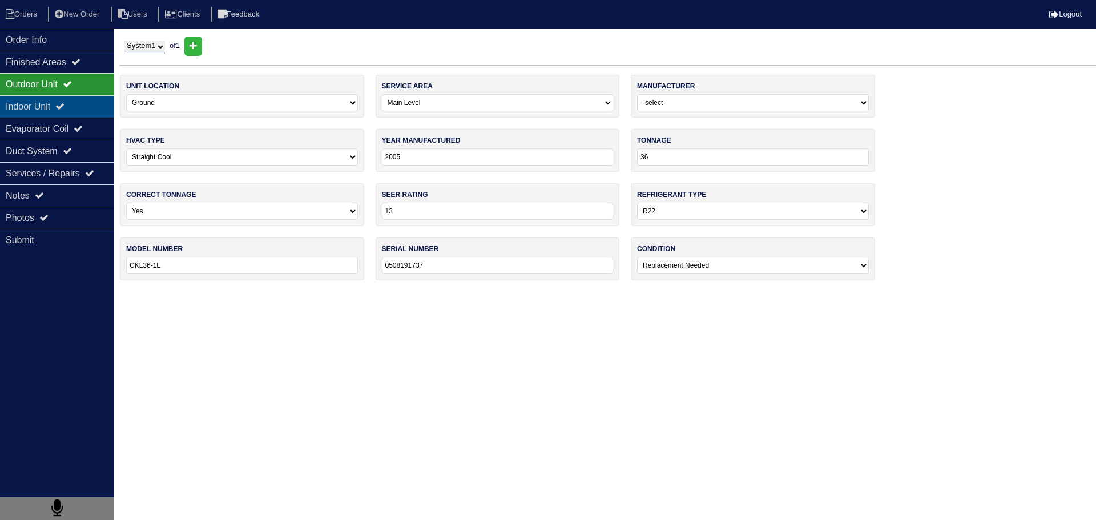
click at [92, 104] on div "Indoor Unit" at bounding box center [57, 106] width 114 height 22
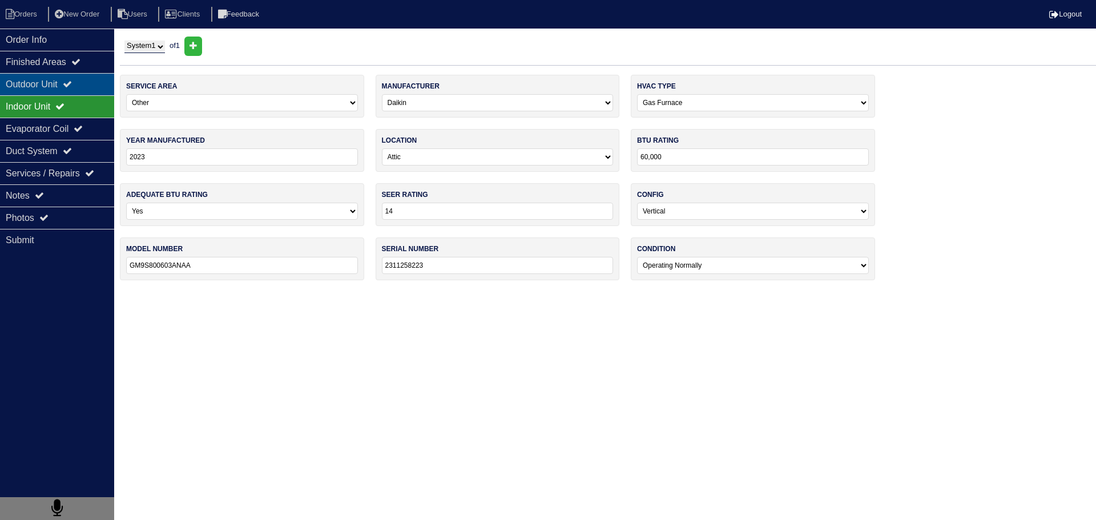
click at [96, 85] on div "Outdoor Unit" at bounding box center [57, 84] width 114 height 22
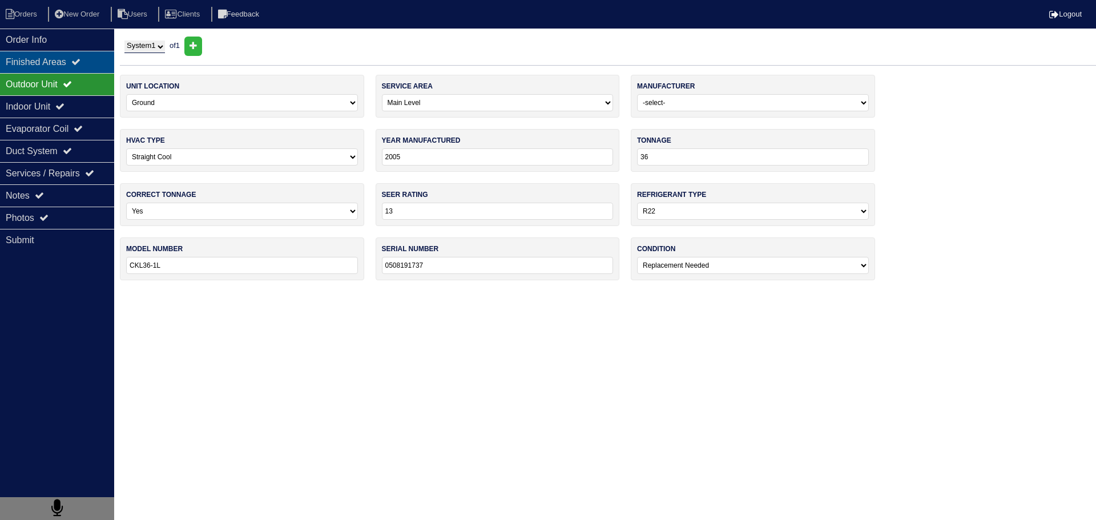
click at [102, 63] on div "Finished Areas" at bounding box center [57, 62] width 114 height 22
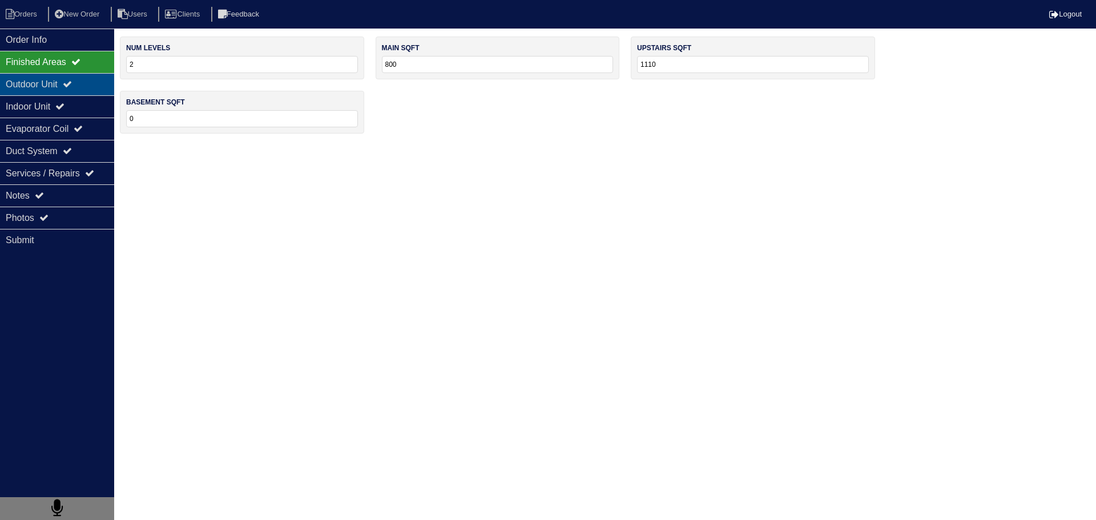
click at [100, 91] on div "Outdoor Unit" at bounding box center [57, 84] width 114 height 22
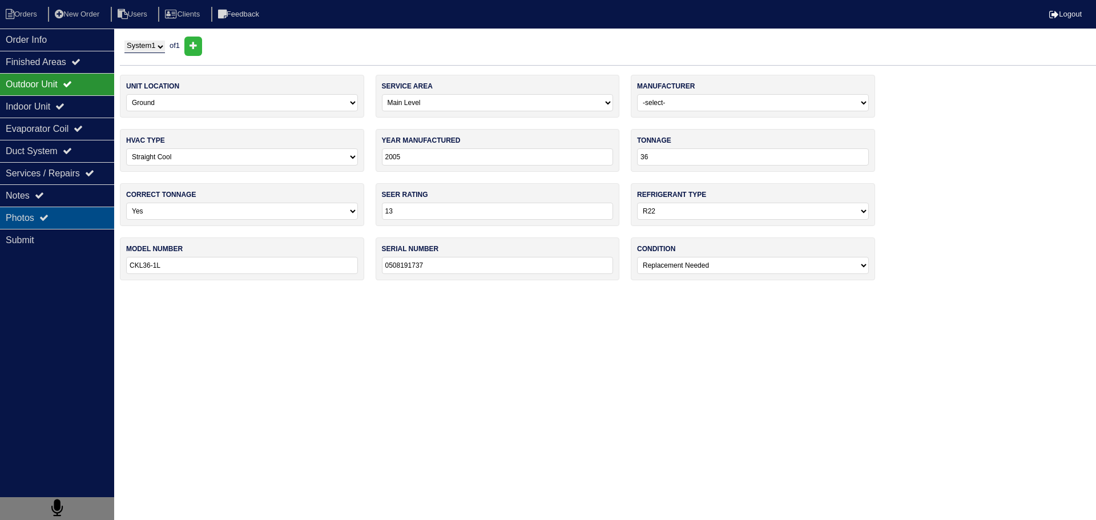
click at [78, 210] on div "Photos" at bounding box center [57, 218] width 114 height 22
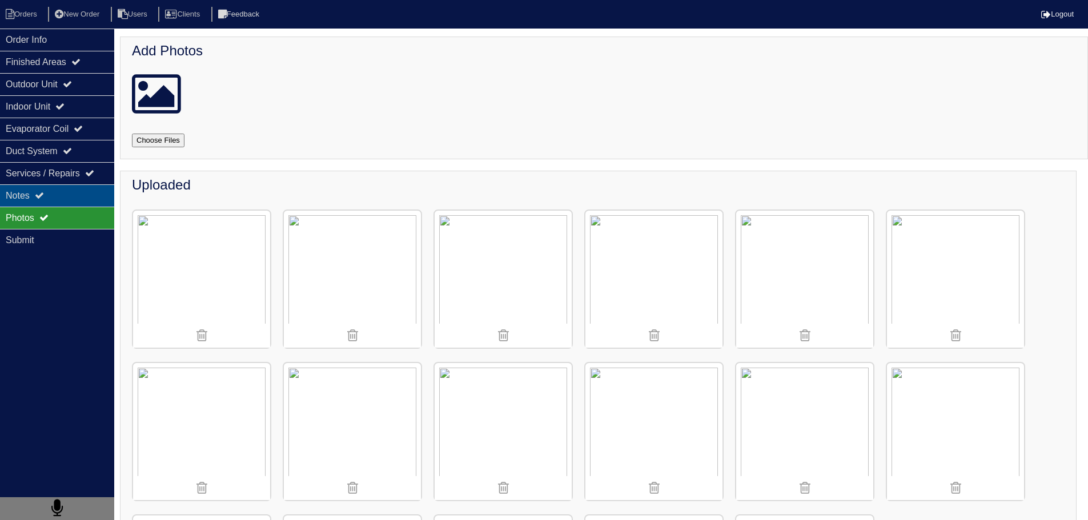
click at [64, 194] on div "Notes" at bounding box center [57, 195] width 114 height 22
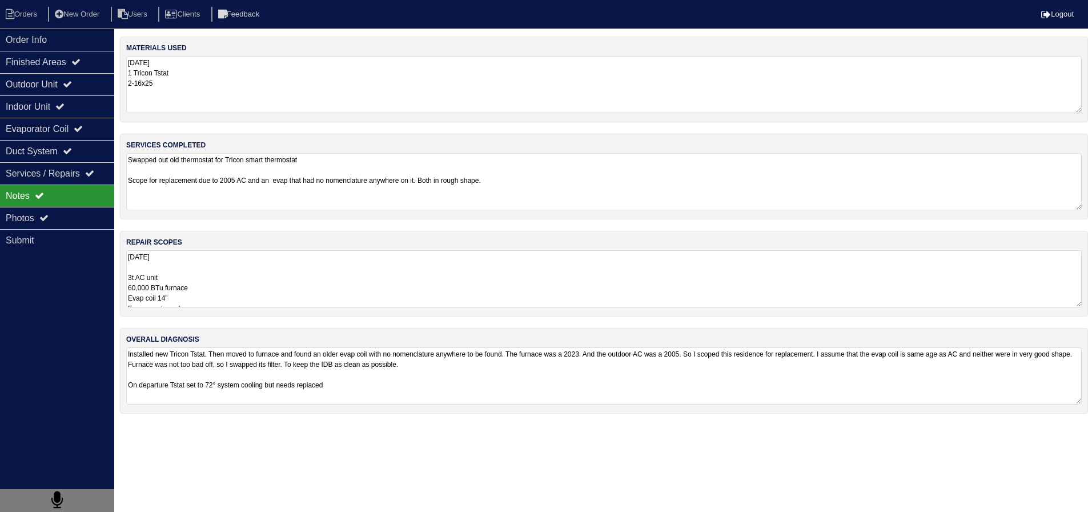
click at [254, 273] on textarea "8.25.25 3t AC unit 60,000 BTu furnace Evap coil 14” Furnace return plenum 8” st…" at bounding box center [603, 278] width 955 height 57
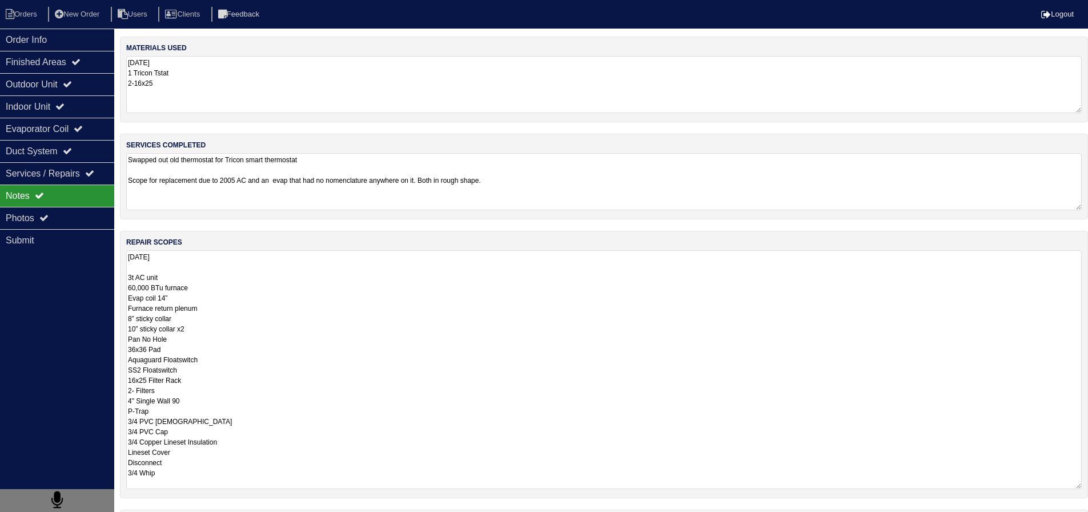
click at [177, 296] on textarea "8.25.25 3t AC unit 60,000 BTu furnace Evap coil 14” Furnace return plenum 8” st…" at bounding box center [603, 369] width 955 height 239
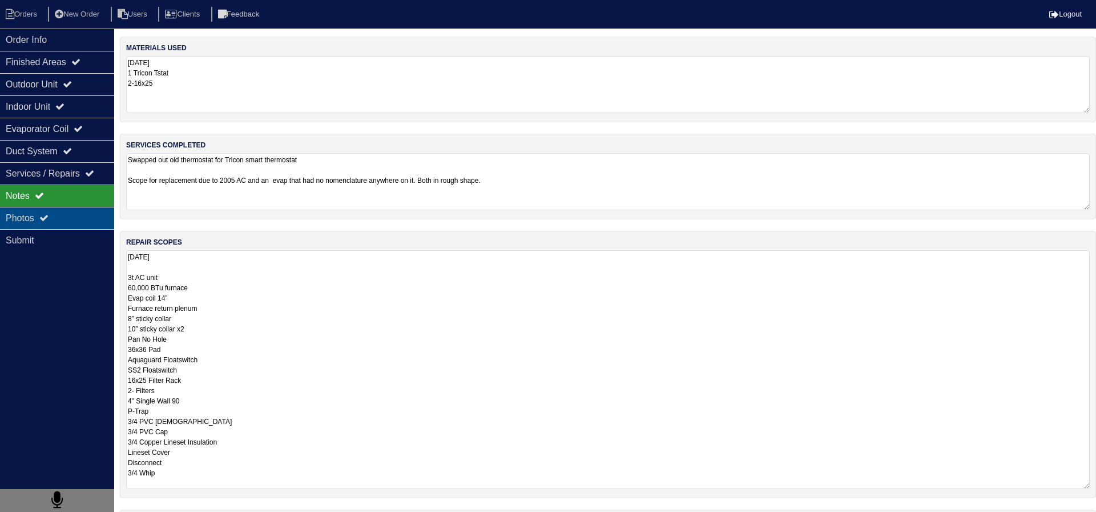
click at [66, 216] on div "Photos" at bounding box center [57, 218] width 114 height 22
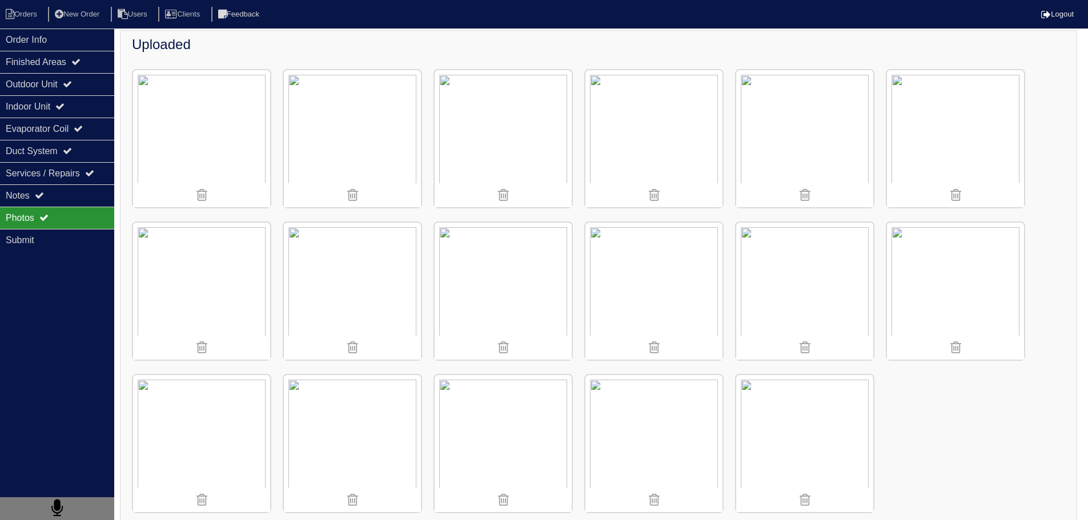
scroll to position [157, 0]
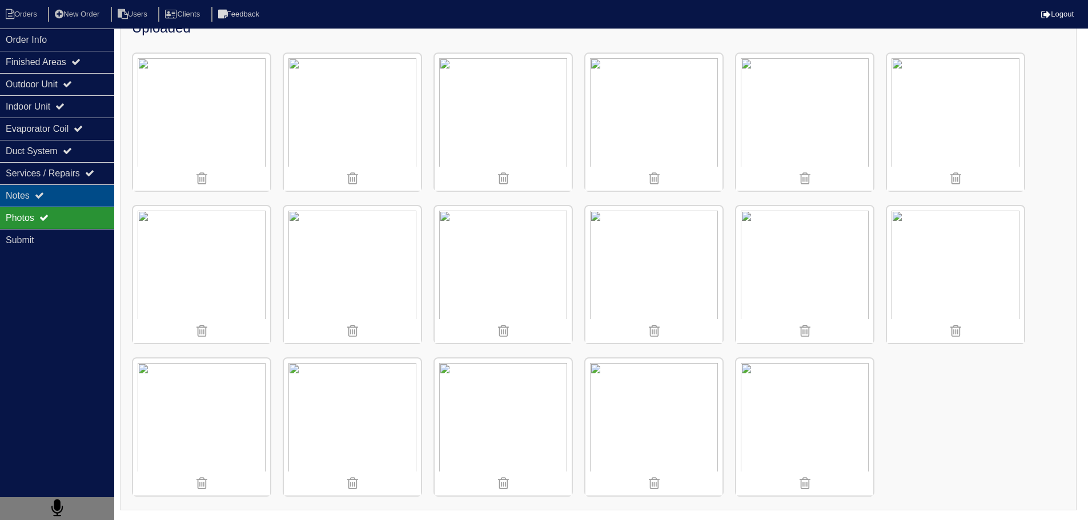
click at [111, 206] on div "Notes" at bounding box center [57, 195] width 114 height 22
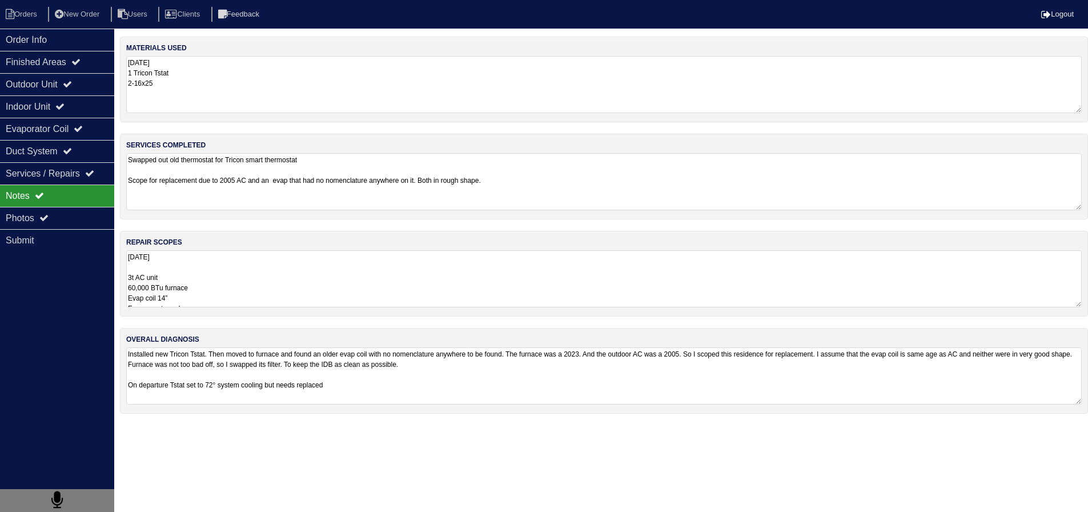
click at [239, 276] on textarea "8.25.25 3t AC unit 60,000 BTu furnace Evap coil 14” Furnace return plenum 8” st…" at bounding box center [603, 278] width 955 height 57
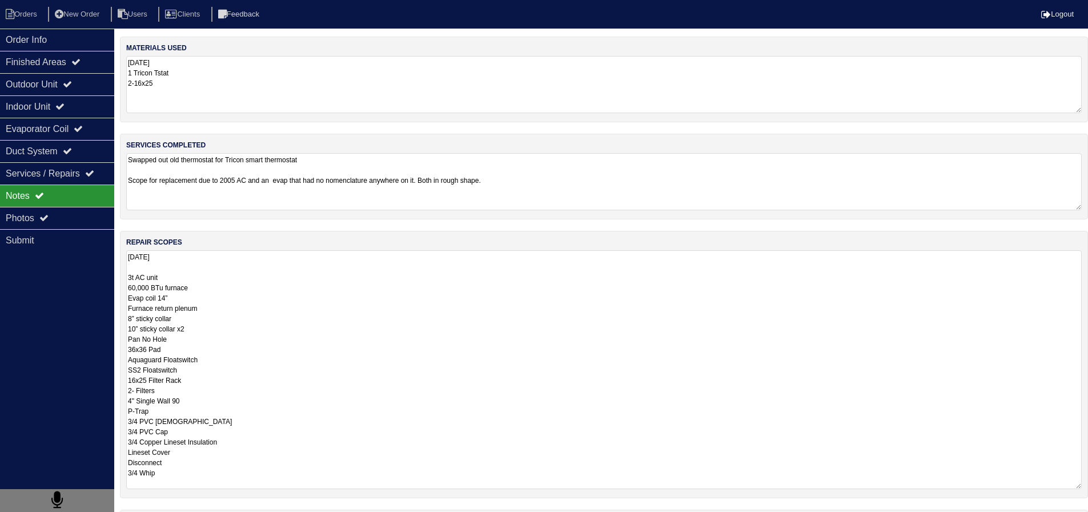
drag, startPoint x: 212, startPoint y: 327, endPoint x: 119, endPoint y: 308, distance: 95.1
click at [119, 308] on div "Order Info Finished Areas Outdoor Unit Indoor Unit Evaporator Coil Duct System …" at bounding box center [544, 322] width 1088 height 570
drag, startPoint x: 168, startPoint y: 287, endPoint x: 98, endPoint y: 282, distance: 71.0
click at [98, 282] on div "Order Info Finished Areas Outdoor Unit Indoor Unit Evaporator Coil Duct System …" at bounding box center [544, 322] width 1088 height 570
click at [159, 284] on textarea "8.25.25 3t AC unit 60,000 BTu furnace Evap coil 14” Pan No Hole 36x36 Pad Aquag…" at bounding box center [603, 369] width 955 height 239
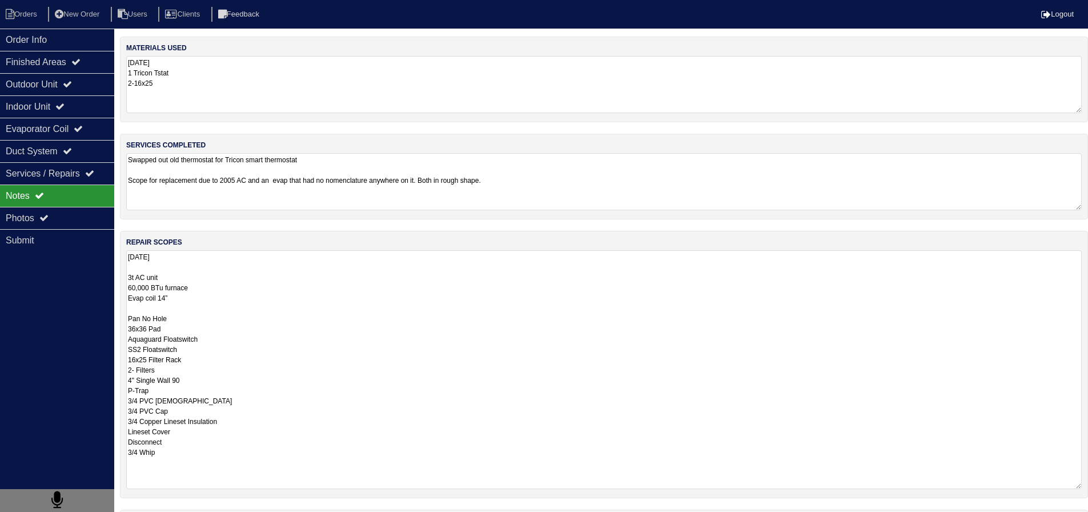
drag, startPoint x: 222, startPoint y: 282, endPoint x: 170, endPoint y: 286, distance: 52.1
click at [131, 286] on textarea "8.25.25 3t AC unit 60,000 BTu furnace Evap coil 14” Pan No Hole 36x36 Pad Aquag…" at bounding box center [603, 369] width 955 height 239
drag, startPoint x: 208, startPoint y: 288, endPoint x: 122, endPoint y: 287, distance: 86.8
click at [122, 287] on div "repair scopes 8.25.25 3t AC unit 60,000 BTu furnace Evap coil 14” Pan No Hole 3…" at bounding box center [604, 364] width 968 height 267
click at [130, 290] on textarea "8.25.25 3t AC unit Evap coil 14” Pan No Hole 36x36 Pad Aquaguard Floatswitch SS…" at bounding box center [603, 369] width 955 height 239
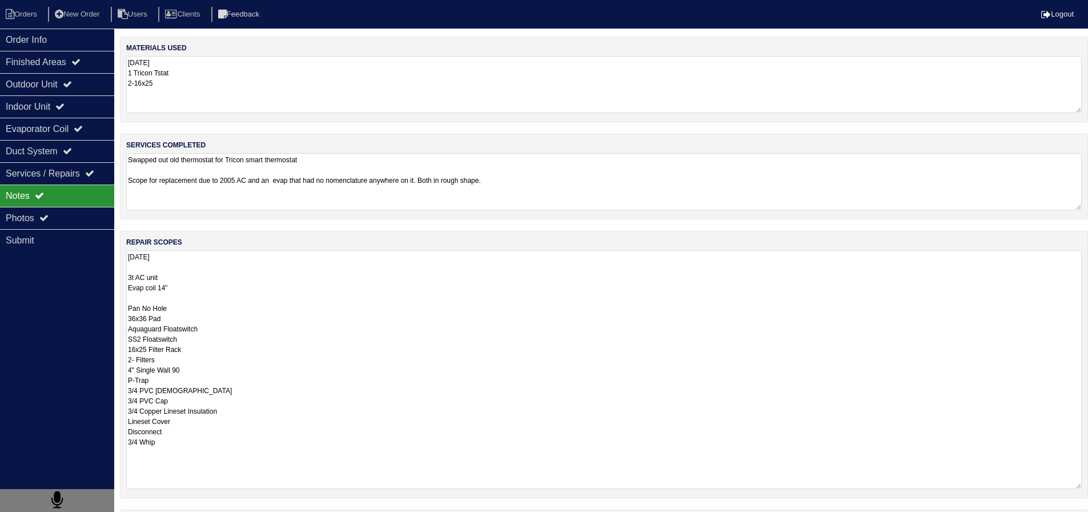
click at [128, 289] on textarea "8.25.25 3t AC unit Evap coil 14” Pan No Hole 36x36 Pad Aquaguard Floatswitch SS…" at bounding box center [603, 369] width 955 height 239
click at [133, 277] on textarea "8.25.25 3t AC unit 3 Ton Evap coil 14” Pan No Hole 36x36 Pad Aquaguard Floatswi…" at bounding box center [603, 369] width 955 height 239
click at [135, 277] on textarea "8.25.25 3 t AC unit 3 Ton Evap coil 14” Pan No Hole 36x36 Pad Aquaguard Floatsw…" at bounding box center [603, 369] width 955 height 239
click at [136, 277] on textarea "8.25.25 3 t AC unit 3 Ton Evap coil 14” Pan No Hole 36x36 Pad Aquaguard Floatsw…" at bounding box center [603, 369] width 955 height 239
click at [183, 280] on textarea "8.25.25 3 ton AC unit 3 Ton Evap coil 14” Pan No Hole 36x36 Pad Aquaguard Float…" at bounding box center [603, 369] width 955 height 239
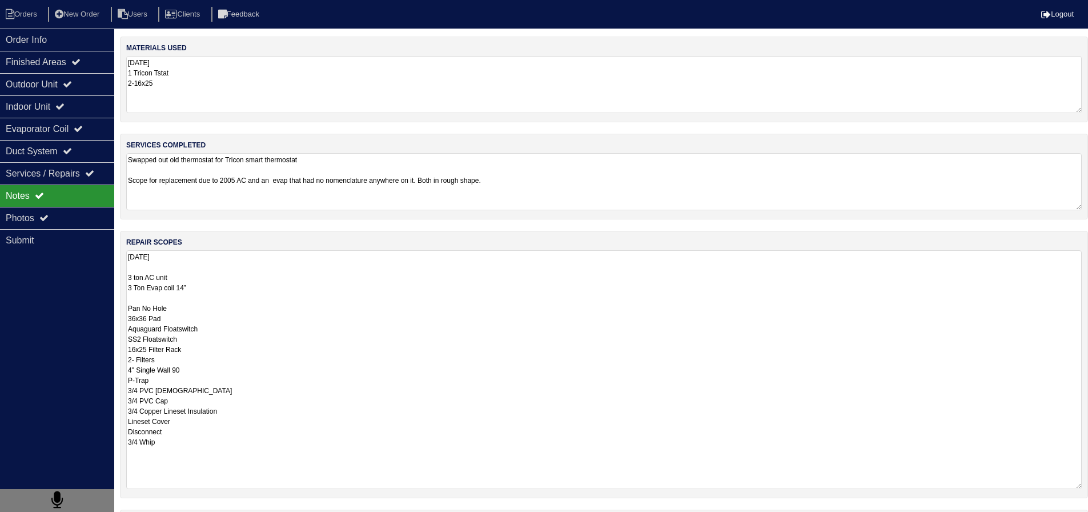
click at [200, 288] on textarea "8.25.25 3 ton AC unit 3 Ton Evap coil 14” Pan No Hole 36x36 Pad Aquaguard Float…" at bounding box center [603, 369] width 955 height 239
drag, startPoint x: 152, startPoint y: 381, endPoint x: 101, endPoint y: 385, distance: 50.9
click at [101, 385] on div "Order Info Finished Areas Outdoor Unit Indoor Unit Evaporator Coil Duct System …" at bounding box center [544, 322] width 1088 height 570
drag, startPoint x: 179, startPoint y: 393, endPoint x: 123, endPoint y: 395, distance: 55.4
click at [123, 395] on div "repair scopes 8.25.25 3 ton AC unit 3 Ton Evap coil 14” Pan No Hole 36x36 Pad A…" at bounding box center [604, 364] width 968 height 267
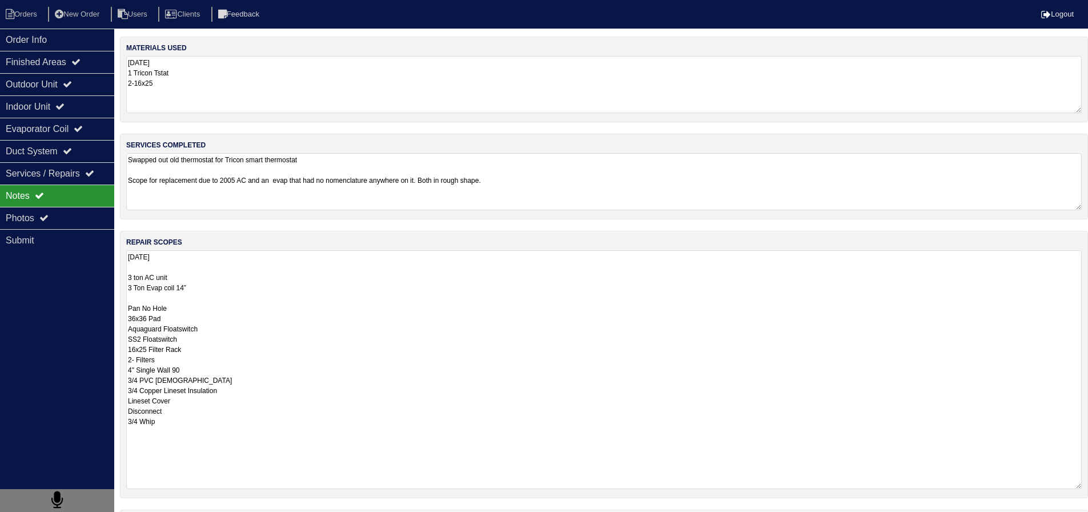
click at [262, 360] on textarea "8.25.25 3 ton AC unit 3 Ton Evap coil 14” Pan No Hole 36x36 Pad Aquaguard Float…" at bounding box center [603, 369] width 955 height 239
drag, startPoint x: 188, startPoint y: 421, endPoint x: 129, endPoint y: 408, distance: 60.7
click at [129, 408] on textarea "8.25.25 3 ton AC unit 3 Ton Evap coil 14” Pan No Hole 36x36 Pad Aquaguard Float…" at bounding box center [603, 369] width 955 height 239
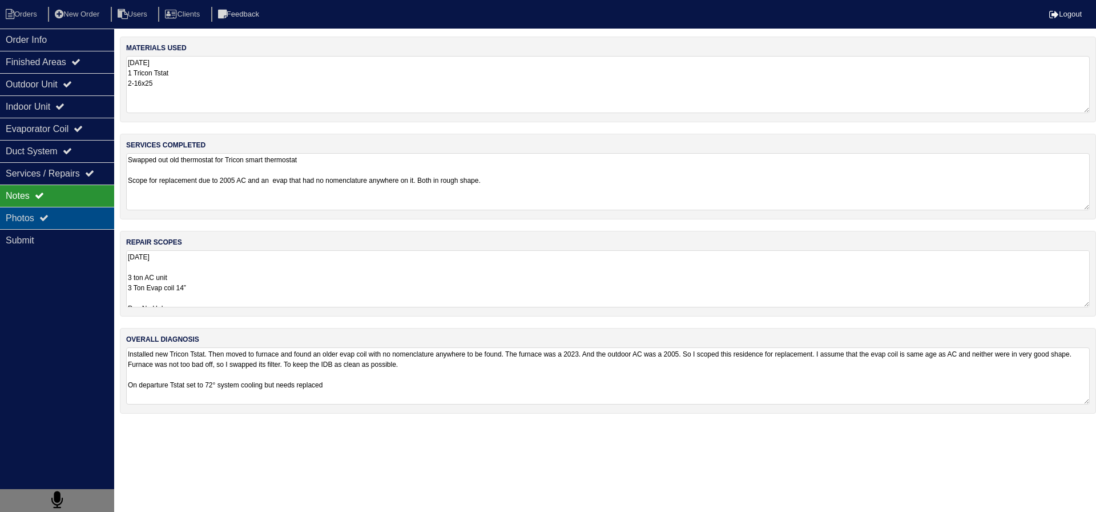
click at [55, 219] on div "Photos" at bounding box center [57, 218] width 114 height 22
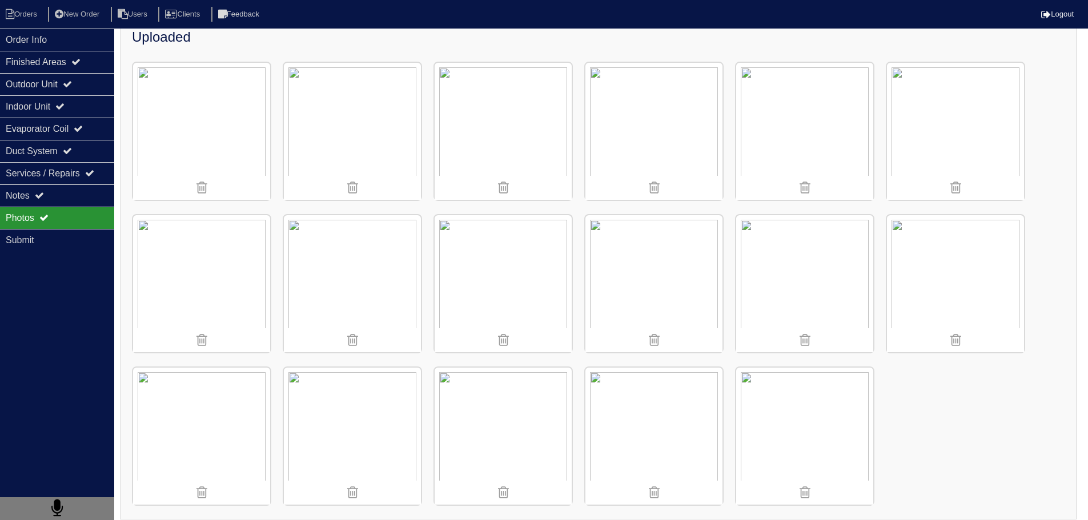
scroll to position [157, 0]
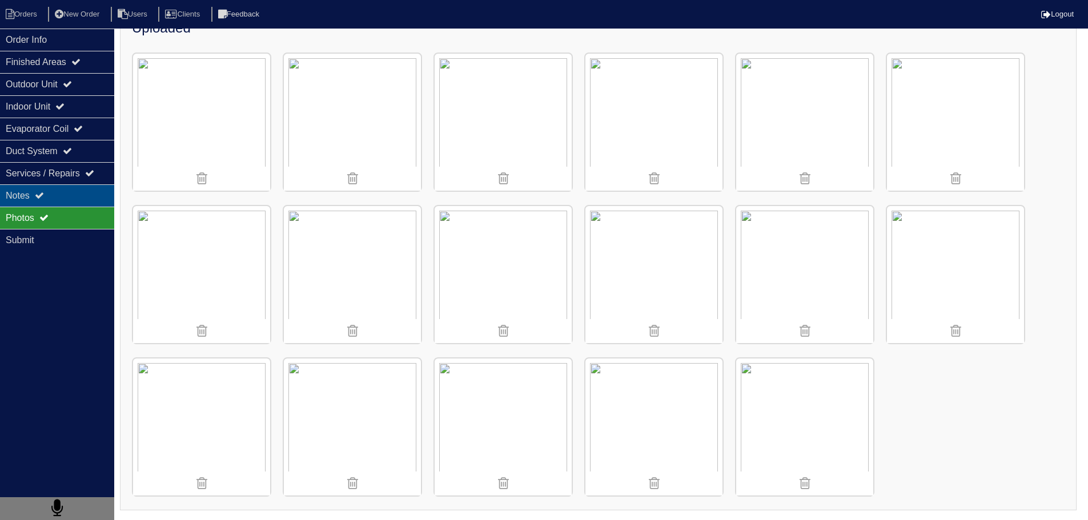
click at [44, 206] on div "Notes" at bounding box center [57, 195] width 114 height 22
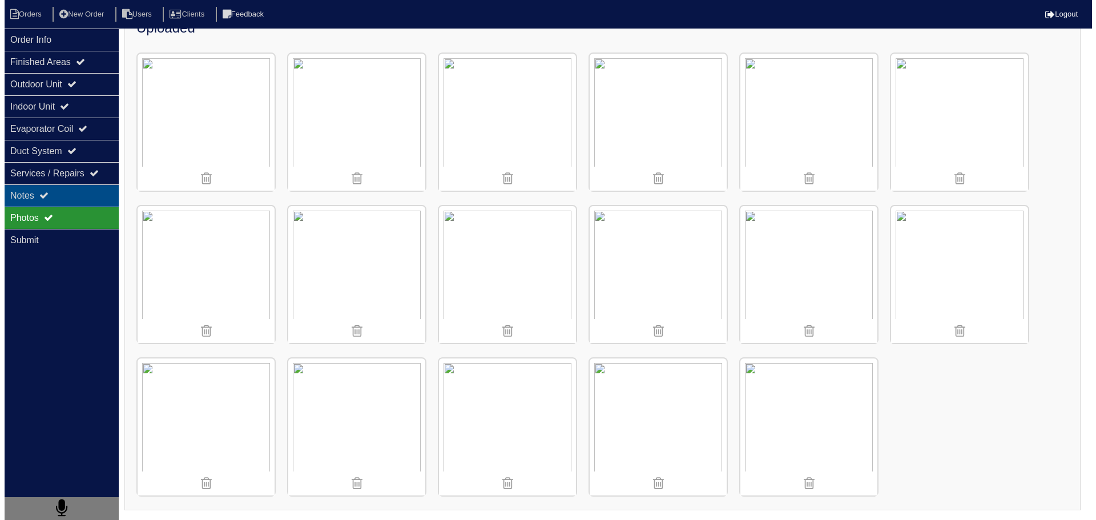
scroll to position [0, 0]
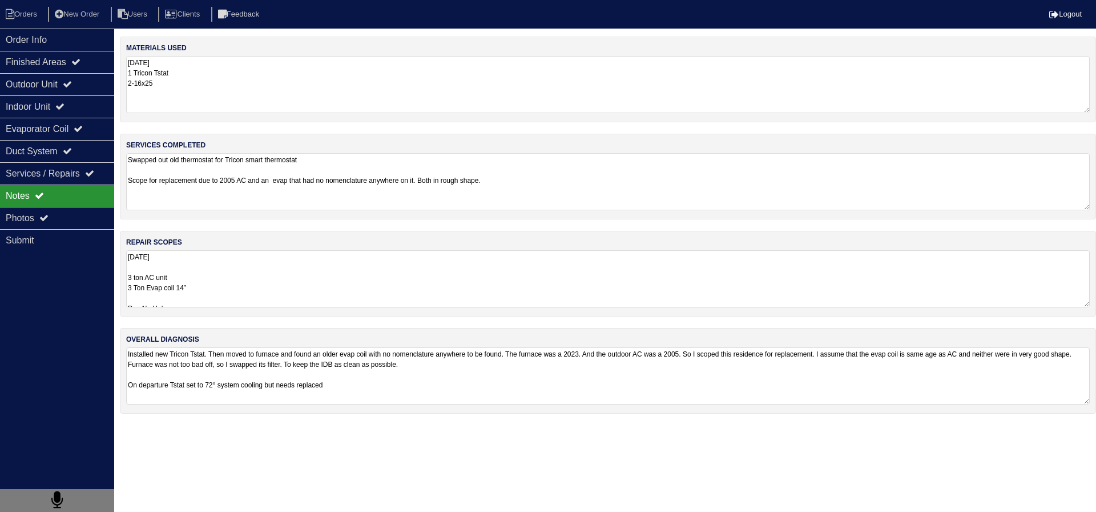
click at [44, 199] on icon at bounding box center [39, 195] width 9 height 9
click at [211, 305] on textarea "8.25.25 3 ton AC unit 3 Ton Evap coil 14” Pan No Hole 36x36 Pad Aquaguard Float…" at bounding box center [608, 278] width 964 height 57
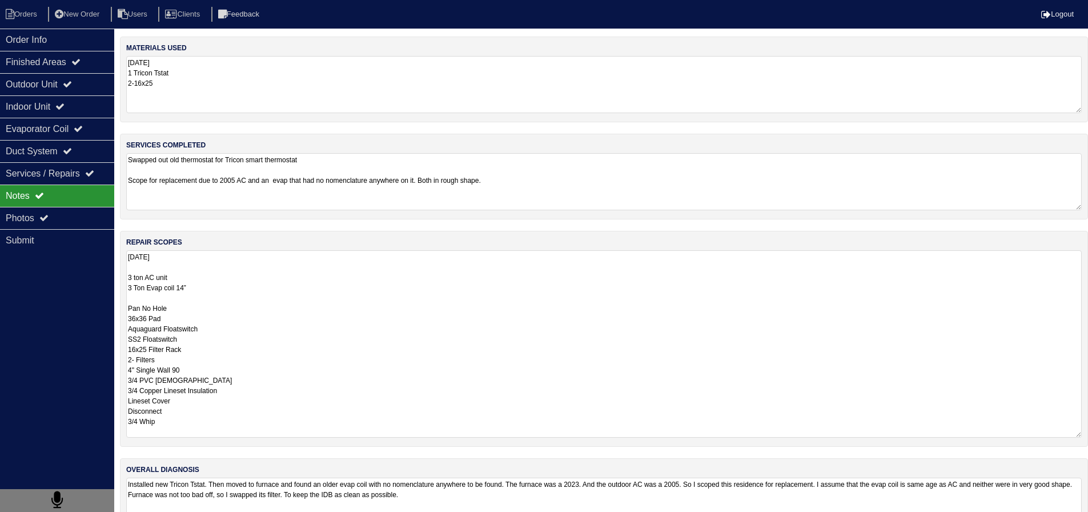
drag, startPoint x: 168, startPoint y: 424, endPoint x: 126, endPoint y: 413, distance: 43.5
click at [126, 413] on div "repair scopes 8.25.25 3 ton AC unit 3 Ton Evap coil 14” Pan No Hole 36x36 Pad A…" at bounding box center [604, 339] width 968 height 216
click at [189, 384] on textarea "8.25.25 3 ton AC unit 3 Ton Evap coil 14” Pan No Hole 36x36 Pad Aquaguard Float…" at bounding box center [603, 343] width 955 height 187
type textarea "8.25.25 3 ton AC unit 3 Ton Evap coil 14” Pan No Hole 36x36 Pad Aquaguard Float…"
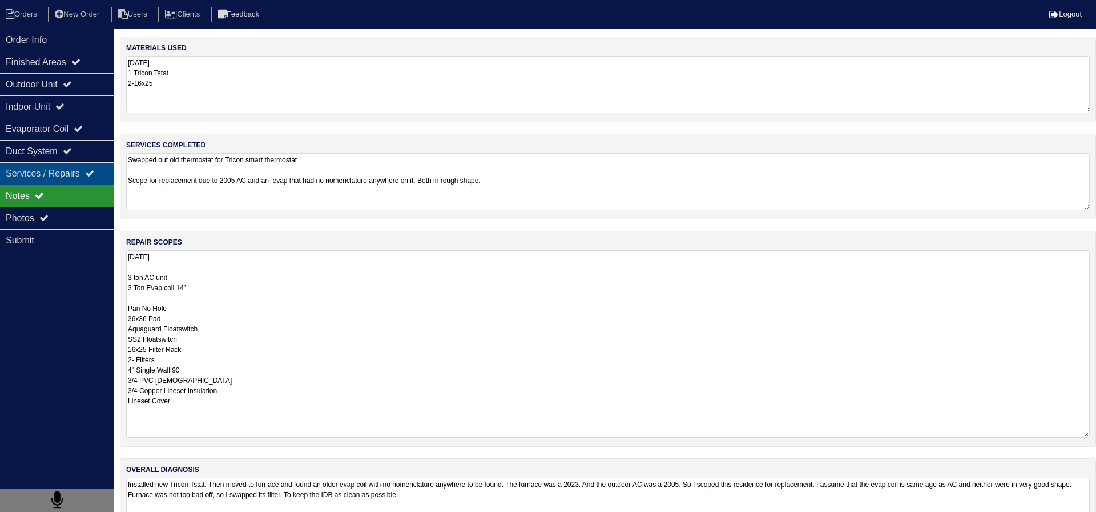
click at [67, 176] on div "Services / Repairs" at bounding box center [57, 173] width 114 height 22
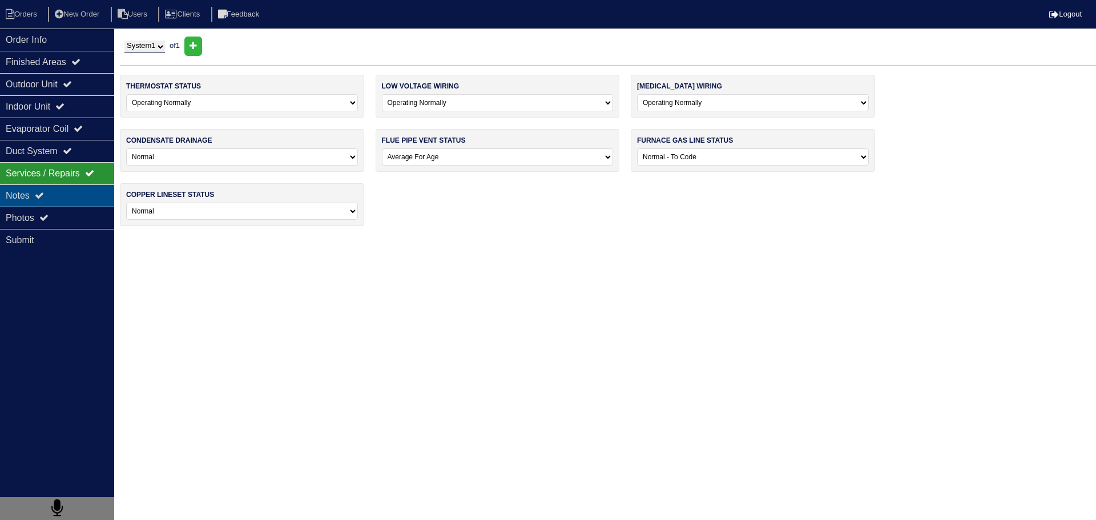
click at [75, 190] on div "Notes" at bounding box center [57, 195] width 114 height 22
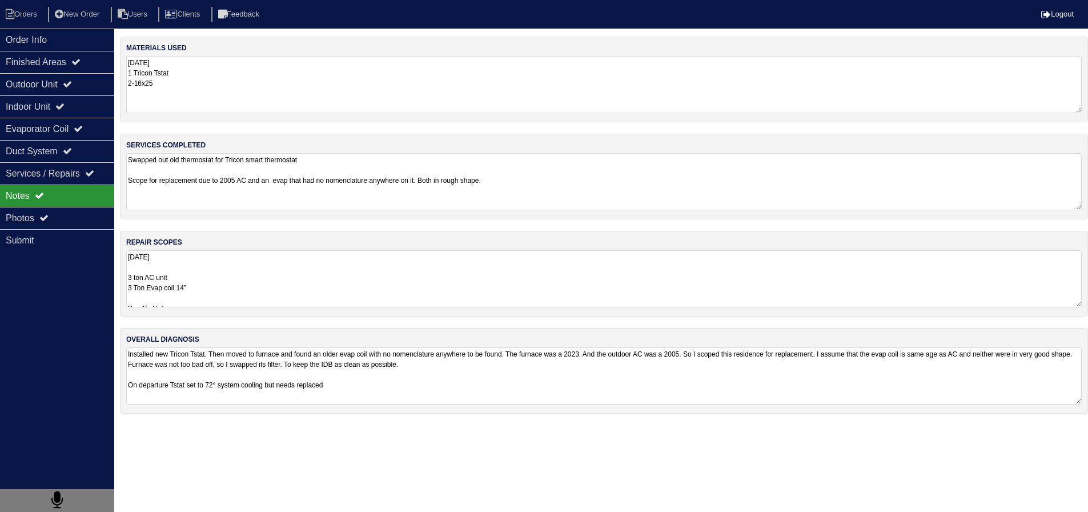
click at [220, 274] on textarea "8.25.25 3 ton AC unit 3 Ton Evap coil 14” Pan No Hole 36x36 Pad Aquaguard Float…" at bounding box center [603, 278] width 955 height 57
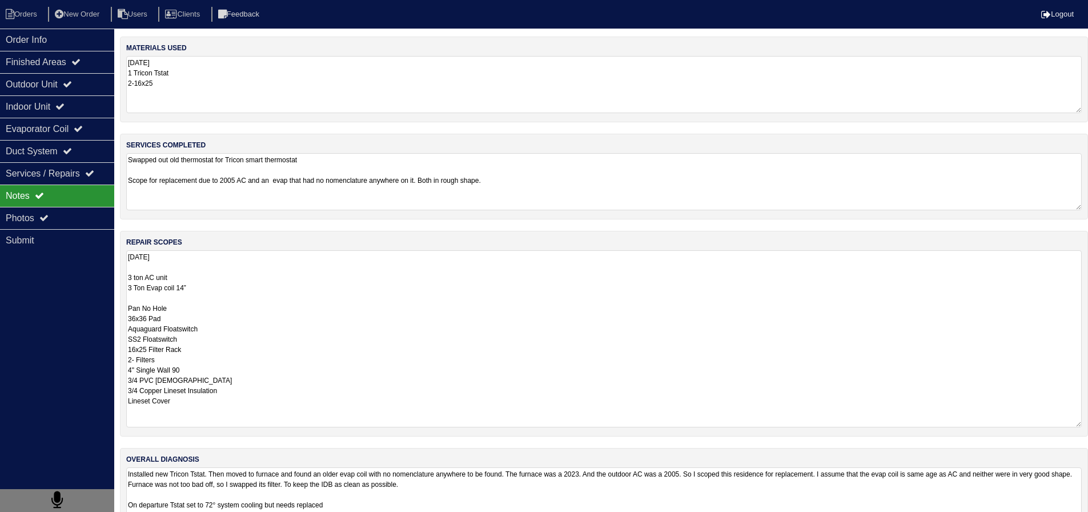
click at [227, 264] on textarea "8.25.25 3 ton AC unit 3 Ton Evap coil 14” Pan No Hole 36x36 Pad Aquaguard Float…" at bounding box center [603, 338] width 955 height 177
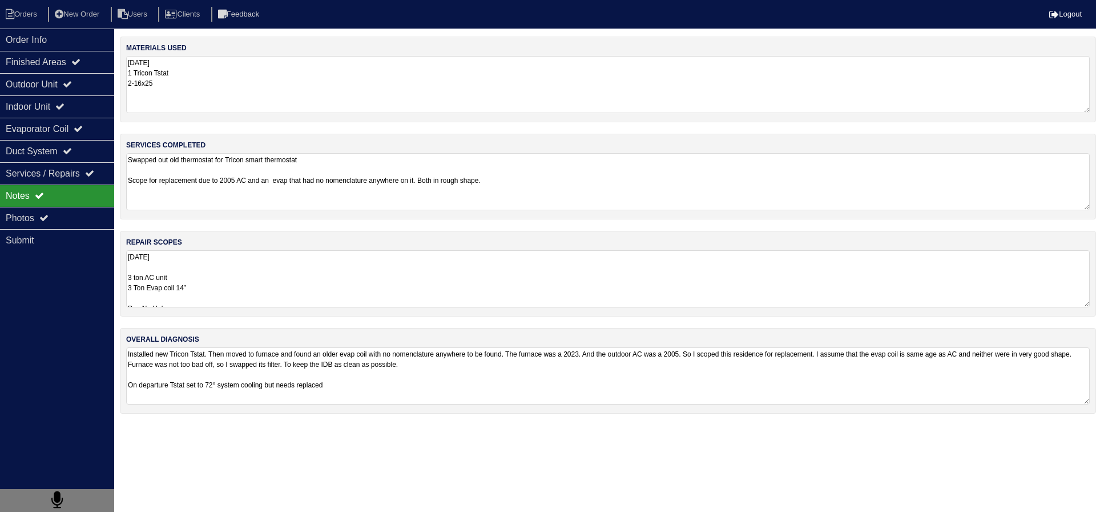
click at [22, 194] on div "Notes" at bounding box center [57, 195] width 114 height 22
click at [63, 218] on div "Photos" at bounding box center [57, 218] width 114 height 22
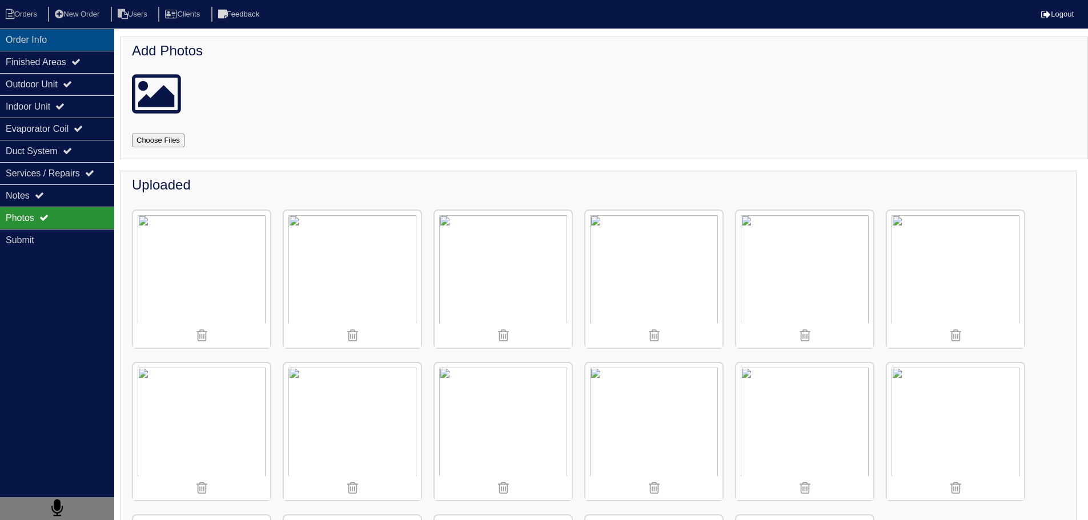
click at [88, 46] on div "Order Info" at bounding box center [57, 40] width 114 height 22
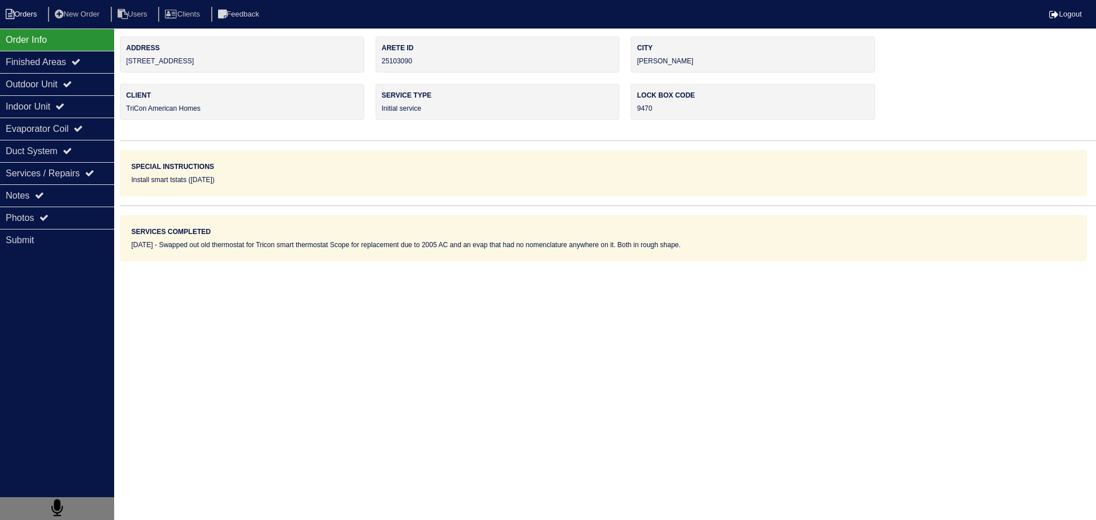
click at [42, 11] on li "Orders" at bounding box center [23, 14] width 46 height 15
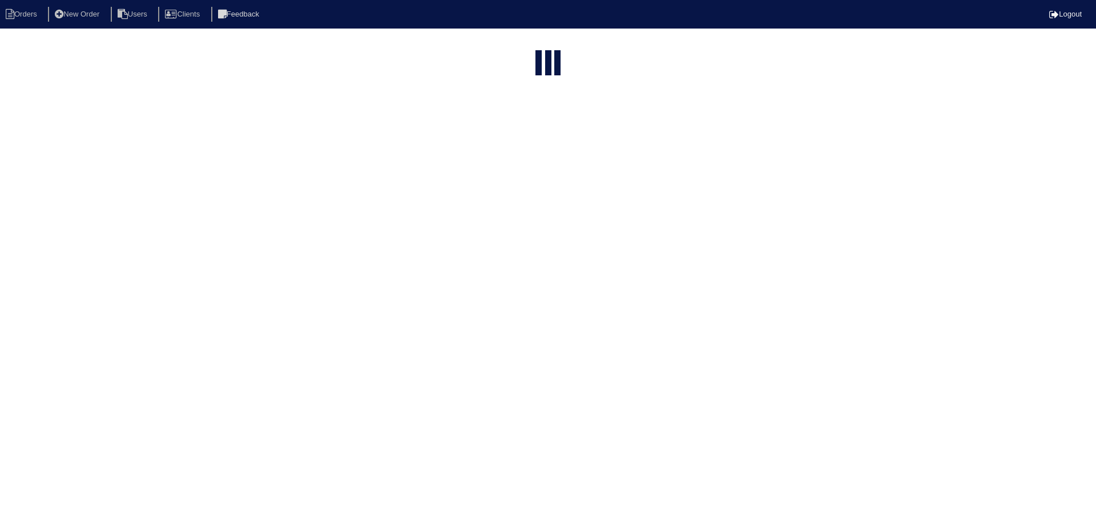
select select "15"
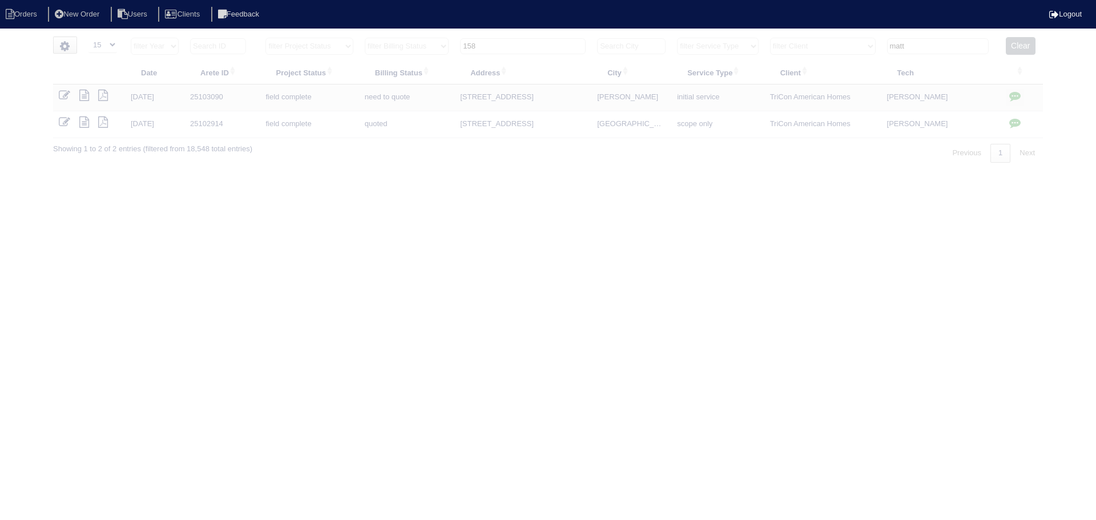
click at [530, 42] on input "158" at bounding box center [523, 46] width 126 height 16
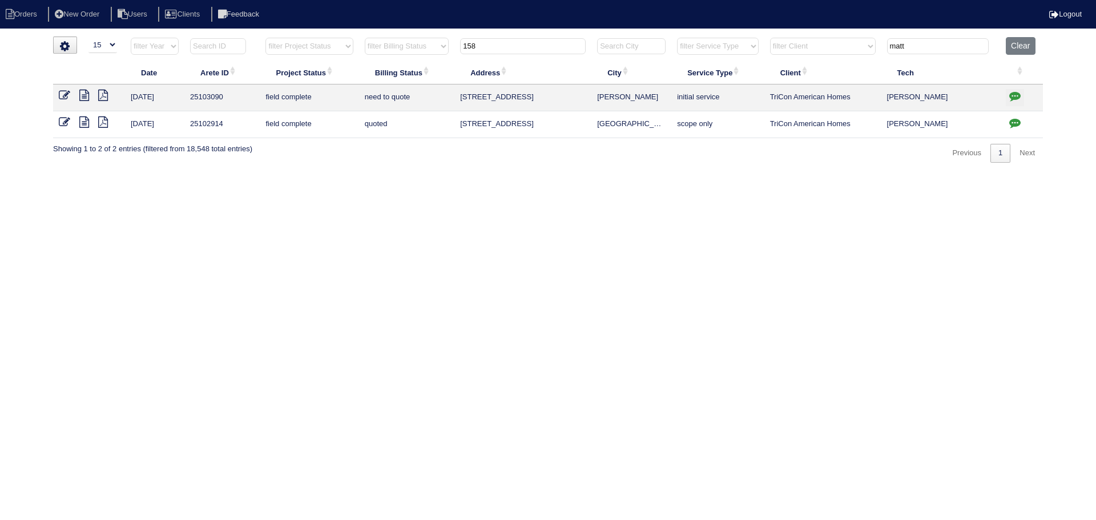
click at [530, 42] on input "158" at bounding box center [523, 46] width 126 height 16
type input "580"
type input "matt"
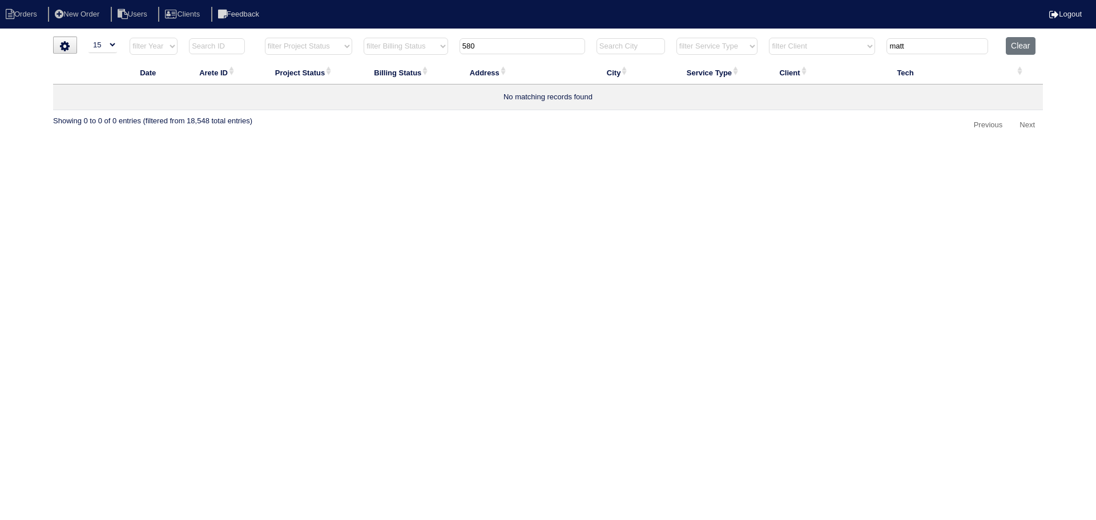
type input "580"
drag, startPoint x: 912, startPoint y: 46, endPoint x: 867, endPoint y: 52, distance: 45.0
click at [867, 52] on tr "filter Year -- Any Year -- 2025 2024 2023 2022 2021 2020 2019 filter Project St…" at bounding box center [548, 48] width 990 height 23
type input "580"
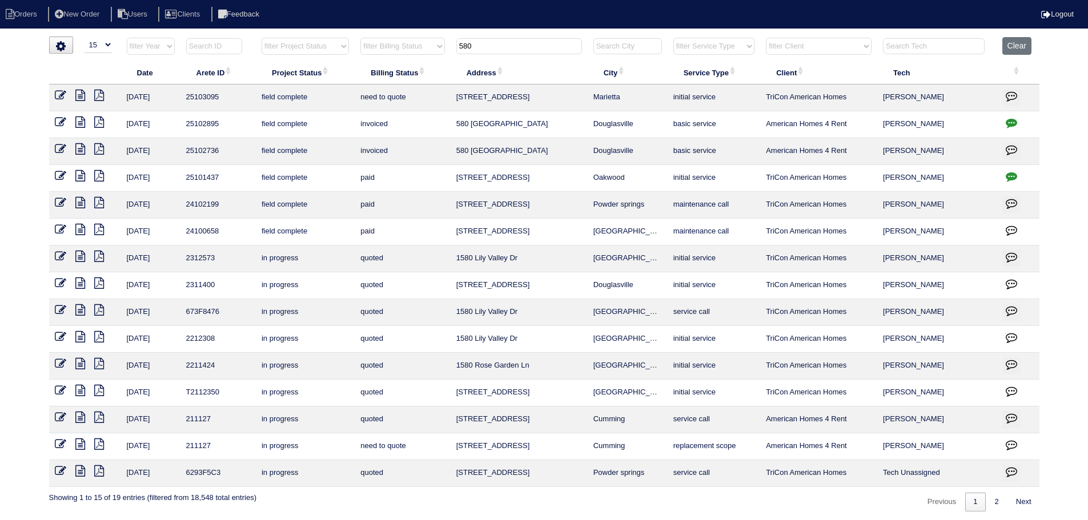
click at [514, 24] on nav "Orders New Order Users Clients Feedback Logout" at bounding box center [544, 14] width 1088 height 29
click at [492, 36] on html "Orders New Order Users Clients Feedback Logout Orders New Order Users Clients M…" at bounding box center [544, 261] width 1088 height 523
click at [495, 41] on input "580" at bounding box center [519, 46] width 126 height 16
click at [542, 50] on input "580" at bounding box center [519, 46] width 126 height 16
click at [499, 43] on input "580" at bounding box center [519, 46] width 126 height 16
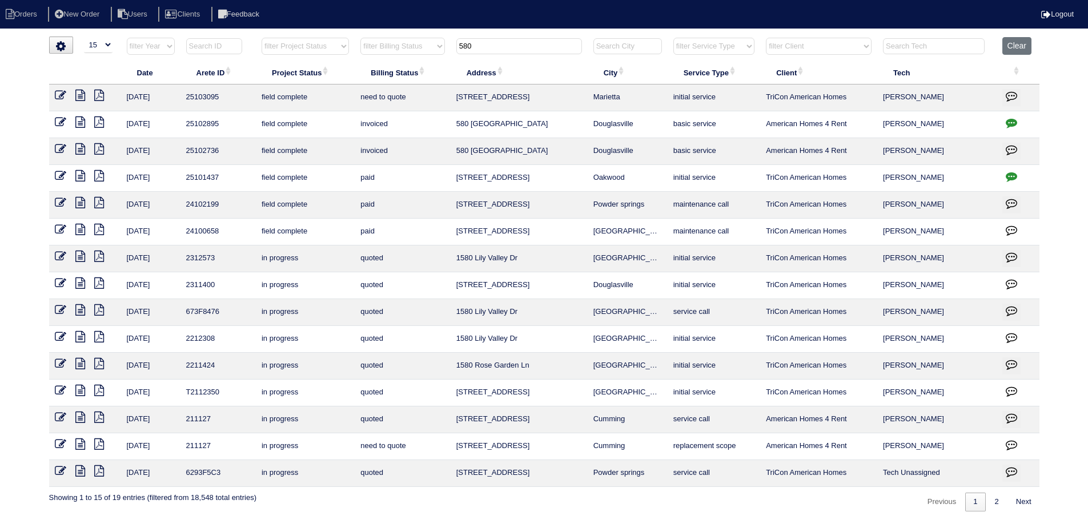
click at [499, 43] on input "580" at bounding box center [519, 46] width 126 height 16
click at [517, 51] on input "580" at bounding box center [519, 46] width 126 height 16
click at [549, 41] on input "580" at bounding box center [519, 46] width 126 height 16
click at [79, 97] on icon at bounding box center [80, 95] width 10 height 11
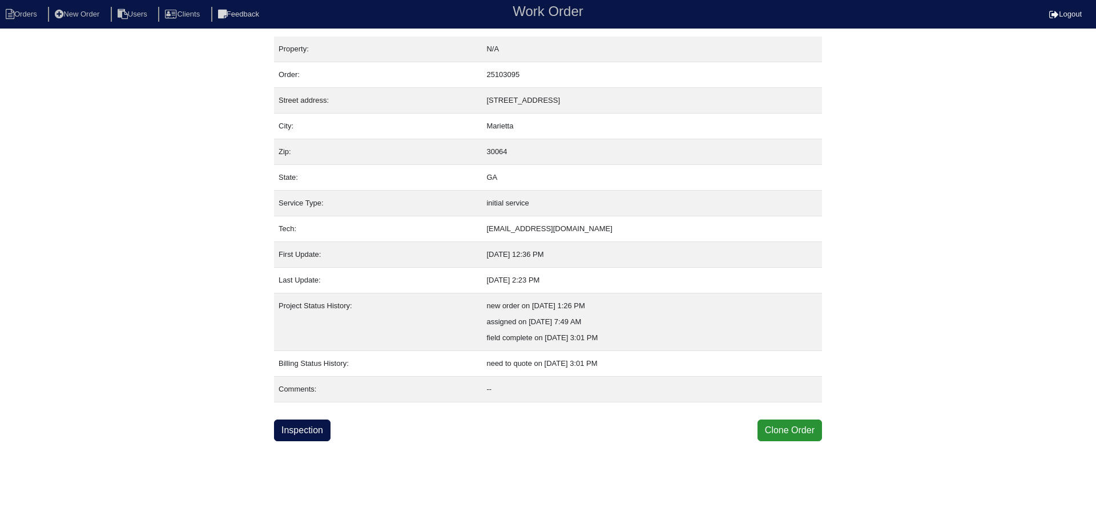
click at [300, 413] on div "Property: N/A Order: 25103095 Street address: [STREET_ADDRESS] City: [GEOGRAPHI…" at bounding box center [548, 239] width 548 height 405
click at [300, 433] on link "Inspection" at bounding box center [302, 431] width 57 height 22
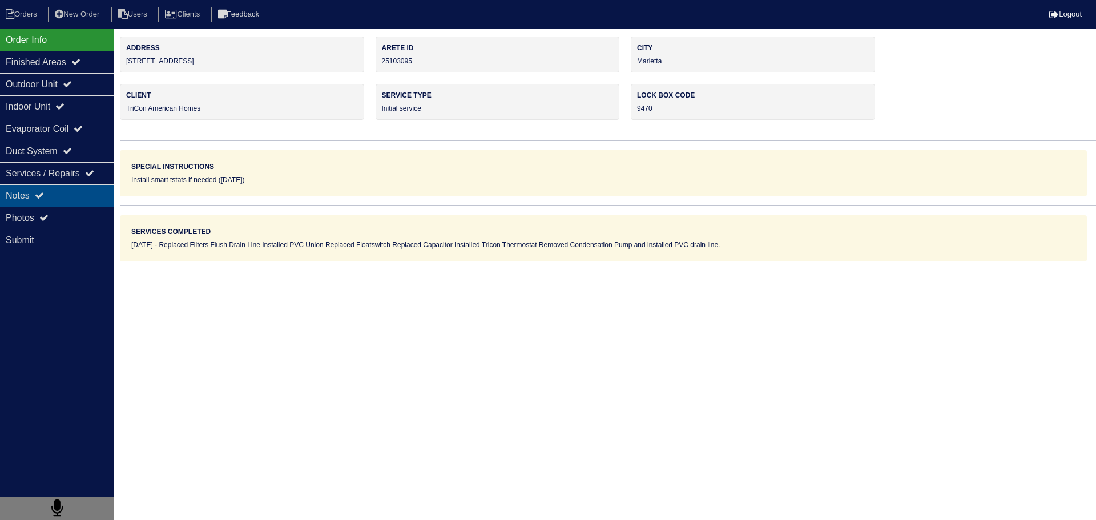
click at [72, 204] on div "Notes" at bounding box center [57, 195] width 114 height 22
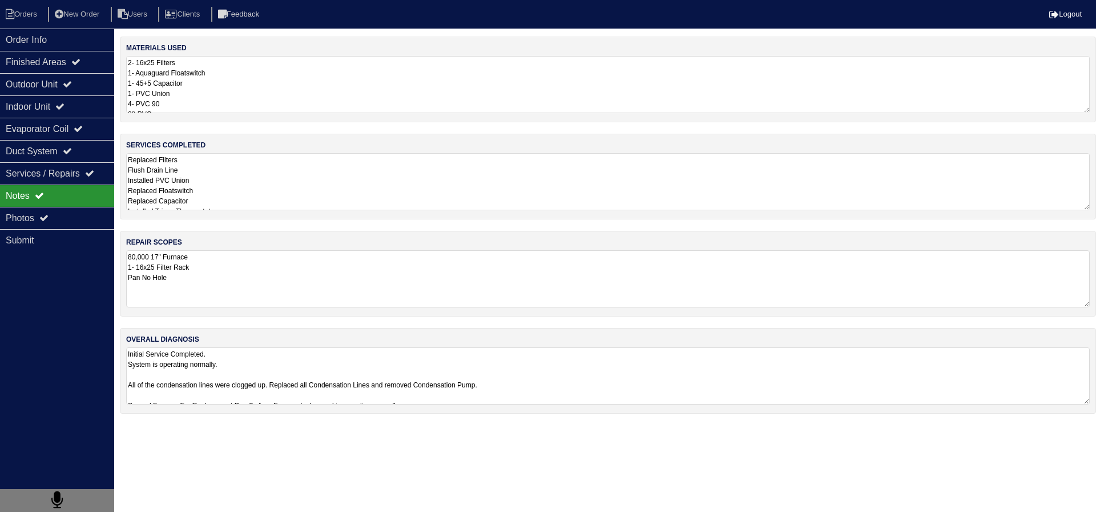
click at [247, 299] on textarea "80,000 17" Furnace 1- 16x25 Filter Rack Pan No Hole" at bounding box center [608, 278] width 964 height 57
click at [39, 210] on div "Photos" at bounding box center [57, 218] width 114 height 22
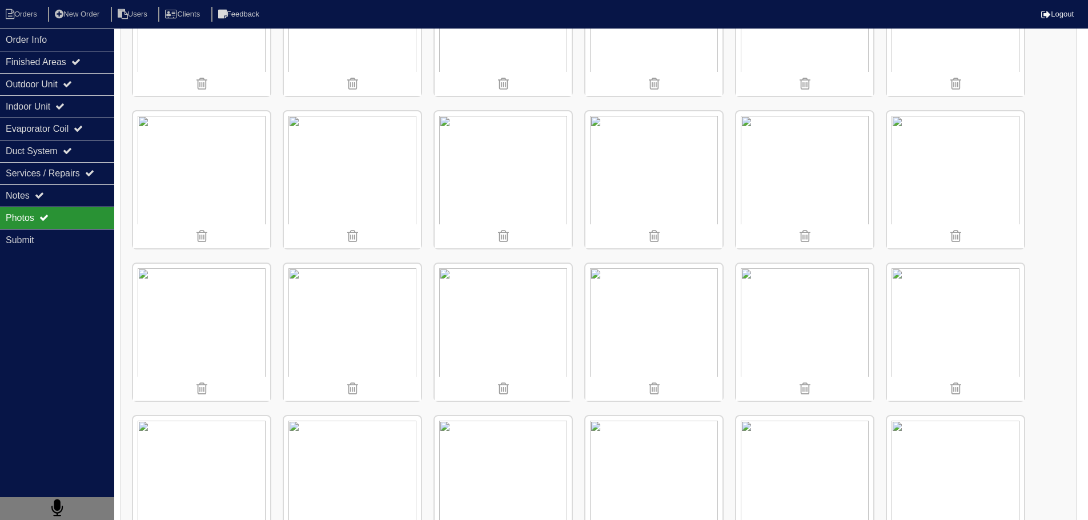
scroll to position [685, 0]
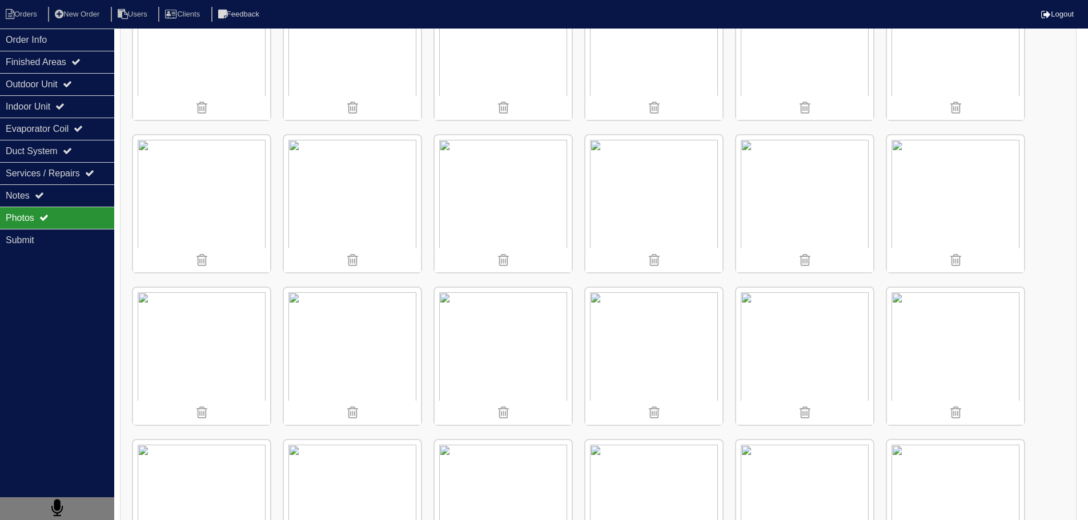
click at [214, 204] on img at bounding box center [201, 203] width 137 height 137
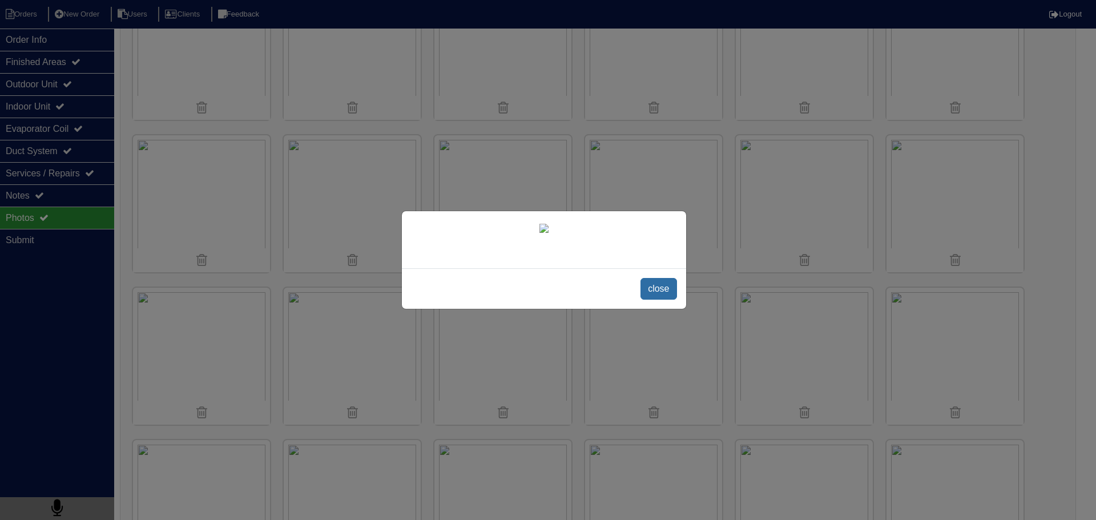
click at [657, 300] on span "close" at bounding box center [659, 289] width 36 height 22
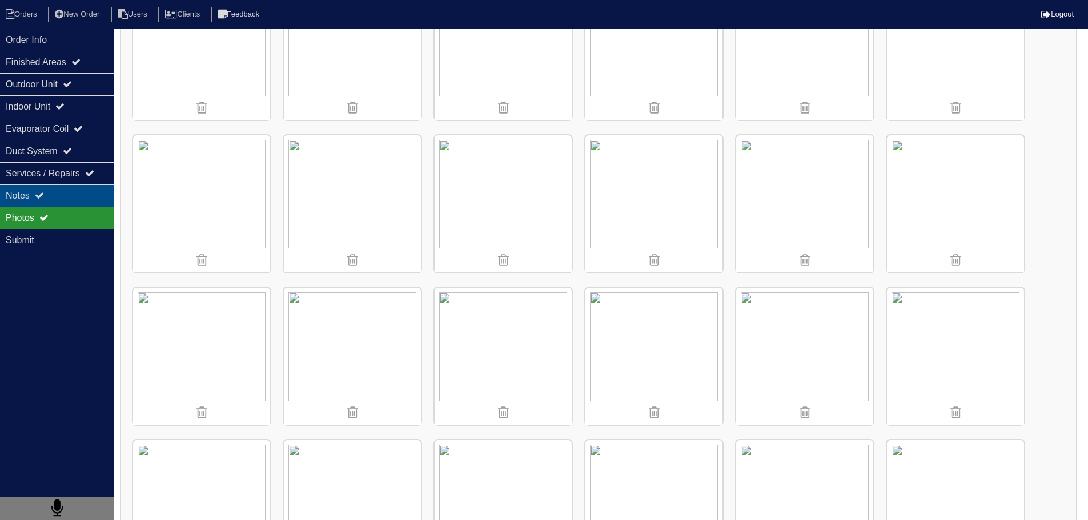
click at [22, 195] on div "Notes" at bounding box center [57, 195] width 114 height 22
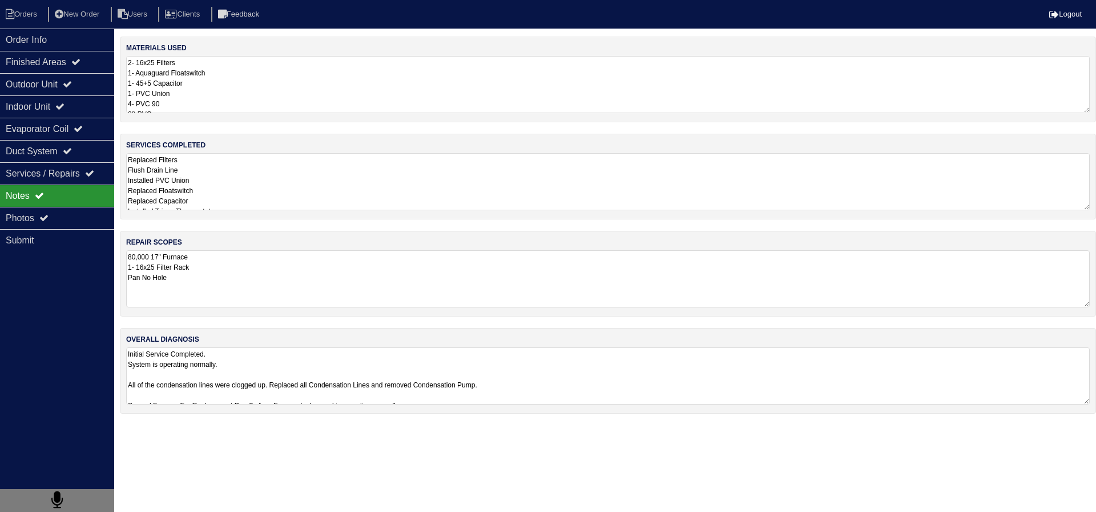
click at [190, 270] on textarea "80,000 17" Furnace 1- 16x25 Filter Rack Pan No Hole" at bounding box center [608, 278] width 964 height 57
click at [202, 279] on textarea "80,000 17" Furnace 1- 16x25 Filter Rack Pan No Hole" at bounding box center [608, 278] width 964 height 56
click at [237, 203] on textarea "Replaced Filters Flush Drain Line Installed PVC Union Replaced Floatswitch Repl…" at bounding box center [608, 181] width 964 height 57
click at [81, 219] on div "Photos" at bounding box center [57, 218] width 114 height 22
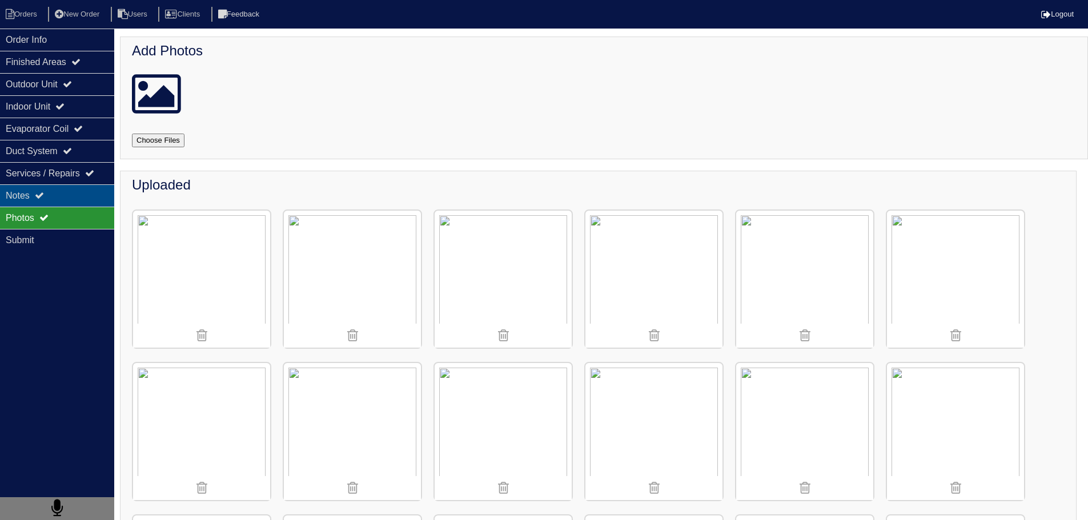
click at [74, 185] on div "Notes" at bounding box center [57, 195] width 114 height 22
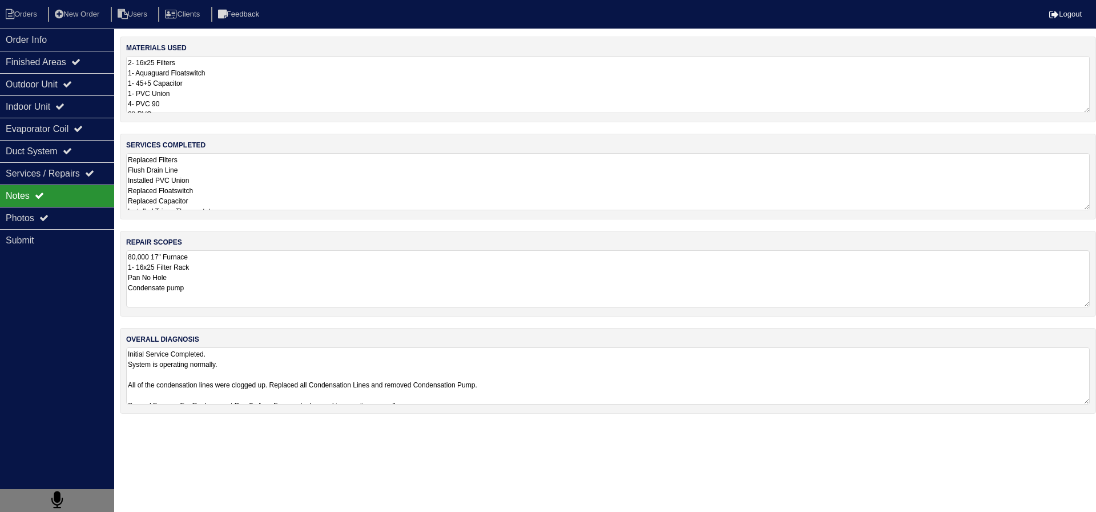
click at [64, 200] on div "Notes" at bounding box center [57, 195] width 114 height 22
click at [74, 210] on div "Photos" at bounding box center [57, 218] width 114 height 22
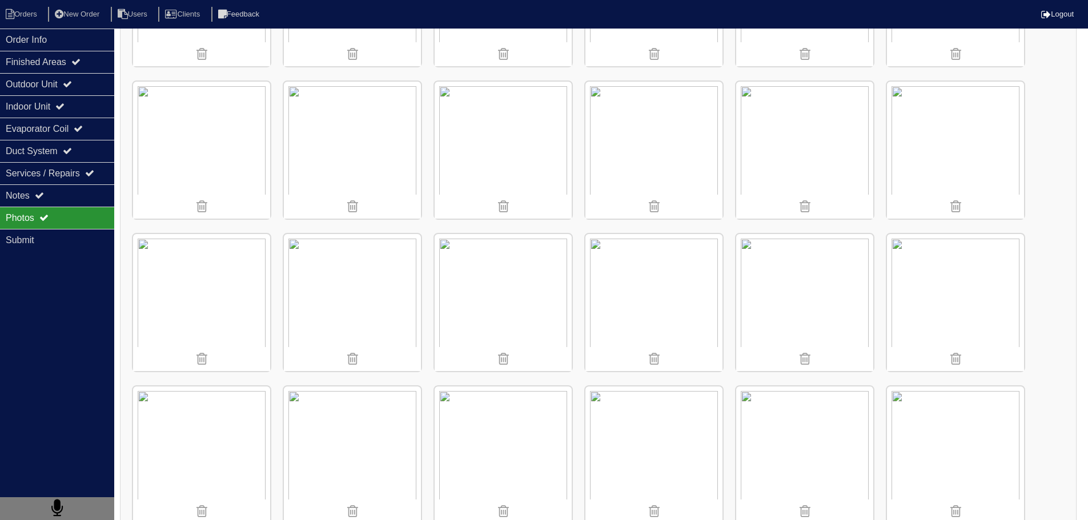
scroll to position [914, 0]
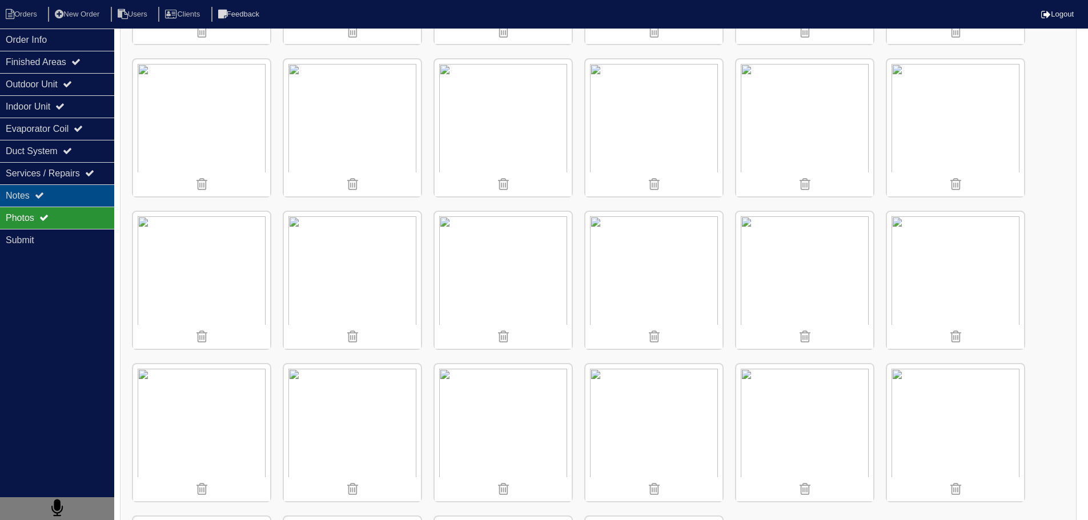
click at [66, 202] on div "Notes" at bounding box center [57, 195] width 114 height 22
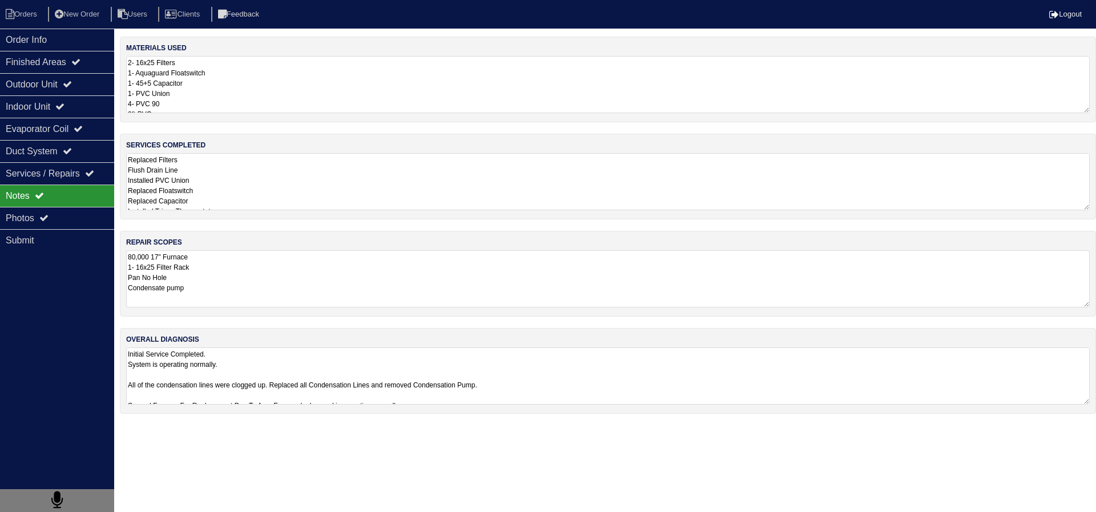
click at [250, 267] on textarea "80,000 17" Furnace 1- 16x25 Filter Rack Pan No Hole Condensate pump" at bounding box center [608, 278] width 964 height 57
click at [54, 207] on div "Photos" at bounding box center [57, 218] width 114 height 22
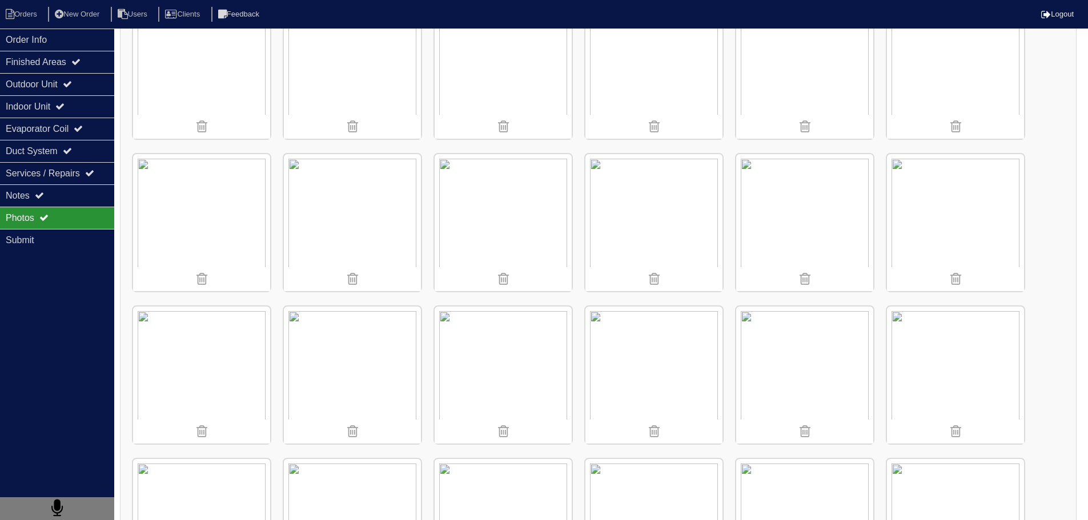
scroll to position [685, 0]
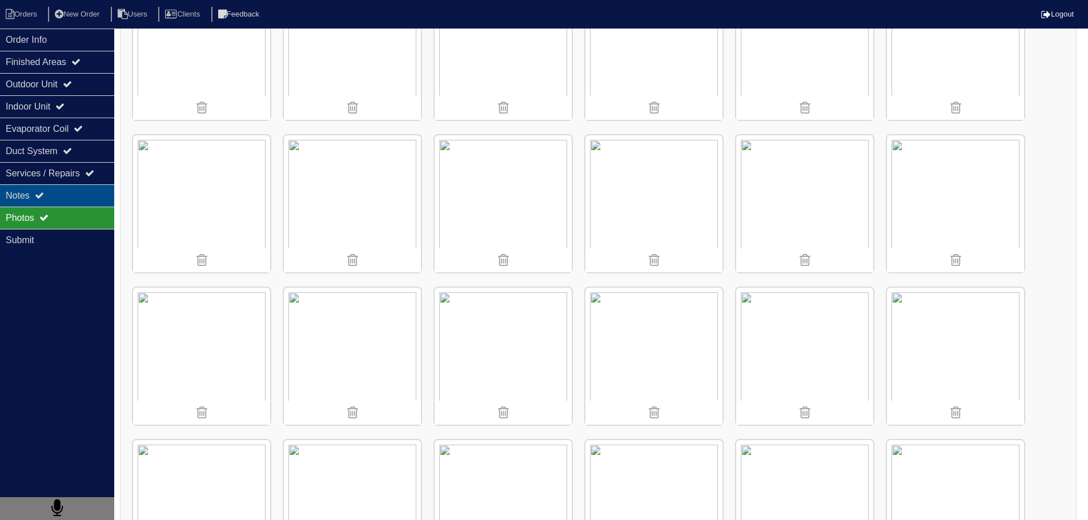
click at [60, 192] on div "Notes" at bounding box center [57, 195] width 114 height 22
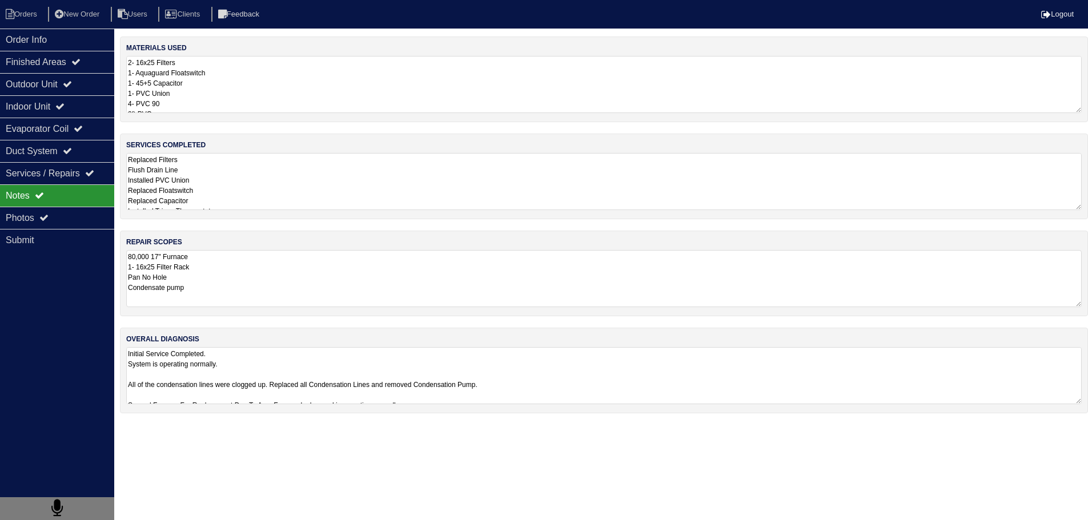
scroll to position [0, 0]
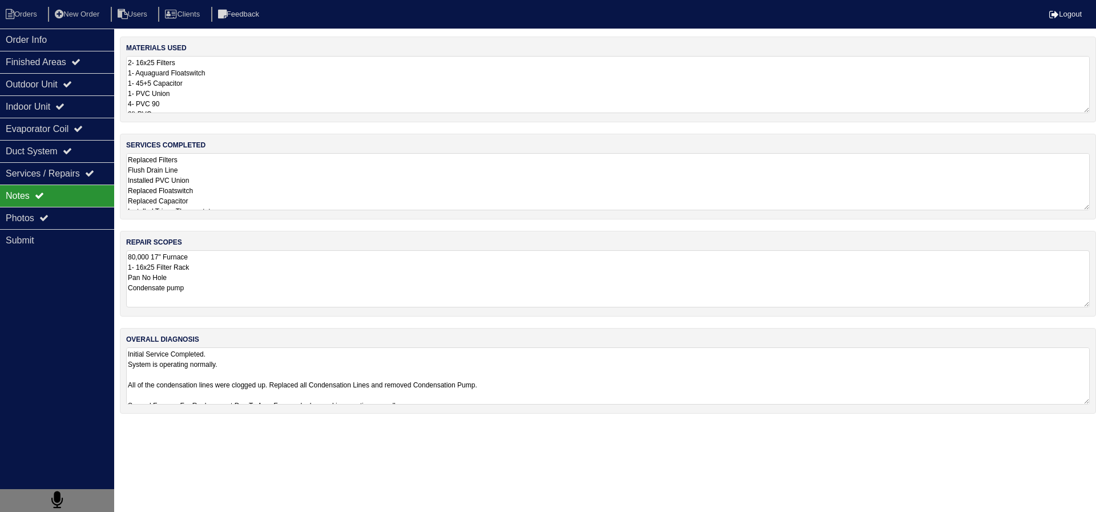
click at [204, 291] on textarea "80,000 17" Furnace 1- 16x25 Filter Rack Pan No Hole Condensate pump" at bounding box center [608, 278] width 964 height 57
click at [204, 275] on textarea "80,000 17" Furnace 1- 16x25 Filter Rack Pan No Hole Condensate pump" at bounding box center [608, 278] width 964 height 56
click at [211, 287] on textarea "80,000 17" Furnace 1- 16x25 Filter Rack Pan No Hole Condensate pump" at bounding box center [608, 278] width 964 height 56
click at [210, 274] on textarea "80,000 17" Furnace 1- 16x25 Filter Rack Pan No Hole Condensate pump" at bounding box center [608, 278] width 964 height 56
type textarea "80,000 17" Furnace 1- 16x25 Filter Rack Pan No Hole Red Flowtswitch Condensate …"
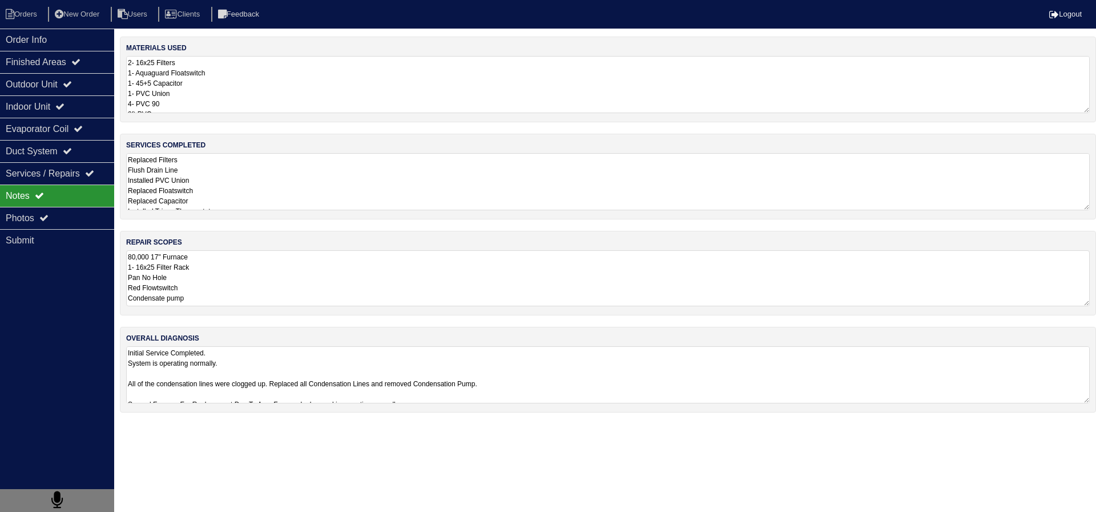
click at [224, 223] on div "materials used 2- 16x25 Filters 1- Aquaguard Floatswitch 1- 45+5 Capacitor 1- P…" at bounding box center [608, 230] width 976 height 387
click at [72, 155] on icon at bounding box center [67, 150] width 9 height 9
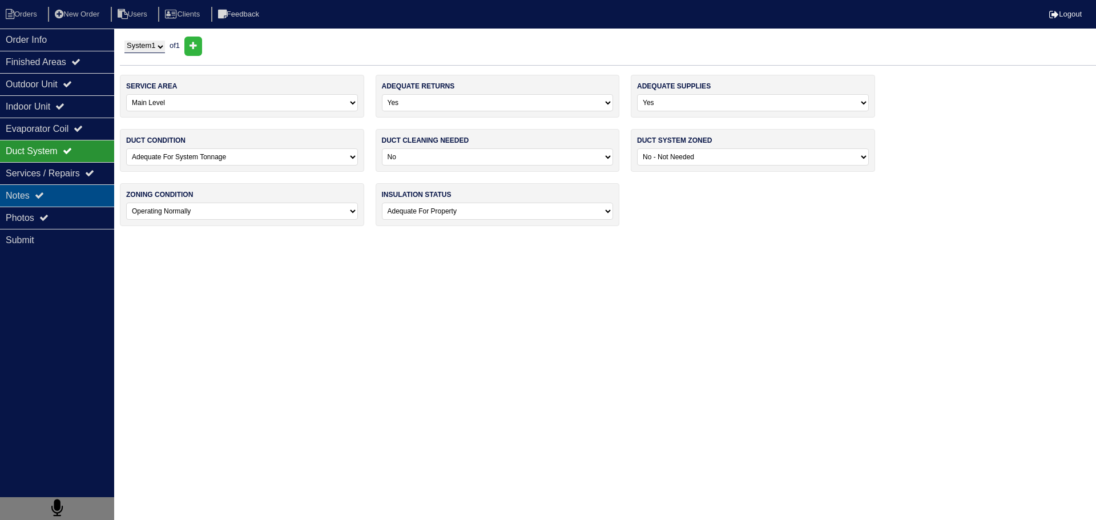
click at [66, 199] on div "Notes" at bounding box center [57, 195] width 114 height 22
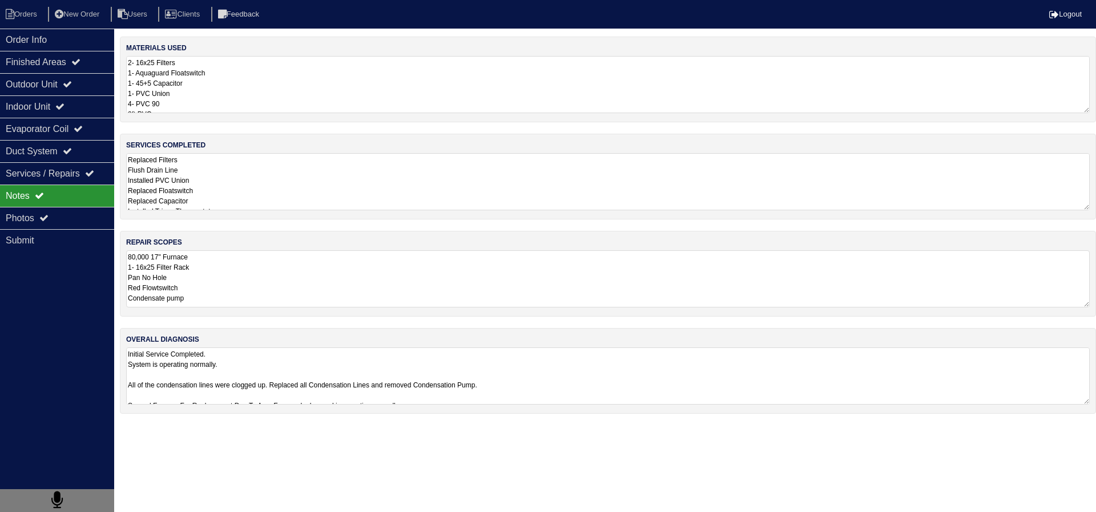
click at [184, 277] on textarea "80,000 17" Furnace 1- 16x25 Filter Rack Pan No Hole Red Flowtswitch Condensate …" at bounding box center [608, 278] width 964 height 57
click at [47, 215] on icon at bounding box center [43, 217] width 9 height 9
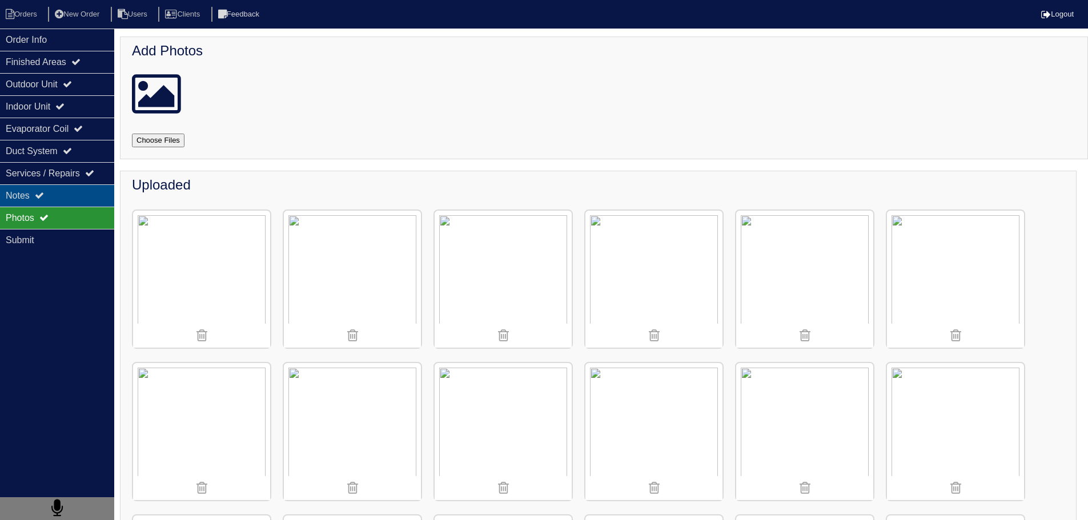
click at [53, 190] on div "Notes" at bounding box center [57, 195] width 114 height 22
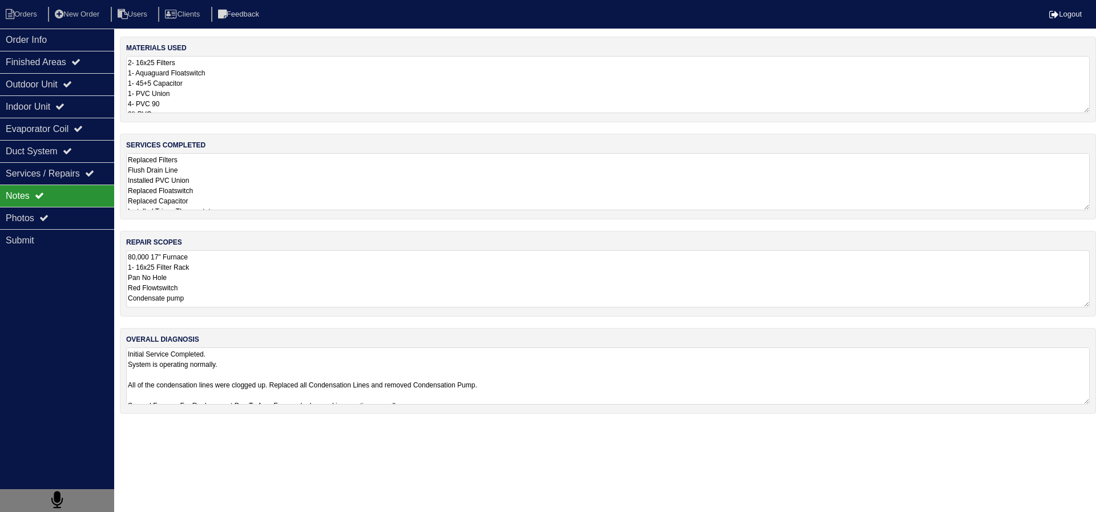
click at [272, 294] on textarea "80,000 17" Furnace 1- 16x25 Filter Rack Pan No Hole Red Flowtswitch Condensate …" at bounding box center [608, 278] width 964 height 57
click at [274, 272] on textarea "80,000 17" Furnace 1- 16x25 Filter Rack Pan No Hole Red Flowtswitch Condensate …" at bounding box center [608, 278] width 964 height 56
click at [271, 264] on textarea "80,000 17" Furnace 1- 16x25 Filter Rack Pan No Hole Red Flowtswitch Condensate …" at bounding box center [608, 278] width 964 height 56
click at [74, 97] on div "Indoor Unit" at bounding box center [57, 106] width 114 height 22
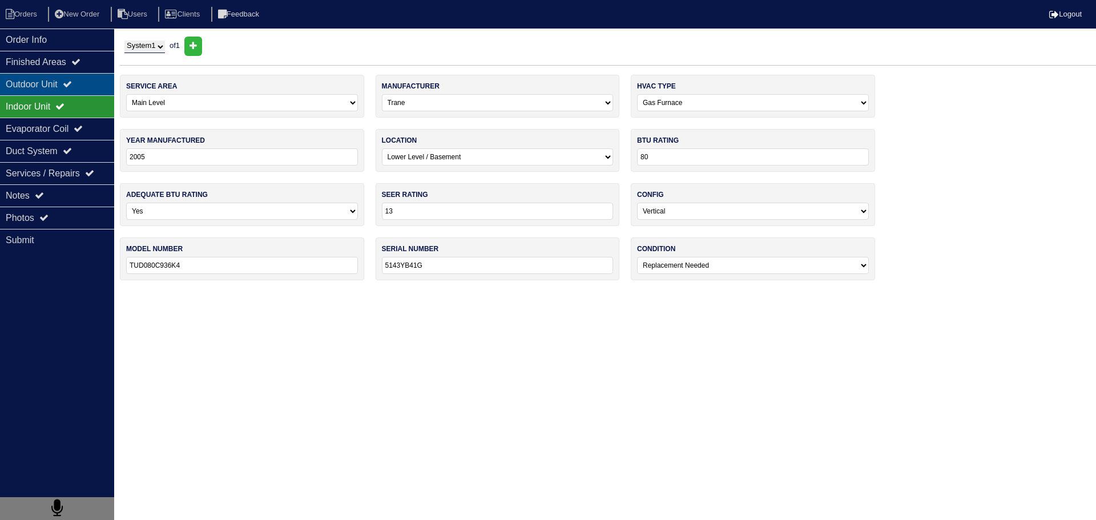
click at [82, 78] on div "Outdoor Unit" at bounding box center [57, 84] width 114 height 22
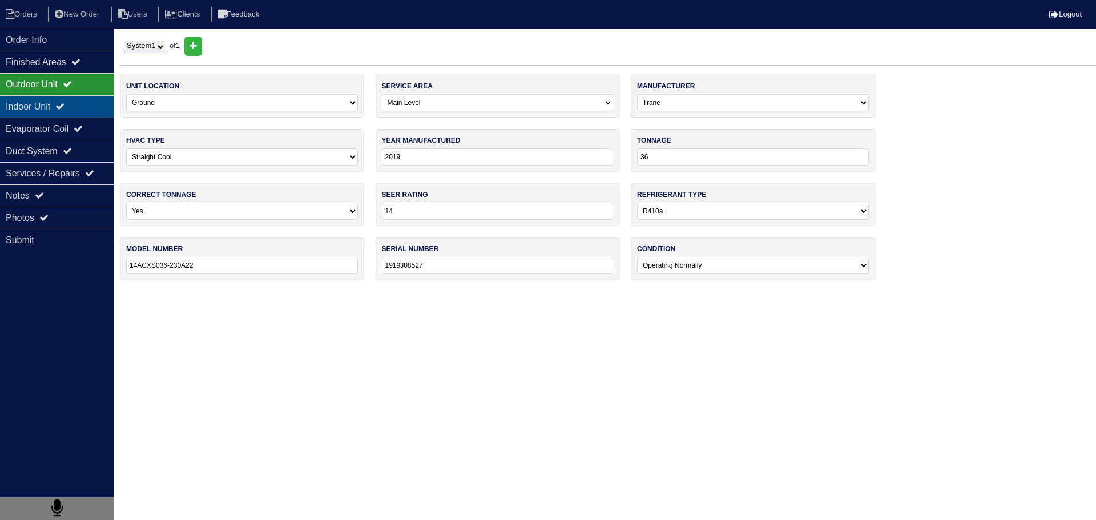
click at [80, 99] on div "Indoor Unit" at bounding box center [57, 106] width 114 height 22
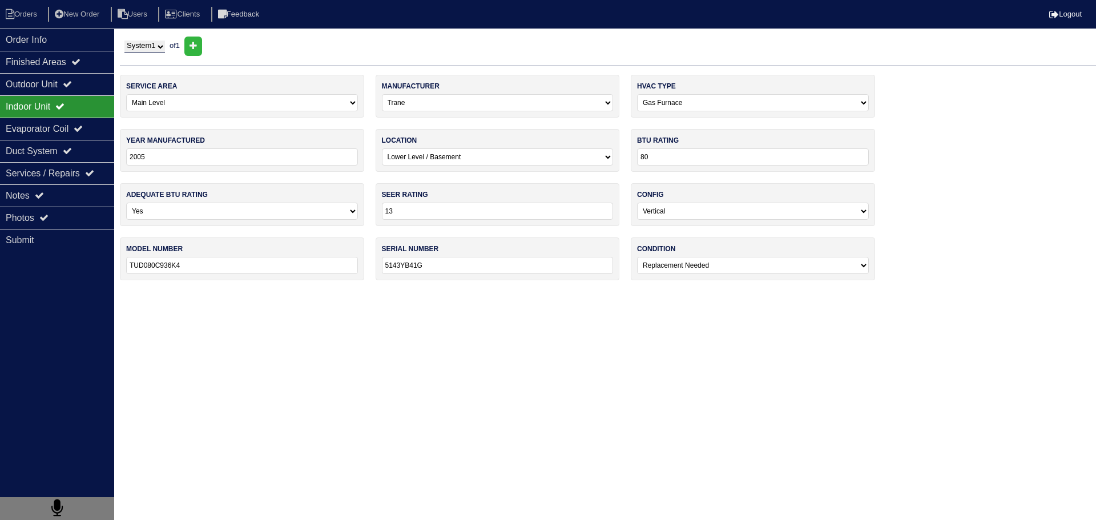
click at [77, 113] on div "Indoor Unit" at bounding box center [57, 106] width 114 height 22
click at [65, 134] on div "Evaporator Coil" at bounding box center [57, 129] width 114 height 22
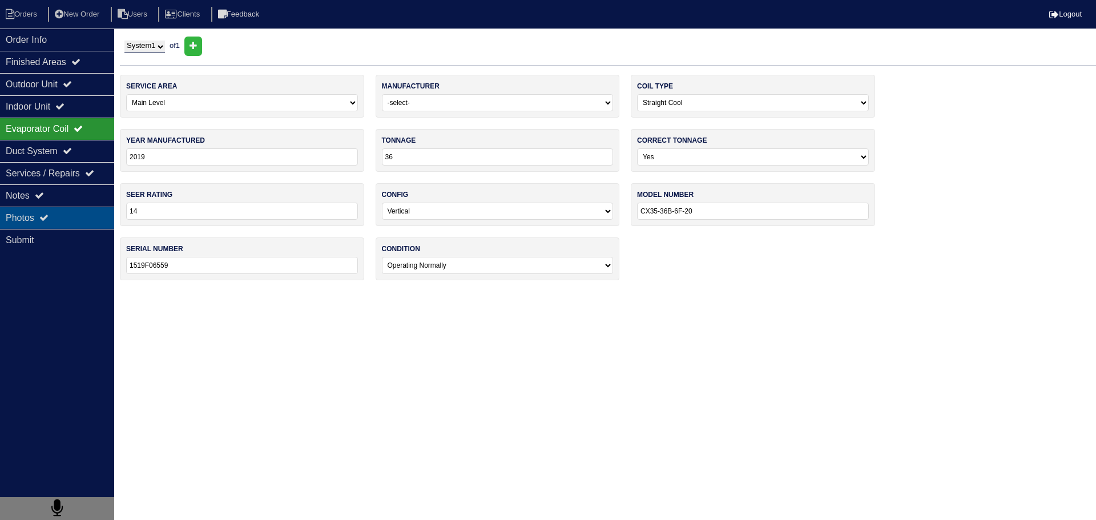
click at [59, 225] on div "Photos" at bounding box center [57, 218] width 114 height 22
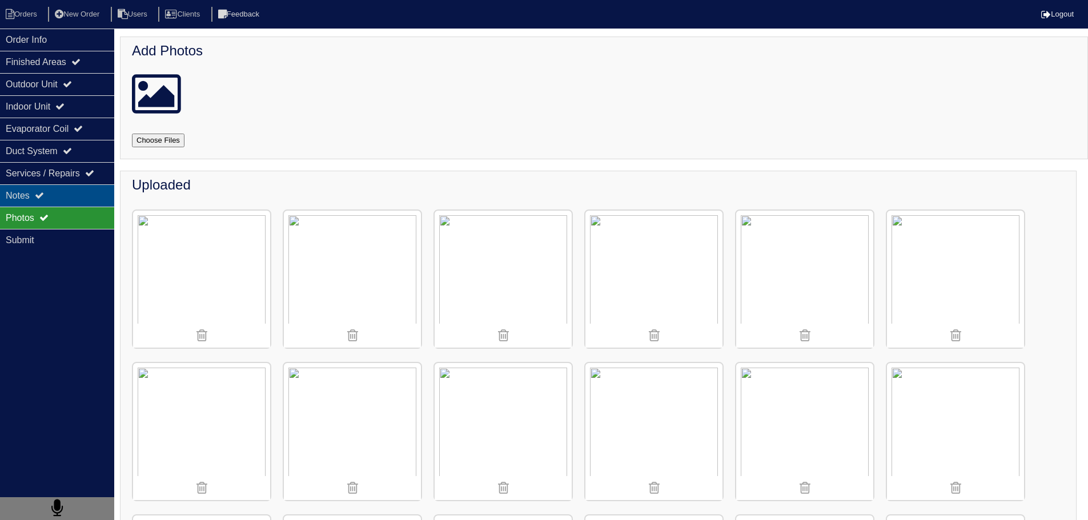
click at [70, 198] on div "Notes" at bounding box center [57, 195] width 114 height 22
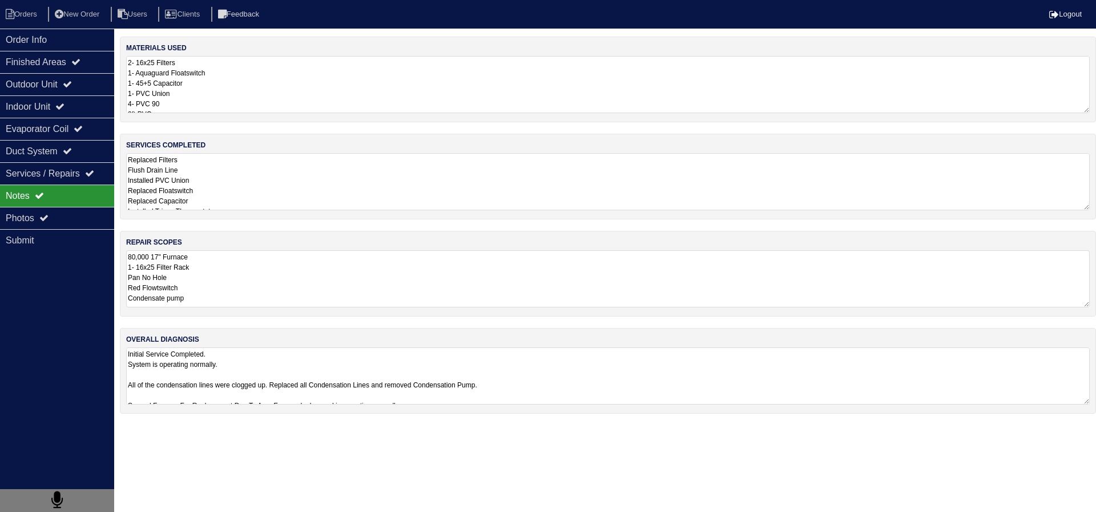
click at [247, 296] on textarea "80,000 17" Furnace 1- 16x25 Filter Rack Pan No Hole Red Flowtswitch Condensate …" at bounding box center [608, 278] width 964 height 57
click at [284, 294] on textarea "80,000 17" Furnace 1- 16x25 Filter Rack Pan No Hole Red Flowtswitch Condensate …" at bounding box center [608, 278] width 964 height 57
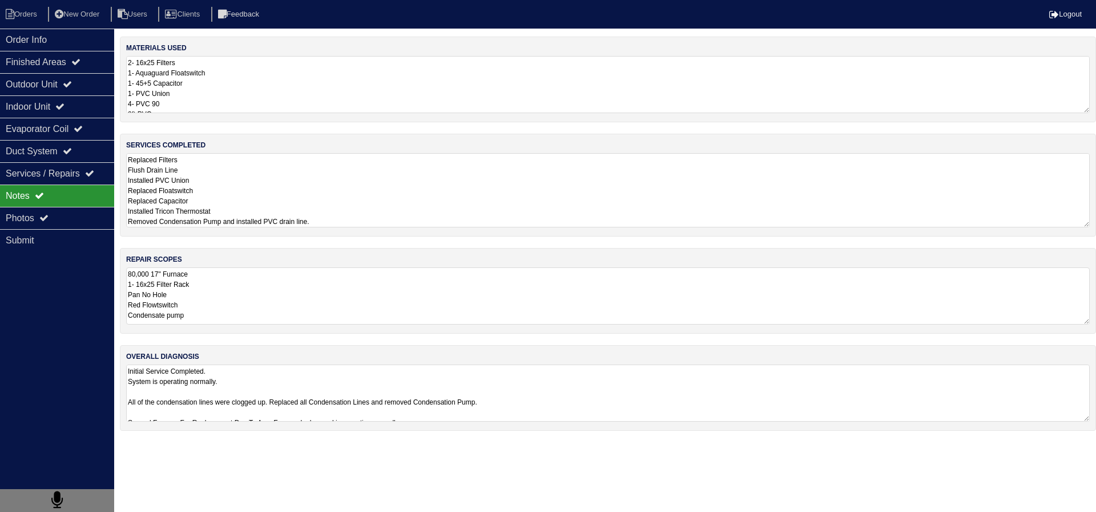
click at [227, 209] on textarea "Replaced Filters Flush Drain Line Installed PVC Union Replaced Floatswitch Repl…" at bounding box center [608, 190] width 964 height 74
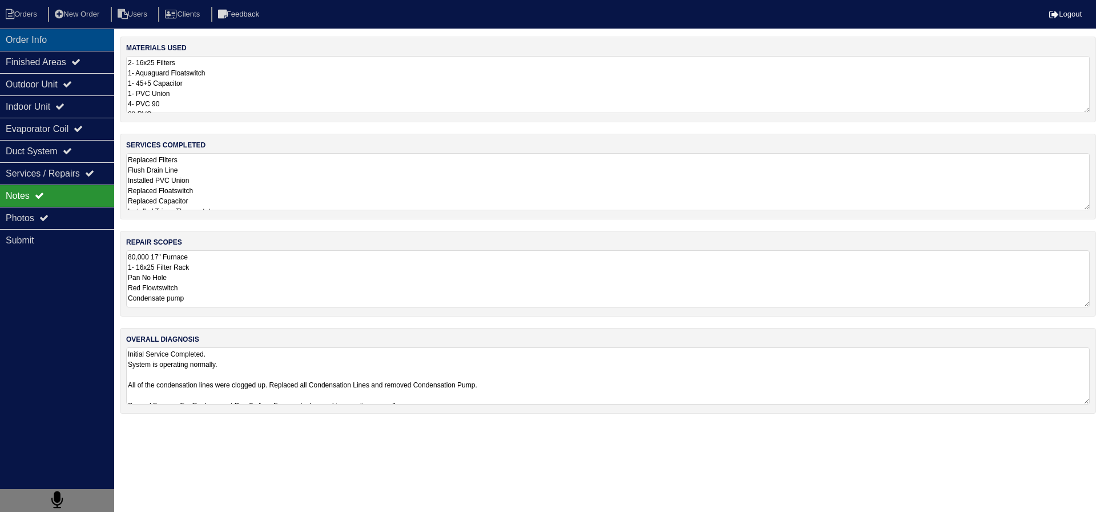
drag, startPoint x: 49, startPoint y: 65, endPoint x: 54, endPoint y: 38, distance: 26.8
click at [49, 63] on div "Finished Areas" at bounding box center [57, 62] width 114 height 22
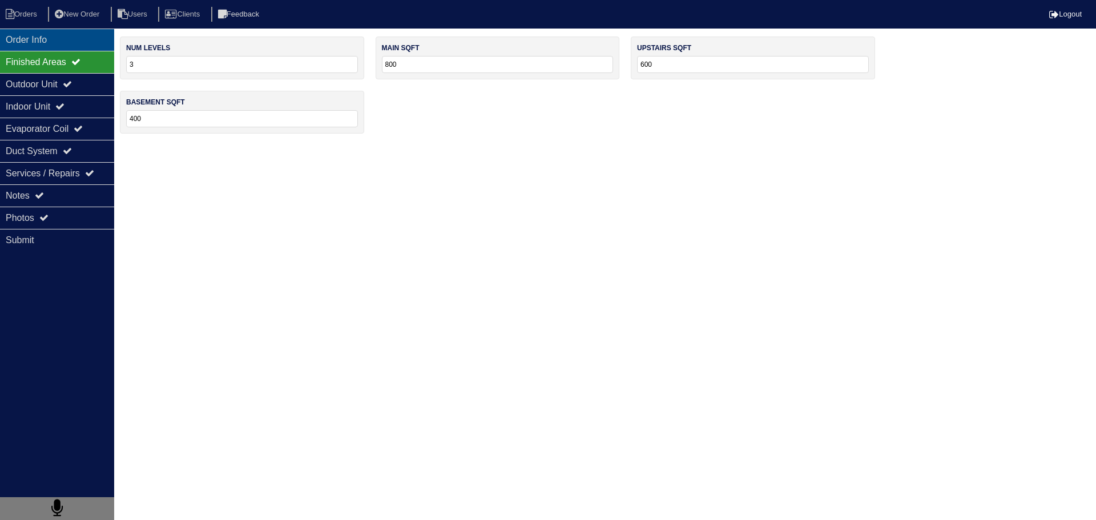
click at [54, 38] on div "Order Info" at bounding box center [57, 40] width 114 height 22
click at [29, 13] on li "Orders" at bounding box center [23, 14] width 46 height 15
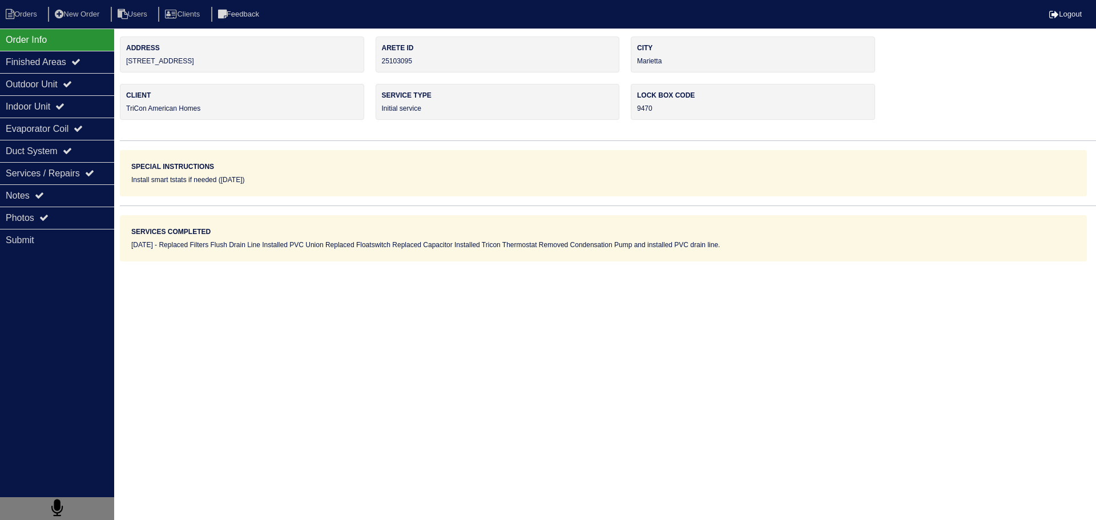
select select "15"
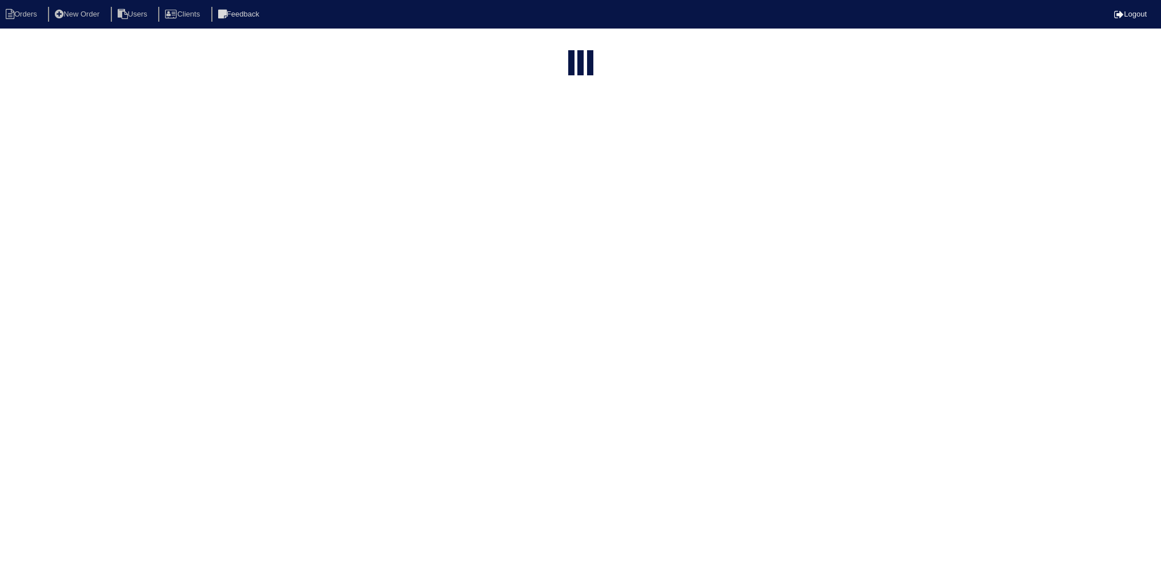
select select "15"
click at [551, 43] on input "580" at bounding box center [560, 46] width 126 height 16
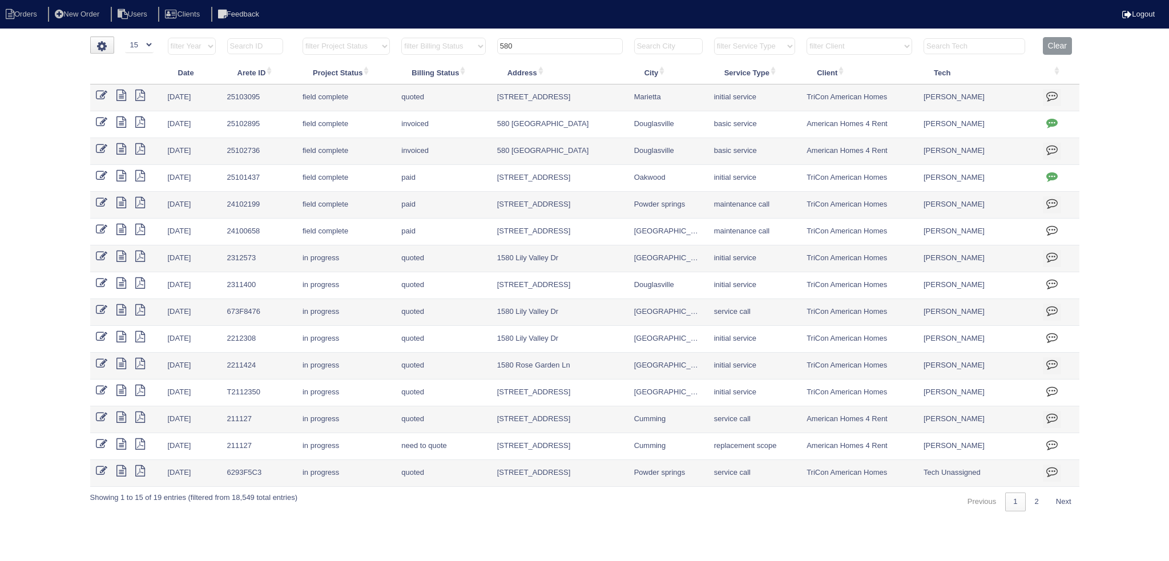
click at [551, 43] on input "580" at bounding box center [560, 46] width 126 height 16
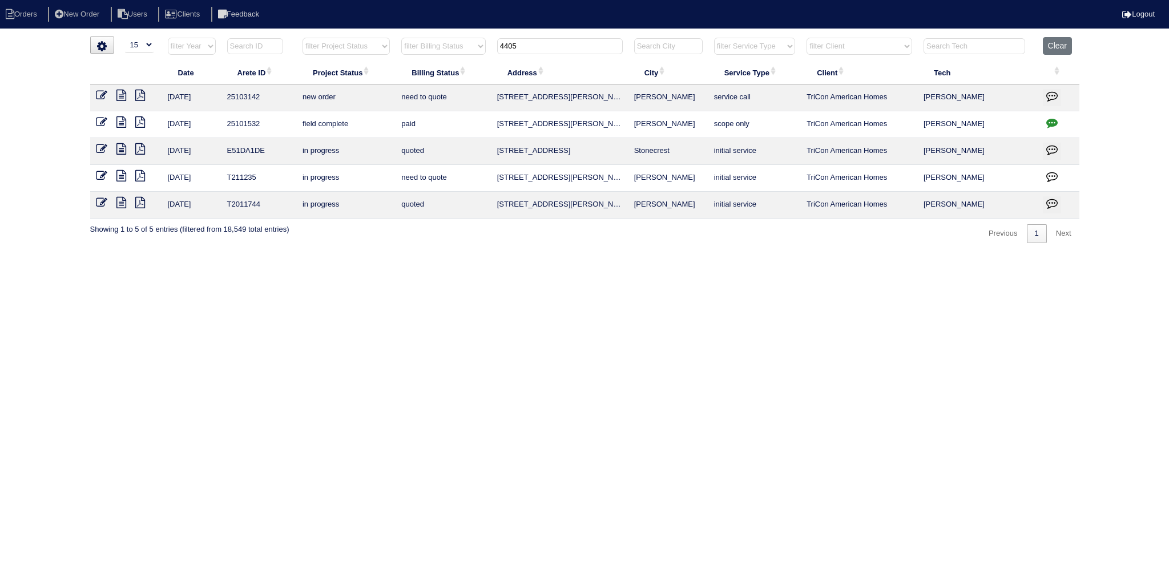
type input "4405"
